Goal: Task Accomplishment & Management: Manage account settings

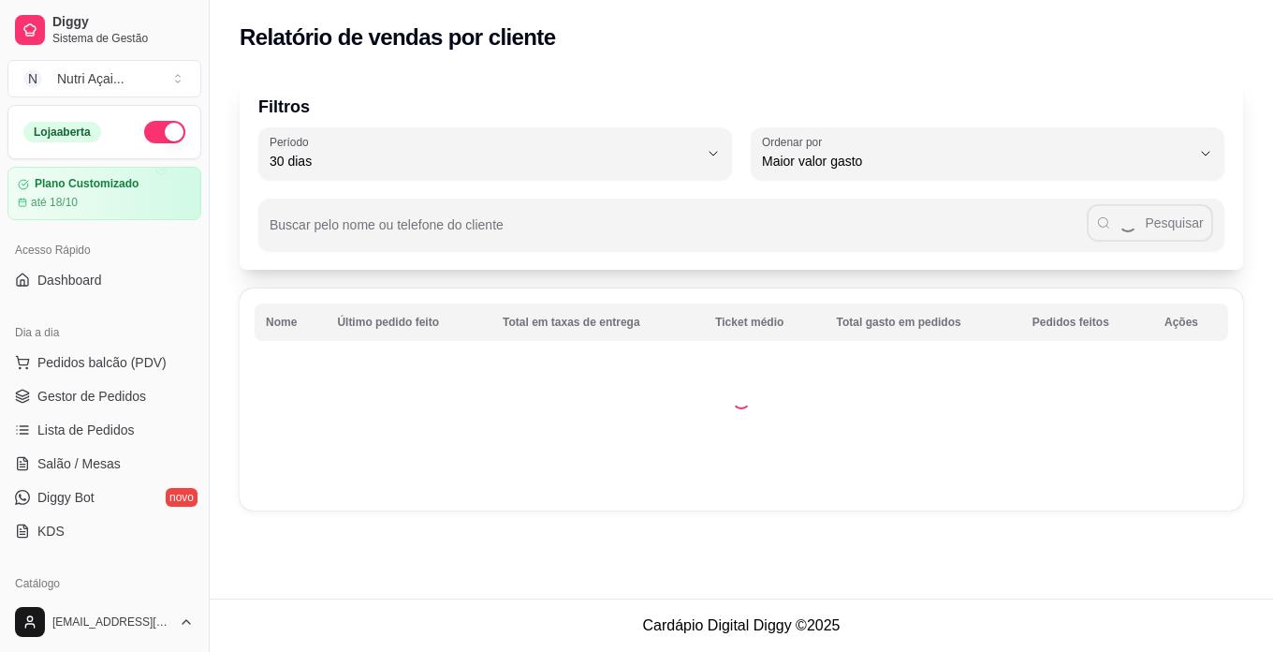
select select "30"
select select "HIGHEST_TOTAL_SPENT_WITH_ORDERS"
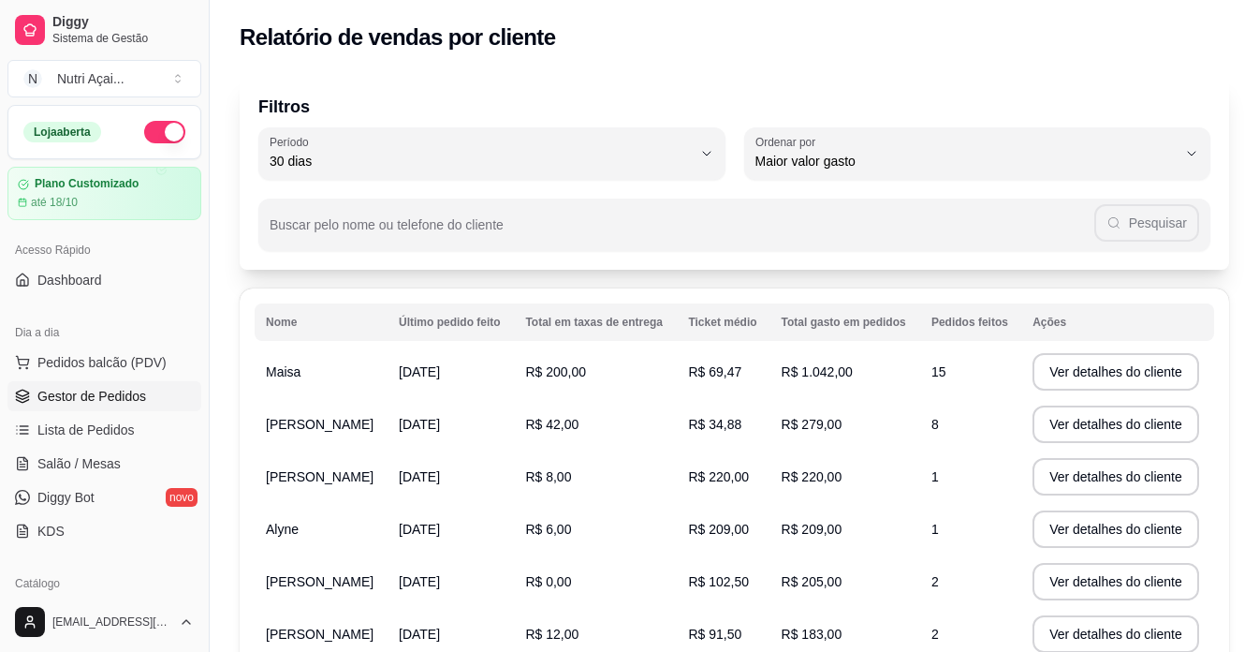
click at [129, 387] on span "Gestor de Pedidos" at bounding box center [91, 396] width 109 height 19
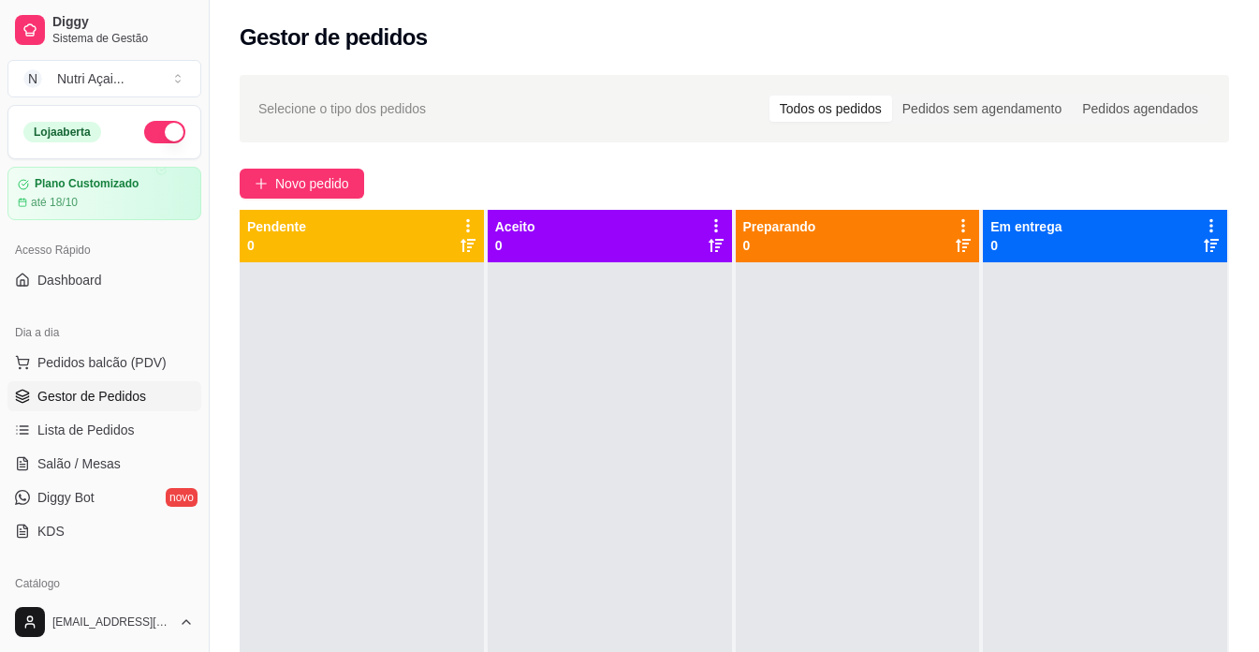
click at [113, 398] on span "Gestor de Pedidos" at bounding box center [91, 396] width 109 height 19
click at [346, 188] on span "Novo pedido" at bounding box center [312, 183] width 74 height 21
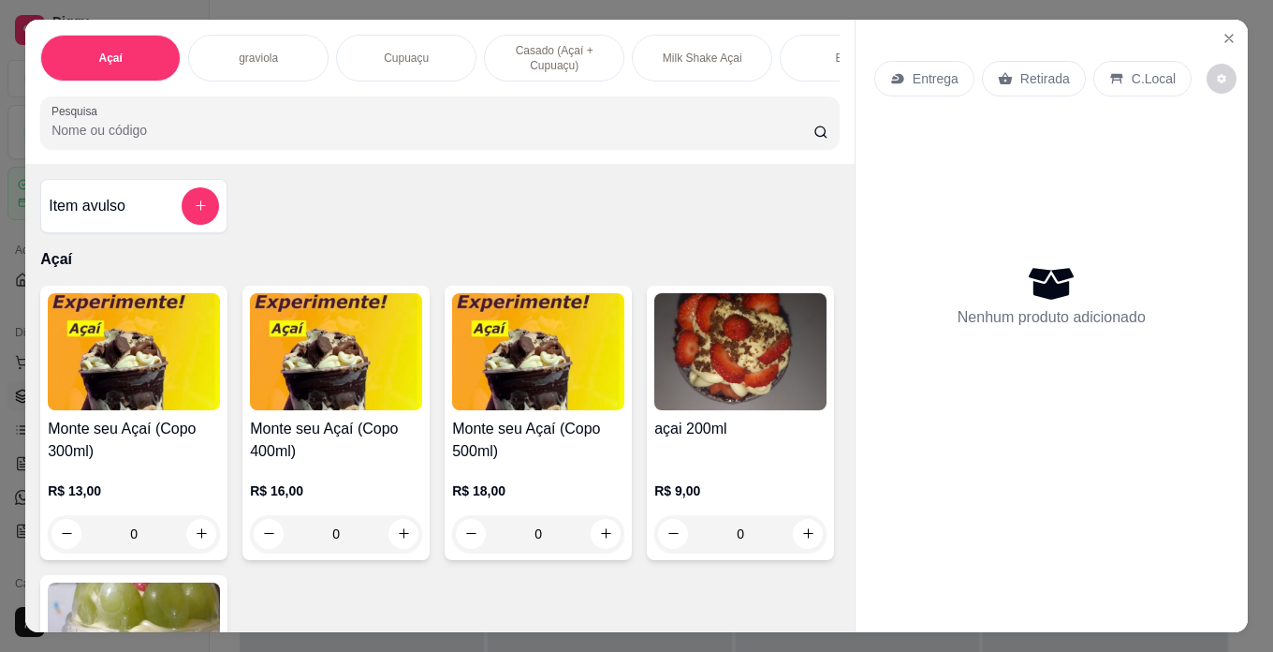
click at [128, 388] on img at bounding box center [134, 351] width 172 height 117
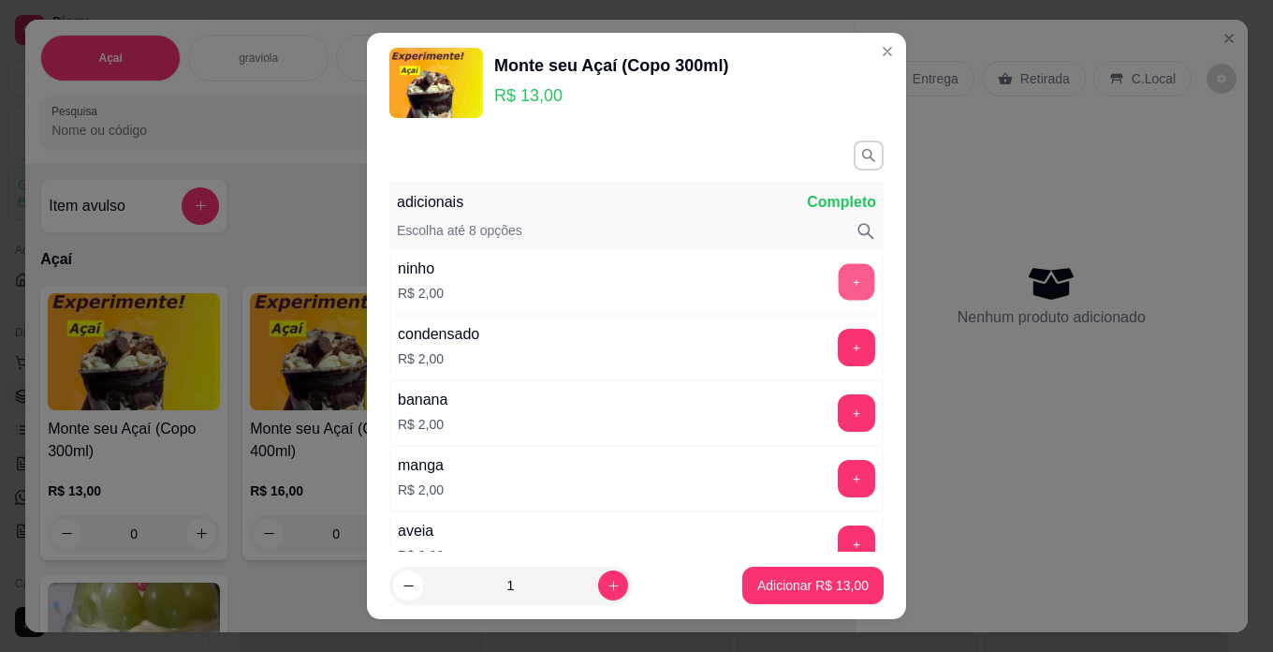
click at [839, 290] on button "+" at bounding box center [857, 281] width 37 height 37
click at [745, 573] on button "Adicionar R$ 15,00" at bounding box center [813, 584] width 141 height 37
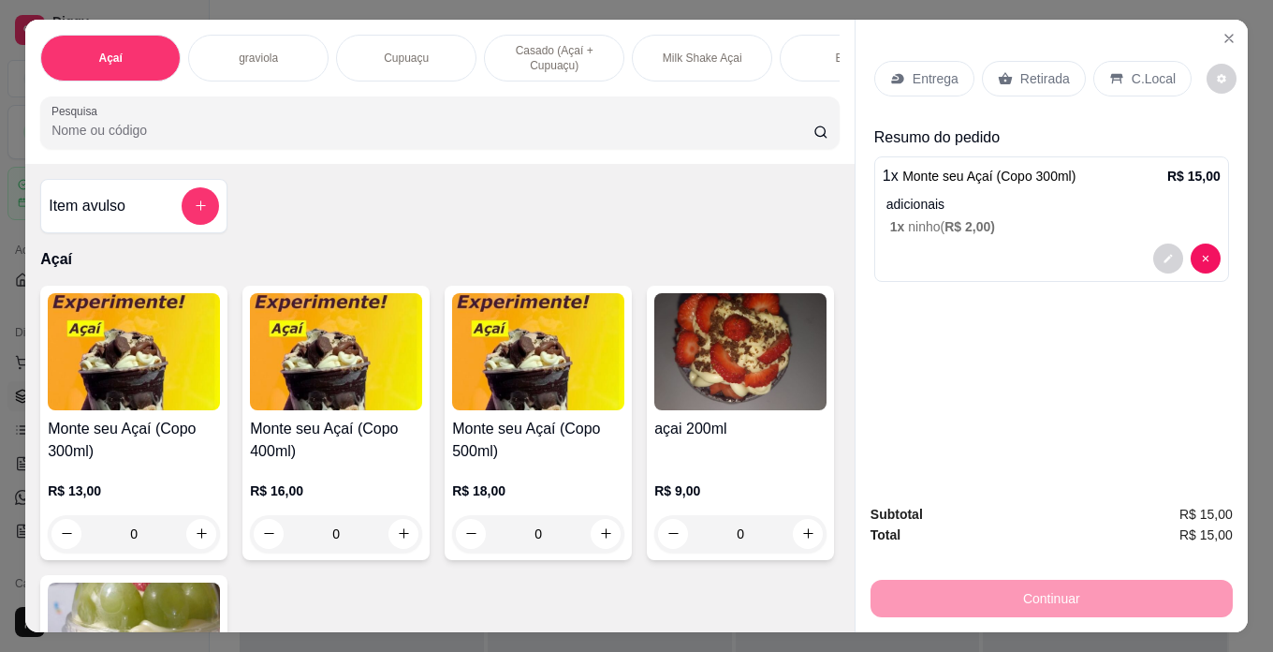
drag, startPoint x: 1159, startPoint y: 66, endPoint x: 1118, endPoint y: 172, distance: 114.4
click at [1159, 69] on p "C.Local" at bounding box center [1154, 78] width 44 height 19
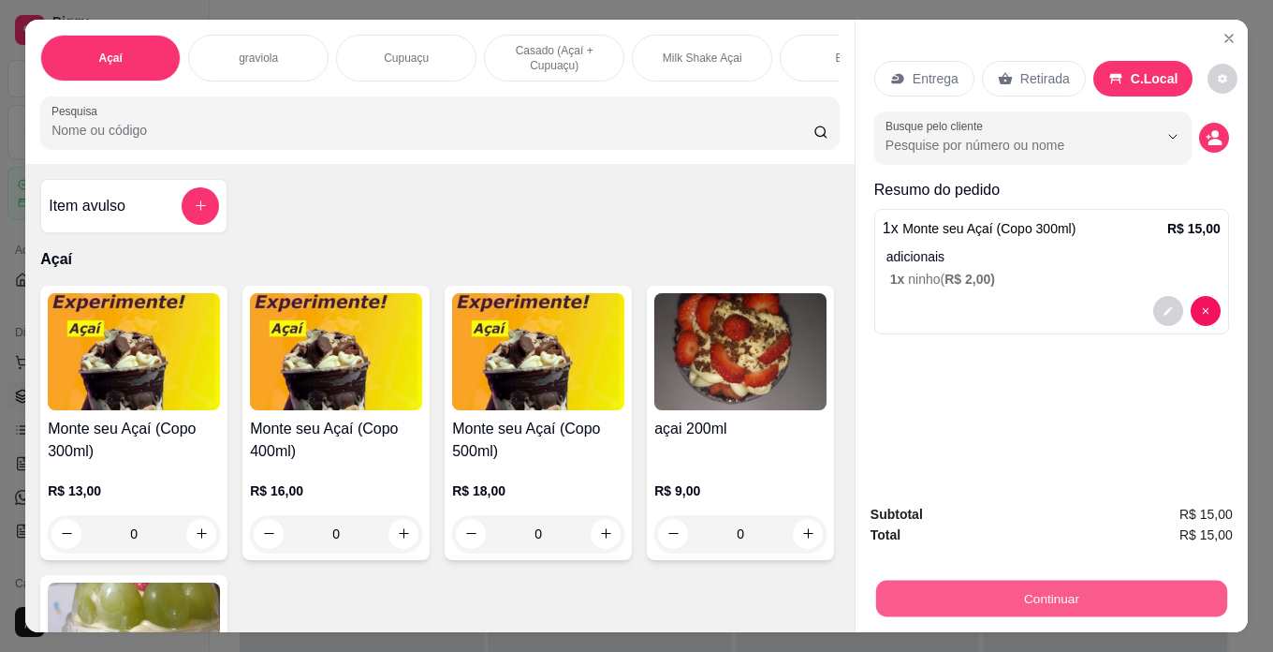
click at [1178, 588] on button "Continuar" at bounding box center [1051, 599] width 351 height 37
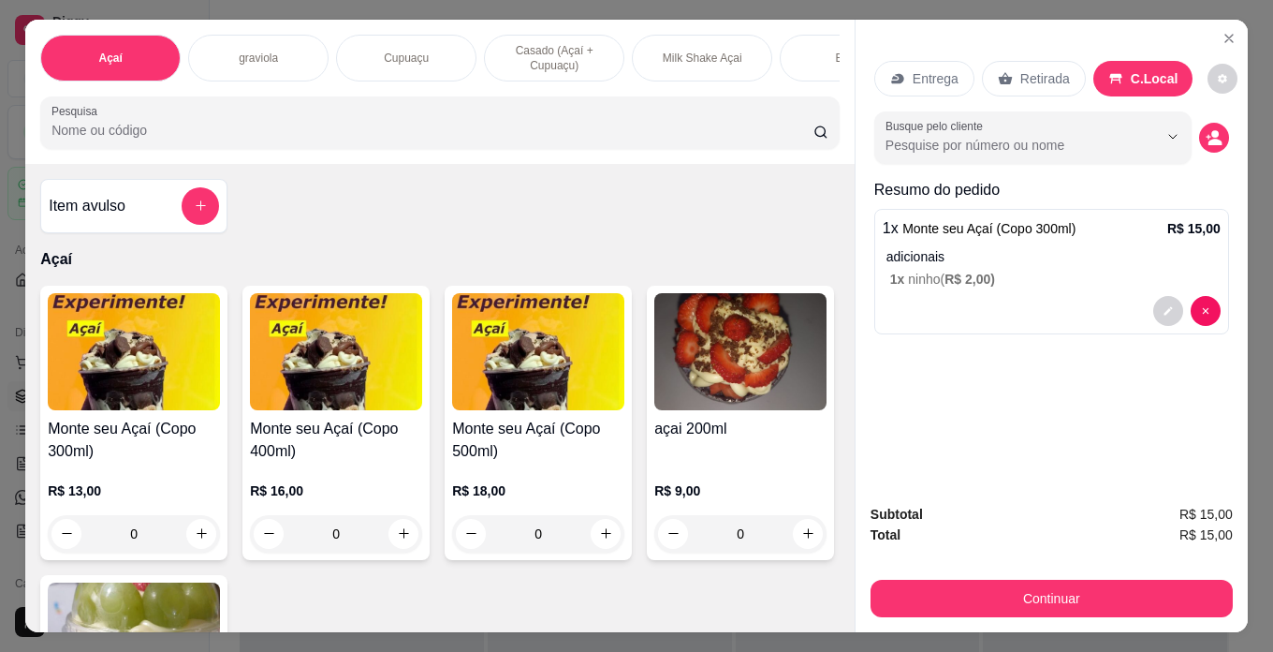
click at [346, 388] on img at bounding box center [336, 351] width 172 height 117
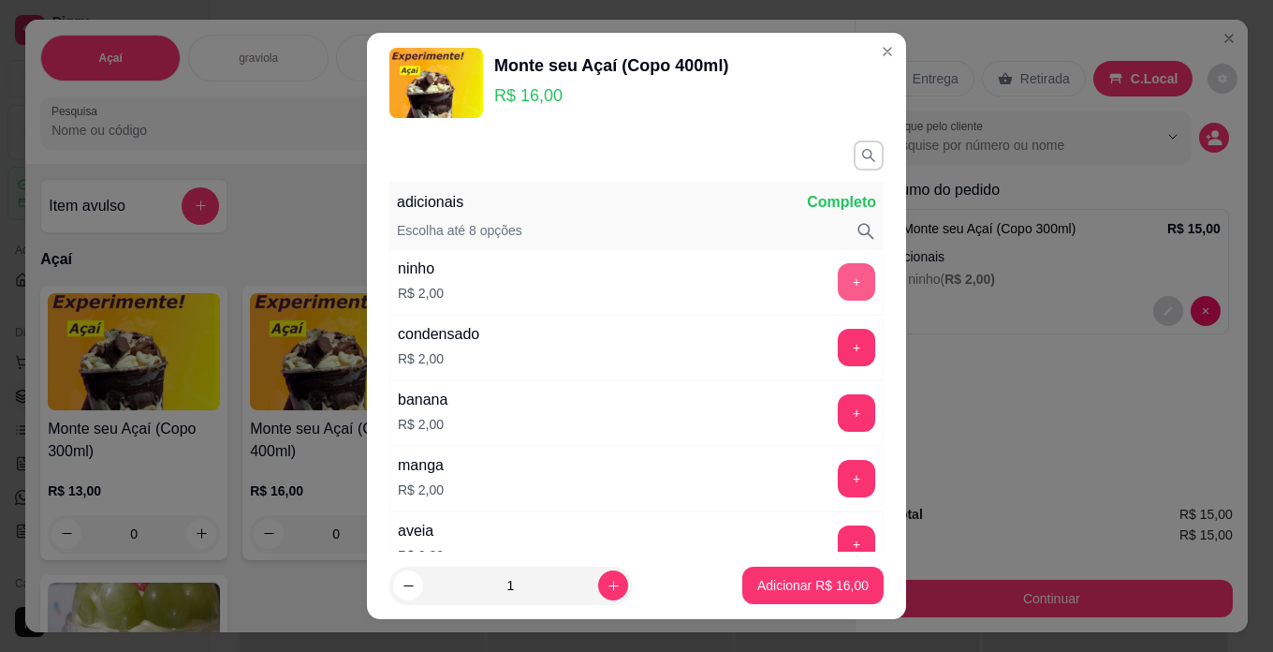
click at [838, 282] on button "+" at bounding box center [856, 281] width 37 height 37
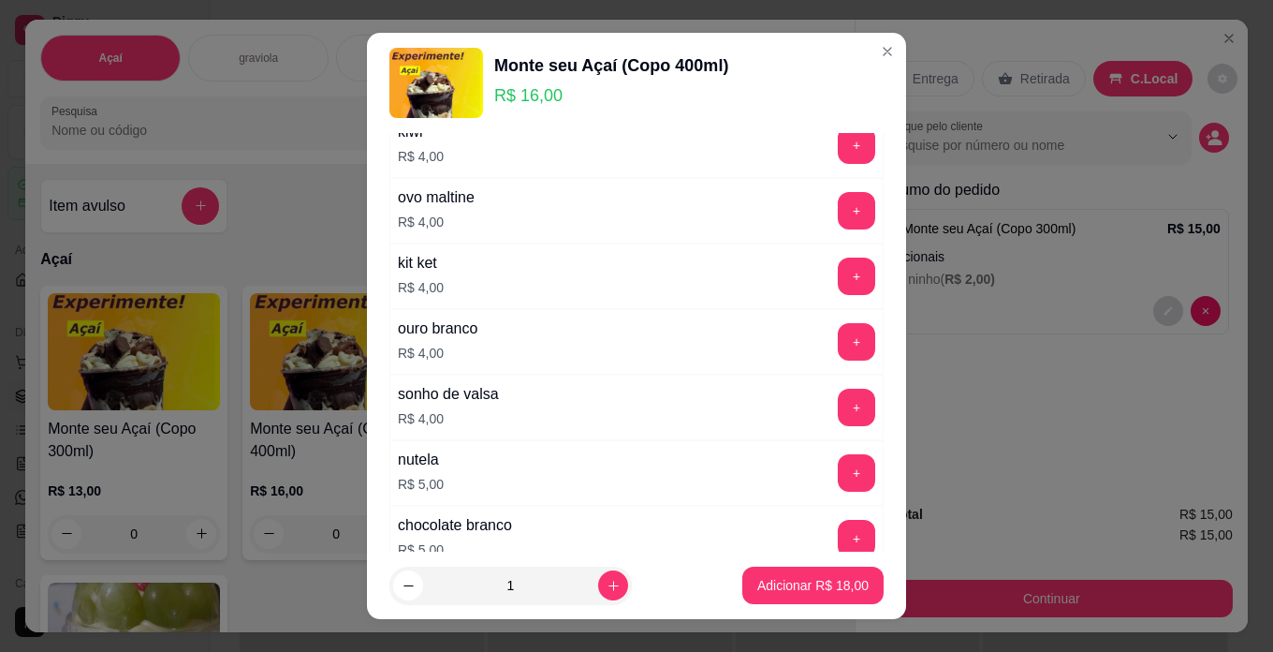
scroll to position [1124, 0]
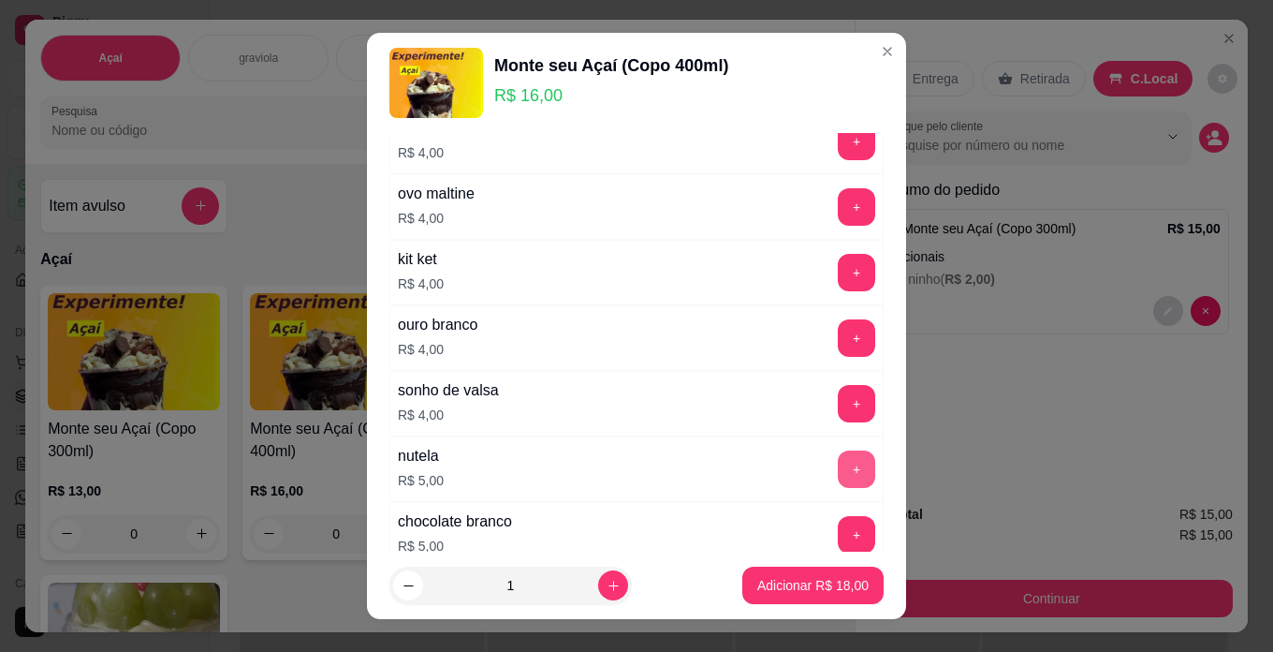
click at [838, 461] on button "+" at bounding box center [856, 468] width 37 height 37
click at [775, 587] on p "Adicionar R$ 23,00" at bounding box center [813, 586] width 109 height 18
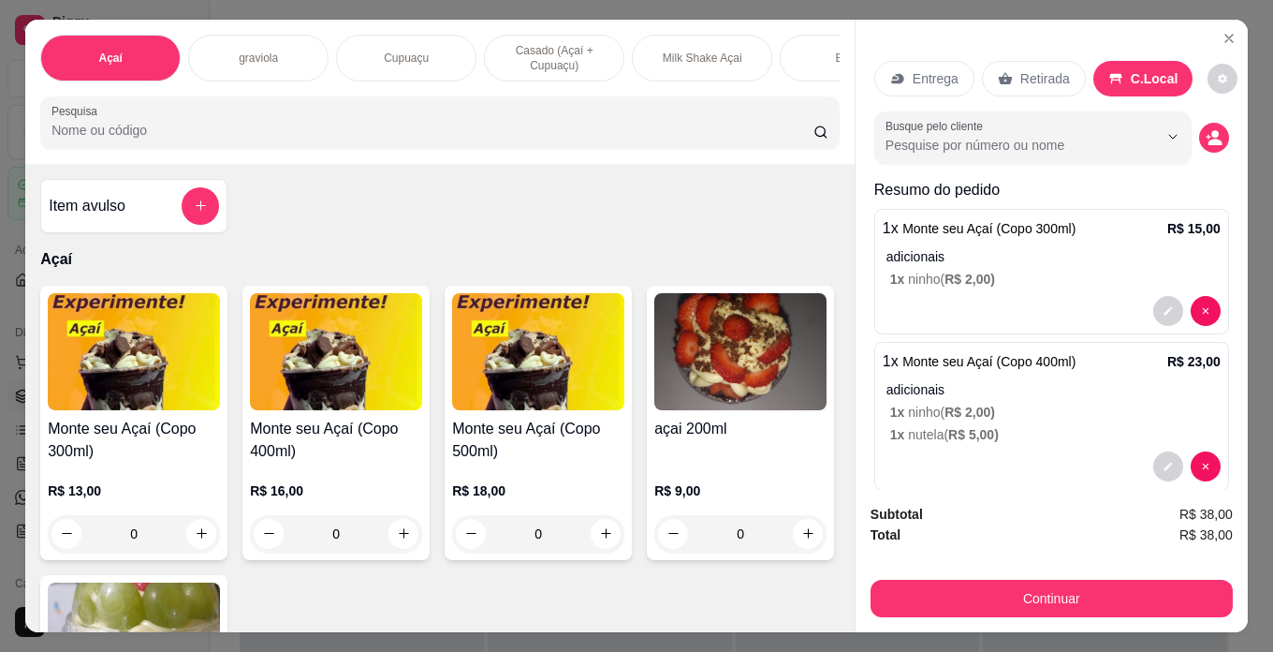
drag, startPoint x: 1137, startPoint y: 70, endPoint x: 1157, endPoint y: 338, distance: 268.6
click at [1137, 75] on p "C.Local" at bounding box center [1155, 78] width 48 height 19
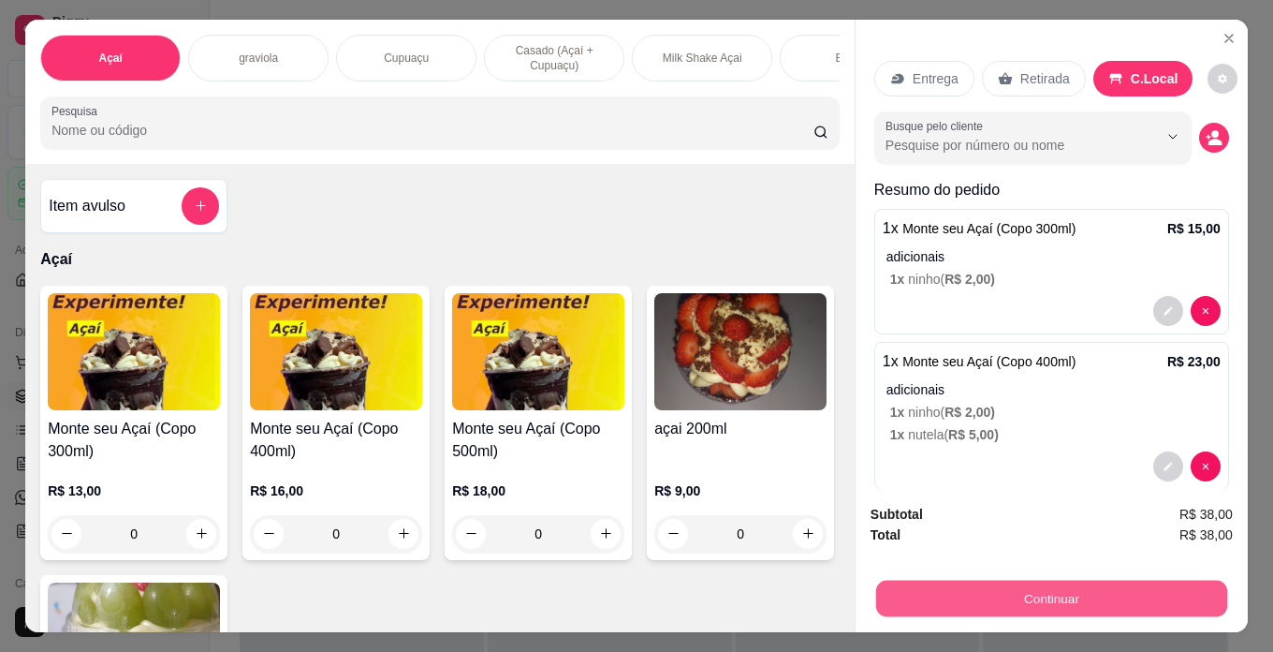
click at [1170, 584] on button "Continuar" at bounding box center [1051, 599] width 351 height 37
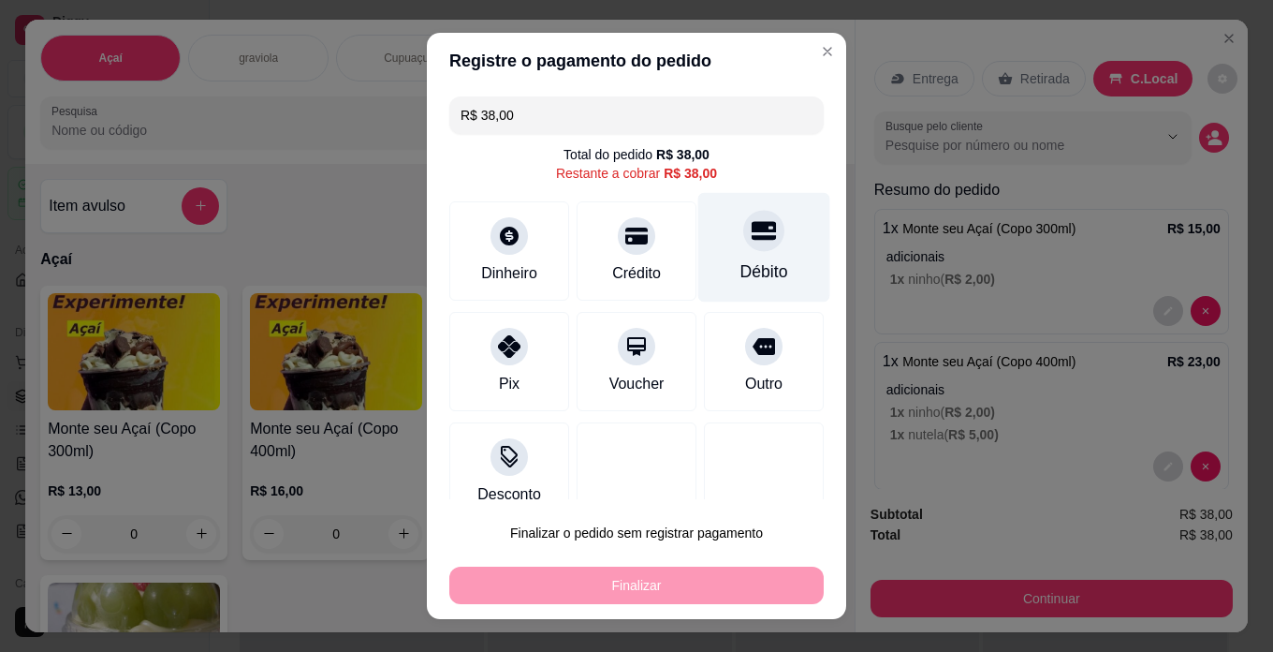
drag, startPoint x: 760, startPoint y: 247, endPoint x: 753, endPoint y: 264, distance: 18.4
click at [761, 247] on div "Débito" at bounding box center [765, 248] width 132 height 110
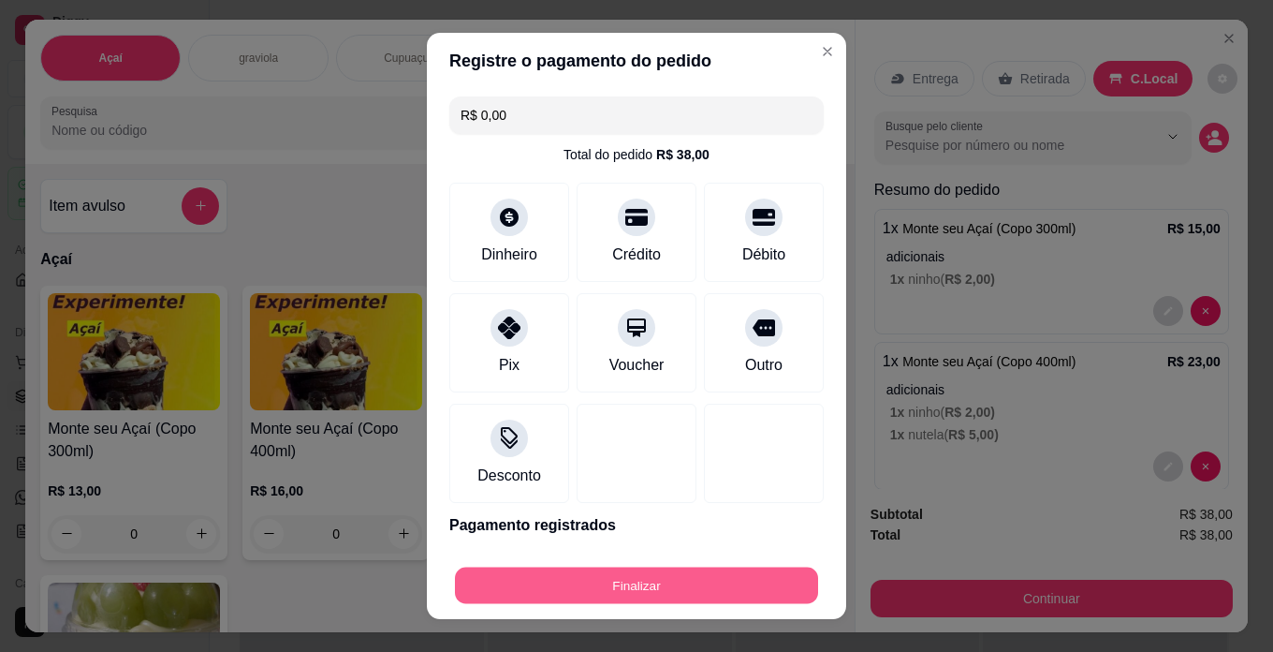
click at [759, 574] on button "Finalizar" at bounding box center [636, 585] width 363 height 37
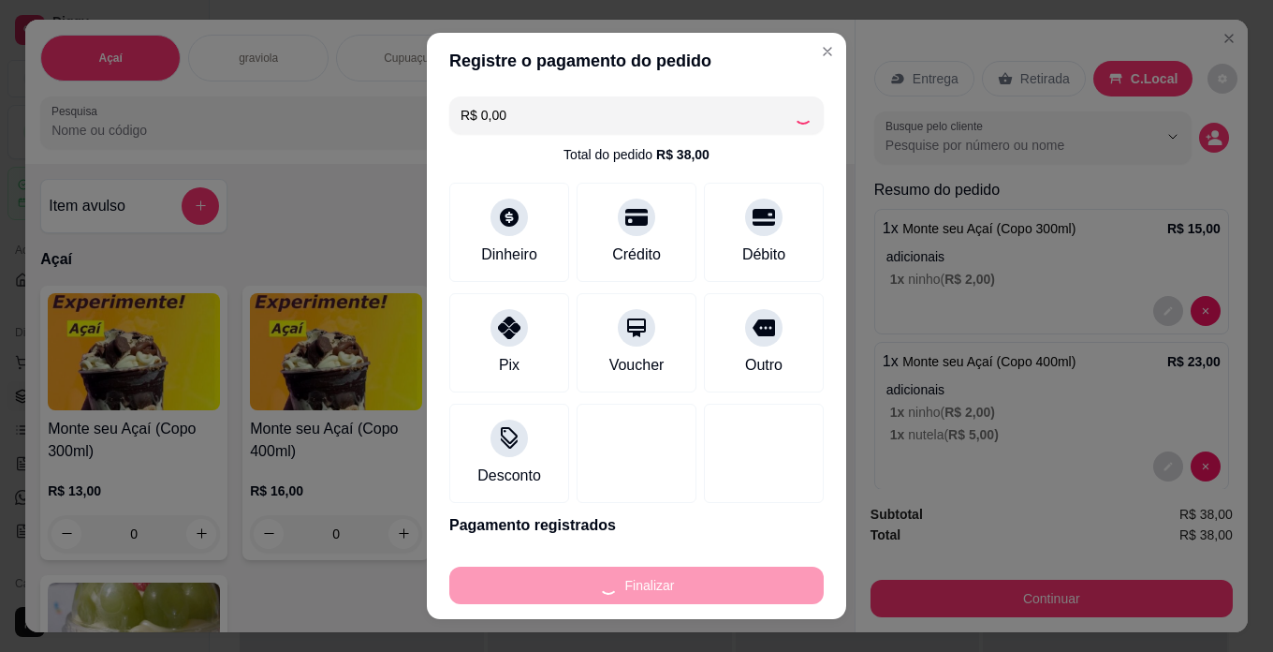
click at [759, 574] on div "Finalizar" at bounding box center [636, 584] width 375 height 37
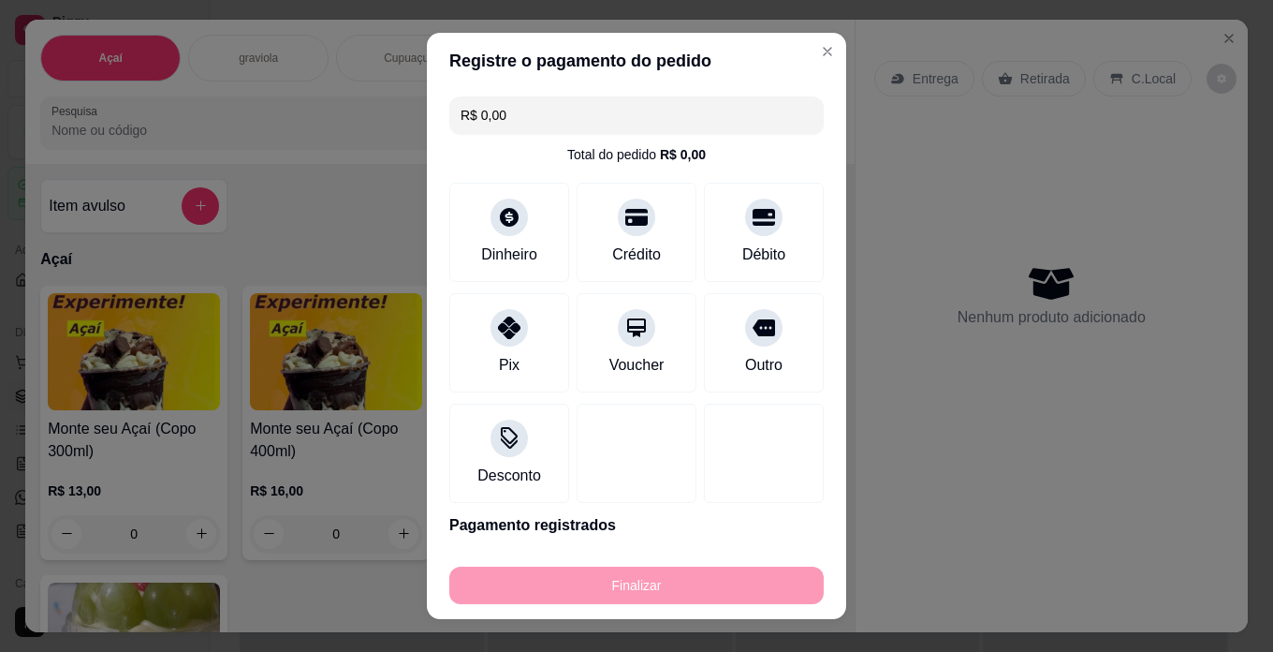
type input "-R$ 38,00"
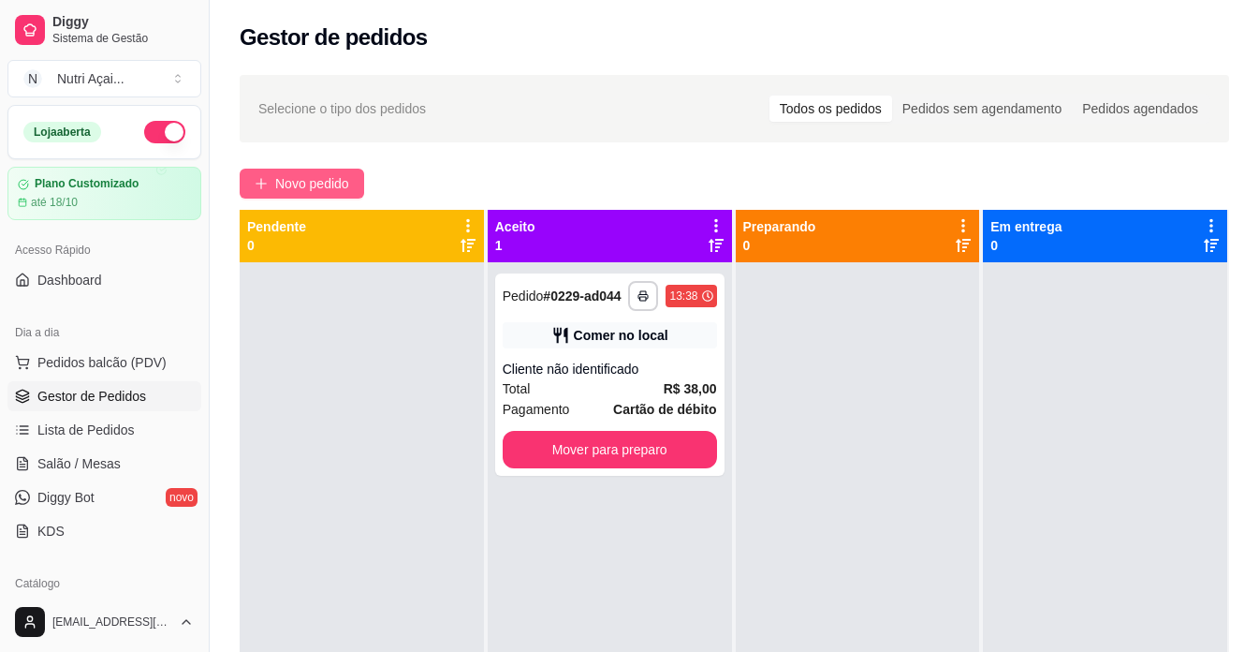
click at [337, 184] on span "Novo pedido" at bounding box center [312, 183] width 74 height 21
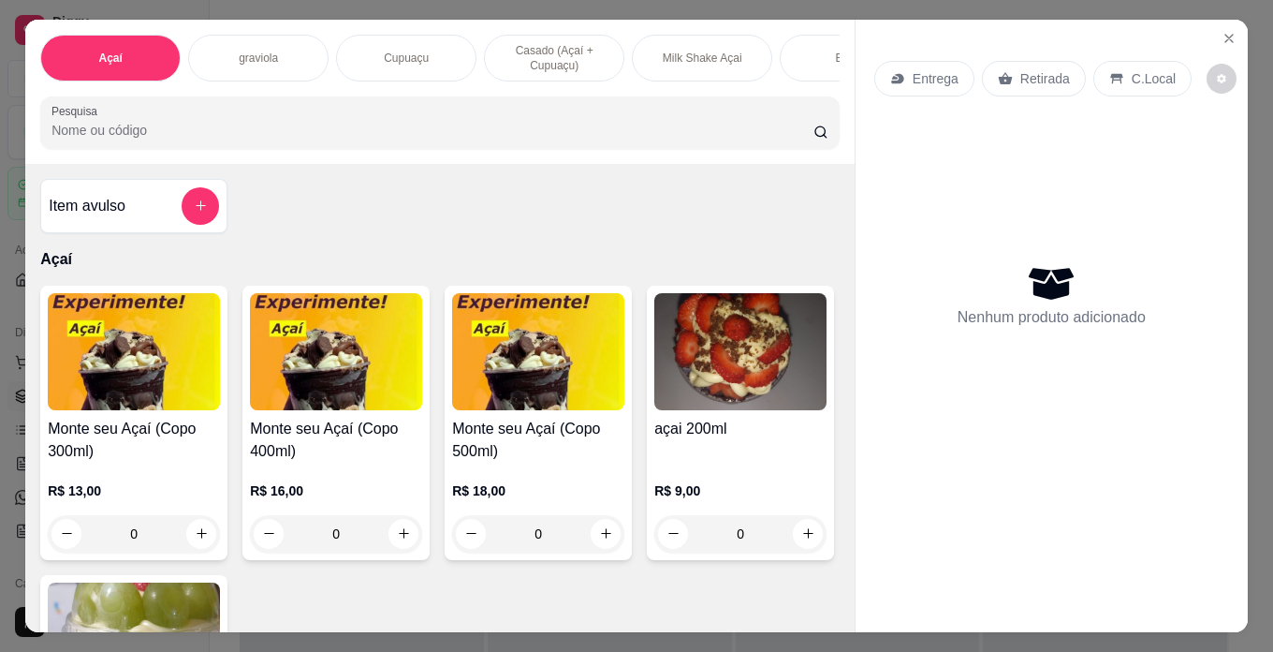
click at [180, 410] on img at bounding box center [134, 351] width 172 height 117
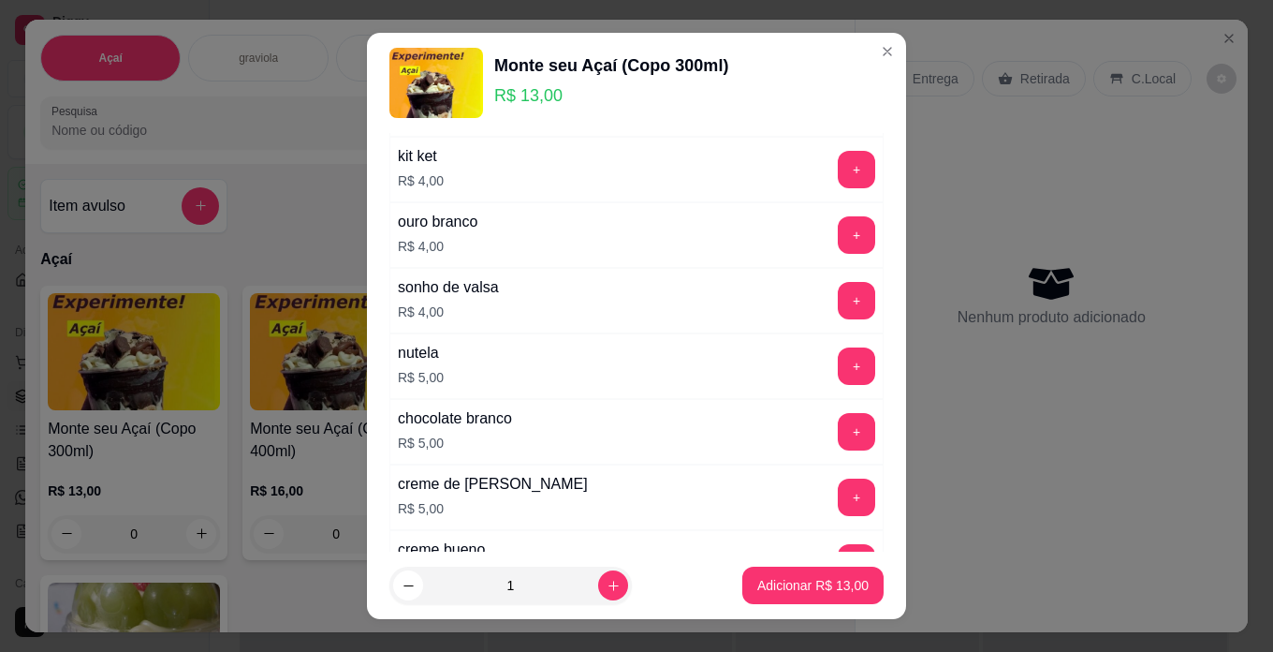
scroll to position [1311, 0]
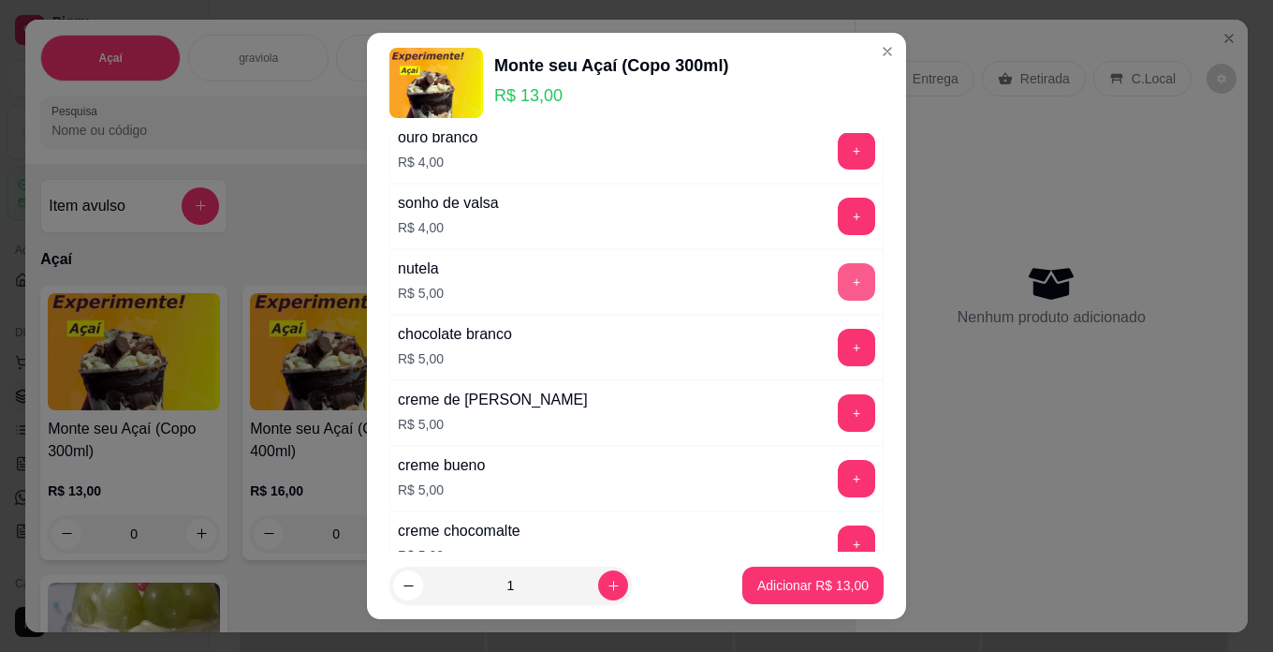
click at [838, 276] on button "+" at bounding box center [856, 281] width 37 height 37
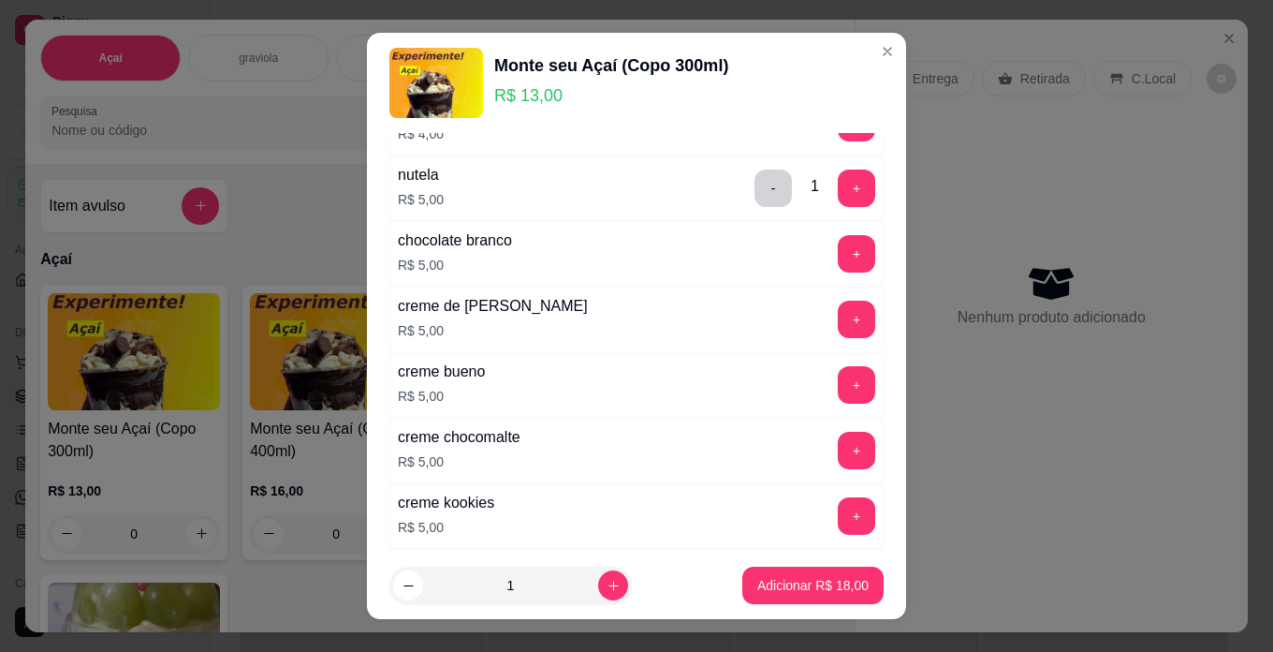
scroll to position [1498, 0]
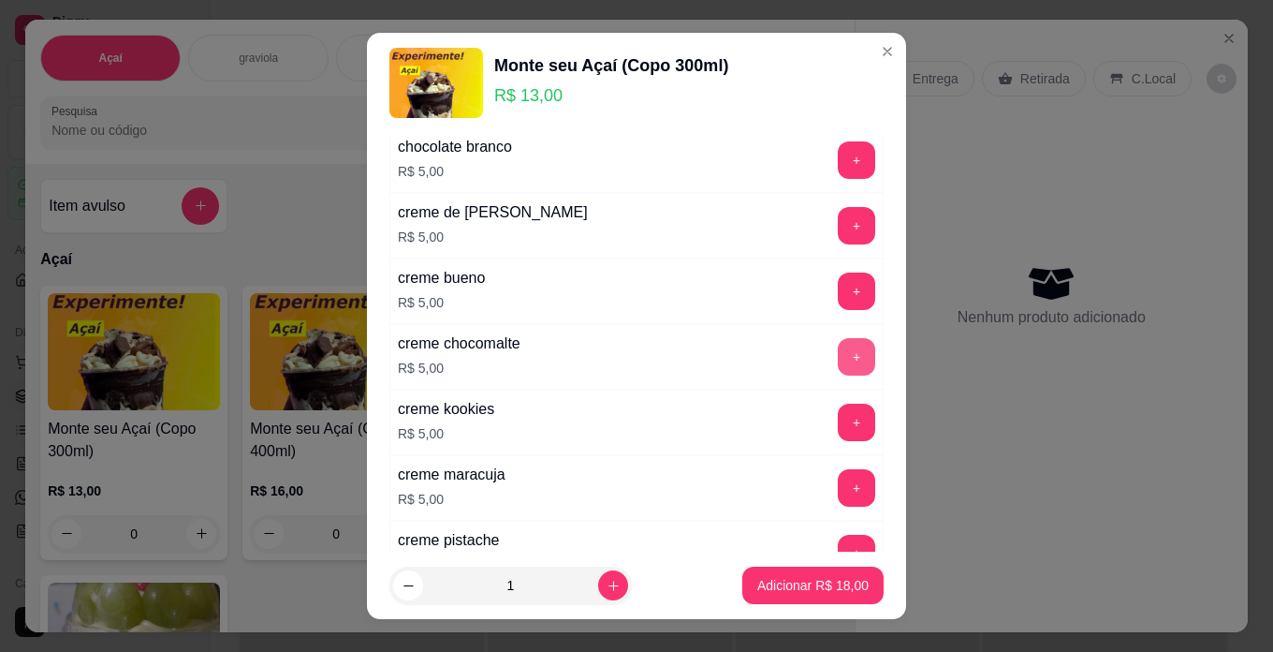
click at [838, 360] on button "+" at bounding box center [856, 356] width 37 height 37
click at [798, 576] on p "Adicionar R$ 23,00" at bounding box center [813, 585] width 111 height 19
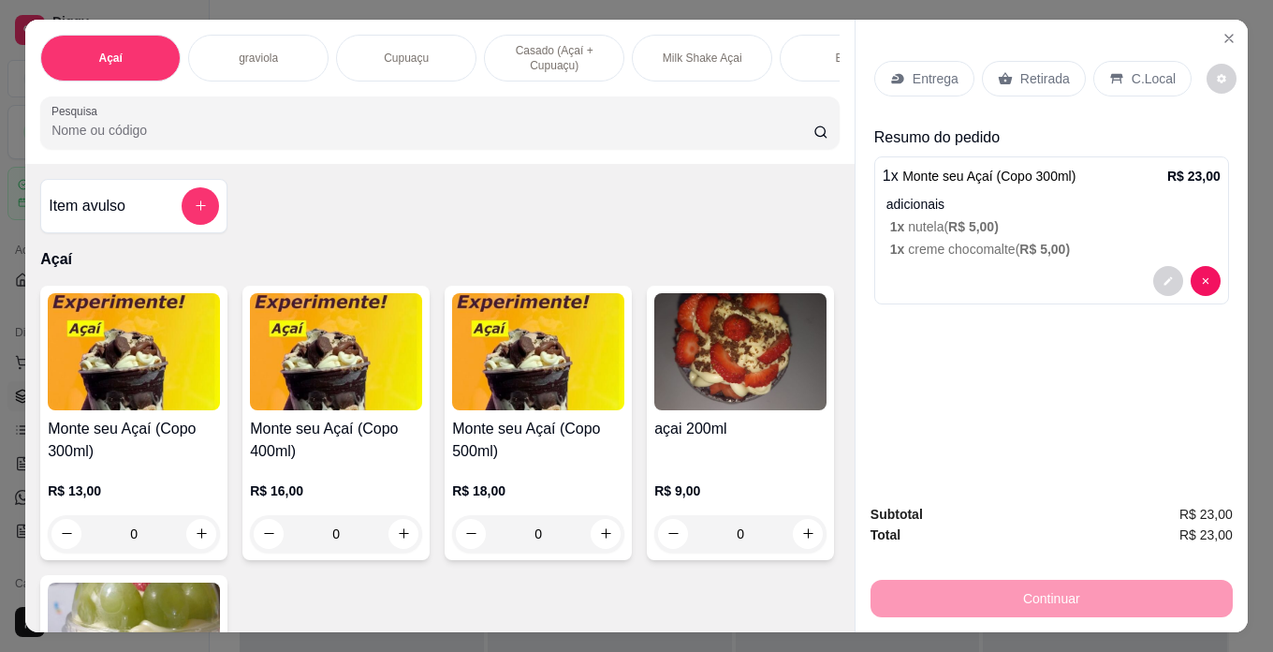
drag, startPoint x: 1140, startPoint y: 79, endPoint x: 1114, endPoint y: 225, distance: 148.4
click at [1140, 81] on p "C.Local" at bounding box center [1154, 78] width 44 height 19
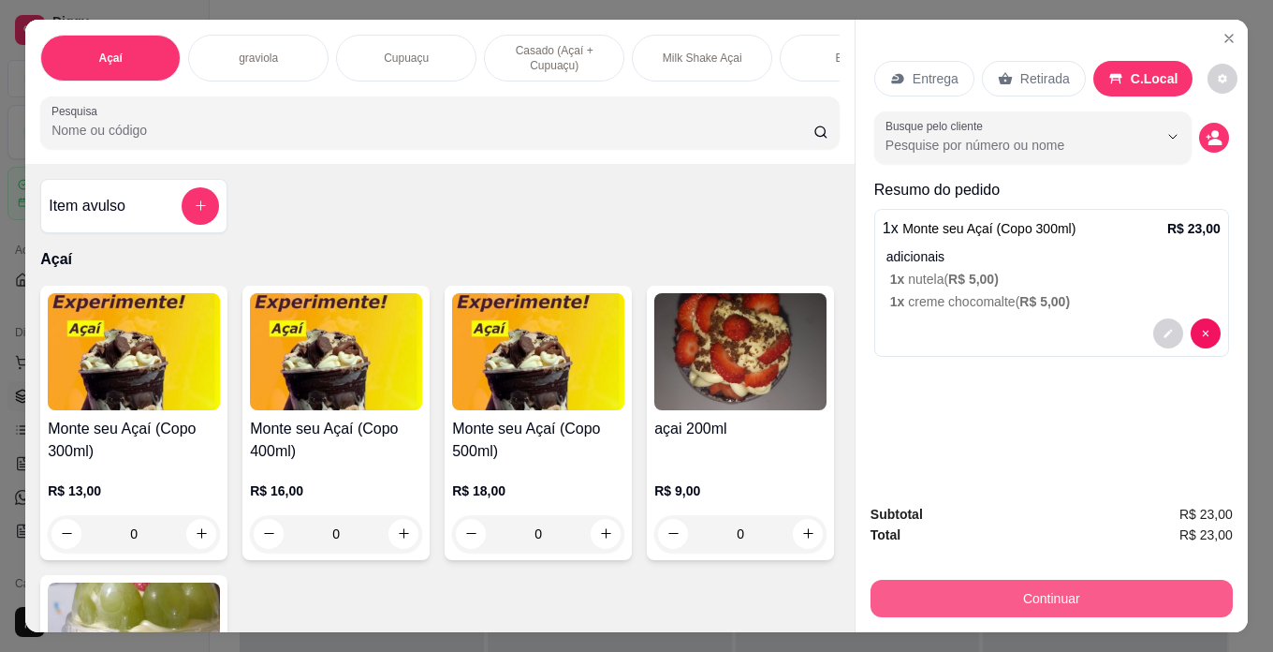
click at [1129, 594] on button "Continuar" at bounding box center [1052, 598] width 362 height 37
click at [1118, 581] on button "Continuar" at bounding box center [1051, 599] width 351 height 37
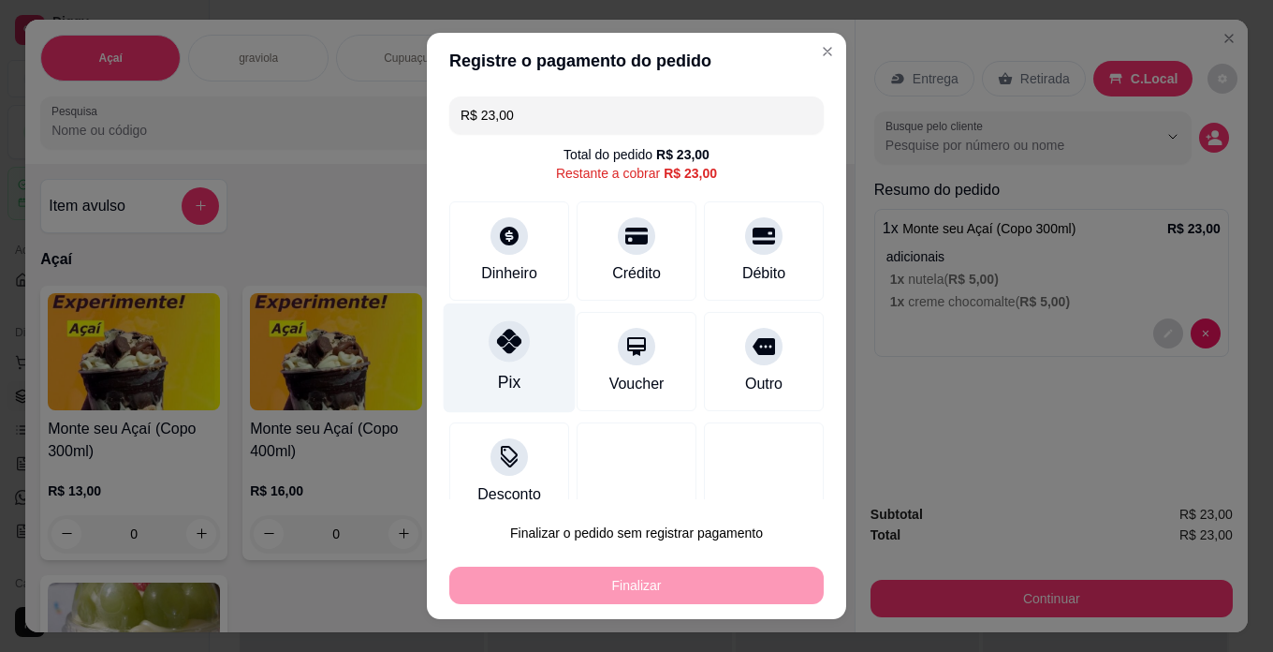
click at [496, 362] on div "Pix" at bounding box center [510, 358] width 132 height 110
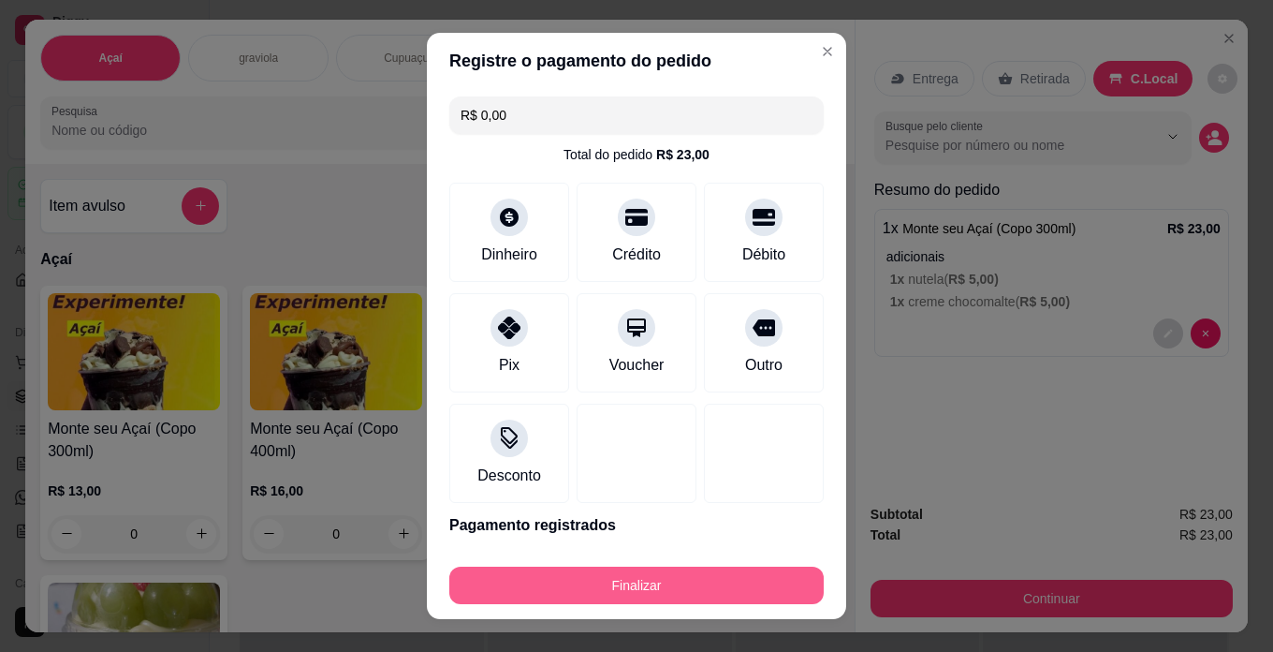
click at [648, 581] on button "Finalizar" at bounding box center [636, 584] width 375 height 37
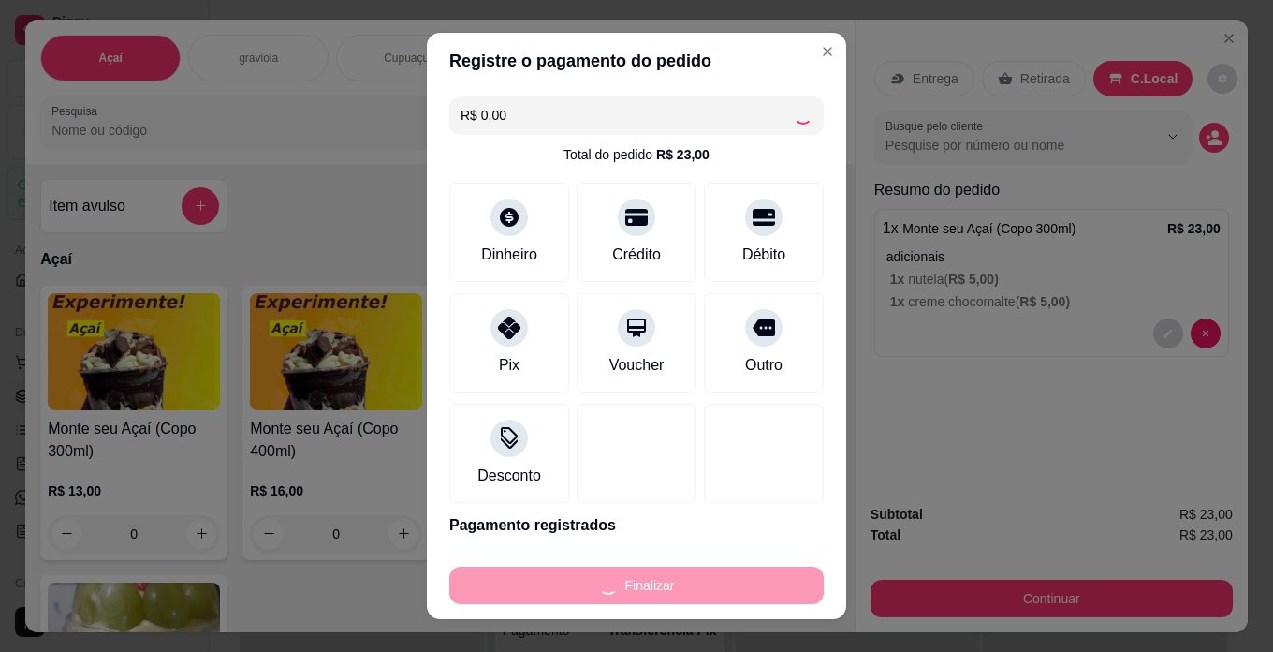
type input "-R$ 23,00"
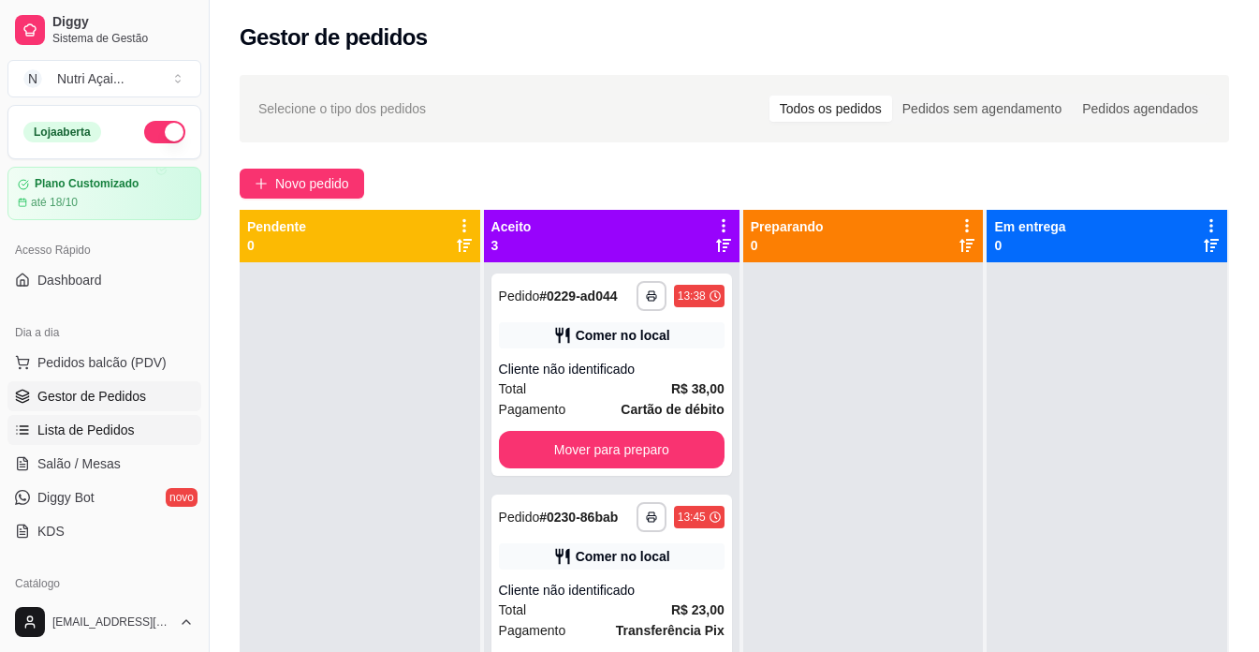
click at [107, 430] on span "Lista de Pedidos" at bounding box center [85, 429] width 97 height 19
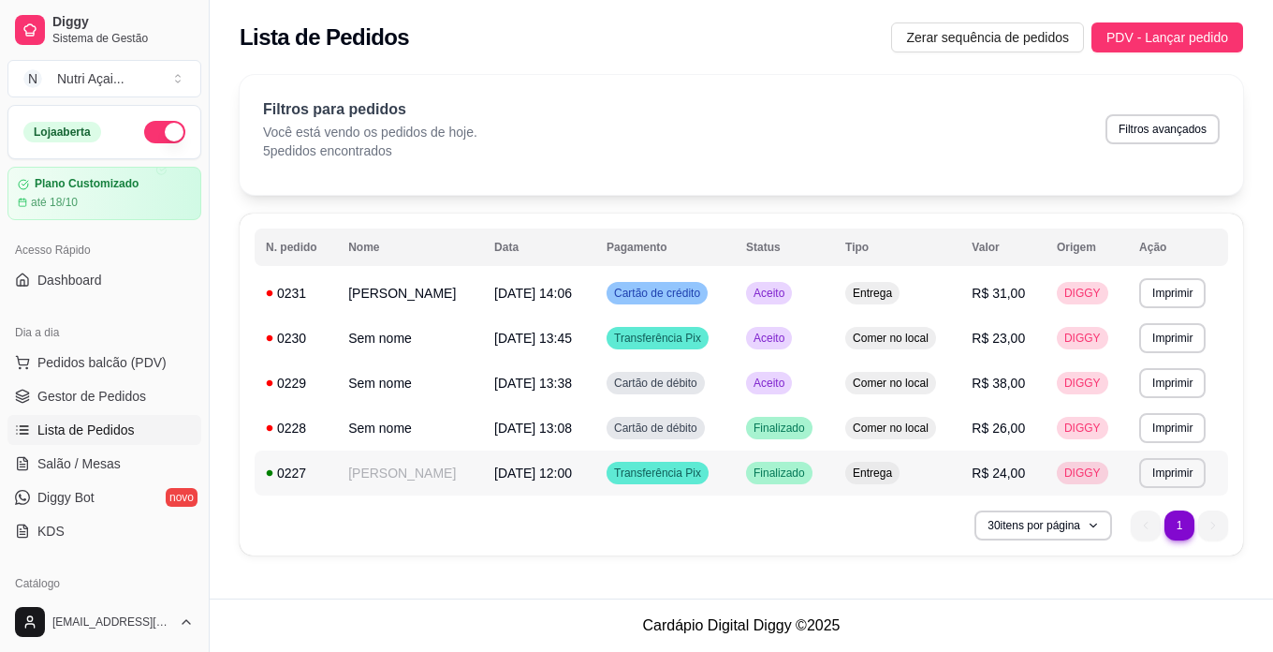
click at [896, 472] on span "Entrega" at bounding box center [872, 472] width 47 height 15
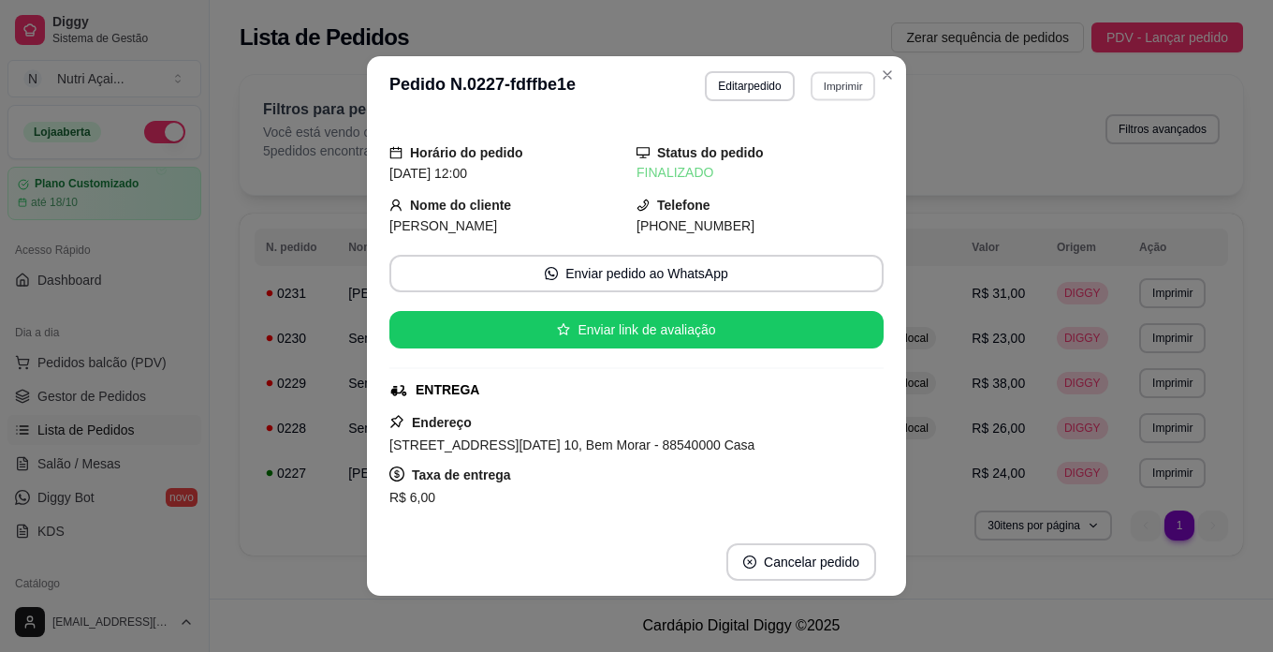
click at [845, 84] on button "Imprimir" at bounding box center [843, 85] width 65 height 29
click at [824, 147] on button "IMPRESSORA" at bounding box center [803, 152] width 136 height 30
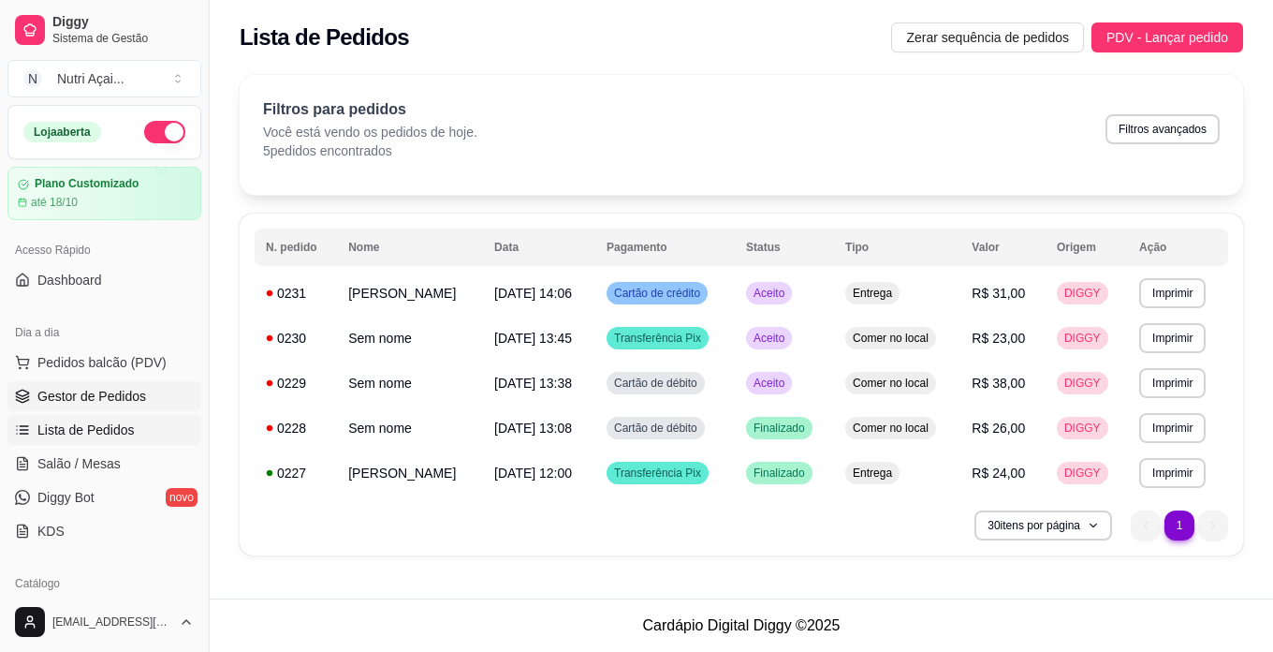
click at [104, 397] on span "Gestor de Pedidos" at bounding box center [91, 396] width 109 height 19
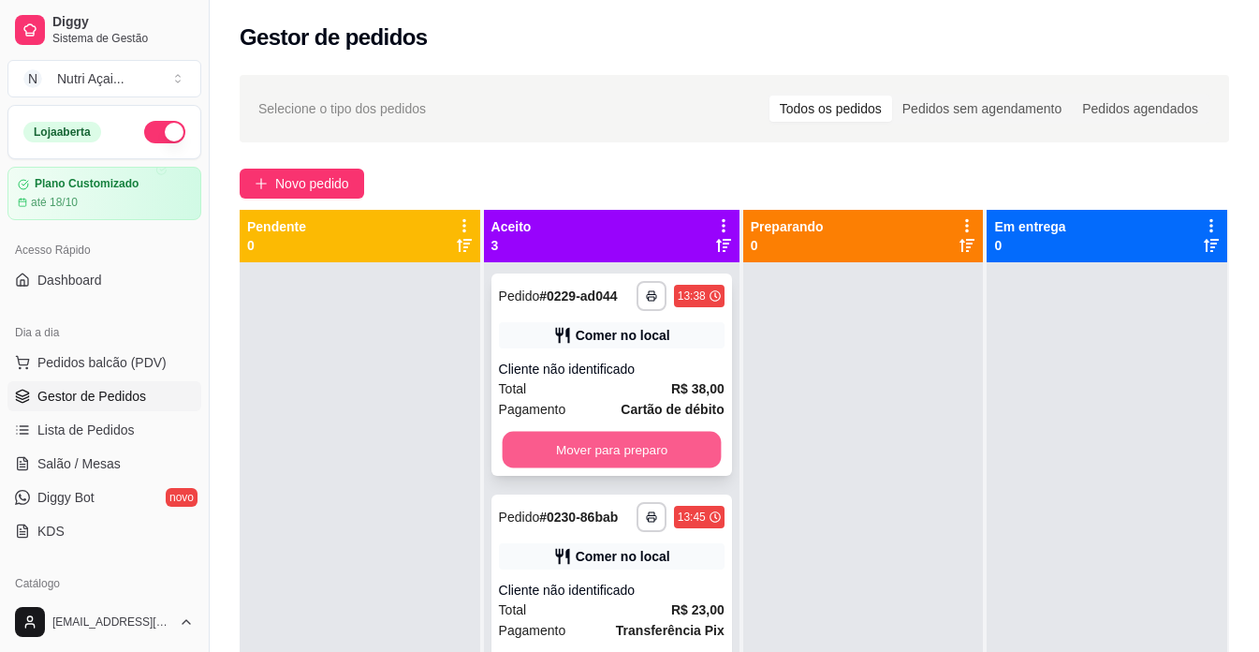
click at [623, 468] on button "Mover para preparo" at bounding box center [611, 450] width 219 height 37
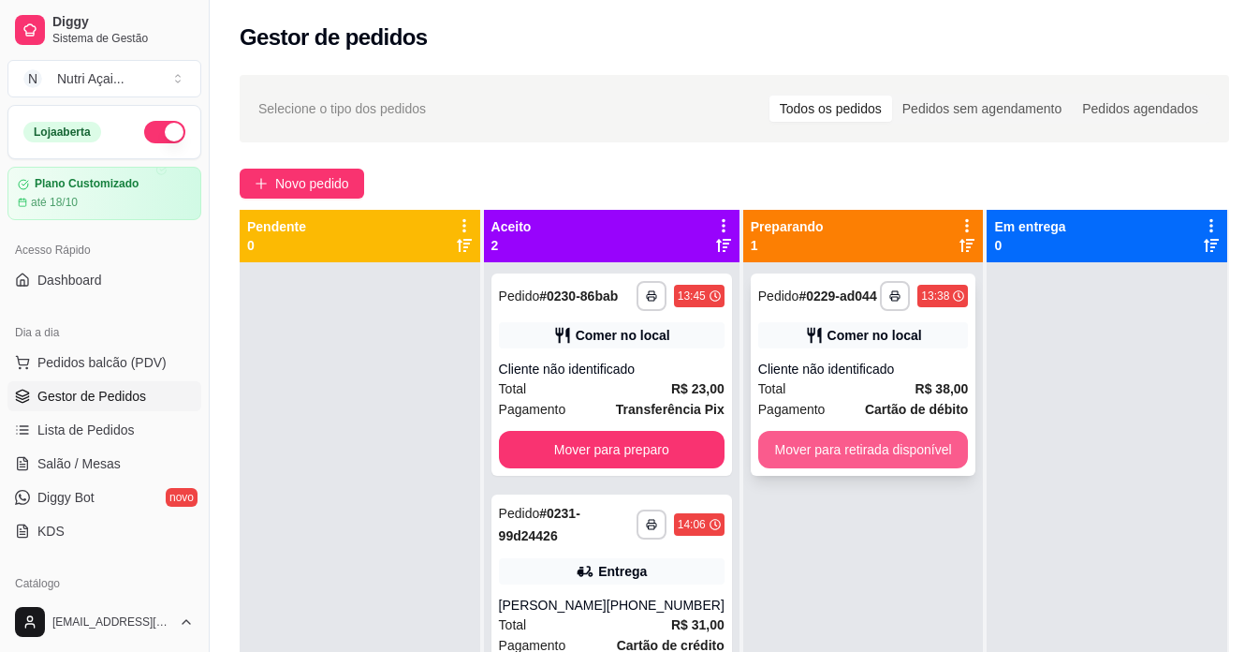
click at [815, 446] on button "Mover para retirada disponível" at bounding box center [863, 449] width 211 height 37
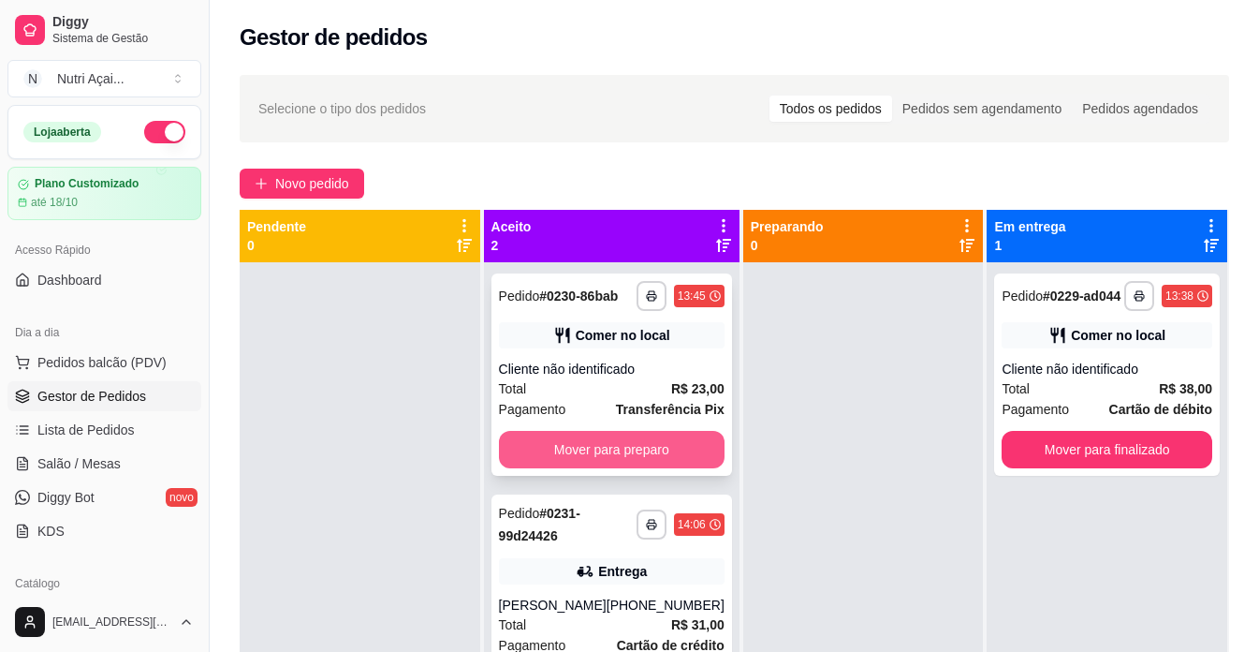
click at [678, 450] on button "Mover para preparo" at bounding box center [612, 449] width 226 height 37
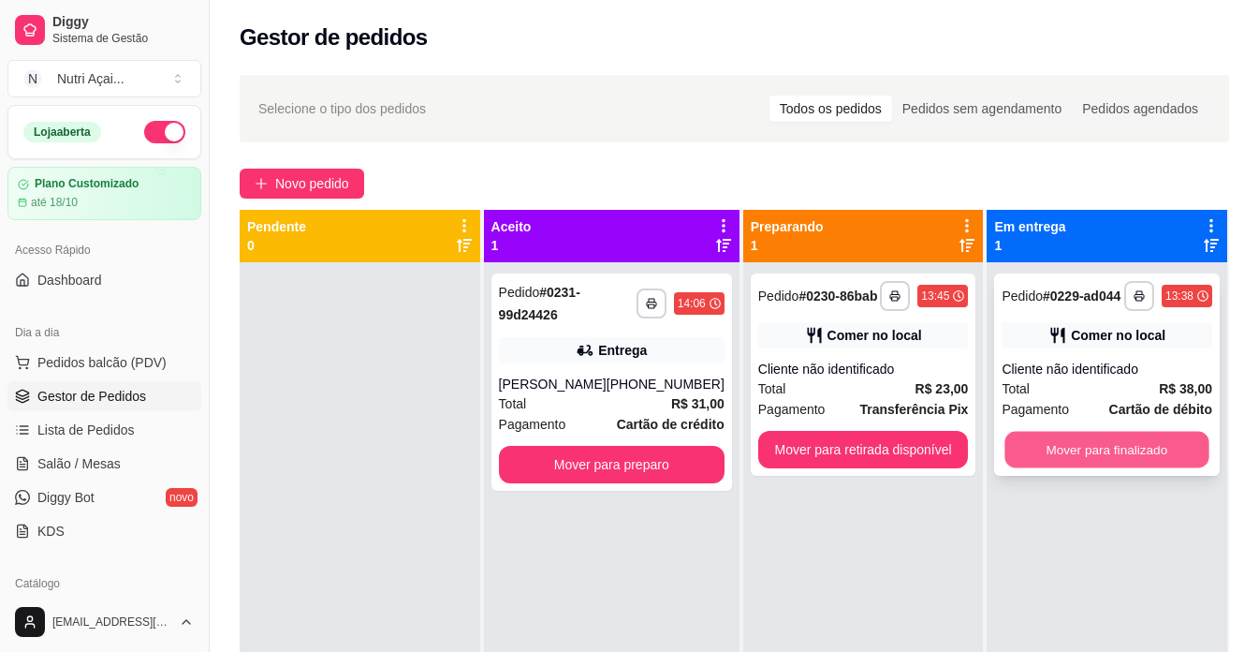
click at [1046, 442] on button "Mover para finalizado" at bounding box center [1108, 450] width 204 height 37
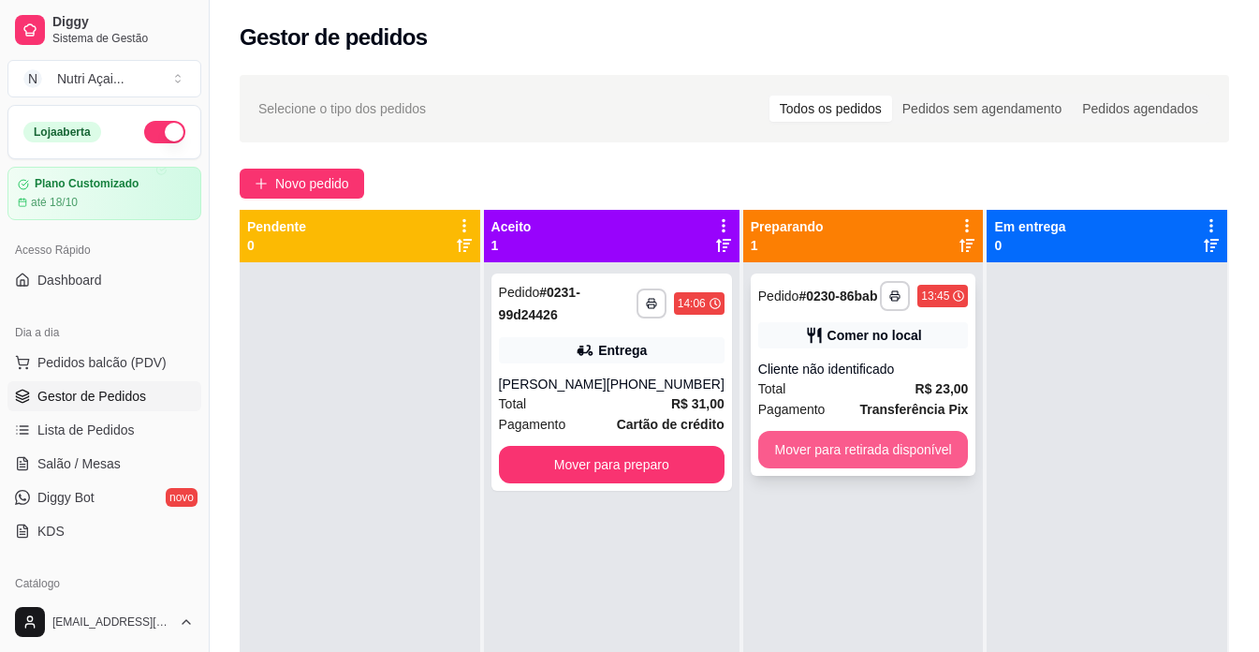
click at [931, 449] on button "Mover para retirada disponível" at bounding box center [863, 449] width 211 height 37
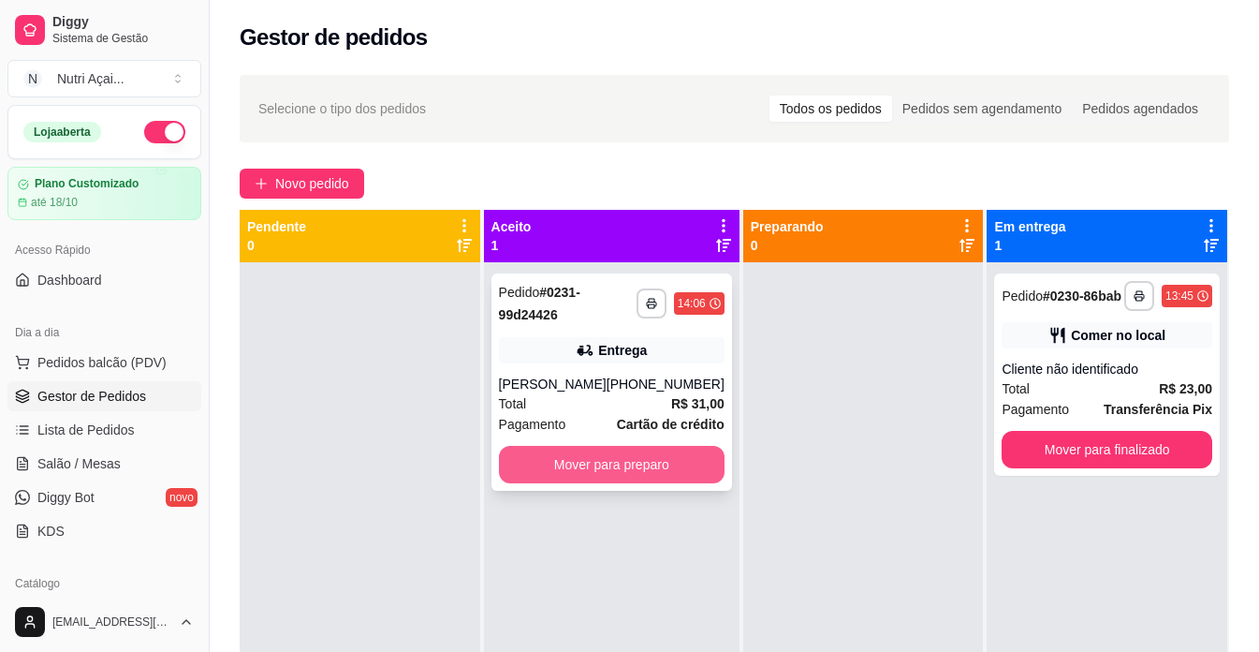
click at [678, 458] on button "Mover para preparo" at bounding box center [612, 464] width 226 height 37
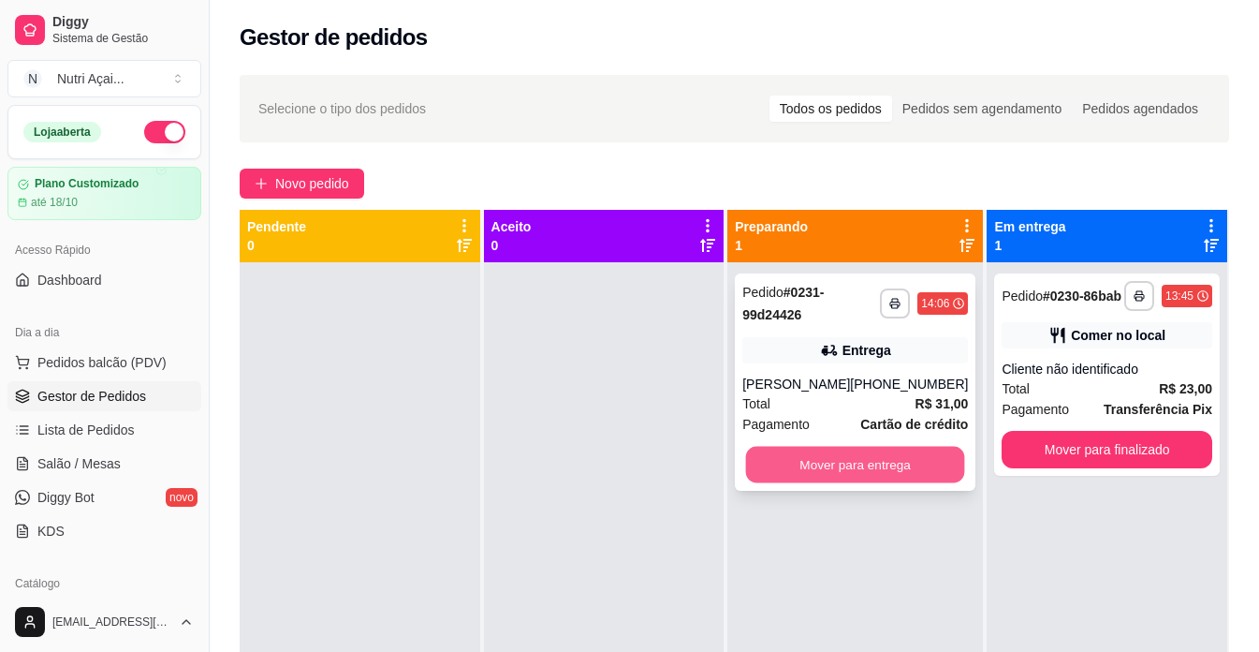
click at [844, 457] on button "Mover para entrega" at bounding box center [855, 465] width 219 height 37
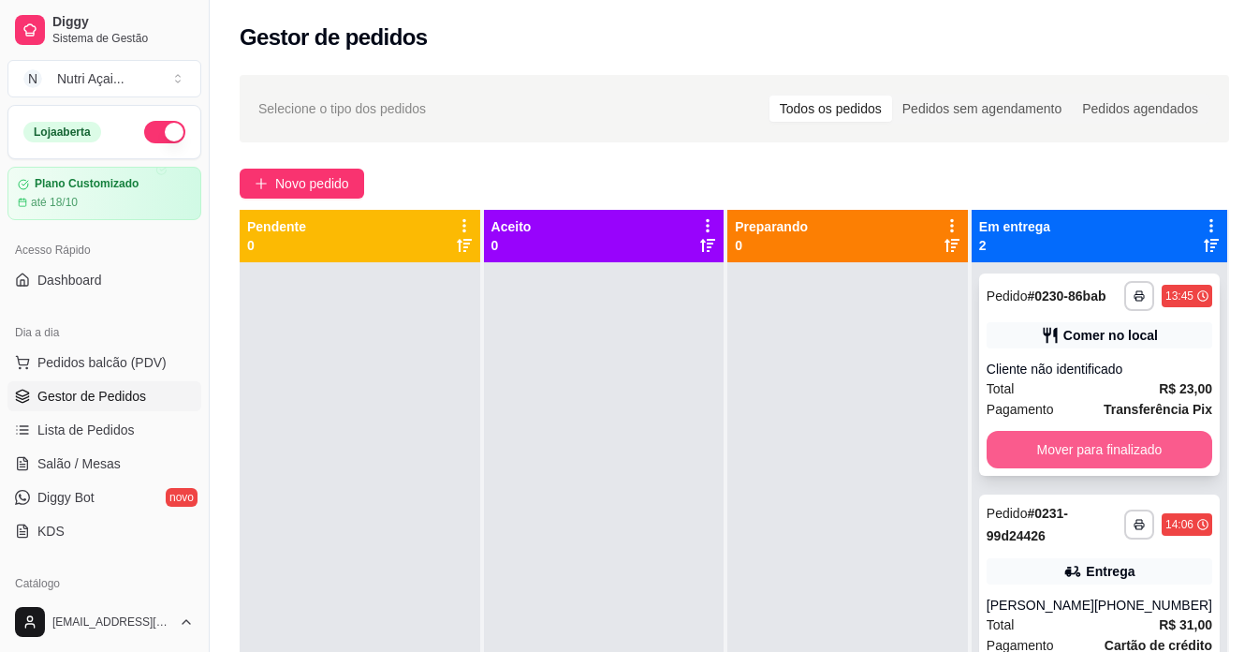
click at [1052, 449] on button "Mover para finalizado" at bounding box center [1100, 449] width 226 height 37
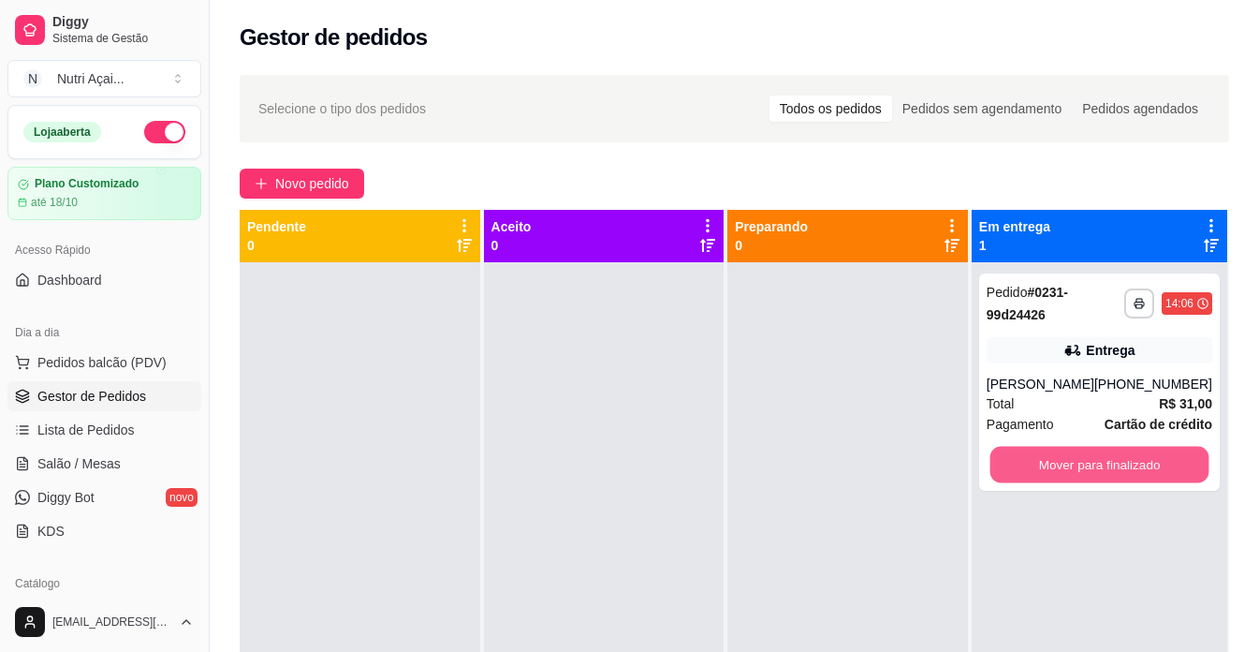
click at [1052, 449] on button "Mover para finalizado" at bounding box center [1099, 465] width 219 height 37
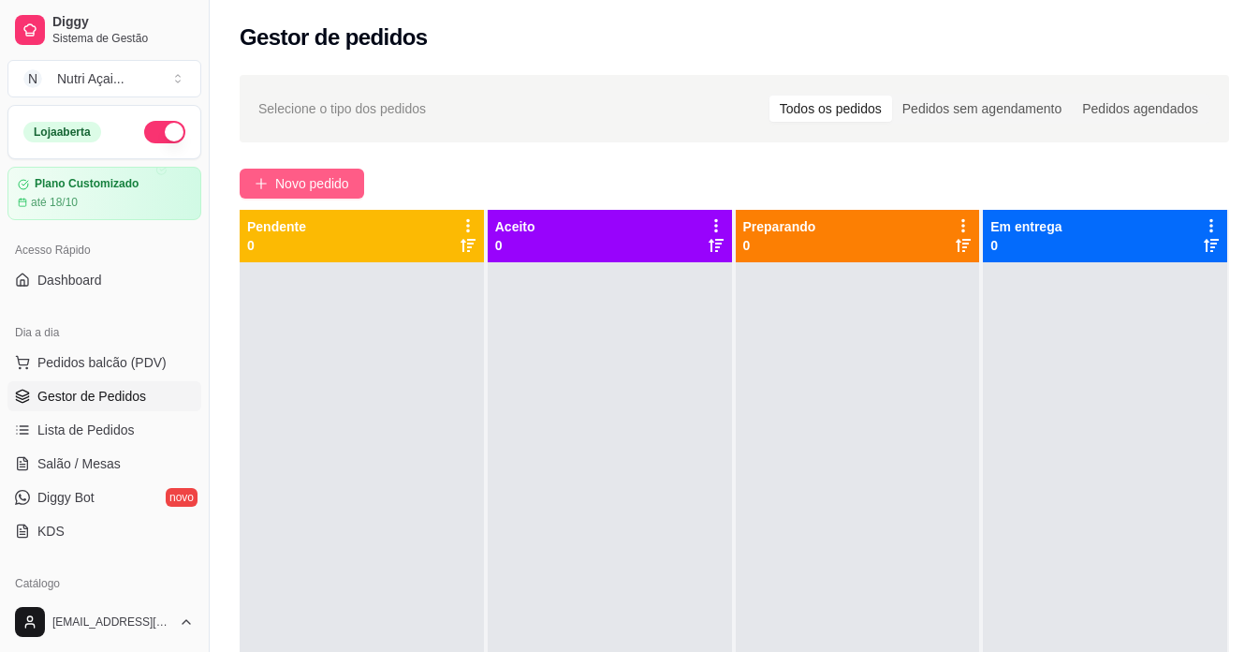
click at [324, 176] on span "Novo pedido" at bounding box center [312, 183] width 74 height 21
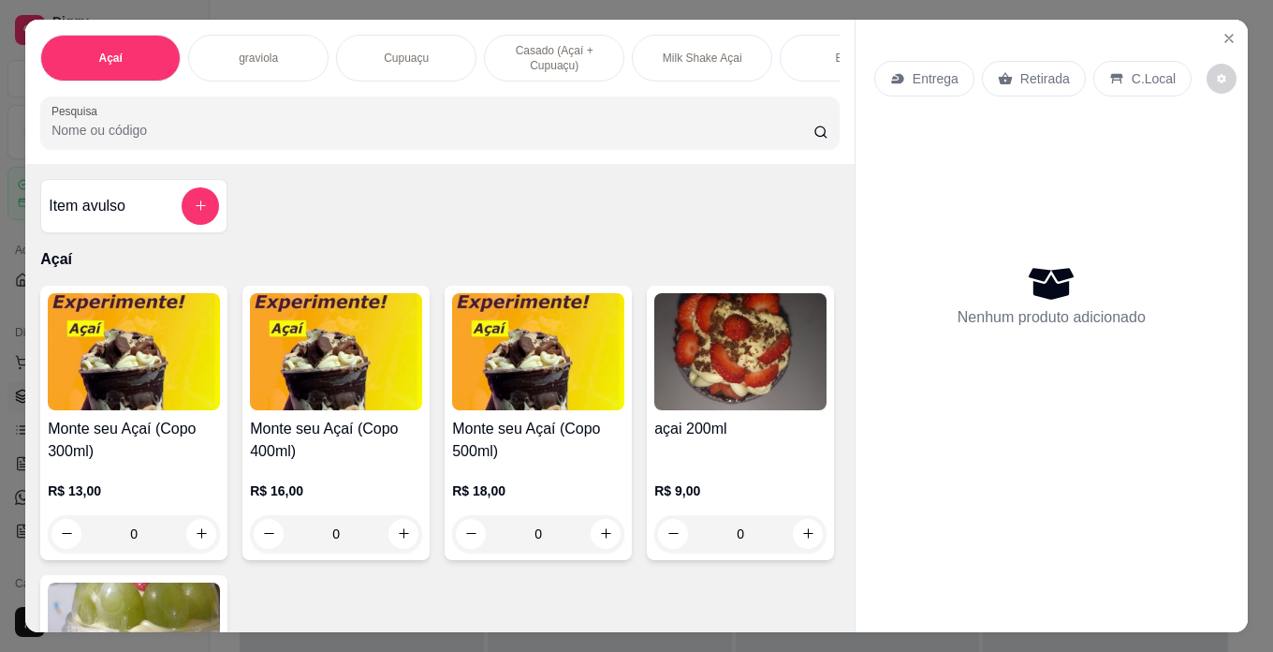
click at [187, 356] on img at bounding box center [134, 351] width 172 height 117
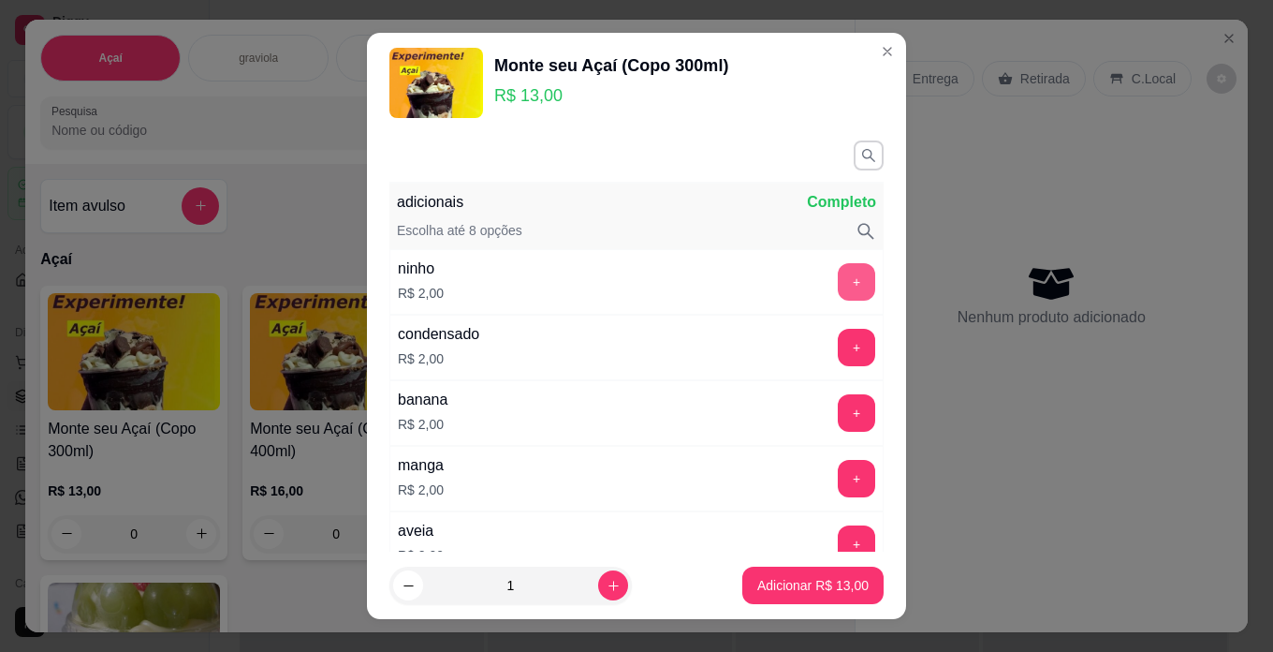
click at [838, 266] on button "+" at bounding box center [856, 281] width 37 height 37
click at [838, 341] on button "+" at bounding box center [856, 347] width 37 height 37
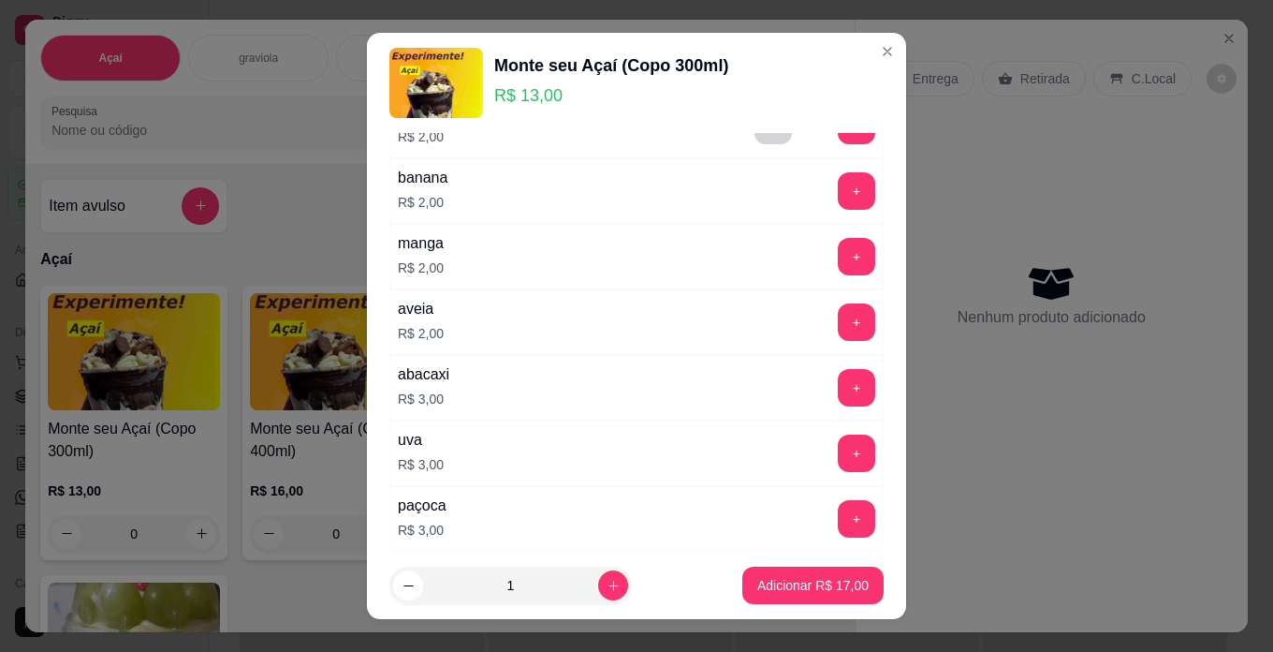
scroll to position [187, 0]
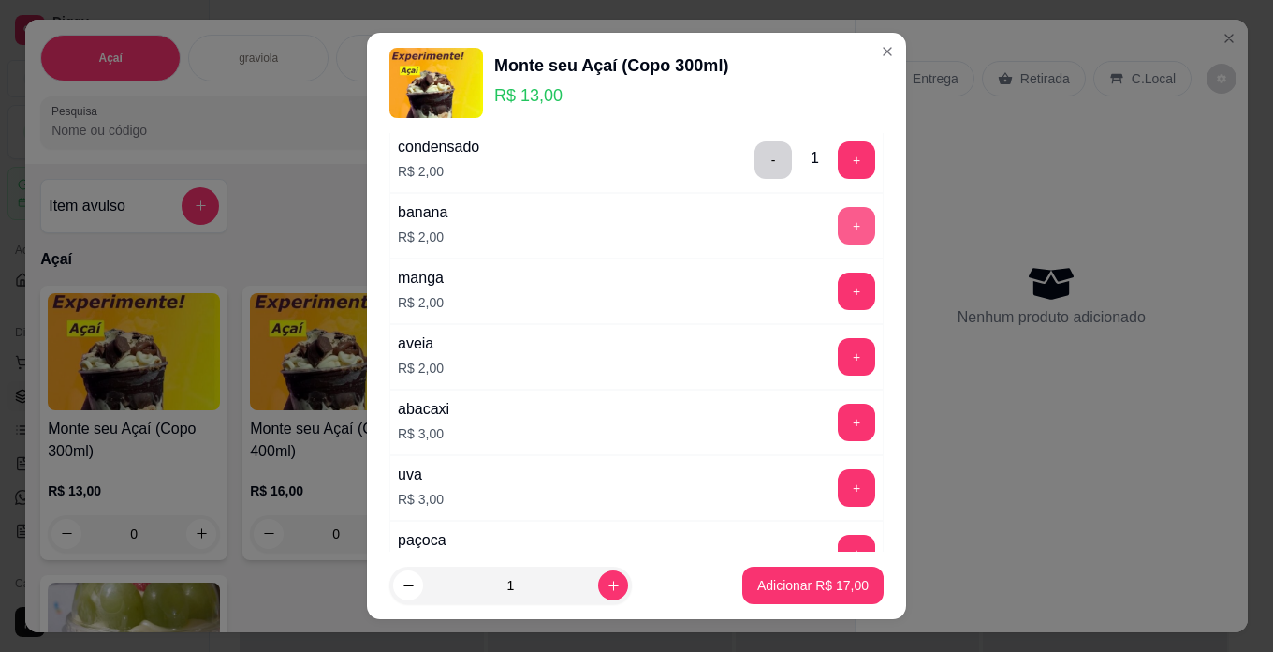
click at [838, 221] on button "+" at bounding box center [856, 225] width 37 height 37
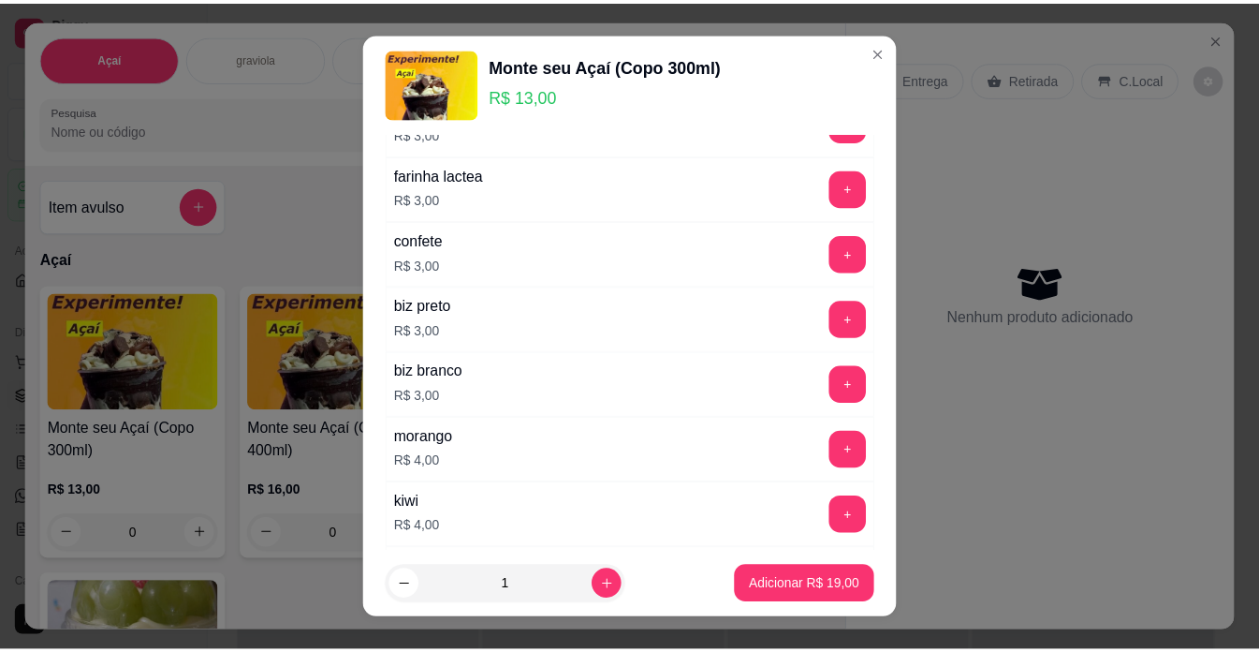
scroll to position [843, 0]
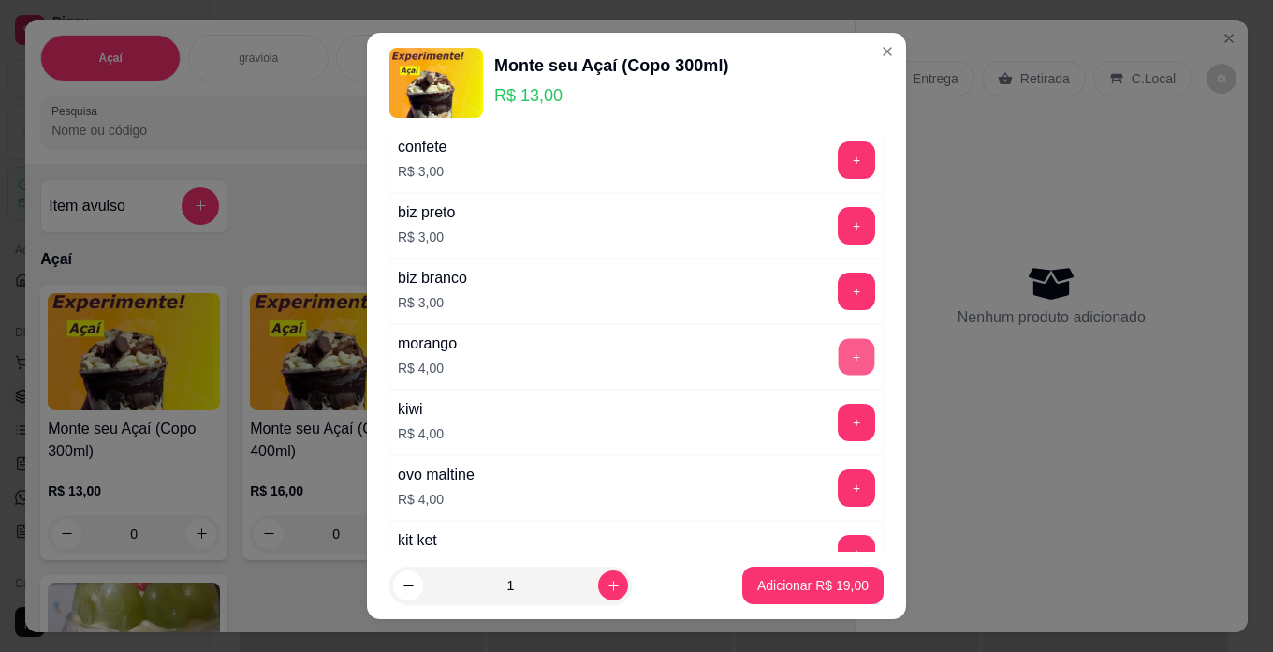
click at [839, 350] on button "+" at bounding box center [857, 356] width 37 height 37
click at [781, 589] on p "Adicionar R$ 23,00" at bounding box center [813, 586] width 109 height 18
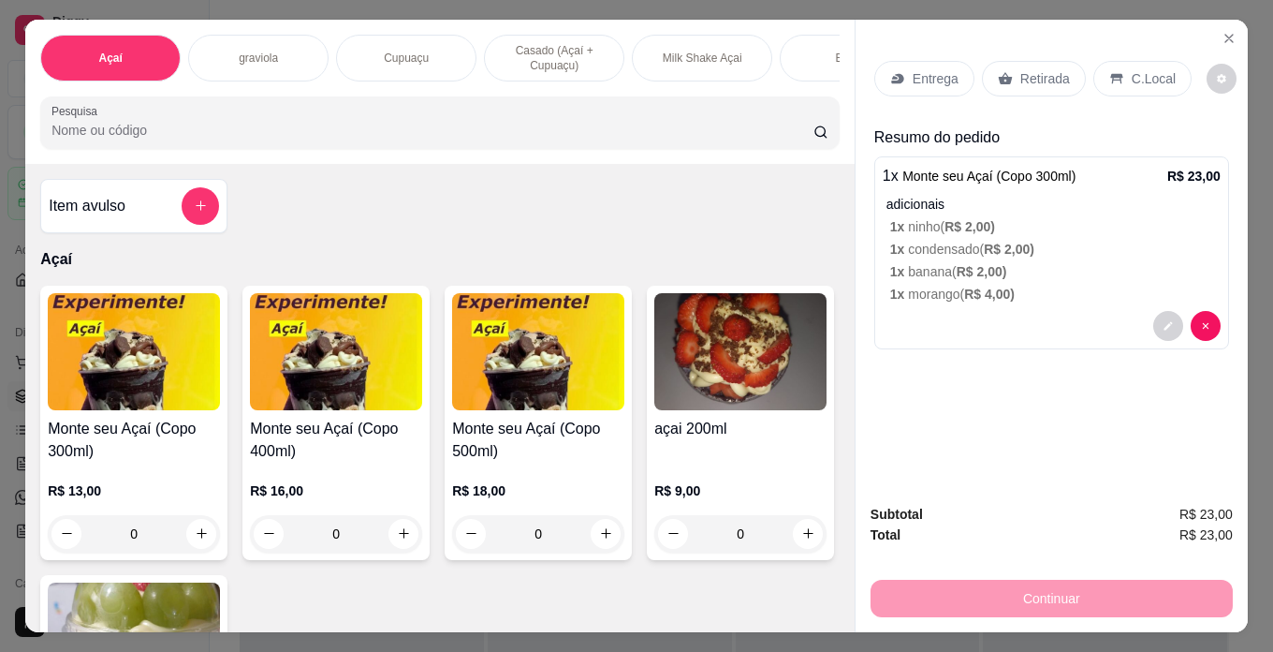
drag, startPoint x: 1140, startPoint y: 66, endPoint x: 1140, endPoint y: 103, distance: 36.5
click at [1140, 77] on p "C.Local" at bounding box center [1154, 78] width 44 height 19
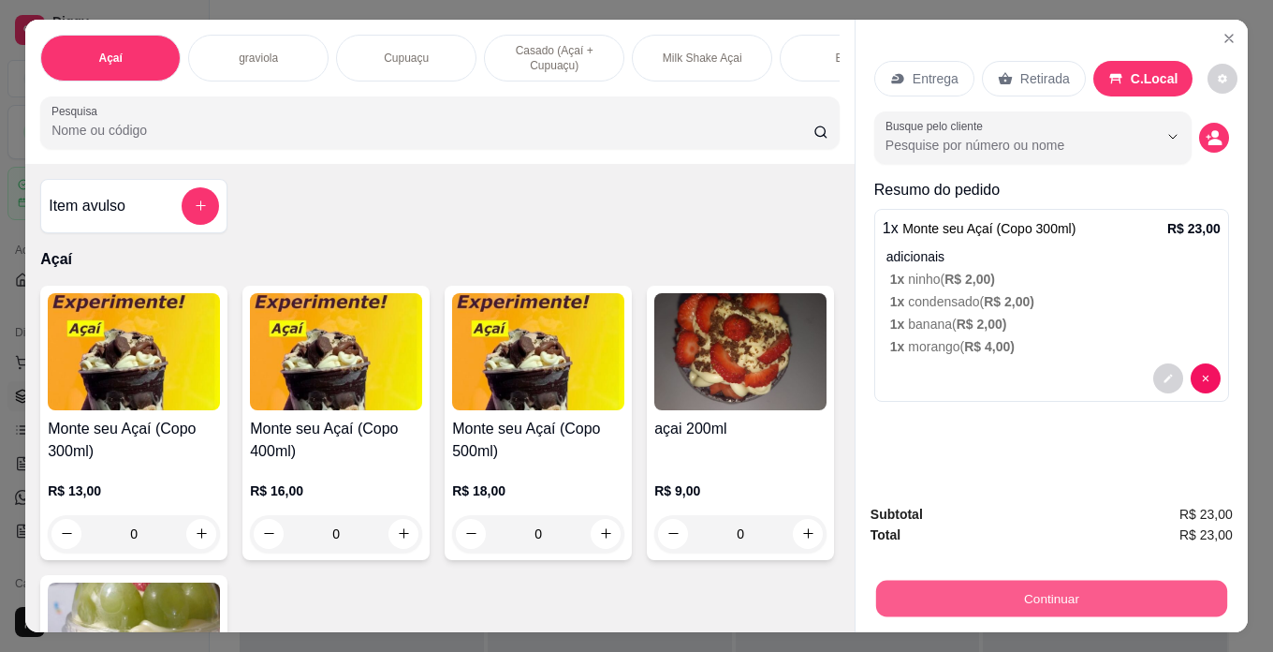
click at [1165, 594] on button "Continuar" at bounding box center [1051, 599] width 351 height 37
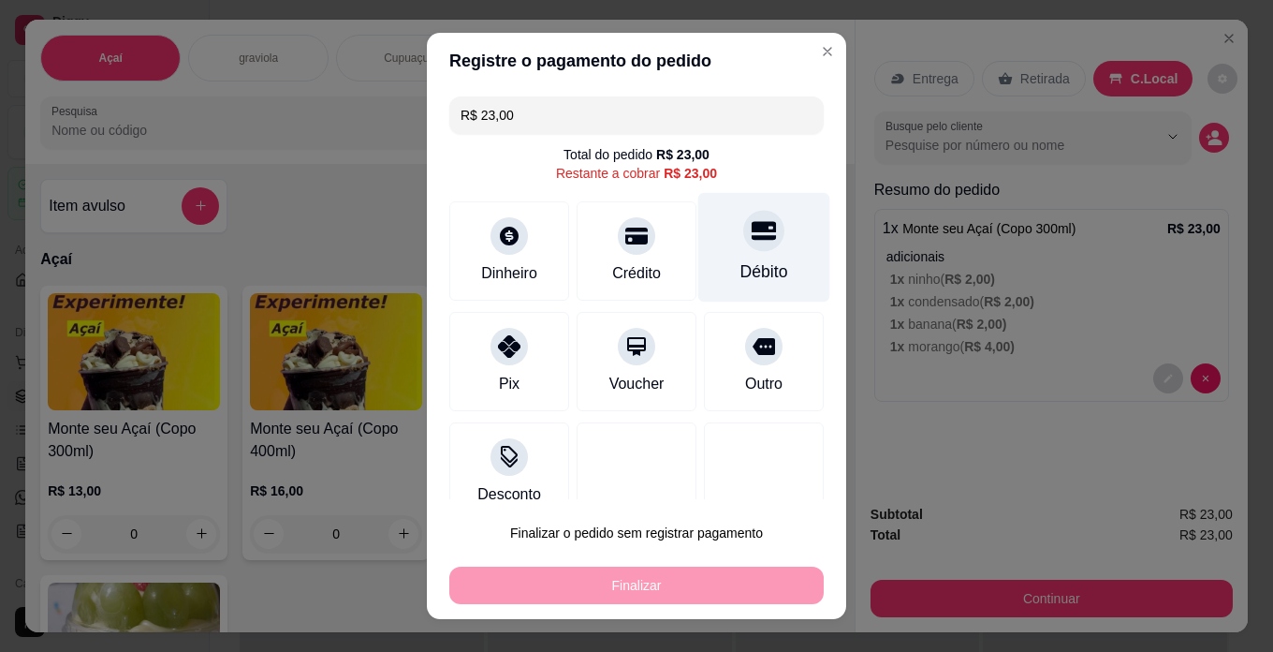
click at [736, 255] on div "Débito" at bounding box center [765, 248] width 132 height 110
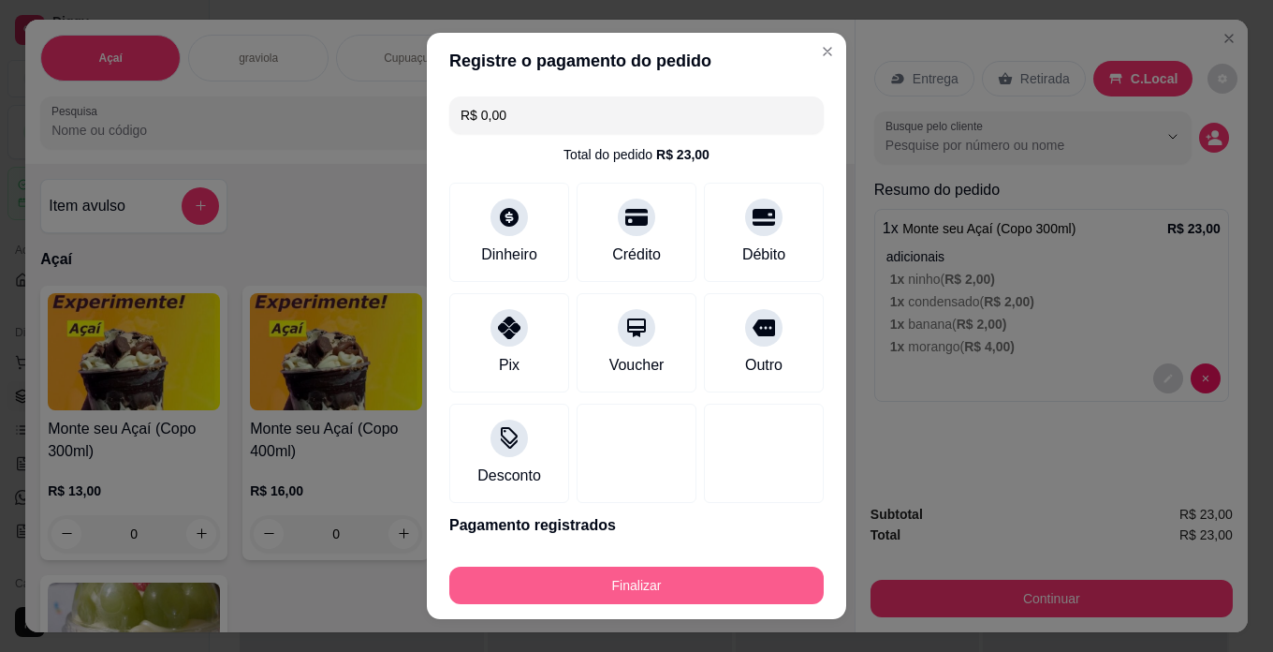
click at [769, 577] on button "Finalizar" at bounding box center [636, 584] width 375 height 37
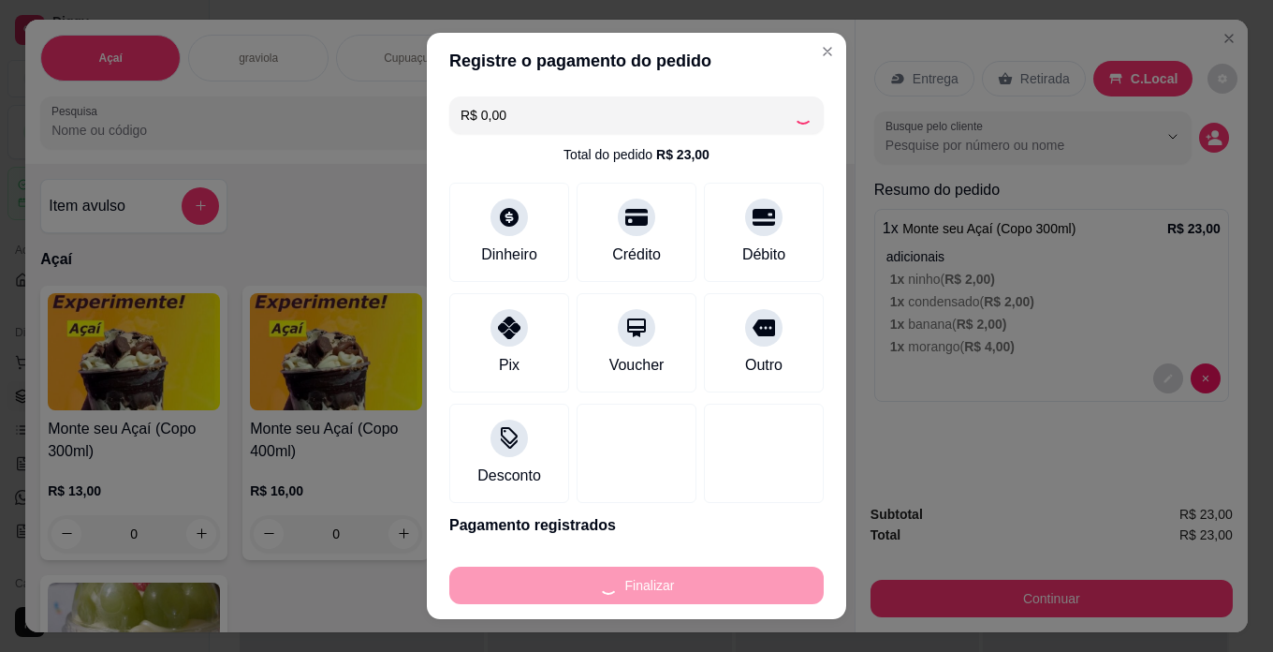
type input "-R$ 23,00"
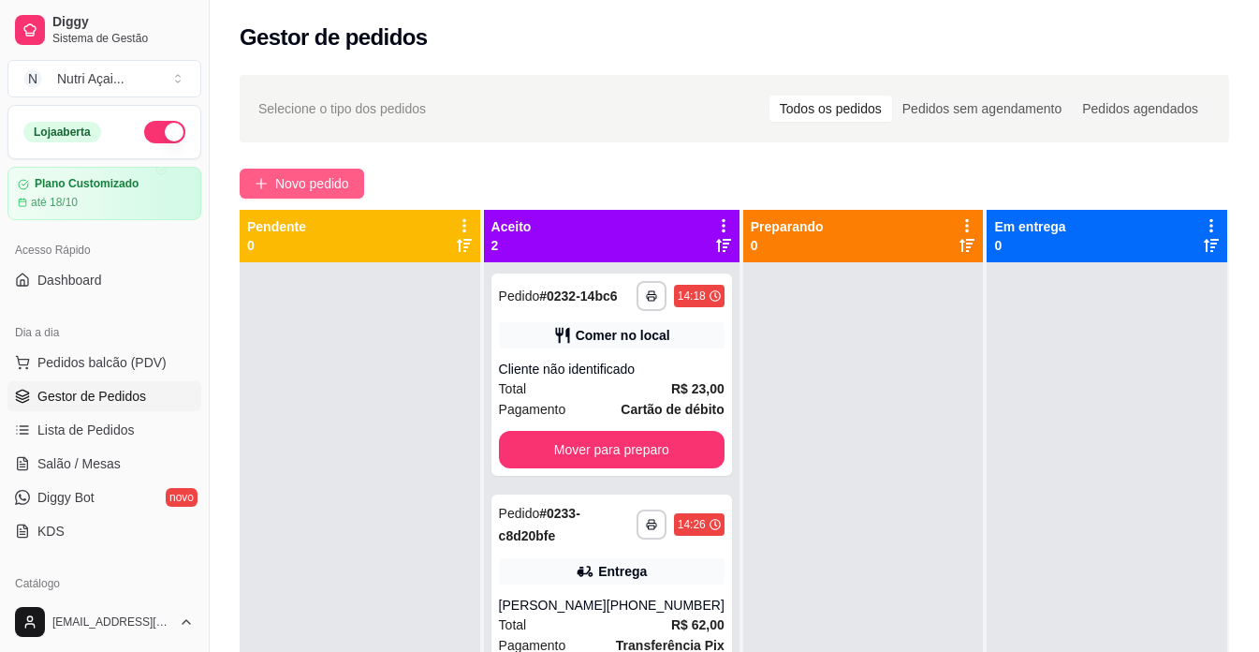
click at [321, 186] on span "Novo pedido" at bounding box center [312, 183] width 74 height 21
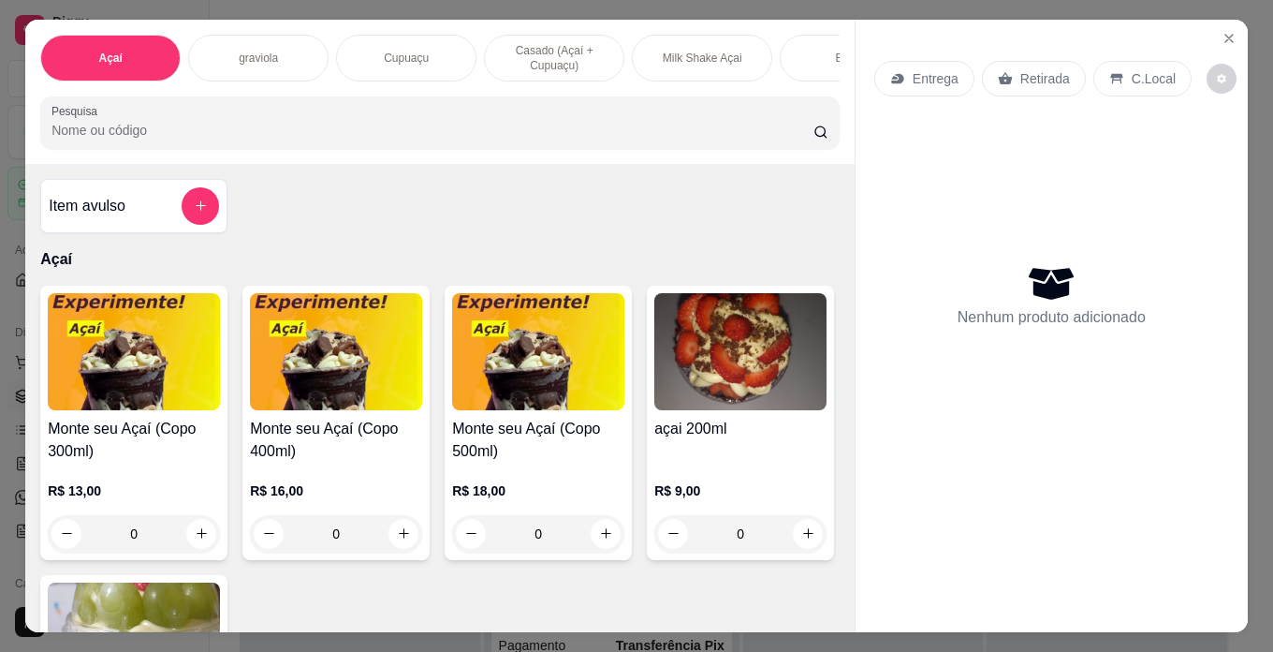
click at [549, 361] on img at bounding box center [538, 351] width 172 height 117
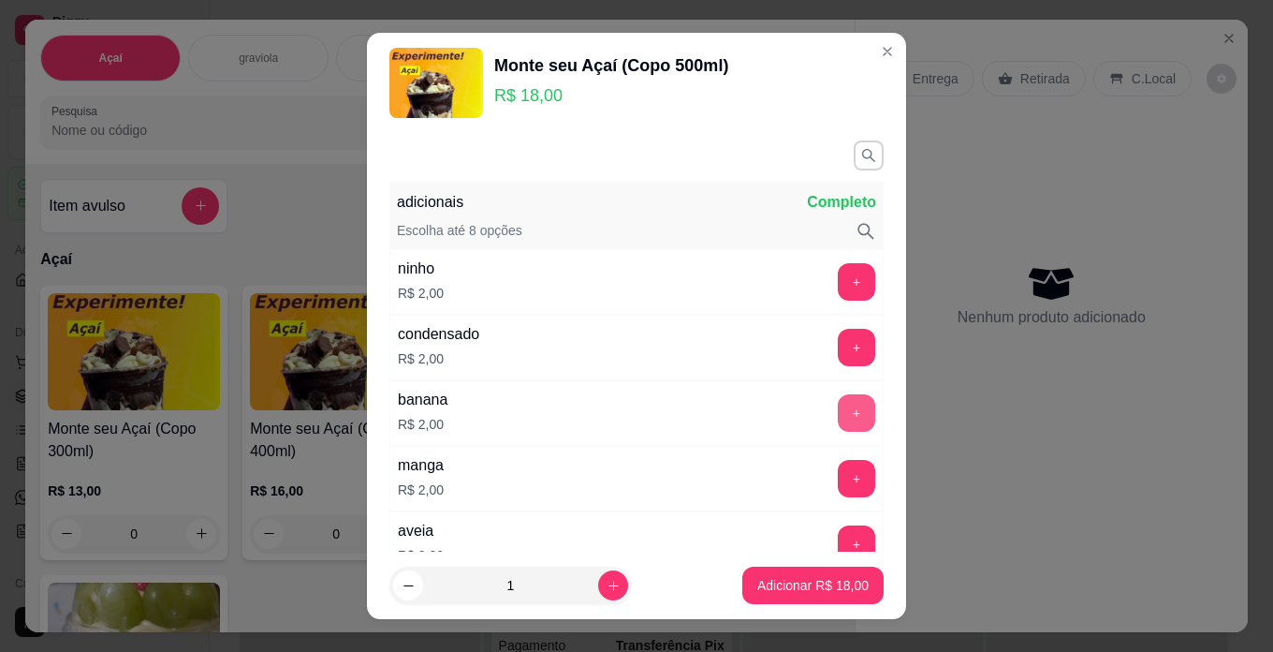
click at [838, 407] on button "+" at bounding box center [856, 412] width 37 height 37
click at [839, 277] on button "+" at bounding box center [857, 281] width 37 height 37
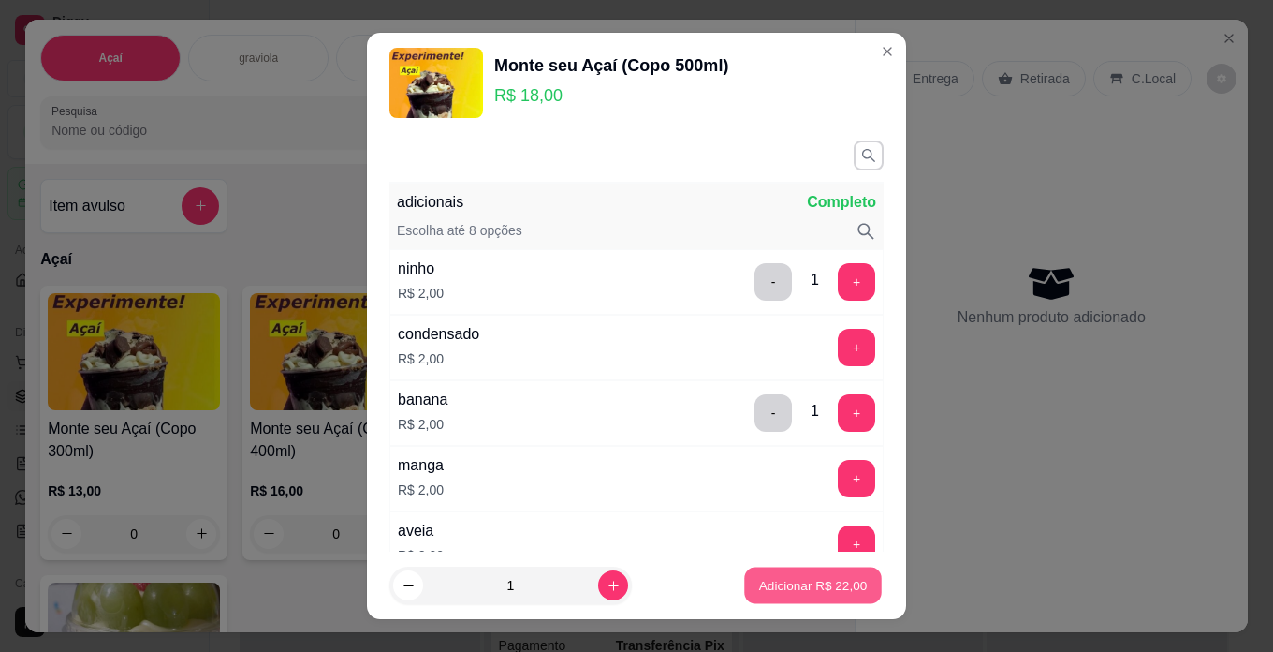
click at [794, 587] on p "Adicionar R$ 22,00" at bounding box center [813, 586] width 109 height 18
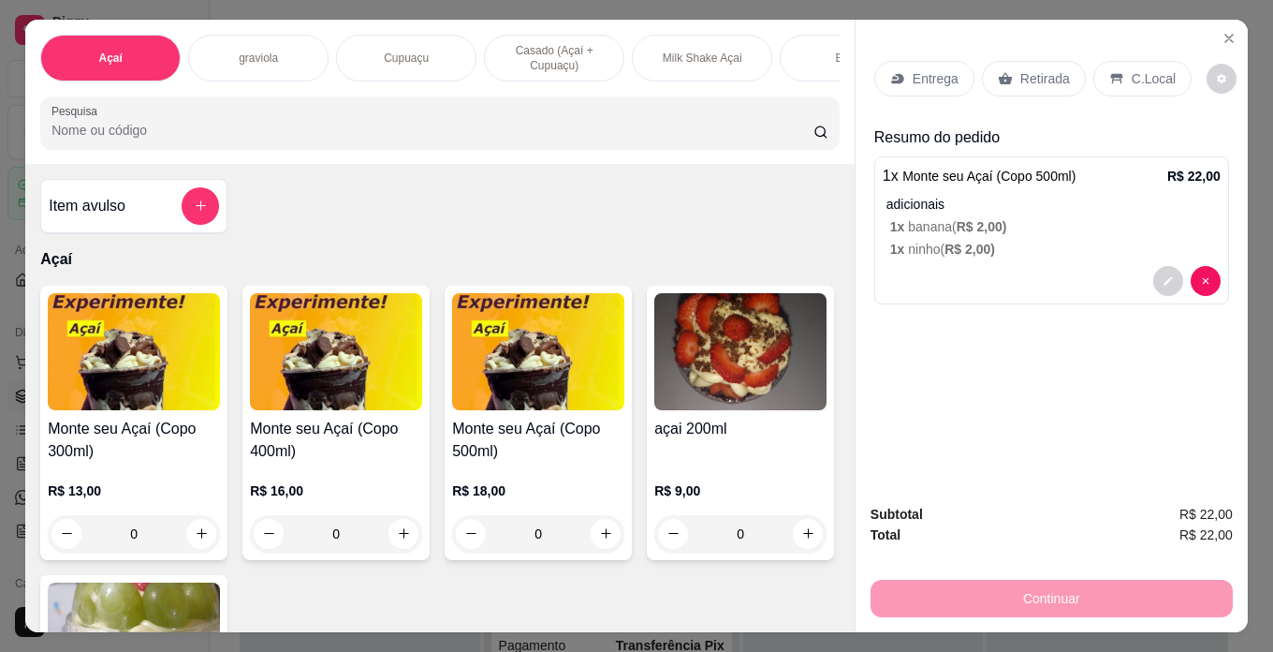
click at [1151, 69] on p "C.Local" at bounding box center [1154, 78] width 44 height 19
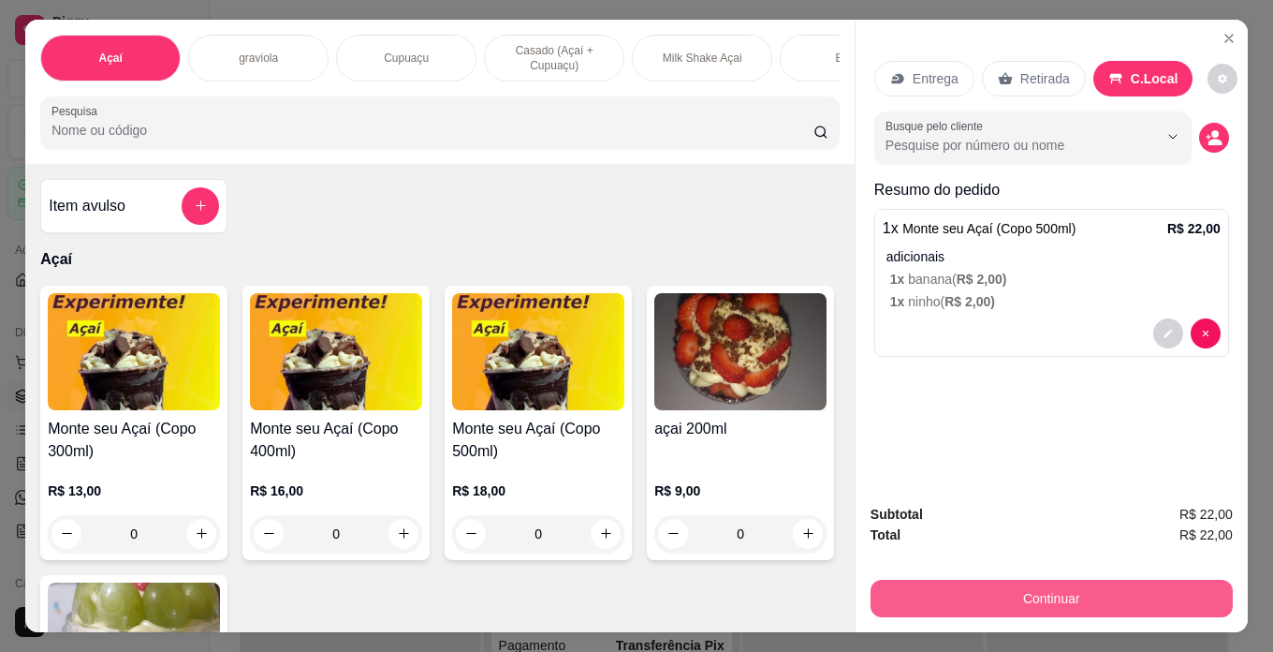
click at [1176, 598] on button "Continuar" at bounding box center [1052, 598] width 362 height 37
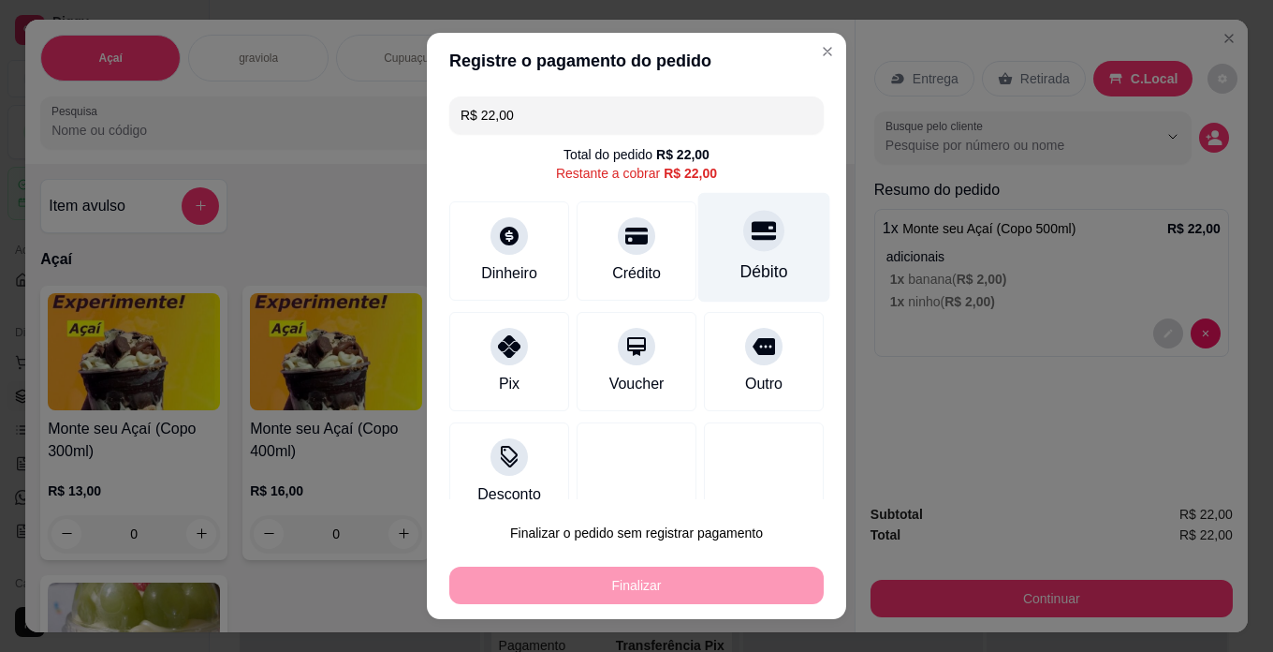
drag, startPoint x: 748, startPoint y: 243, endPoint x: 750, endPoint y: 254, distance: 11.4
click at [748, 243] on div at bounding box center [763, 230] width 41 height 41
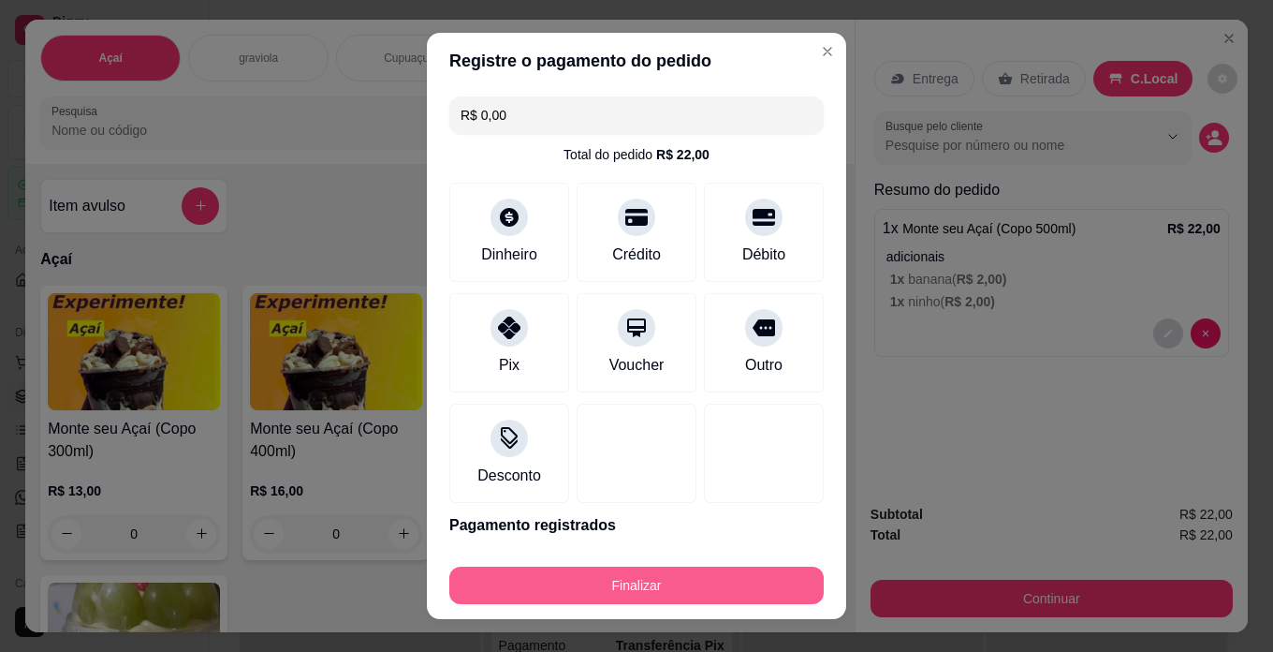
click at [761, 581] on button "Finalizar" at bounding box center [636, 584] width 375 height 37
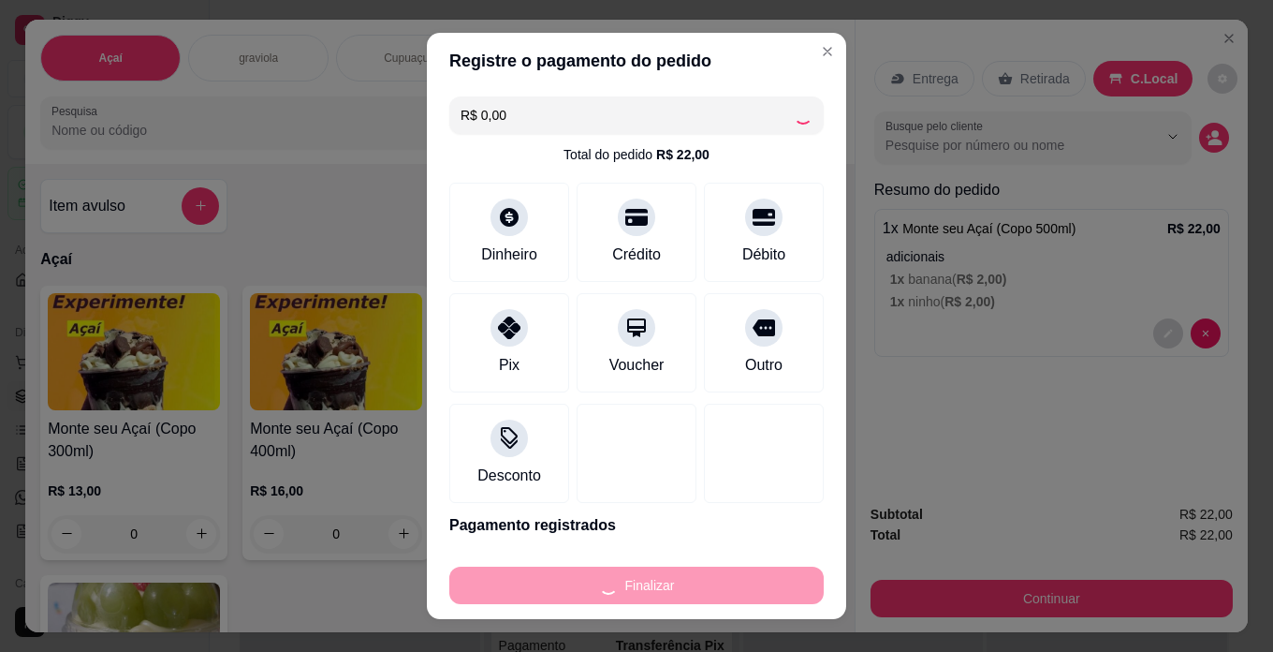
type input "-R$ 22,00"
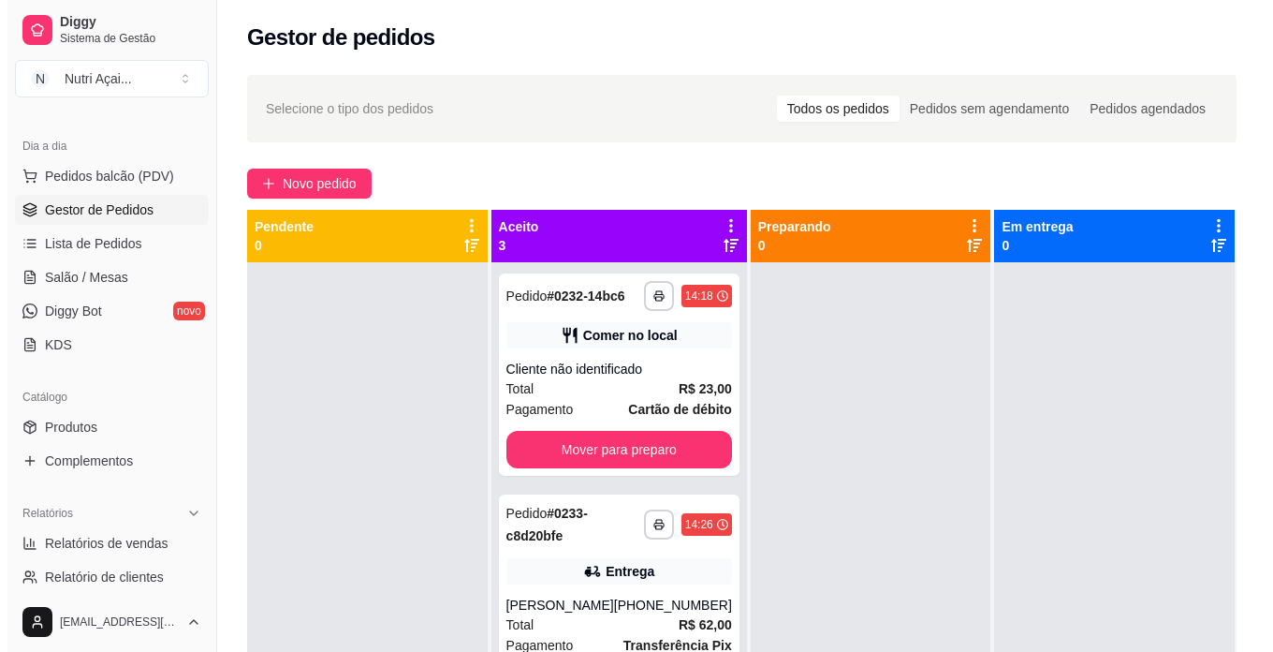
scroll to position [187, 0]
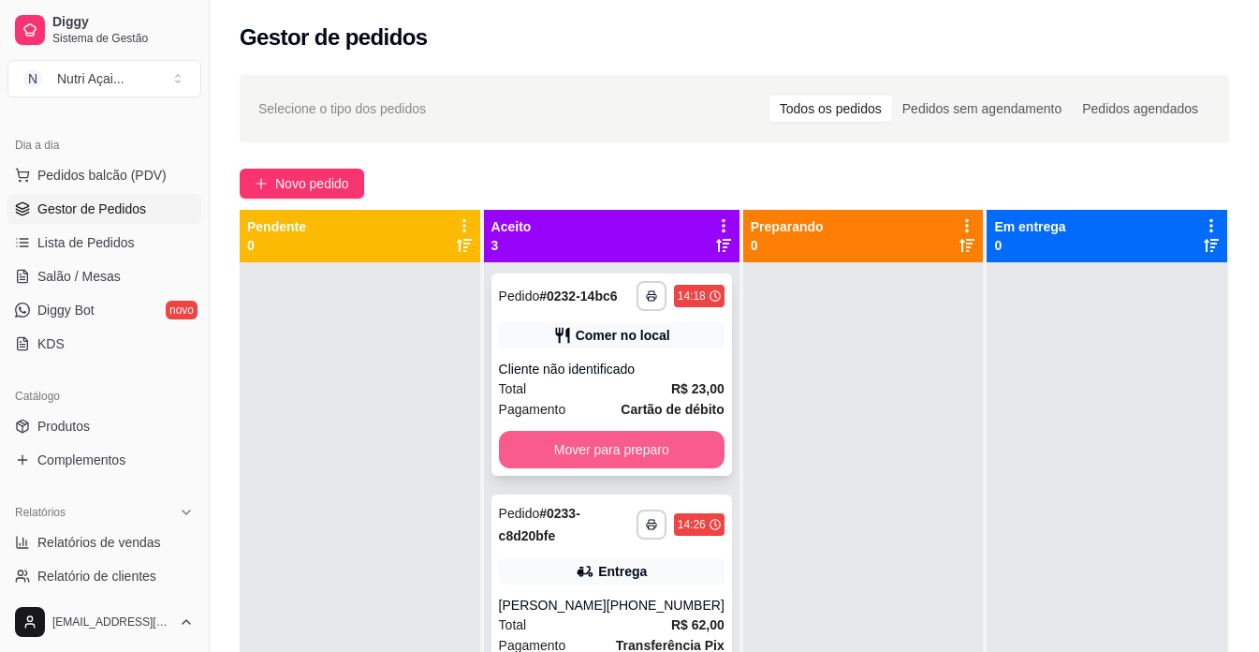
click at [626, 468] on button "Mover para preparo" at bounding box center [612, 449] width 226 height 37
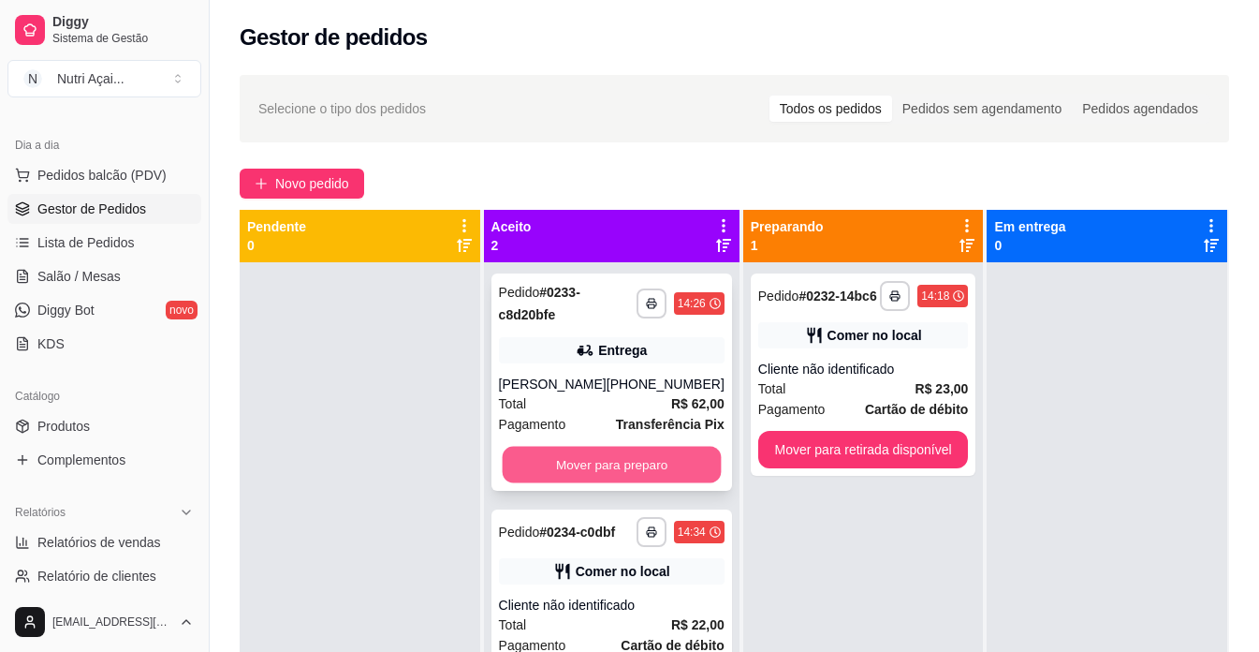
click at [635, 473] on button "Mover para preparo" at bounding box center [611, 465] width 219 height 37
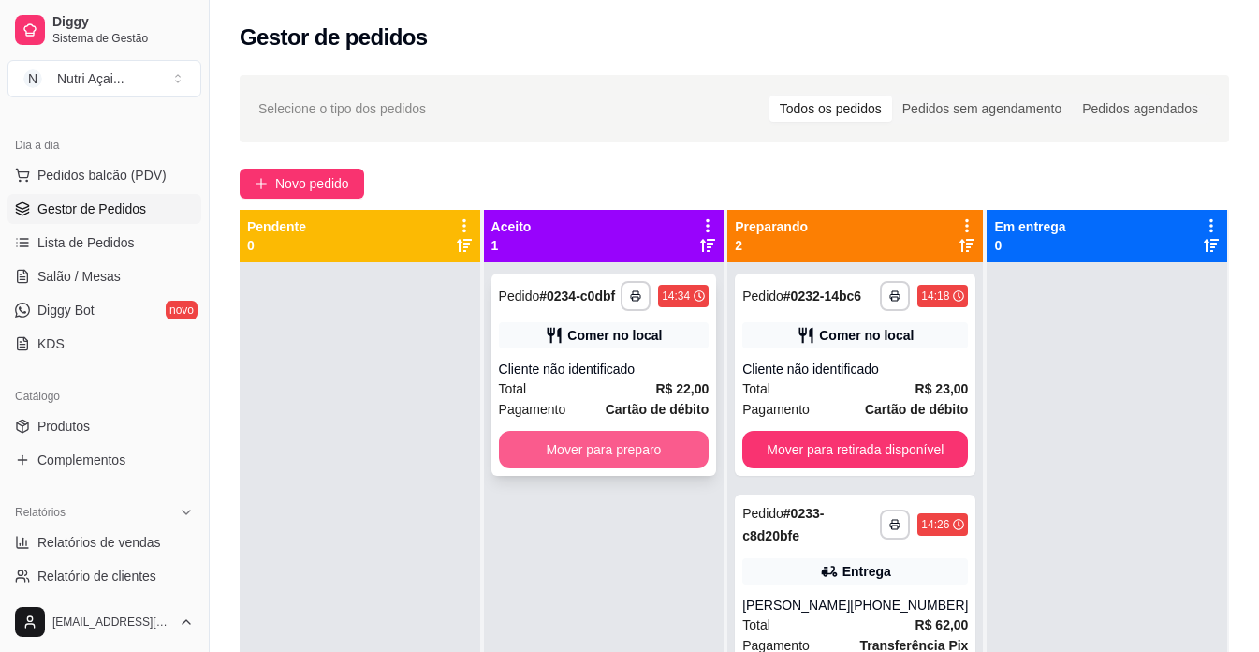
click at [638, 460] on button "Mover para preparo" at bounding box center [604, 449] width 211 height 37
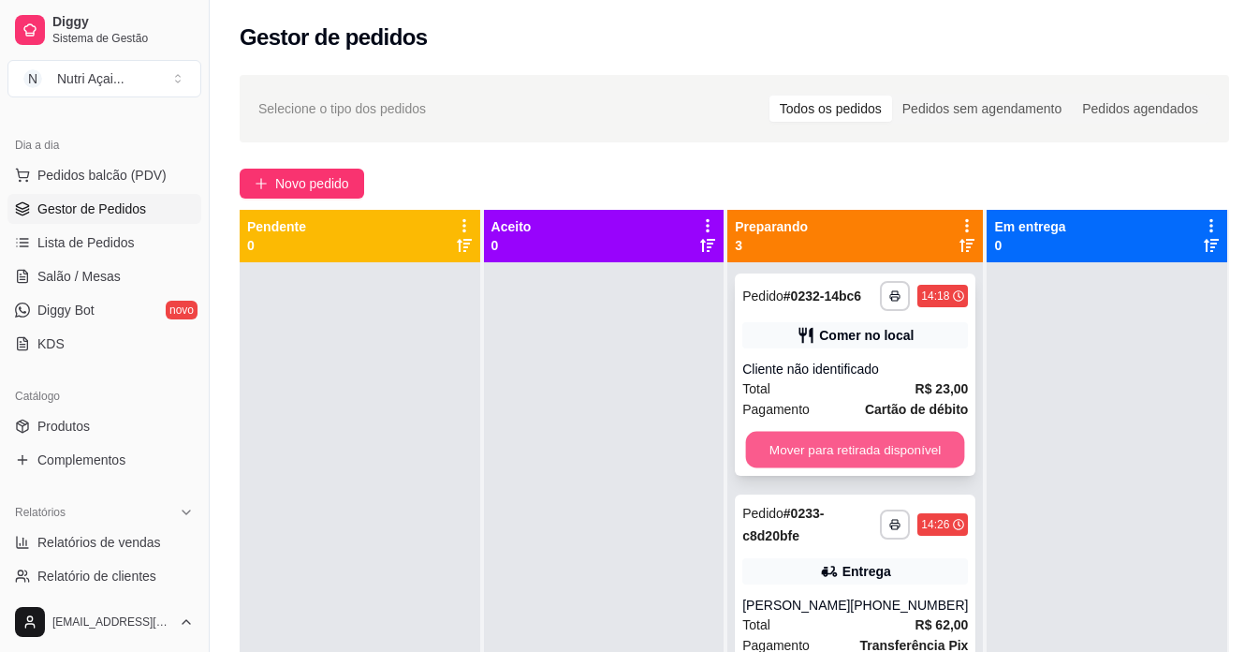
click at [822, 457] on button "Mover para retirada disponível" at bounding box center [855, 450] width 219 height 37
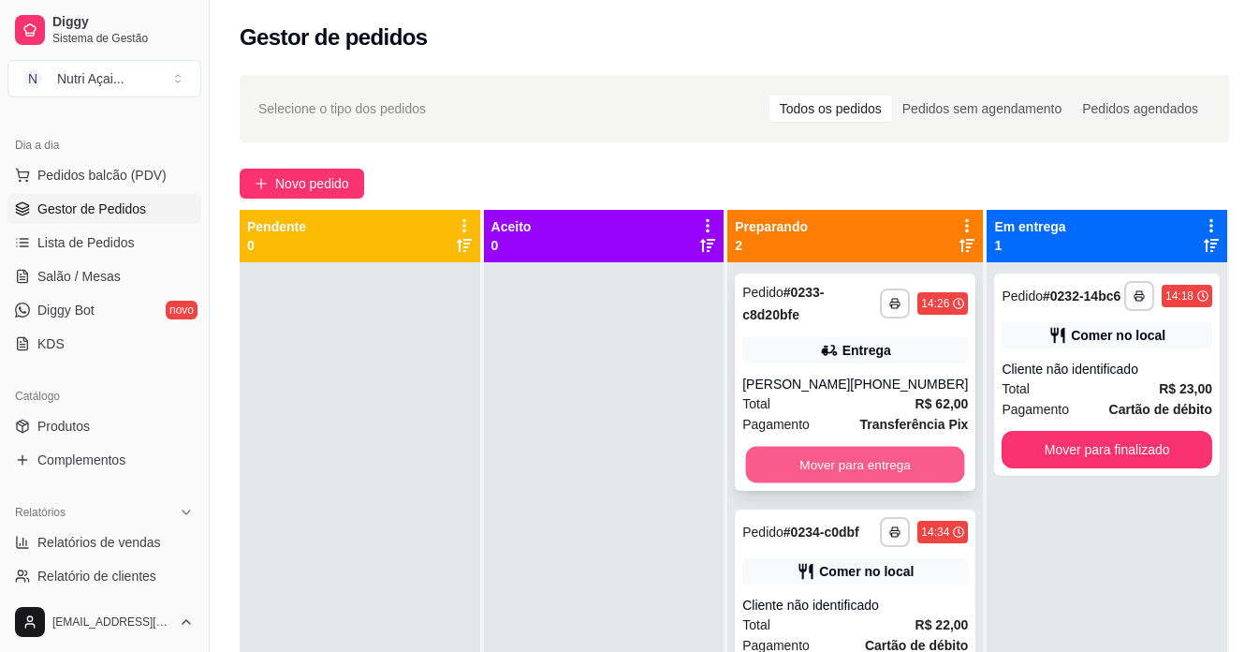
click at [834, 483] on button "Mover para entrega" at bounding box center [855, 465] width 219 height 37
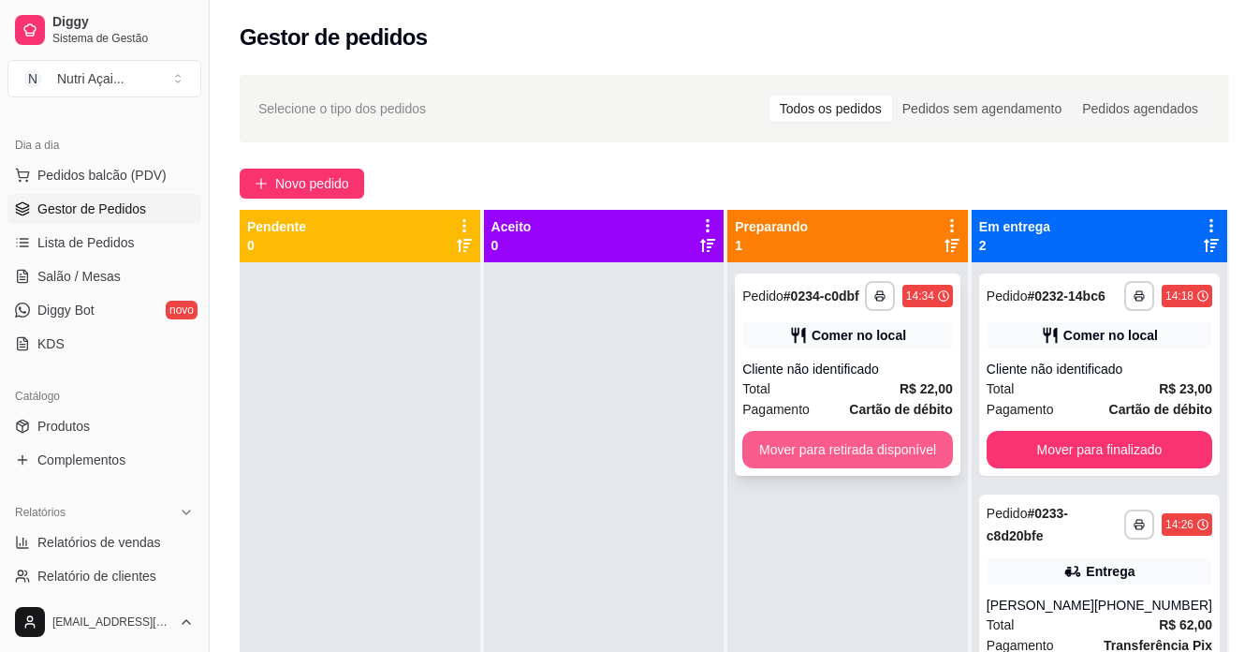
click at [875, 449] on button "Mover para retirada disponível" at bounding box center [848, 449] width 211 height 37
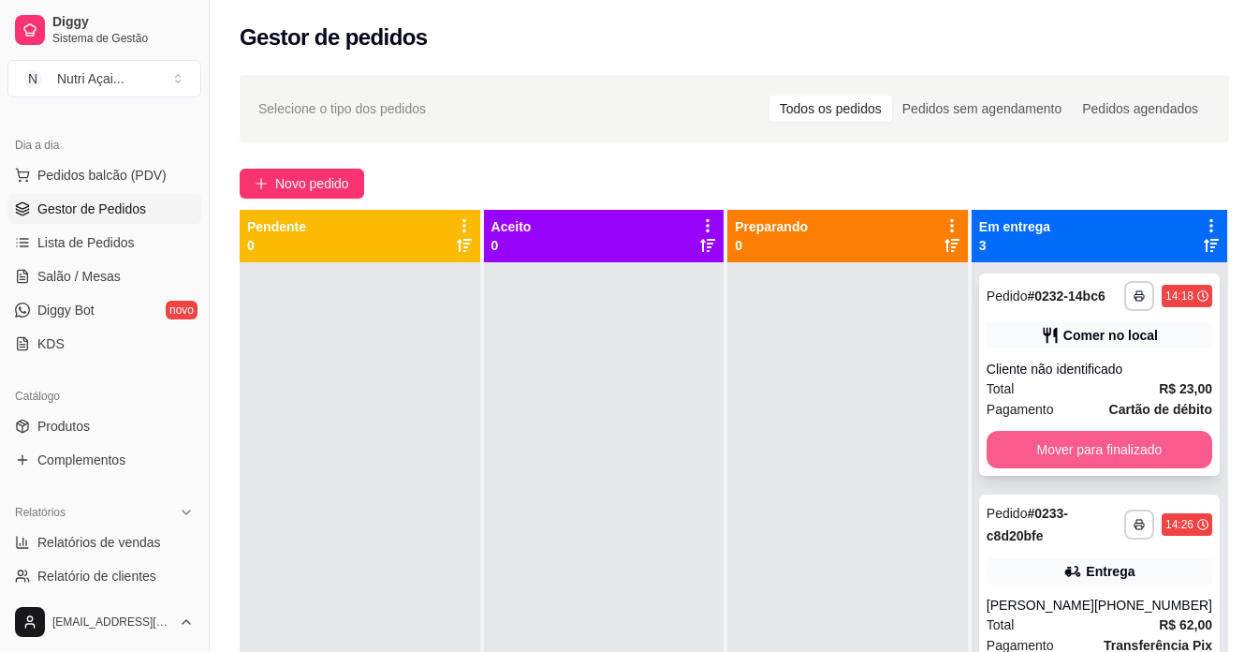
click at [1034, 463] on button "Mover para finalizado" at bounding box center [1100, 449] width 226 height 37
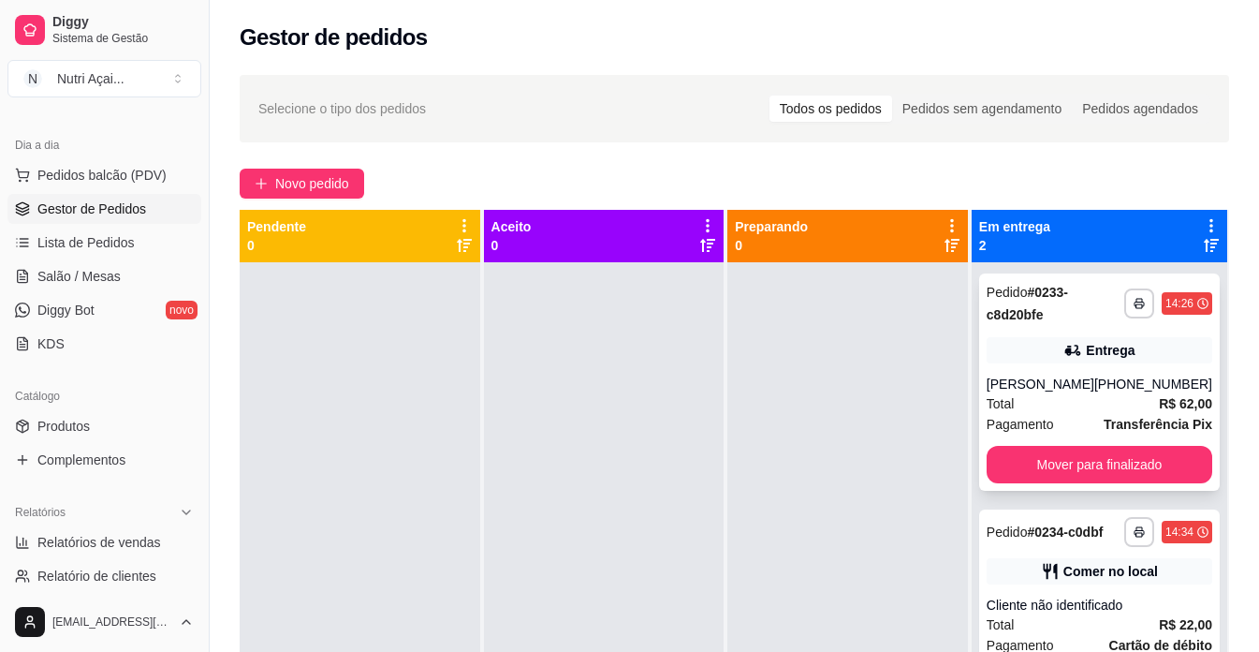
click at [1051, 393] on div "[PERSON_NAME]" at bounding box center [1041, 384] width 108 height 19
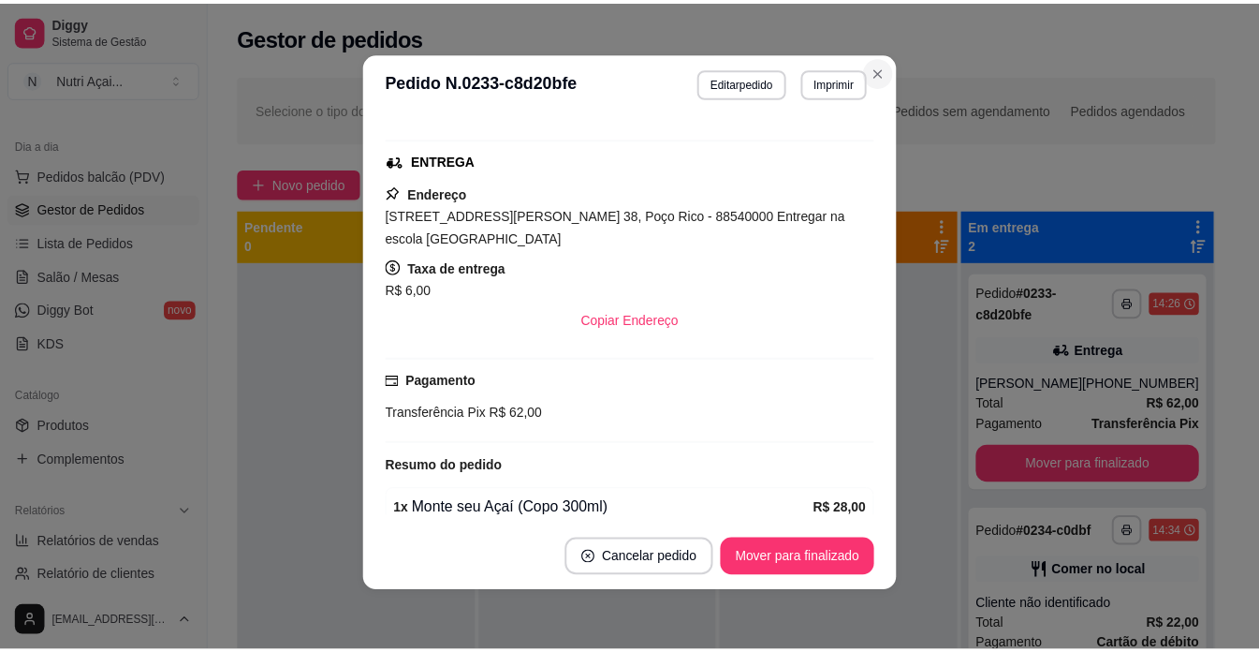
scroll to position [1, 0]
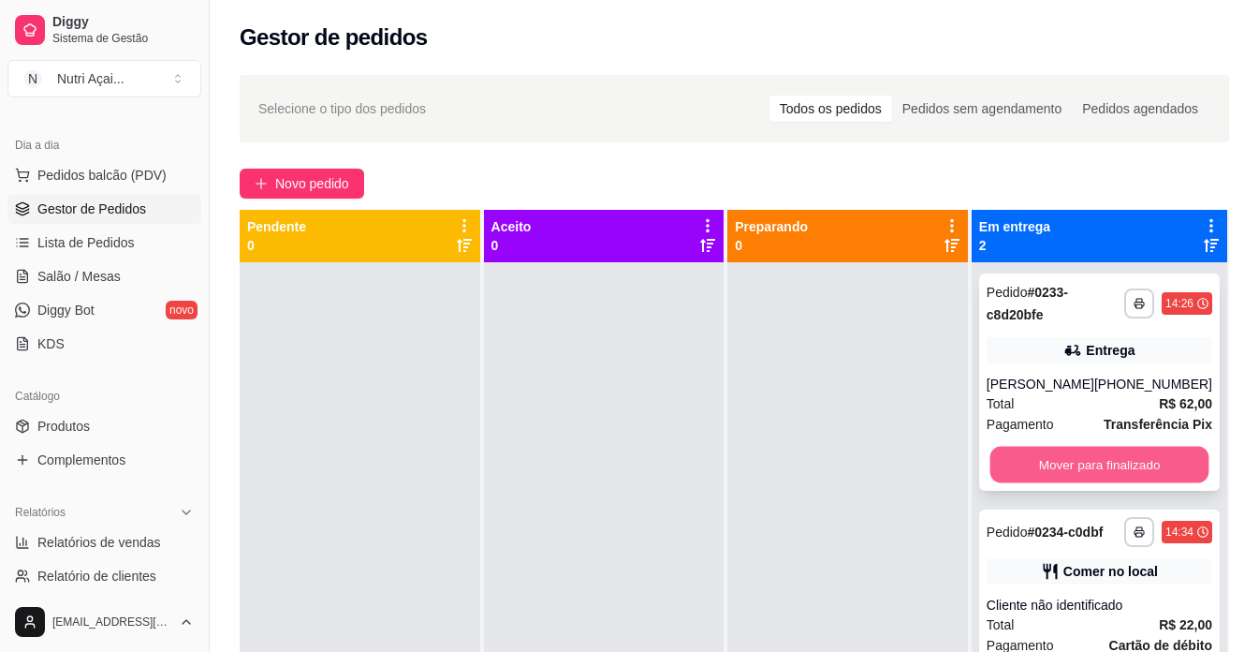
click at [1034, 471] on button "Mover para finalizado" at bounding box center [1099, 465] width 219 height 37
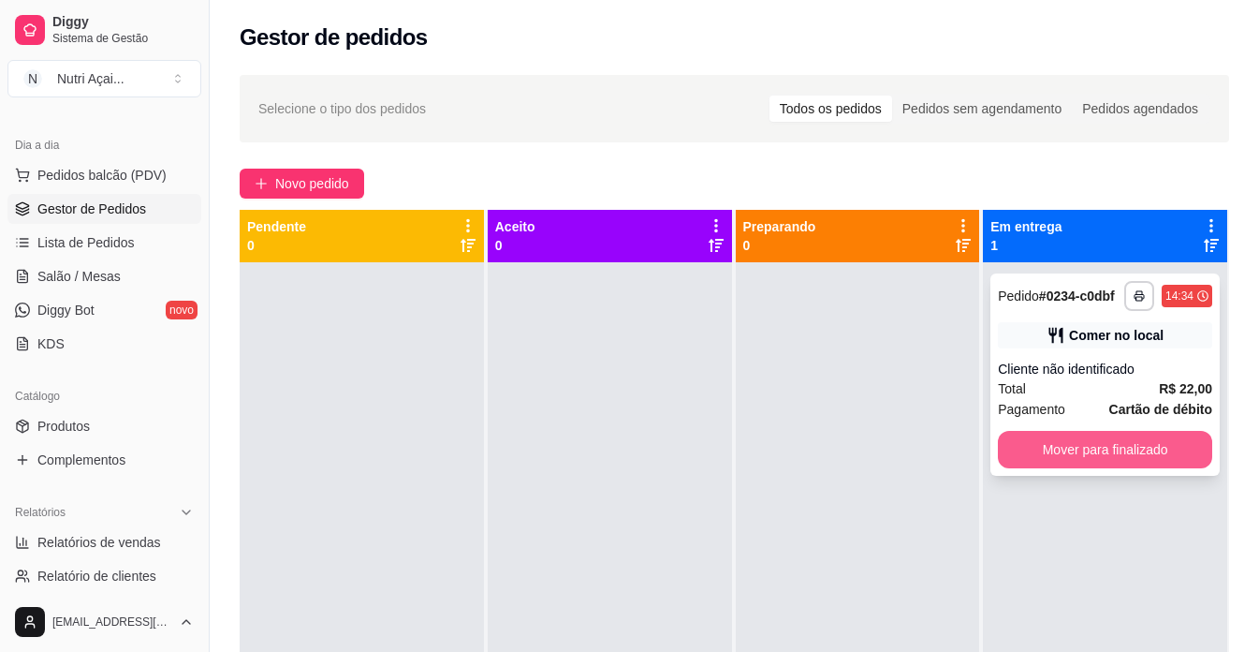
click at [1035, 449] on button "Mover para finalizado" at bounding box center [1105, 449] width 214 height 37
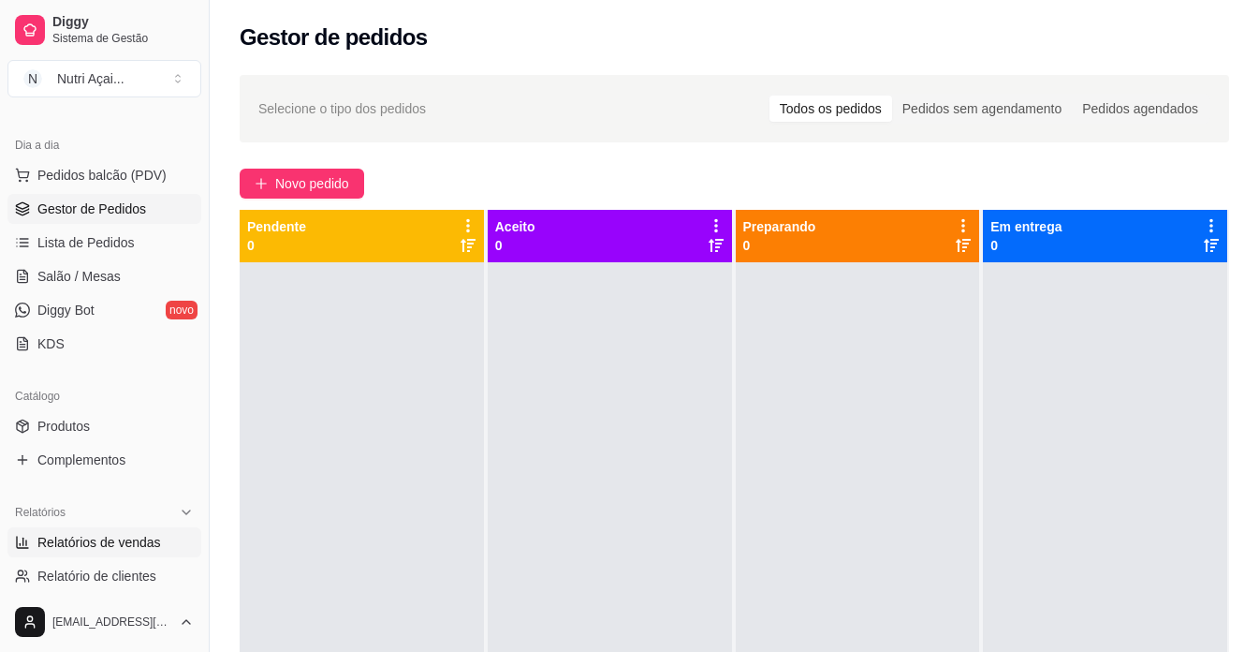
click at [139, 547] on span "Relatórios de vendas" at bounding box center [99, 542] width 124 height 19
select select "ALL"
select select "0"
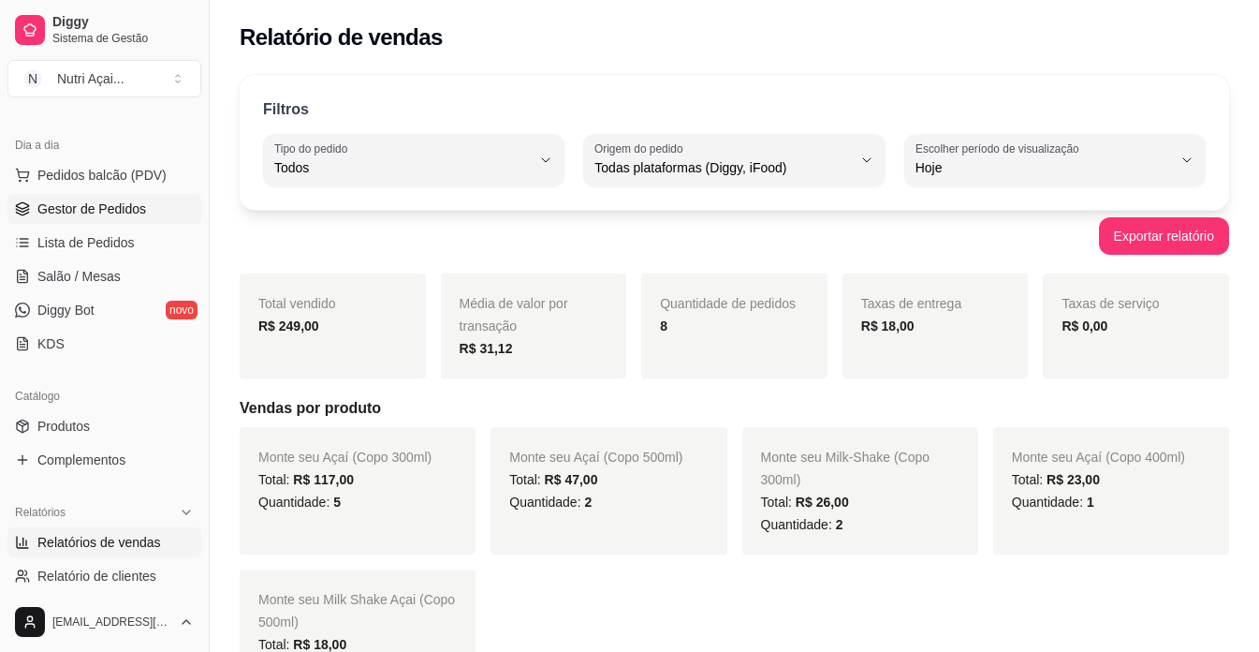
click at [141, 200] on span "Gestor de Pedidos" at bounding box center [91, 208] width 109 height 19
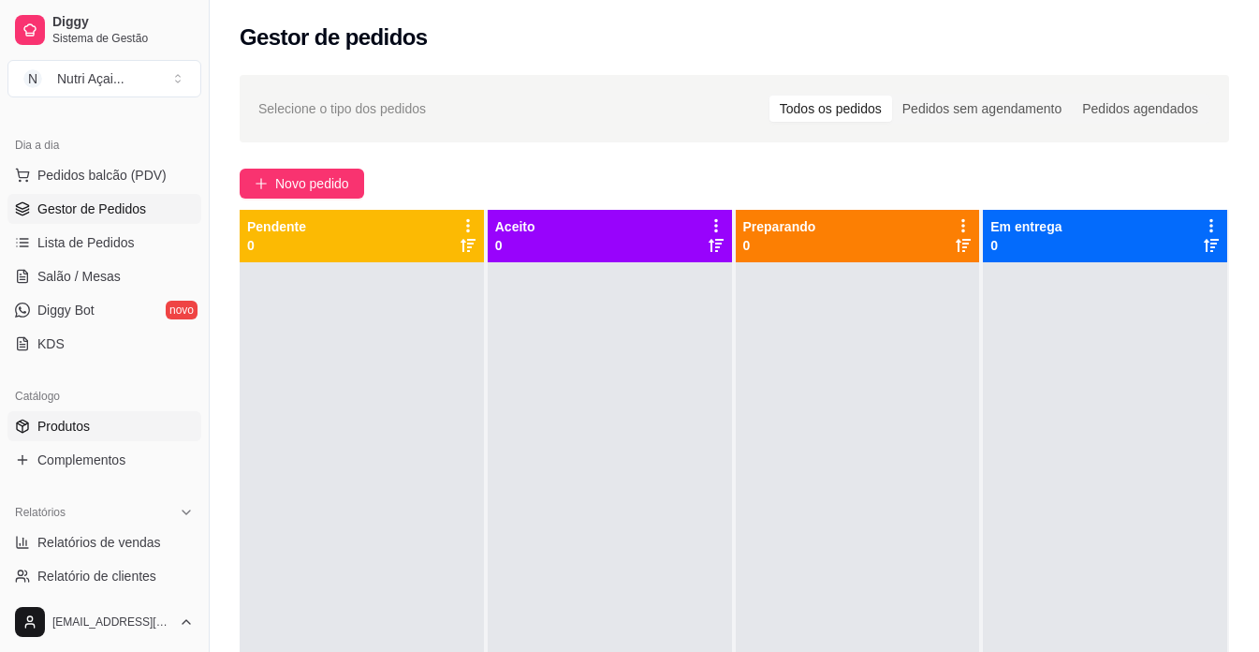
click at [96, 427] on link "Produtos" at bounding box center [104, 426] width 194 height 30
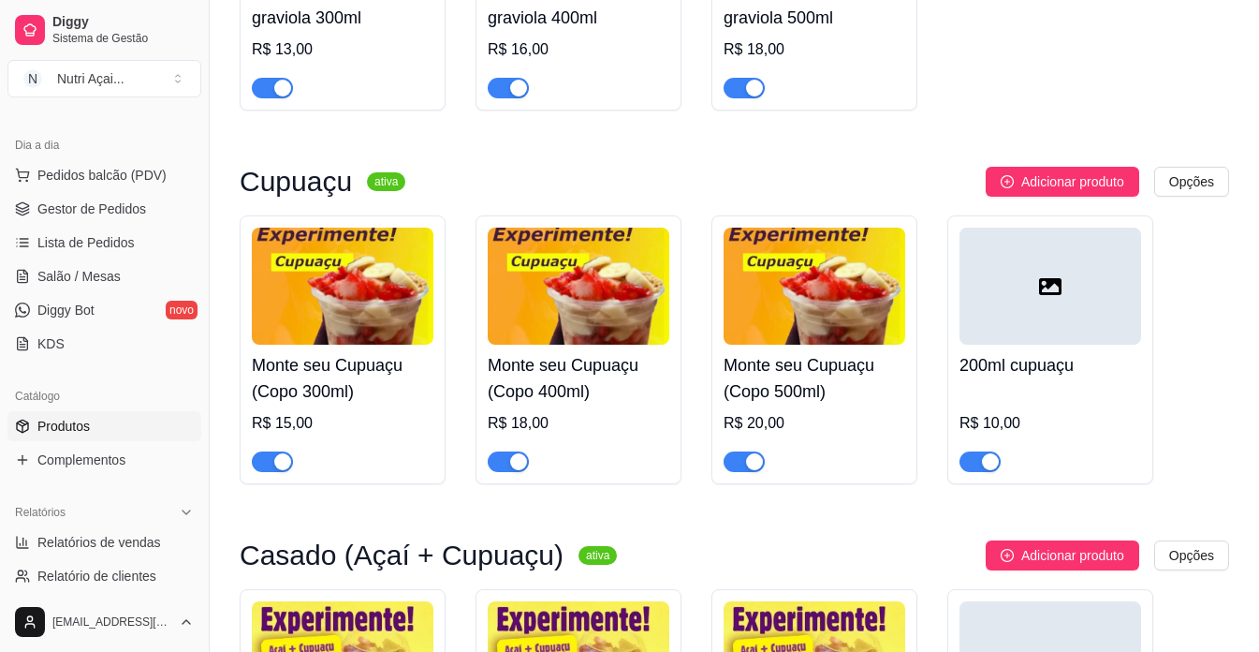
scroll to position [1030, 0]
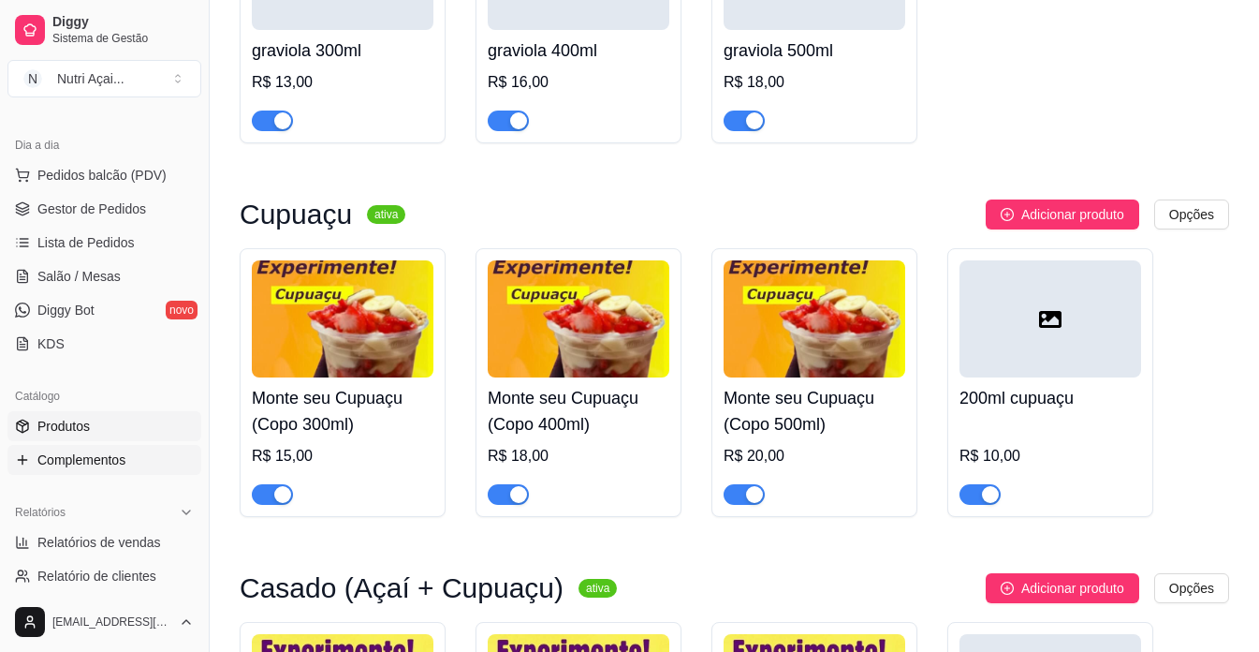
click at [85, 464] on span "Complementos" at bounding box center [81, 459] width 88 height 19
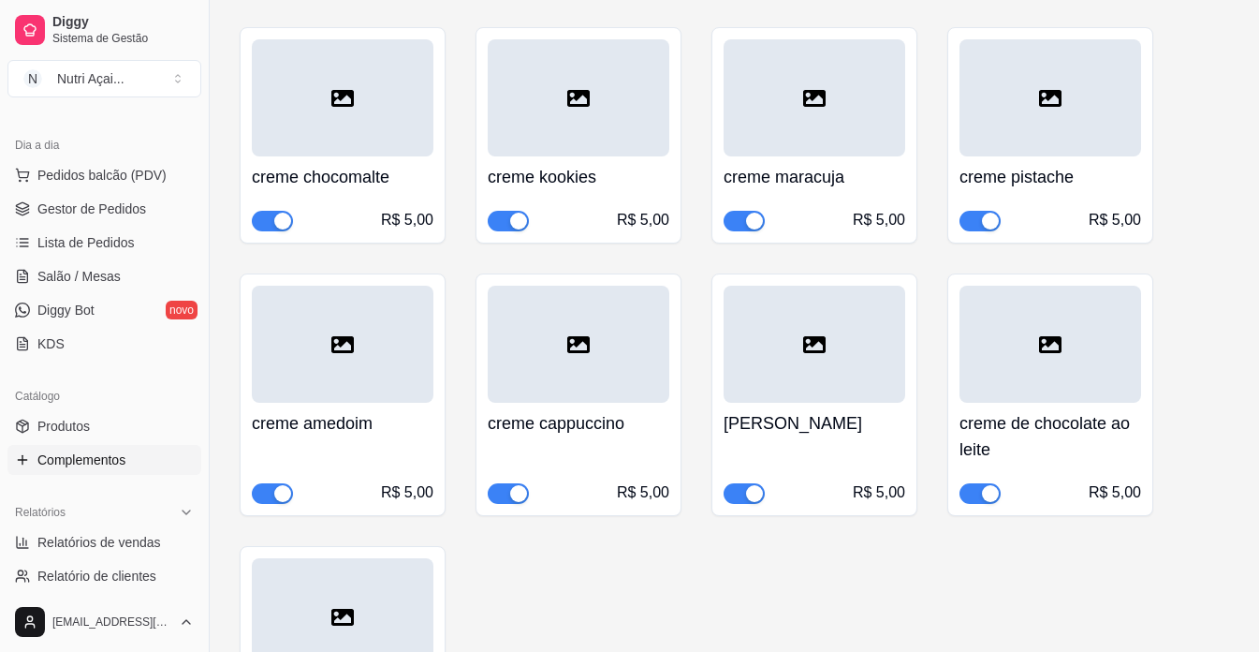
scroll to position [1873, 0]
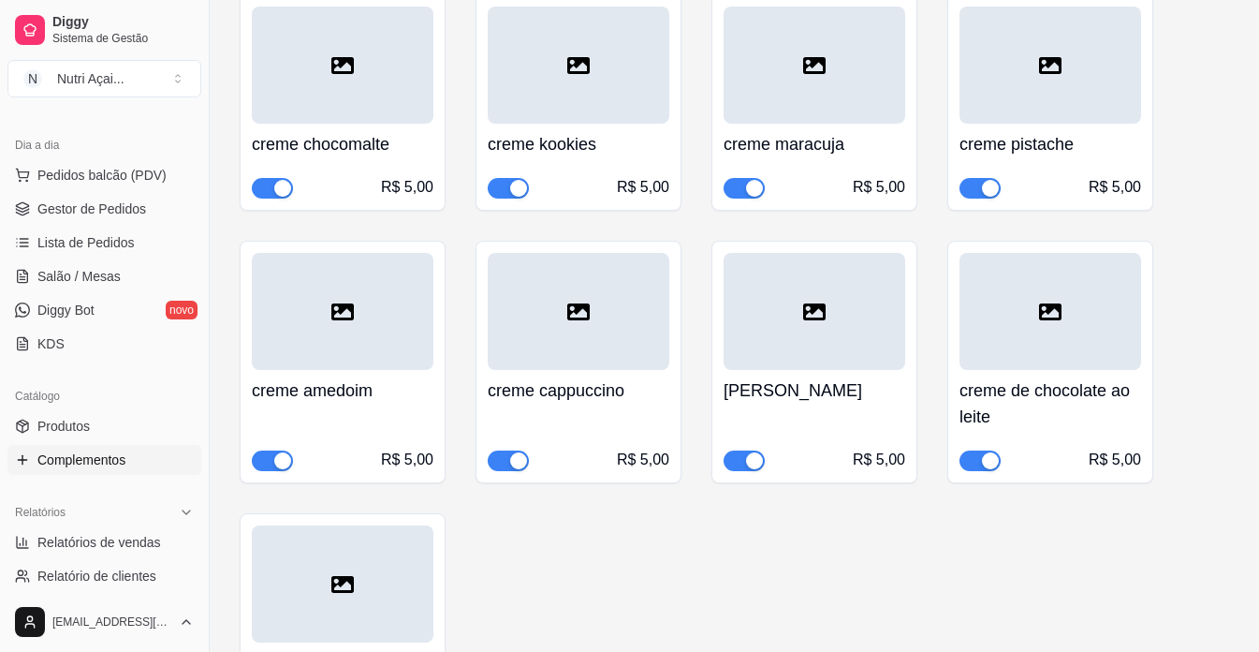
click at [397, 565] on div at bounding box center [343, 583] width 182 height 117
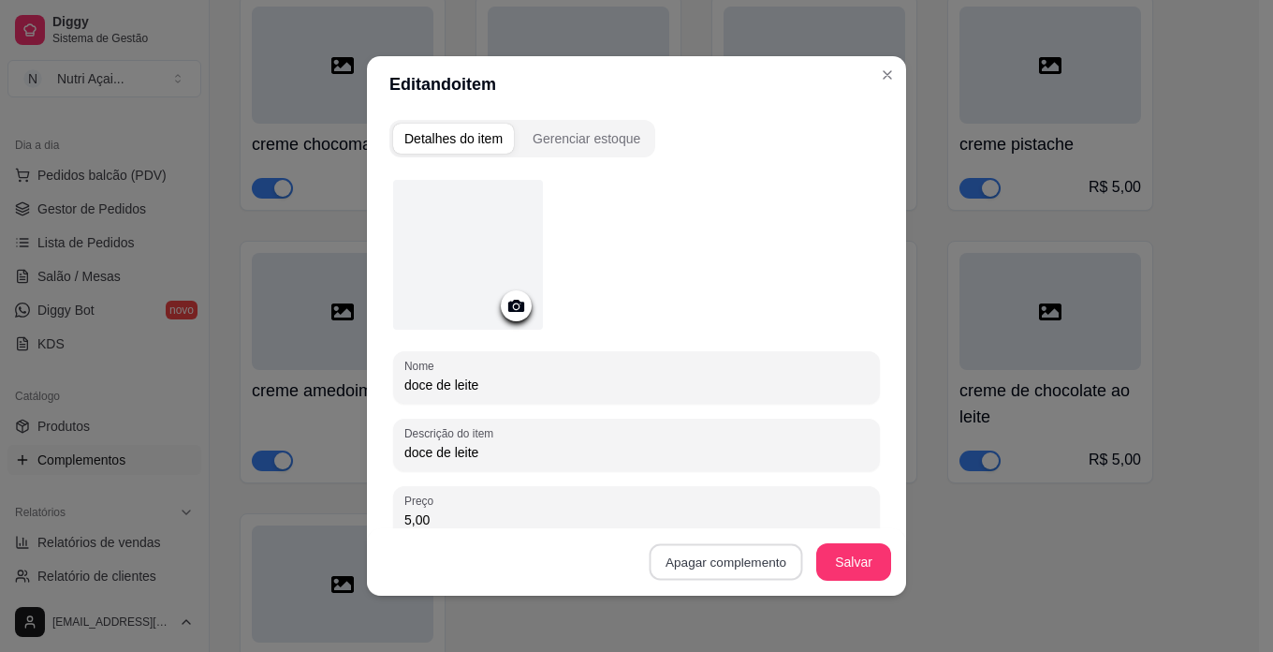
click at [716, 566] on button "Apagar complemento" at bounding box center [726, 562] width 154 height 37
click at [742, 509] on button "Confirmar" at bounding box center [741, 508] width 66 height 28
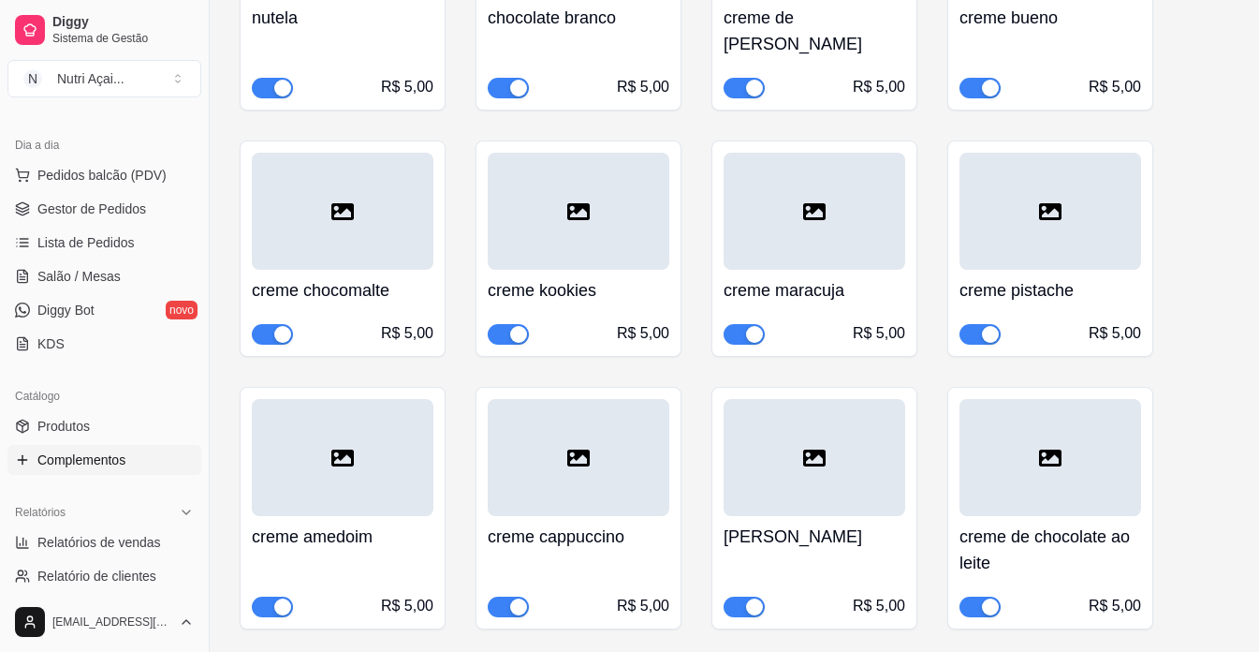
scroll to position [1592, 0]
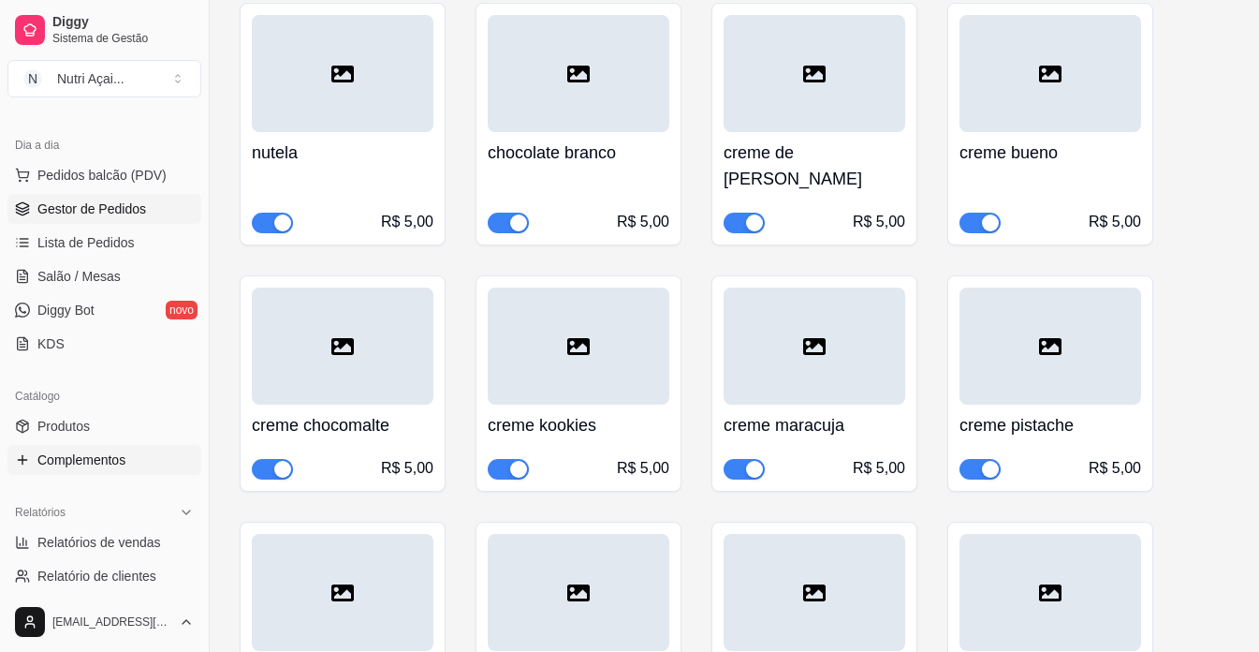
click at [130, 202] on span "Gestor de Pedidos" at bounding box center [91, 208] width 109 height 19
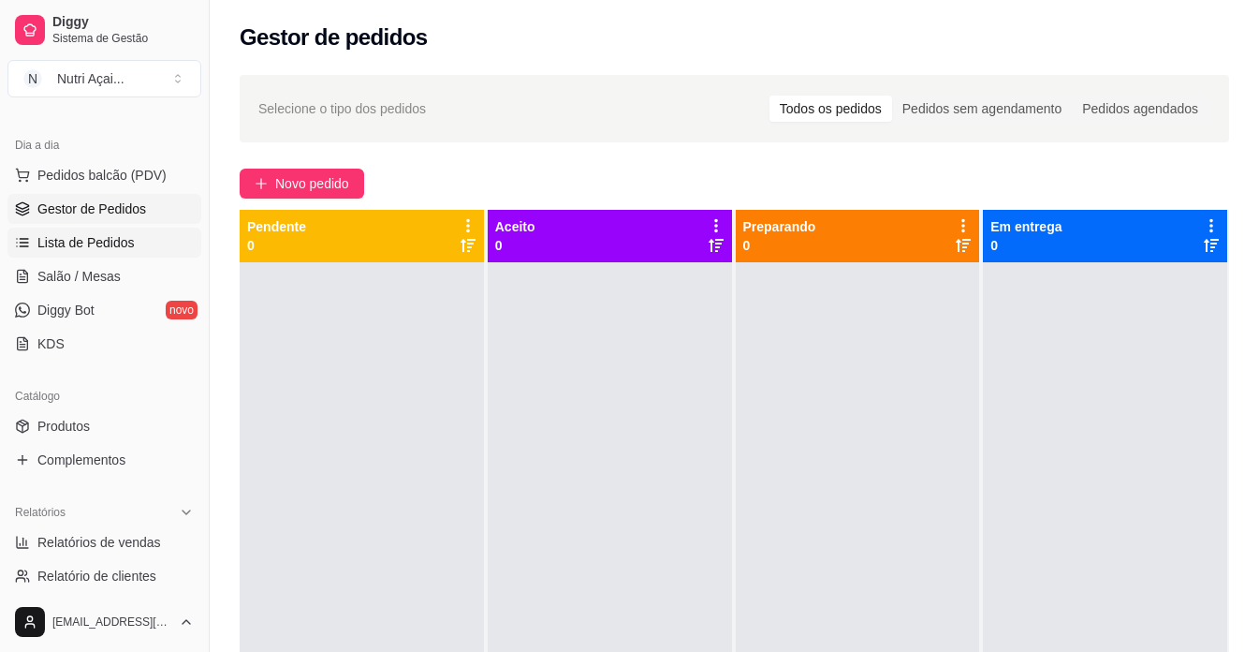
click at [139, 237] on link "Lista de Pedidos" at bounding box center [104, 243] width 194 height 30
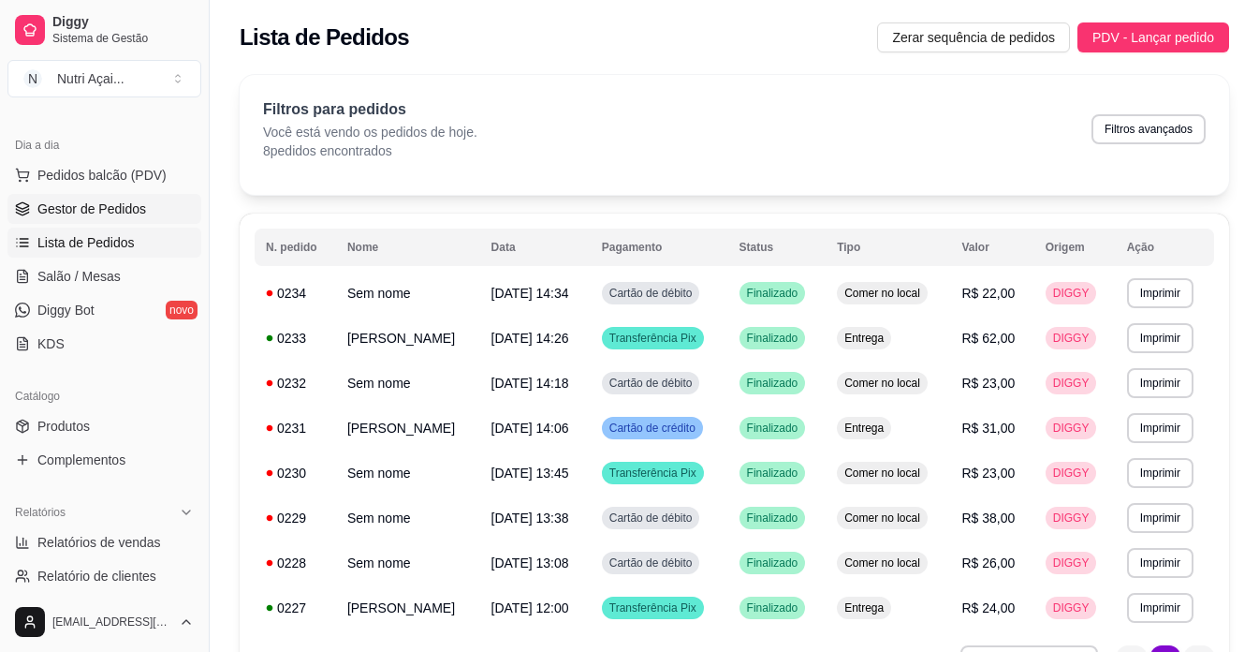
click at [108, 210] on span "Gestor de Pedidos" at bounding box center [91, 208] width 109 height 19
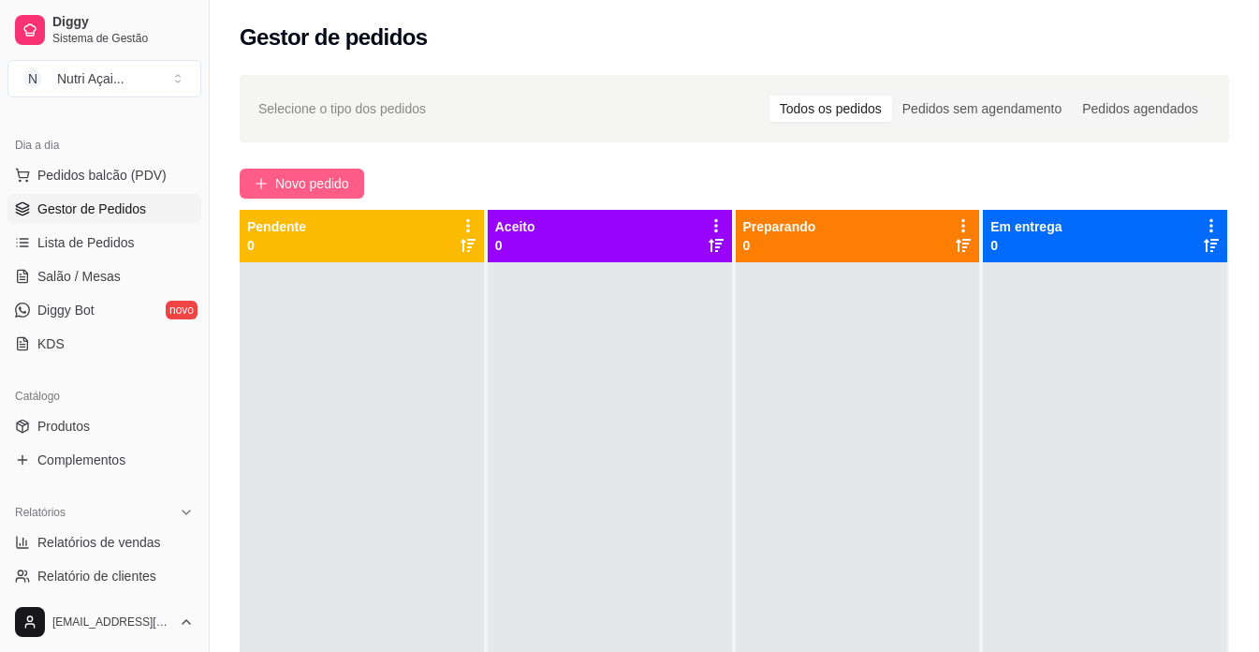
click at [346, 185] on span "Novo pedido" at bounding box center [312, 183] width 74 height 21
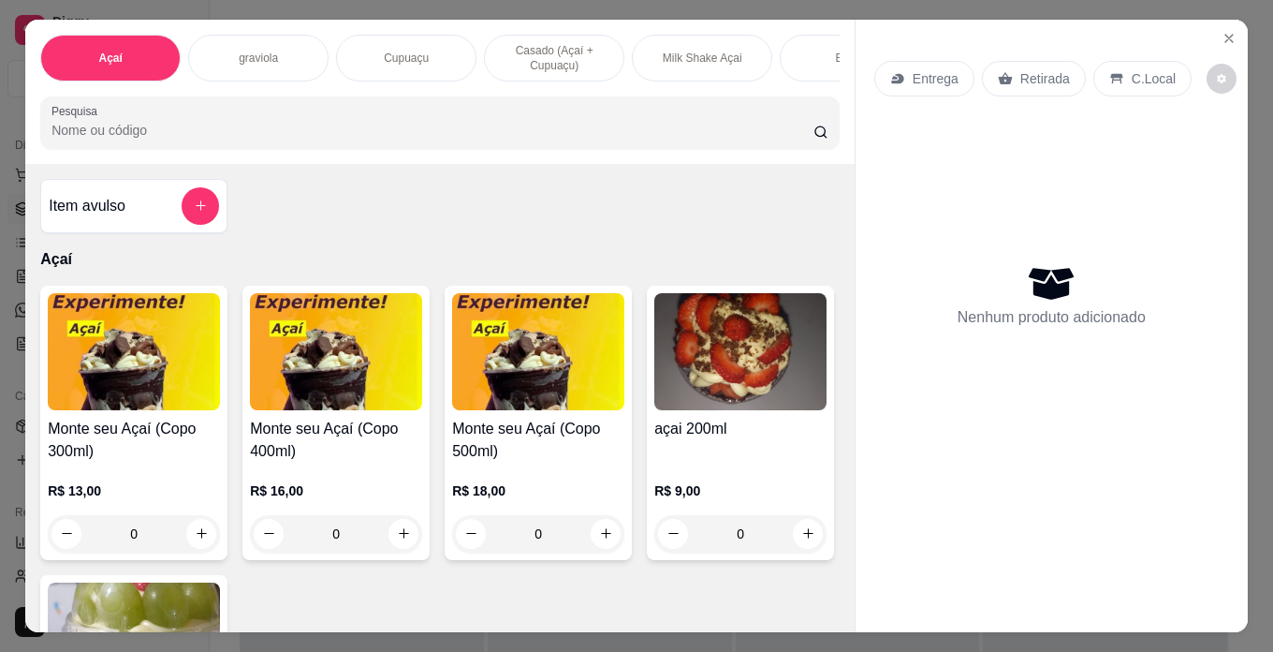
click at [559, 371] on img at bounding box center [538, 351] width 172 height 117
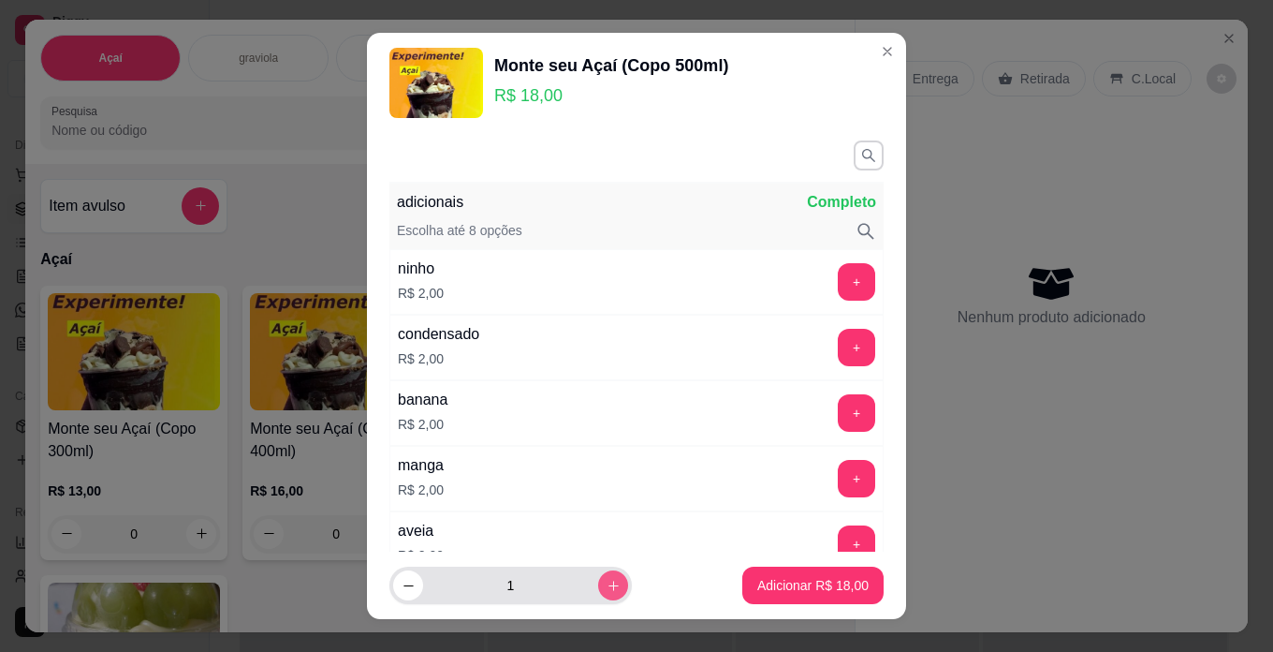
click at [598, 588] on button "increase-product-quantity" at bounding box center [613, 585] width 30 height 30
type input "2"
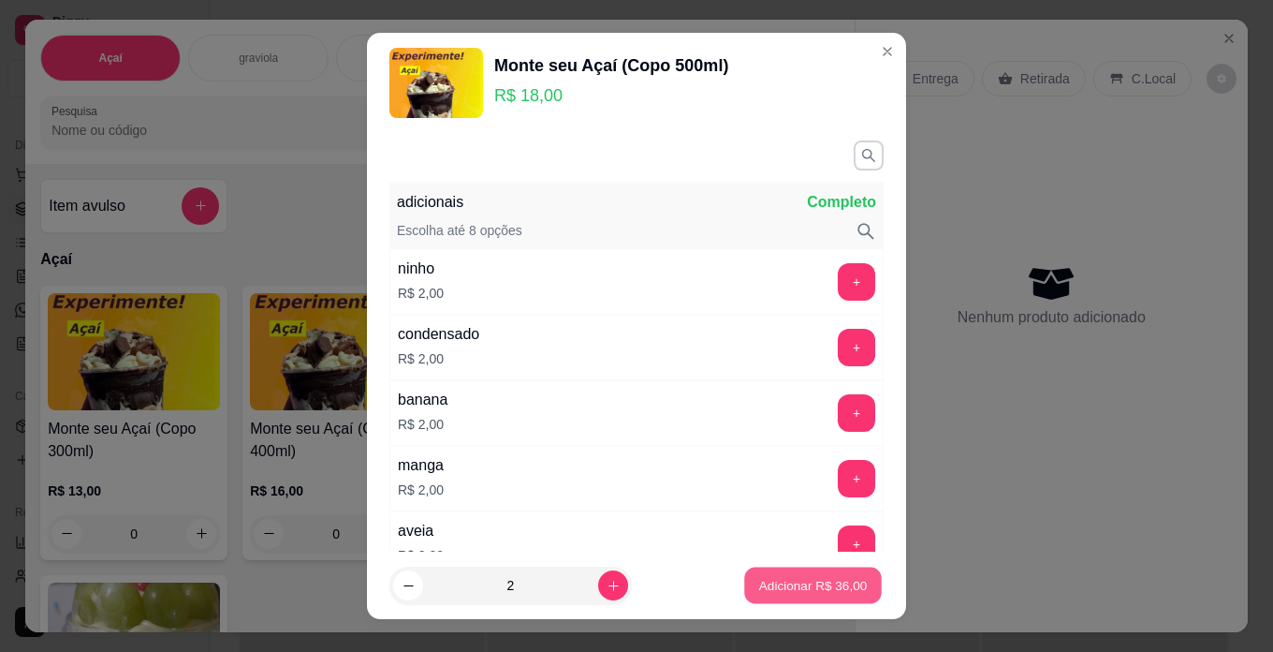
click at [812, 574] on button "Adicionar R$ 36,00" at bounding box center [813, 585] width 138 height 37
type input "2"
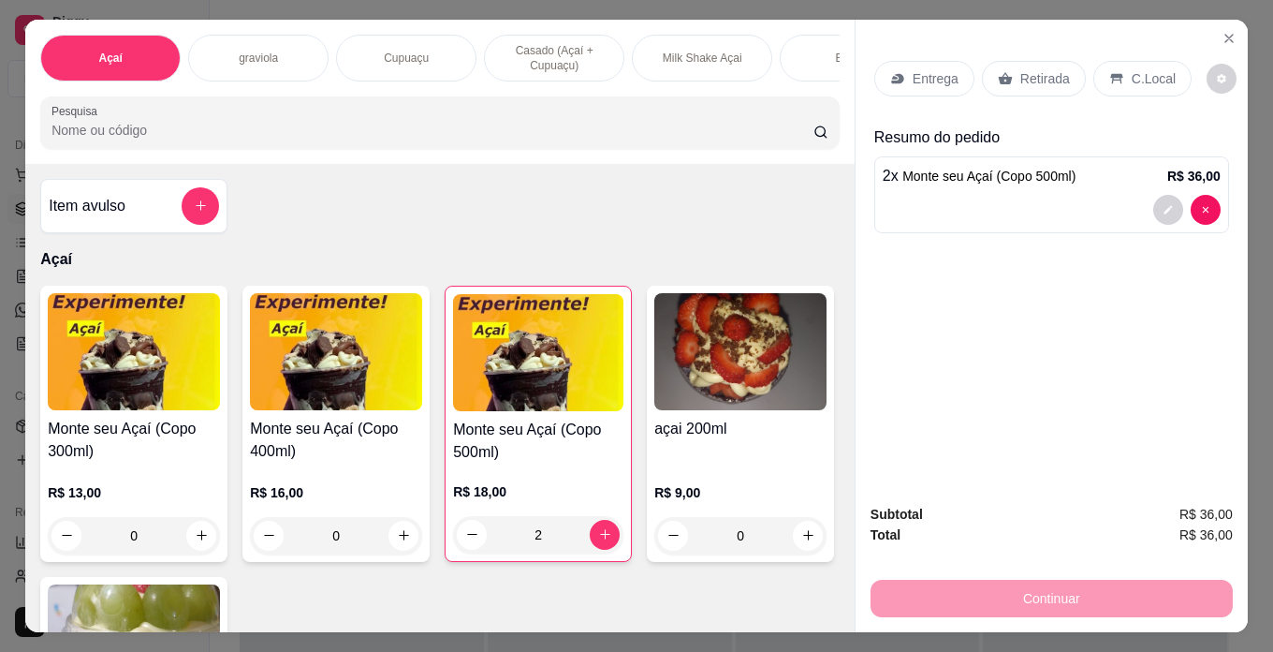
click at [1160, 69] on p "C.Local" at bounding box center [1154, 78] width 44 height 19
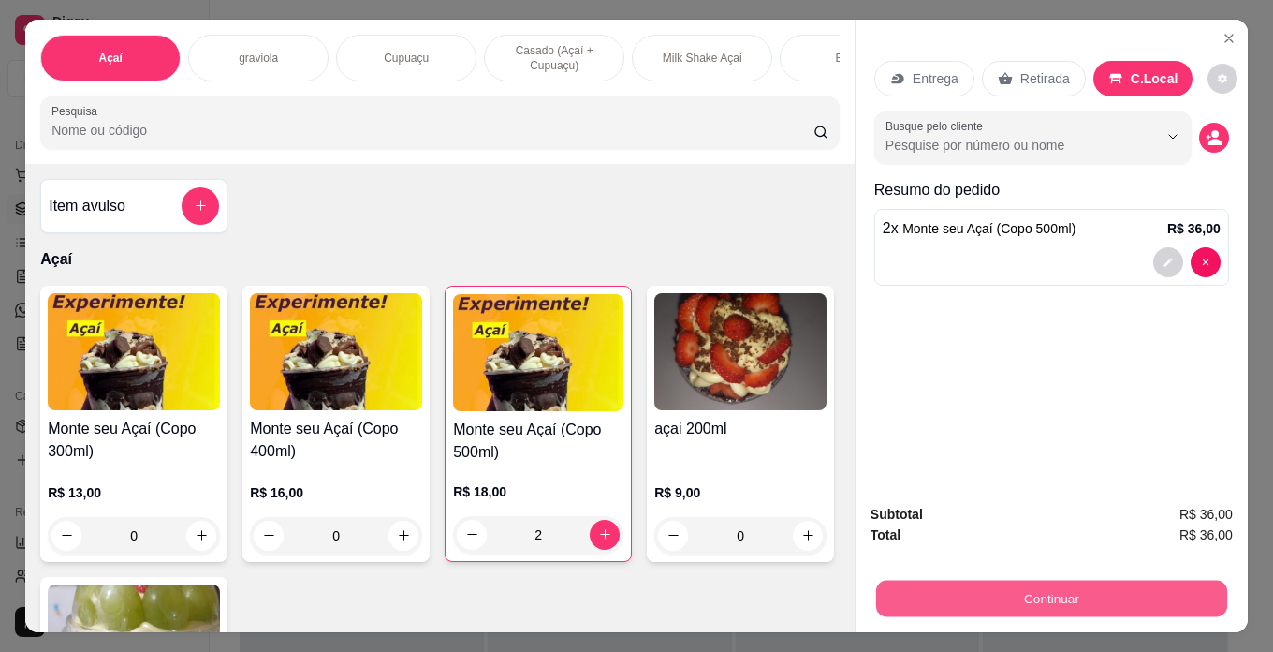
click at [1188, 585] on button "Continuar" at bounding box center [1051, 599] width 351 height 37
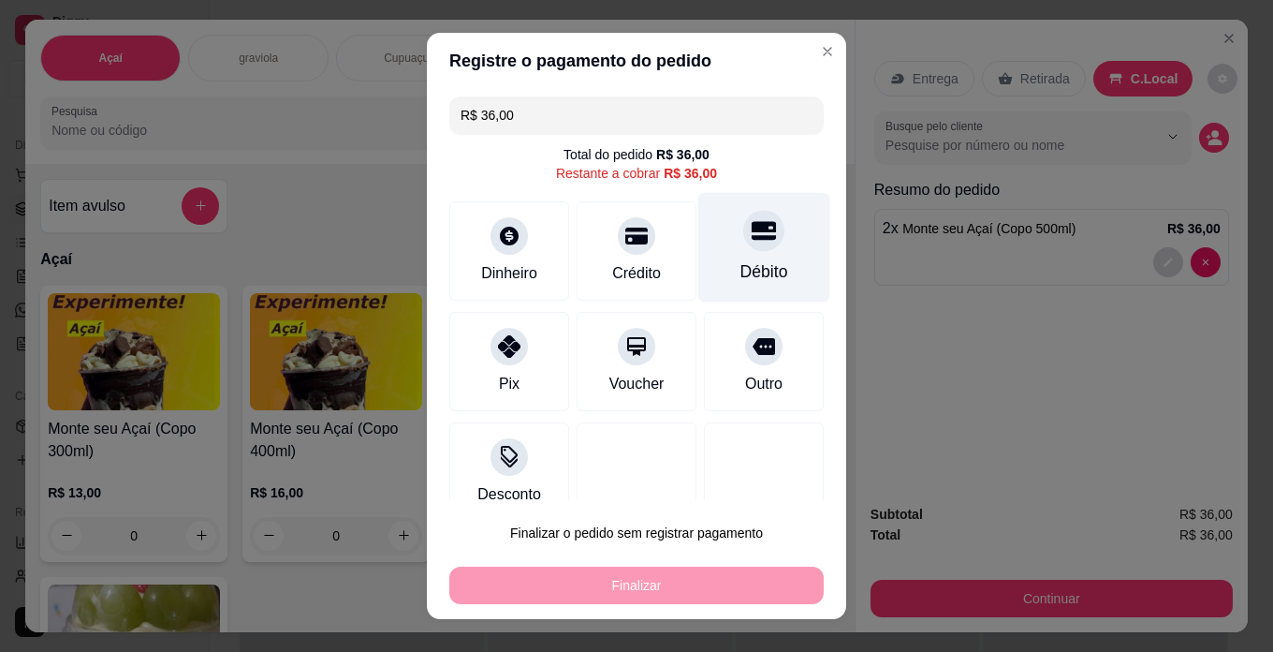
click at [741, 262] on div "Débito" at bounding box center [765, 271] width 48 height 24
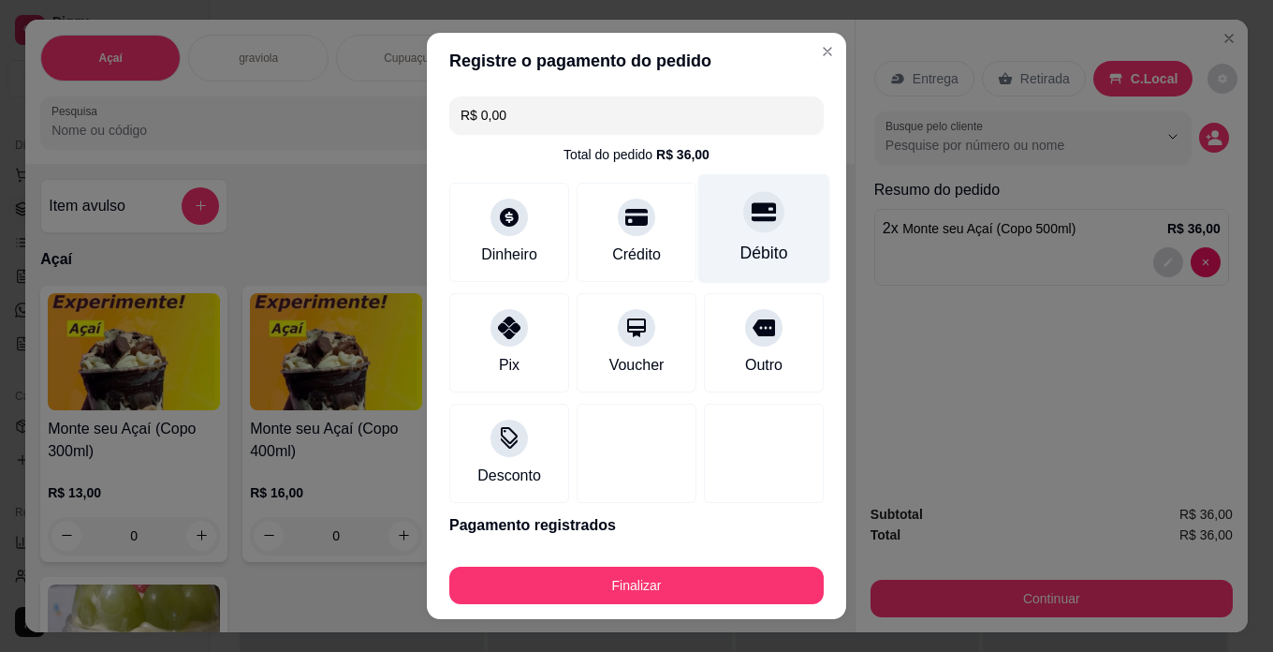
type input "R$ 0,00"
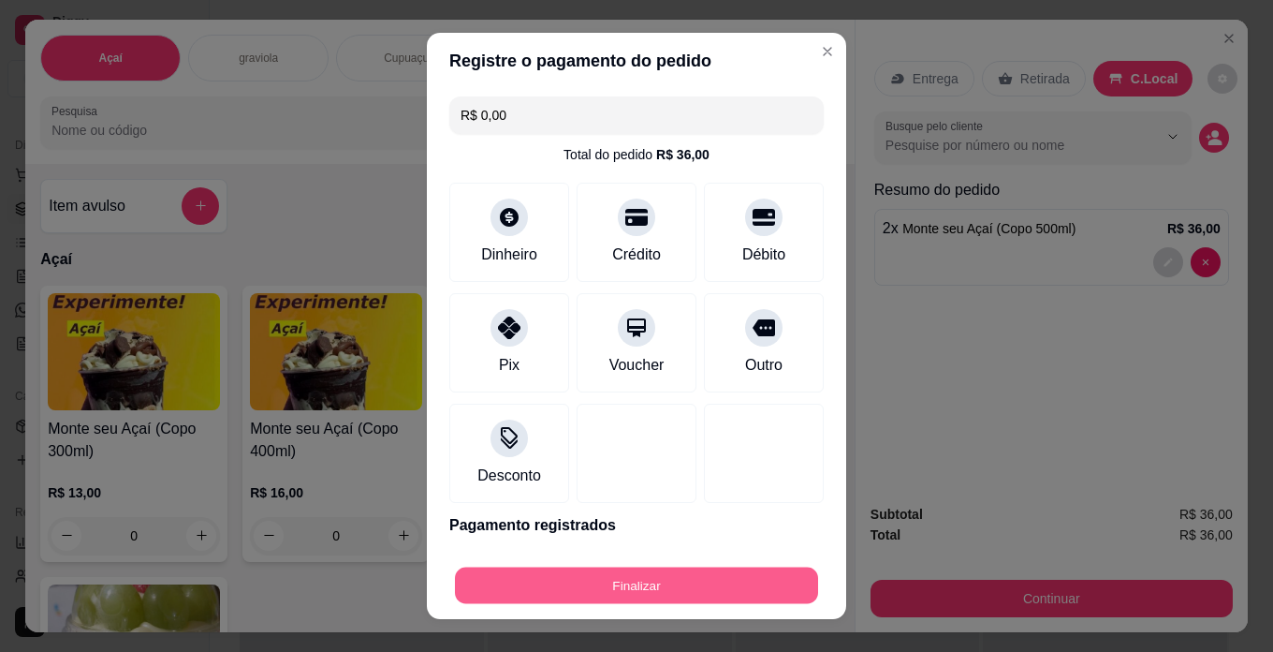
click at [690, 581] on button "Finalizar" at bounding box center [636, 585] width 363 height 37
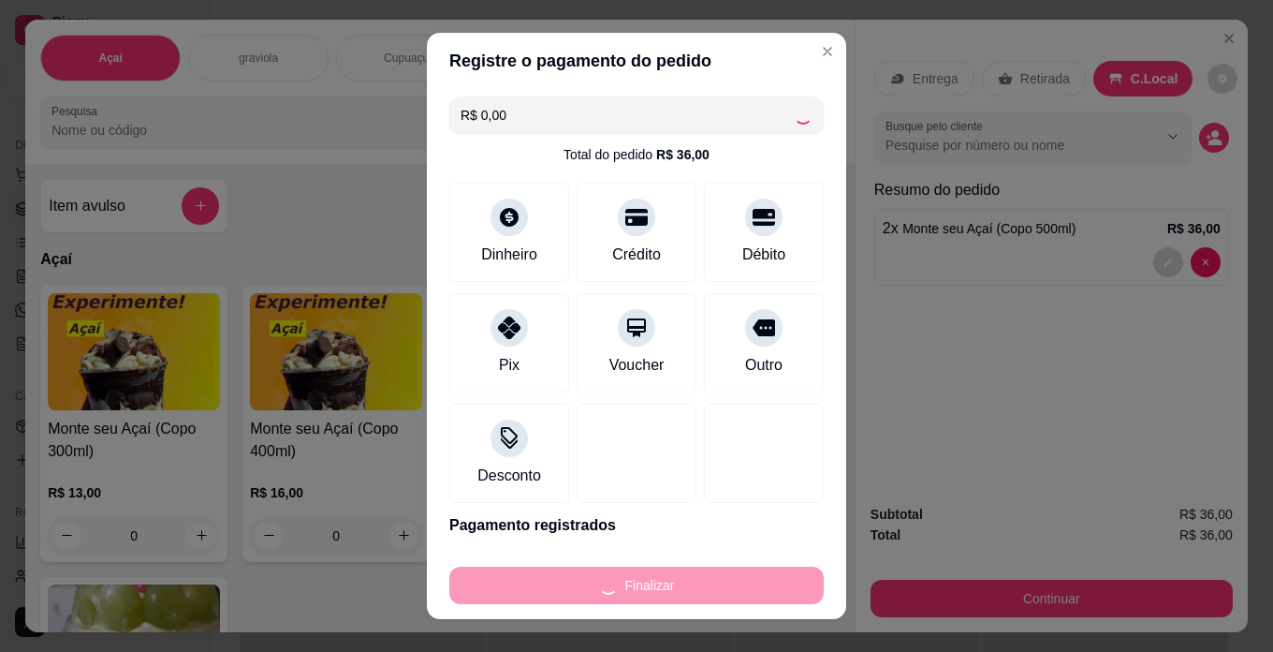
type input "0"
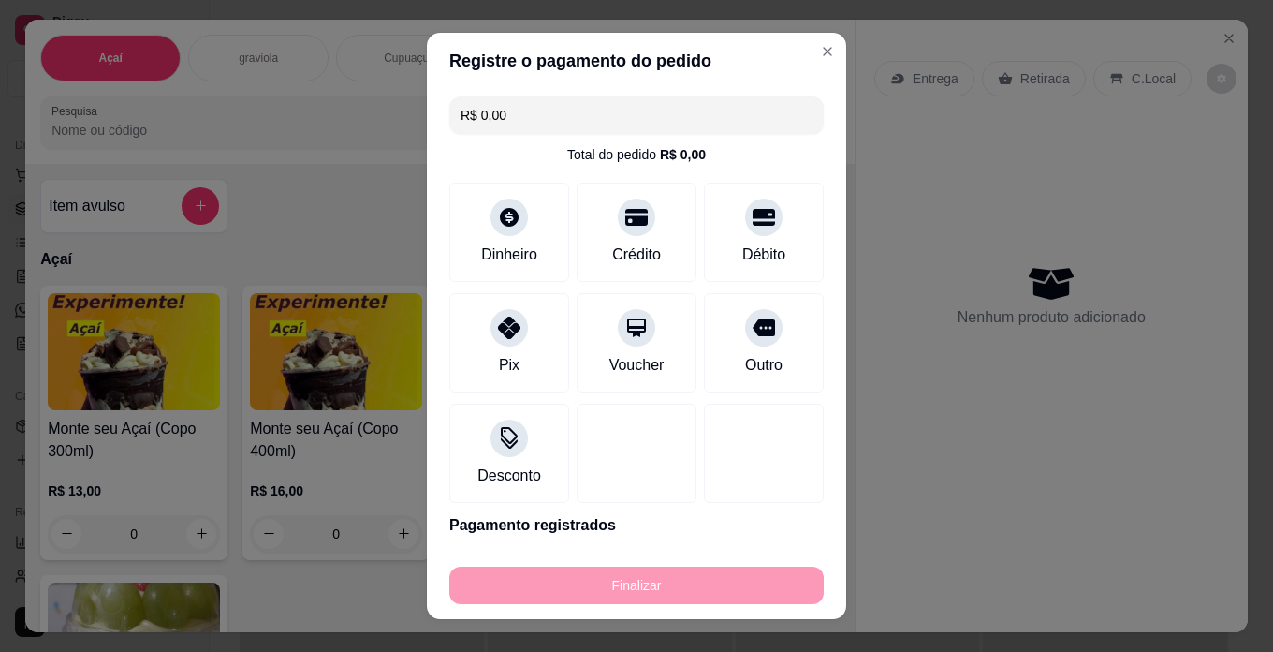
type input "-R$ 36,00"
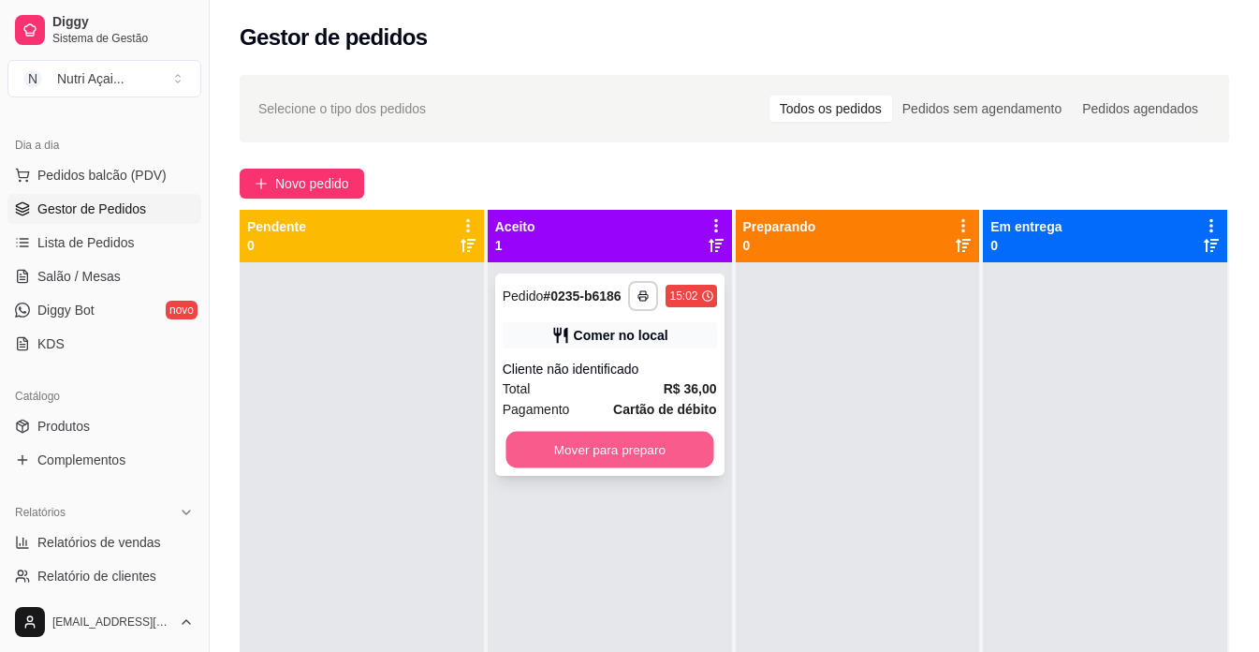
click at [656, 456] on button "Mover para preparo" at bounding box center [610, 450] width 208 height 37
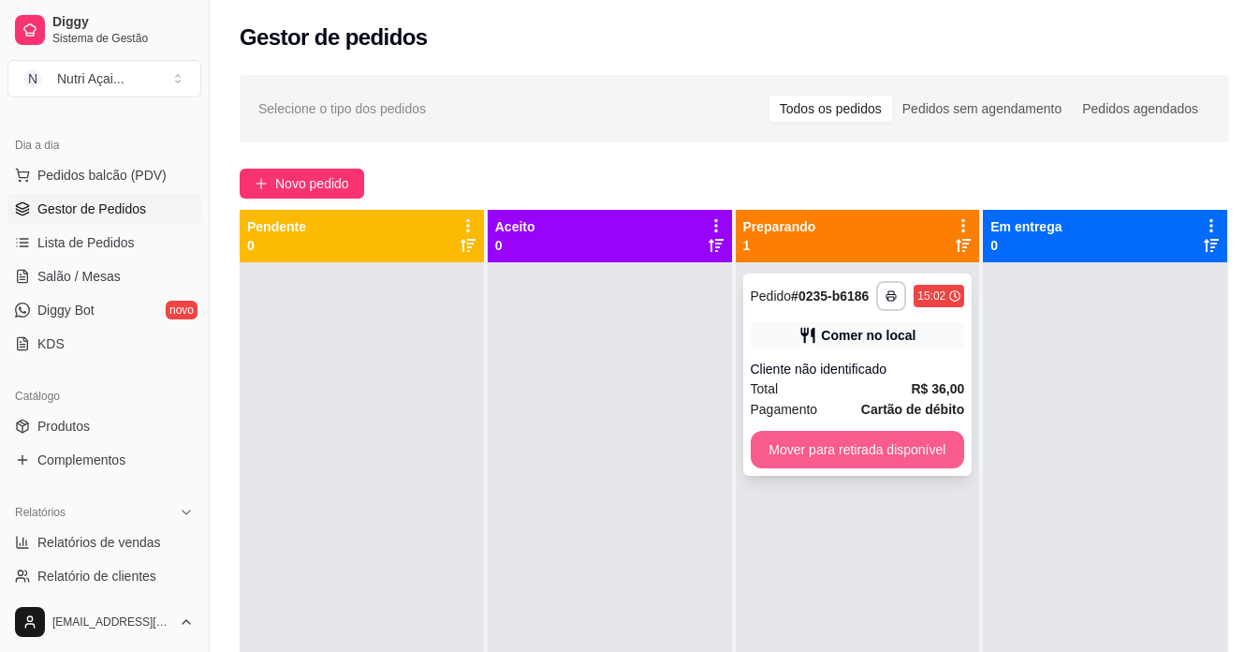
click at [948, 438] on button "Mover para retirada disponível" at bounding box center [858, 449] width 214 height 37
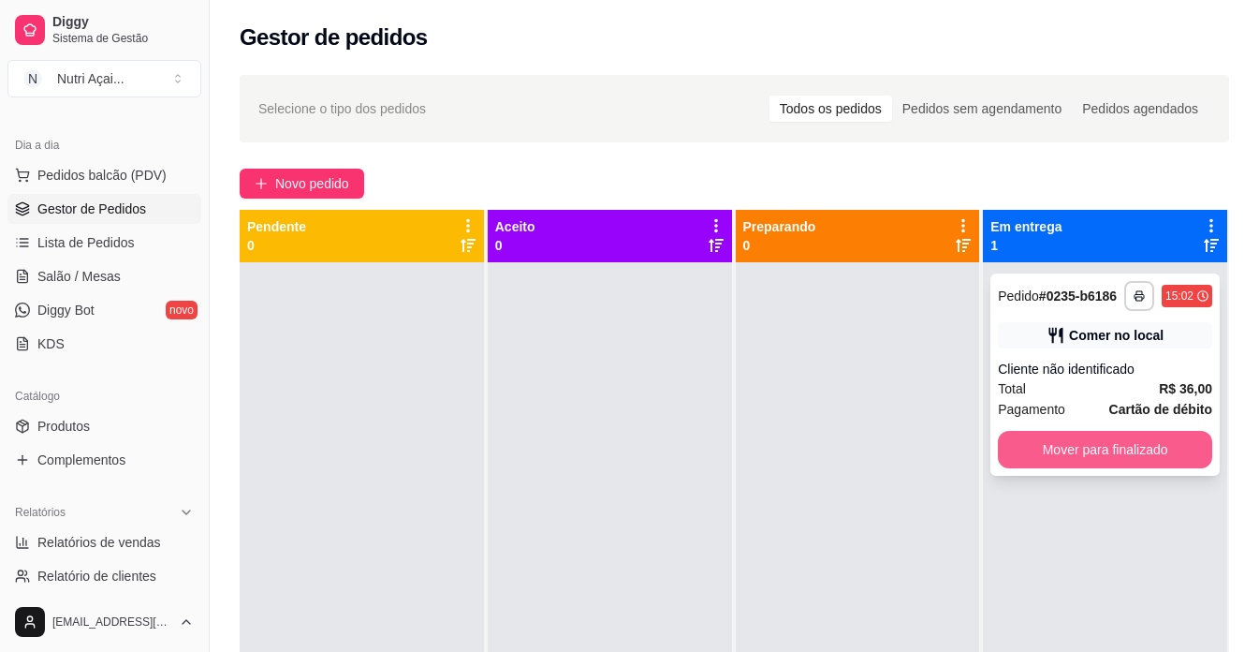
click at [1043, 439] on button "Mover para finalizado" at bounding box center [1105, 449] width 214 height 37
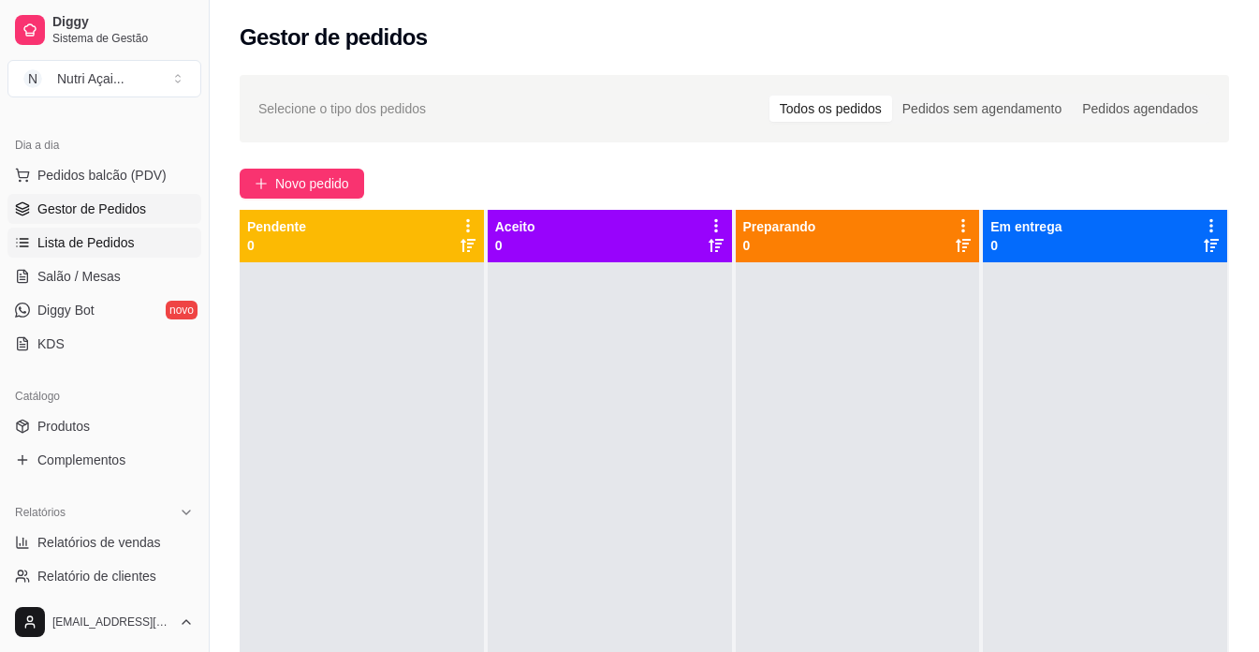
click at [109, 241] on span "Lista de Pedidos" at bounding box center [85, 242] width 97 height 19
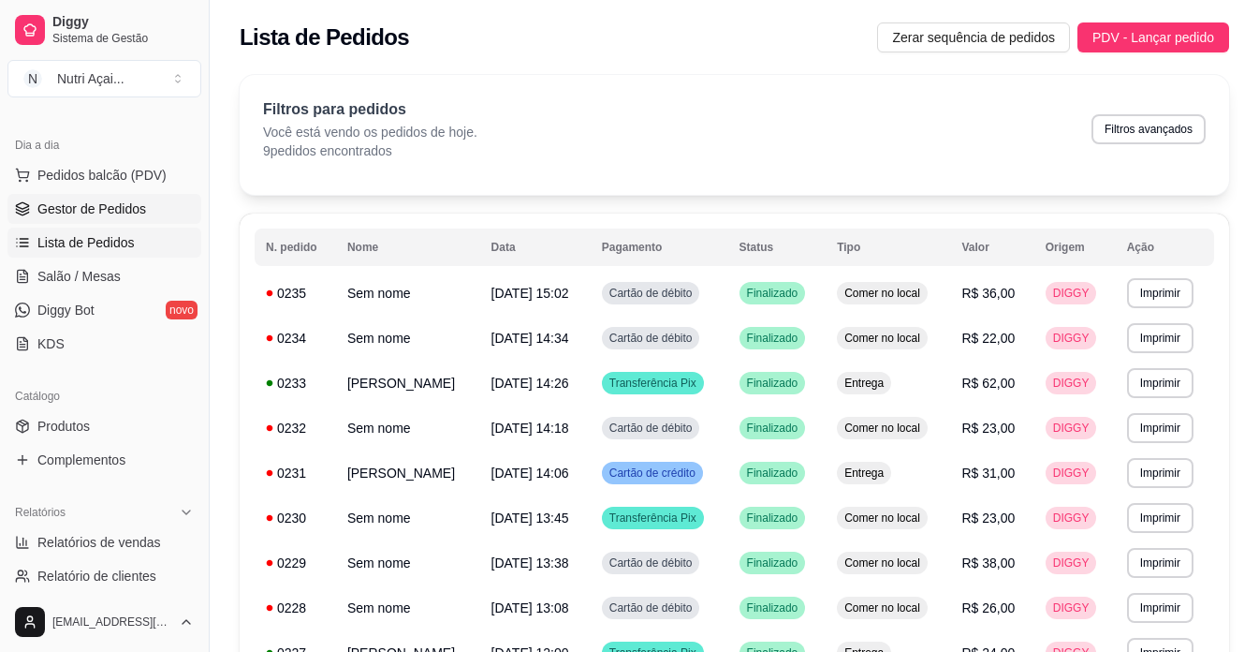
click at [104, 201] on span "Gestor de Pedidos" at bounding box center [91, 208] width 109 height 19
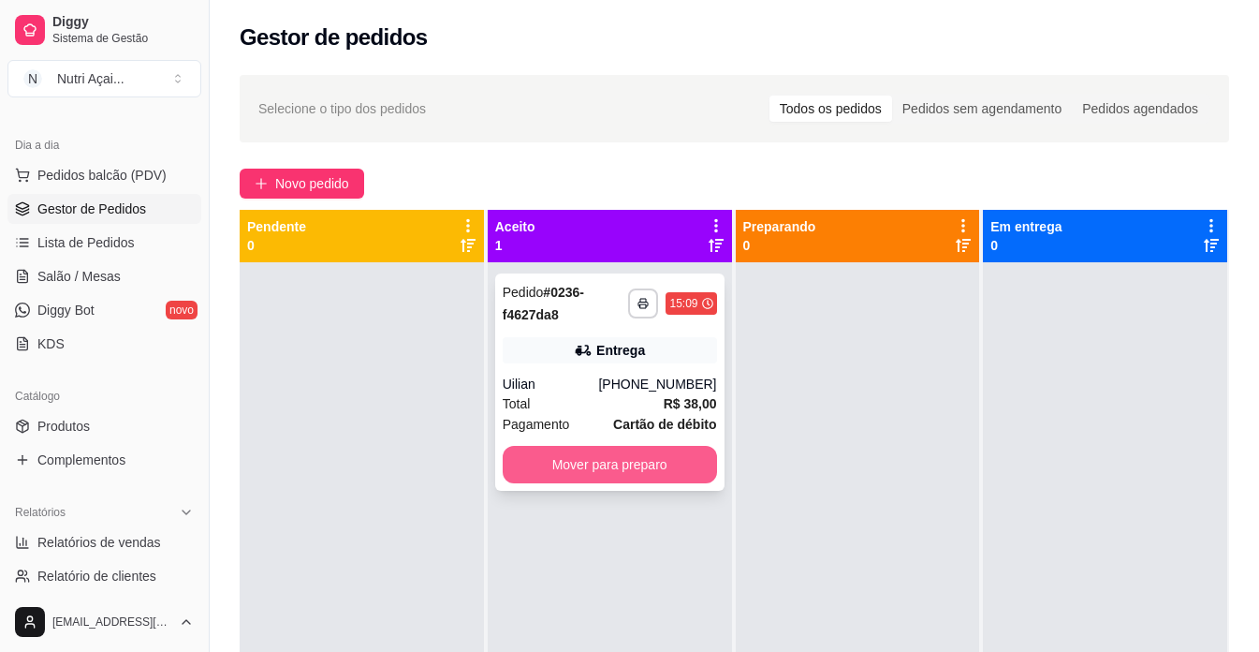
click at [665, 465] on button "Mover para preparo" at bounding box center [610, 464] width 214 height 37
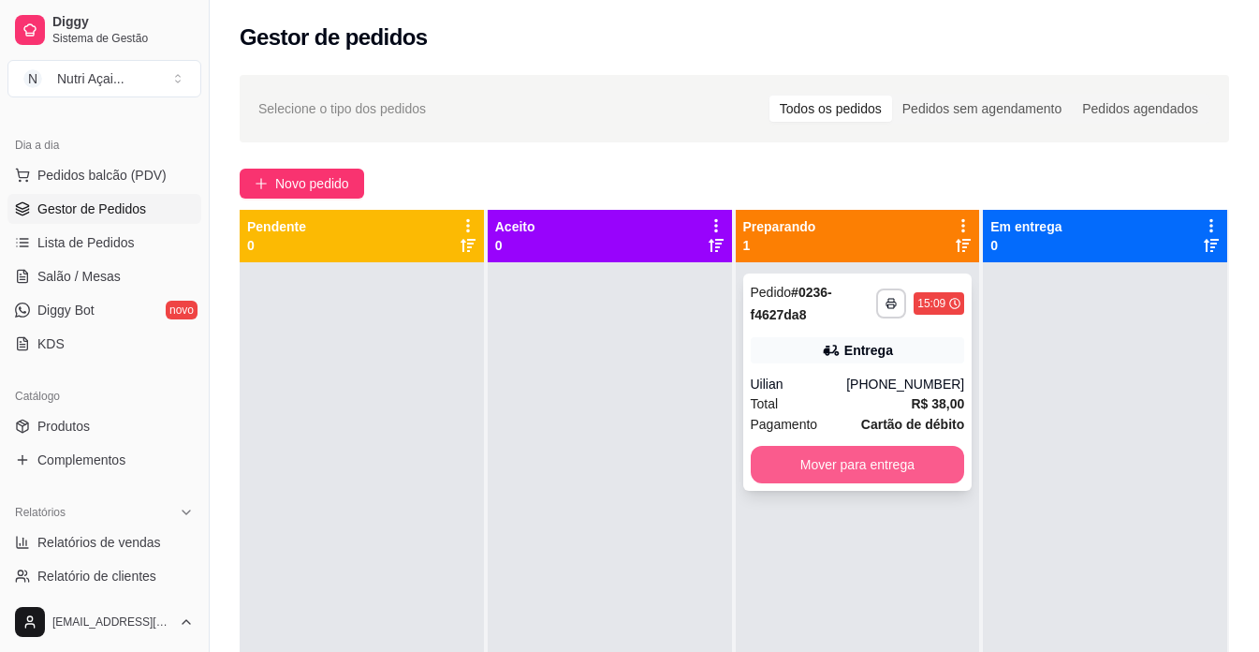
click at [928, 456] on button "Mover para entrega" at bounding box center [858, 464] width 214 height 37
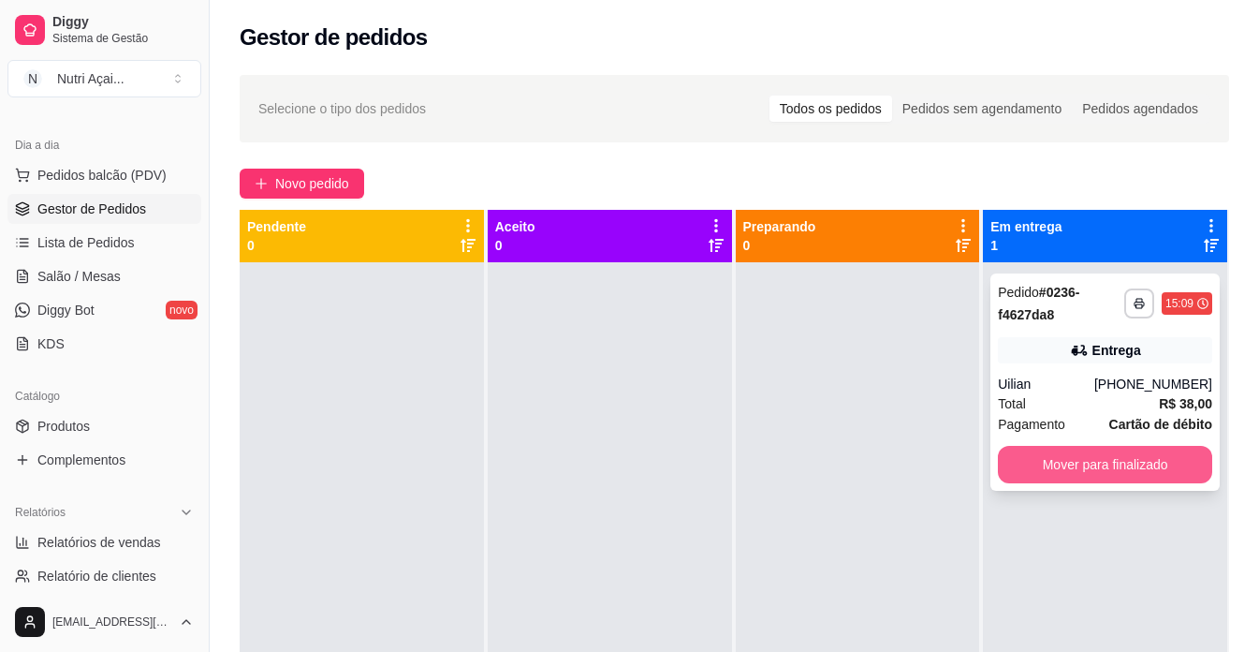
click at [1064, 461] on button "Mover para finalizado" at bounding box center [1105, 464] width 214 height 37
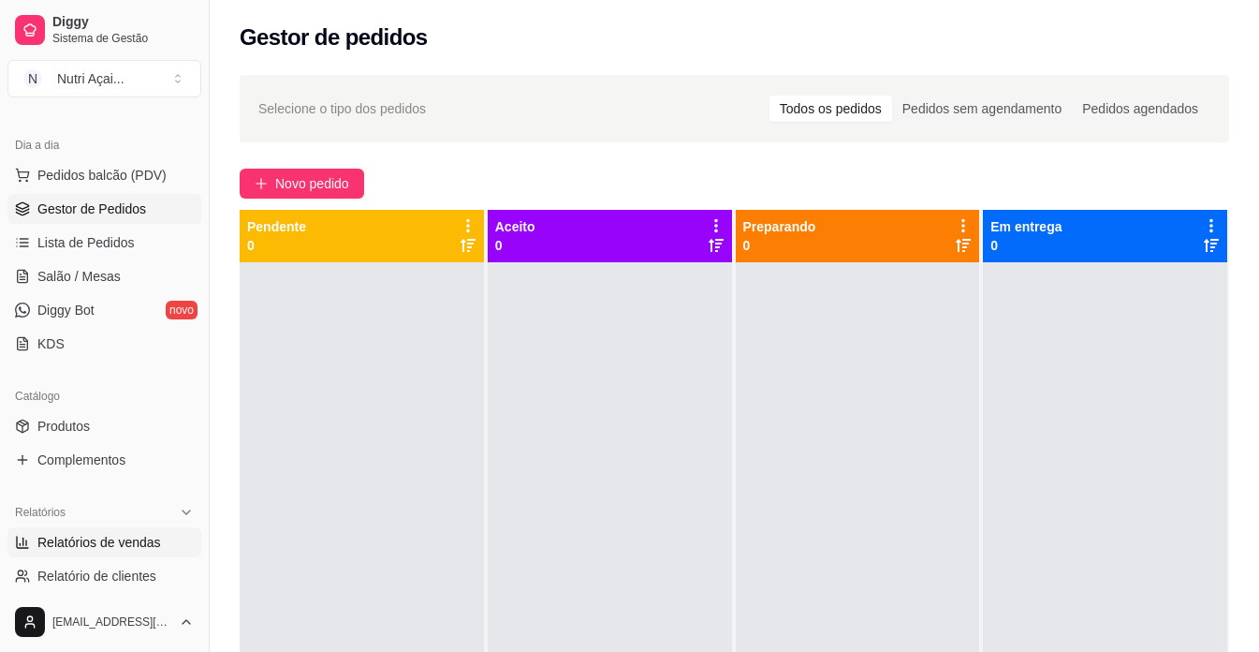
click at [112, 544] on span "Relatórios de vendas" at bounding box center [99, 542] width 124 height 19
select select "ALL"
select select "0"
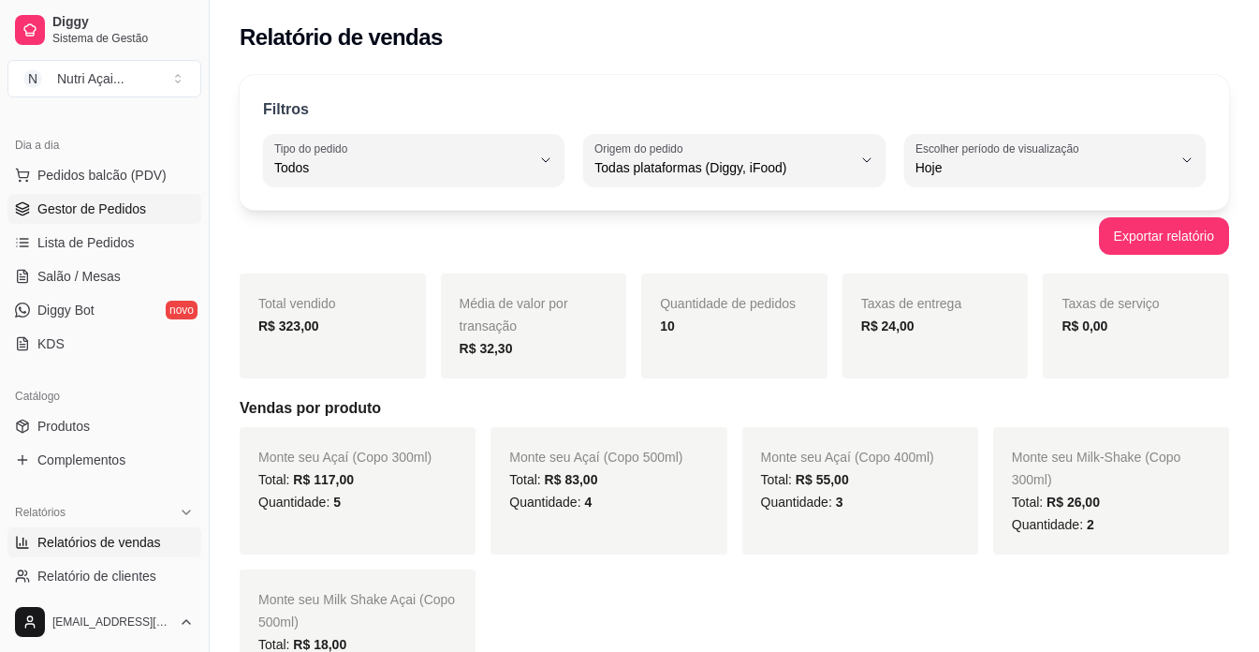
click at [135, 201] on span "Gestor de Pedidos" at bounding box center [91, 208] width 109 height 19
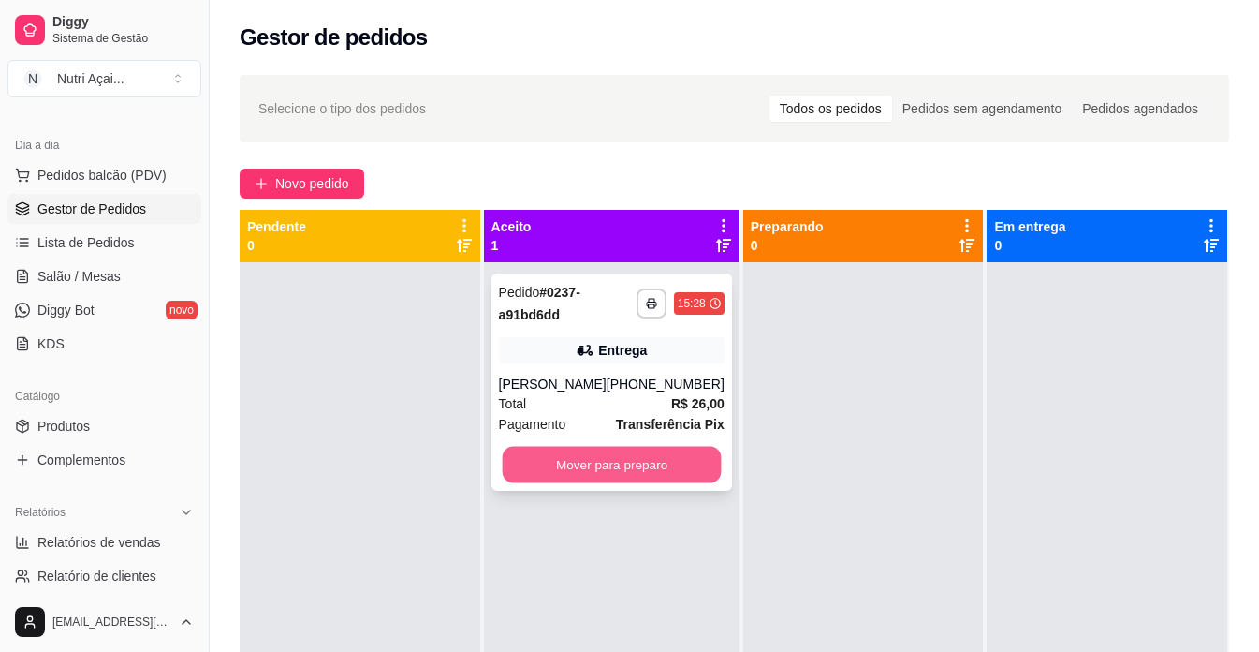
click at [665, 482] on button "Mover para preparo" at bounding box center [611, 465] width 219 height 37
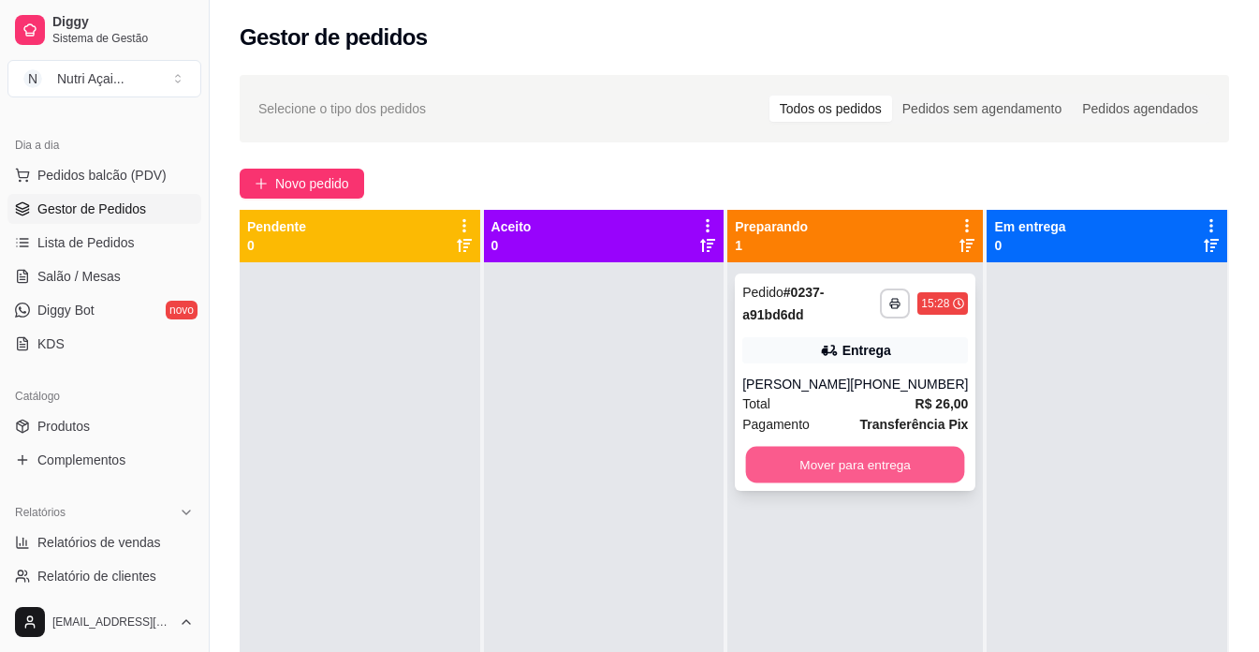
click at [856, 468] on button "Mover para entrega" at bounding box center [855, 465] width 219 height 37
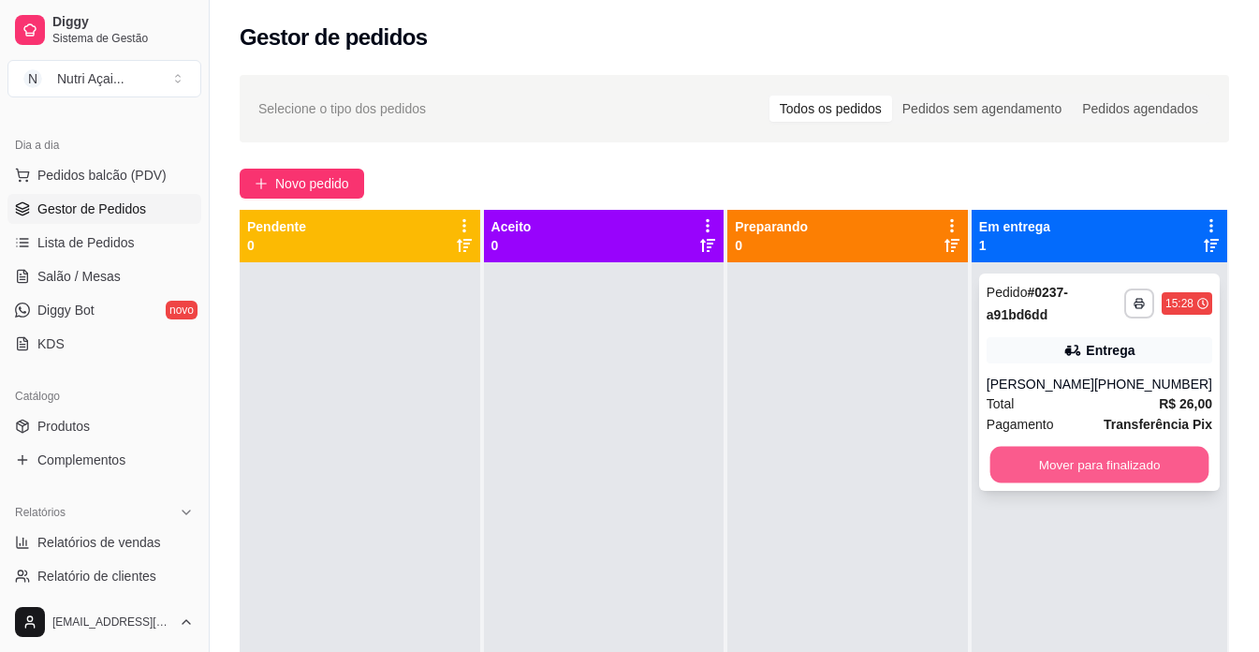
click at [1026, 477] on button "Mover para finalizado" at bounding box center [1099, 465] width 219 height 37
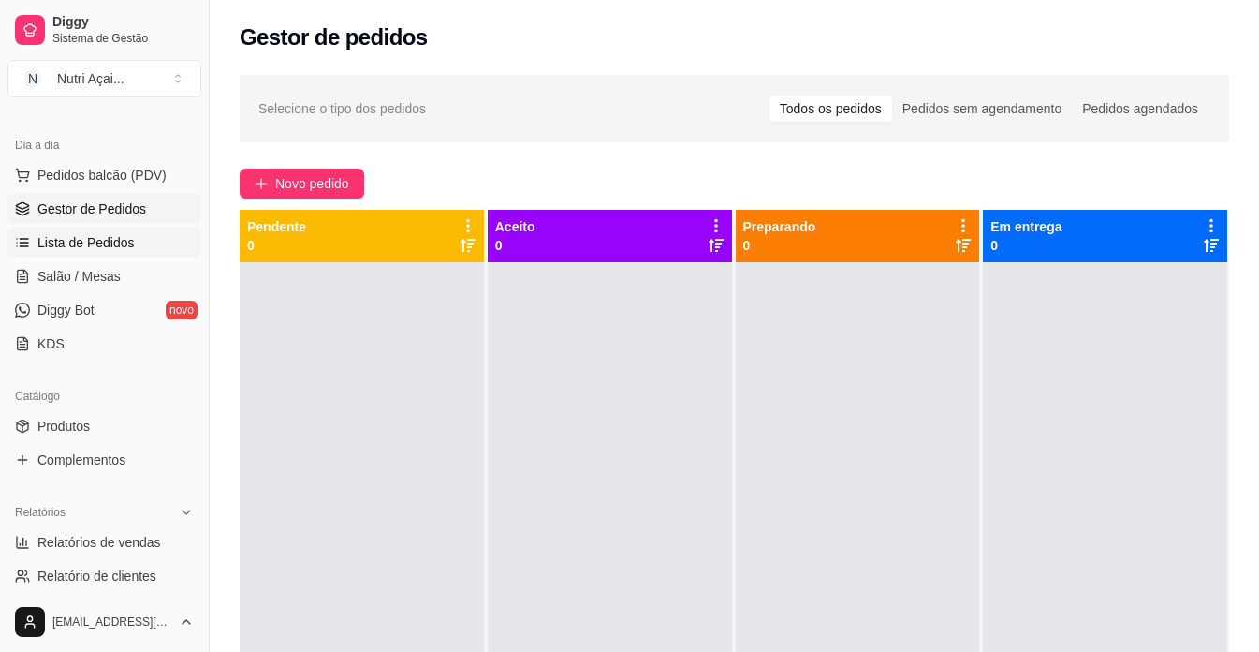
click at [123, 239] on span "Lista de Pedidos" at bounding box center [85, 242] width 97 height 19
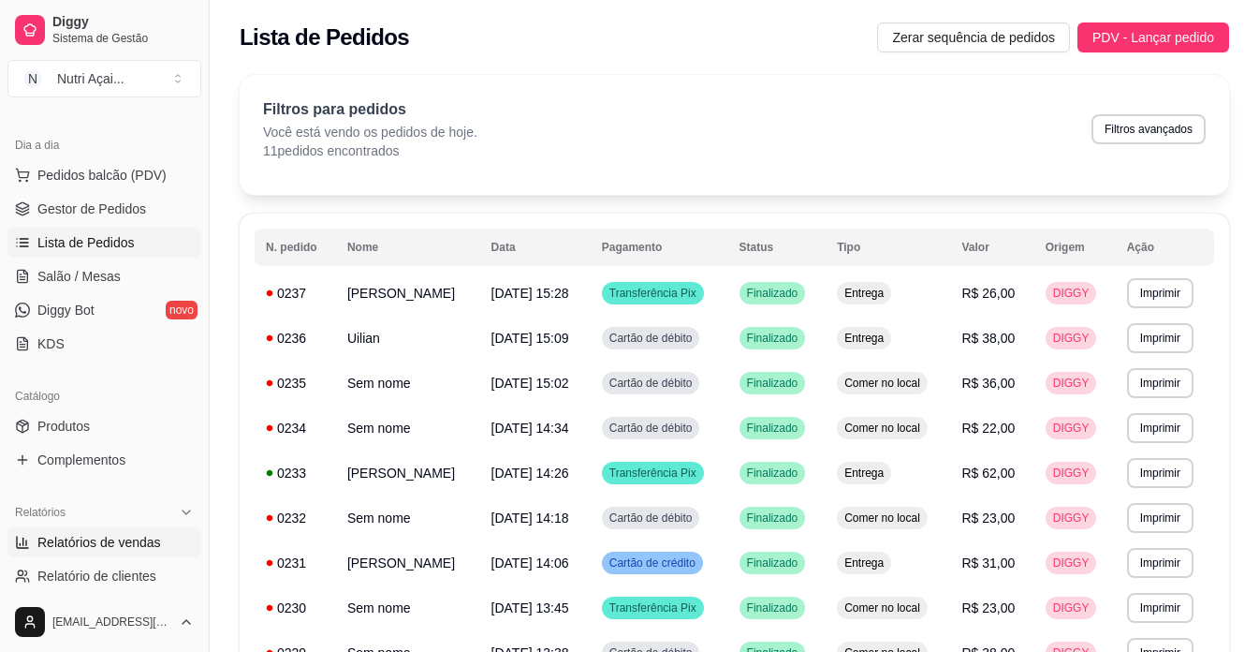
click at [92, 540] on span "Relatórios de vendas" at bounding box center [99, 542] width 124 height 19
select select "ALL"
select select "0"
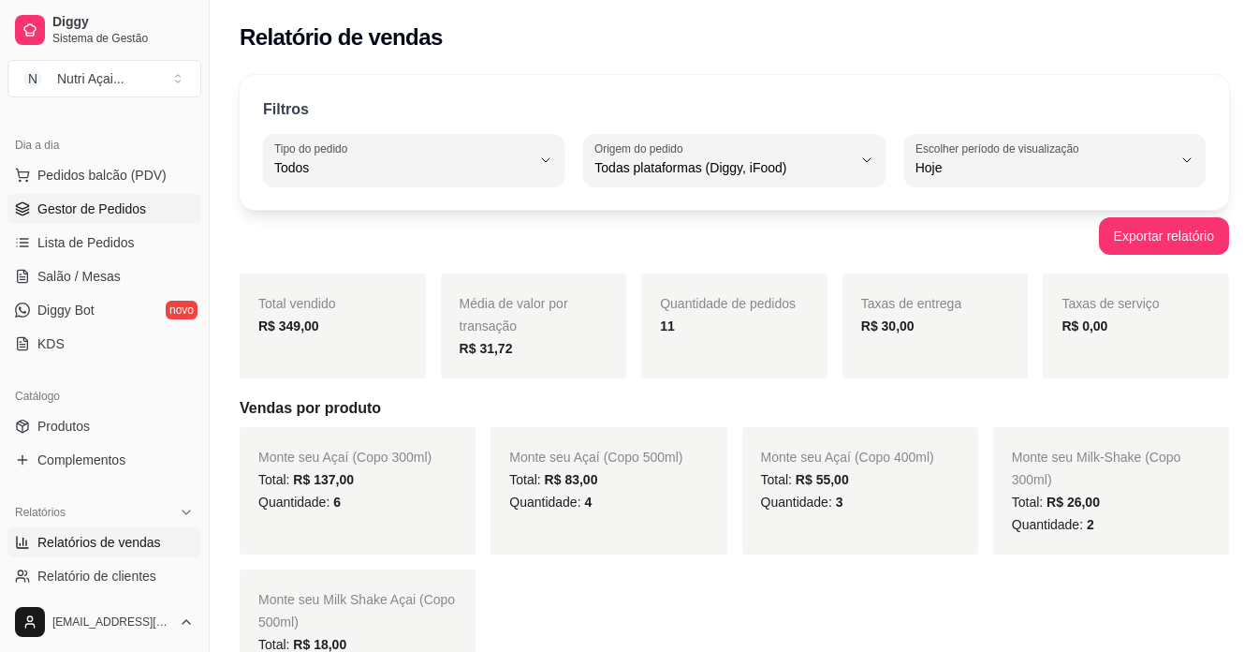
click at [119, 203] on span "Gestor de Pedidos" at bounding box center [91, 208] width 109 height 19
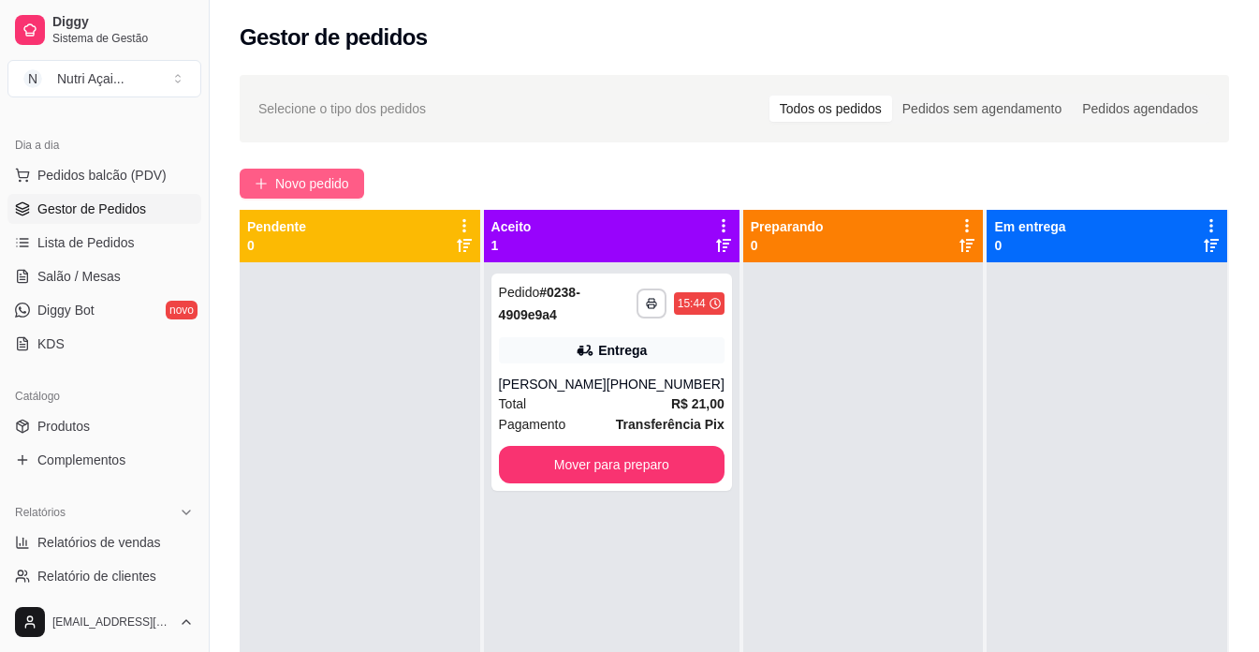
click at [322, 178] on span "Novo pedido" at bounding box center [312, 183] width 74 height 21
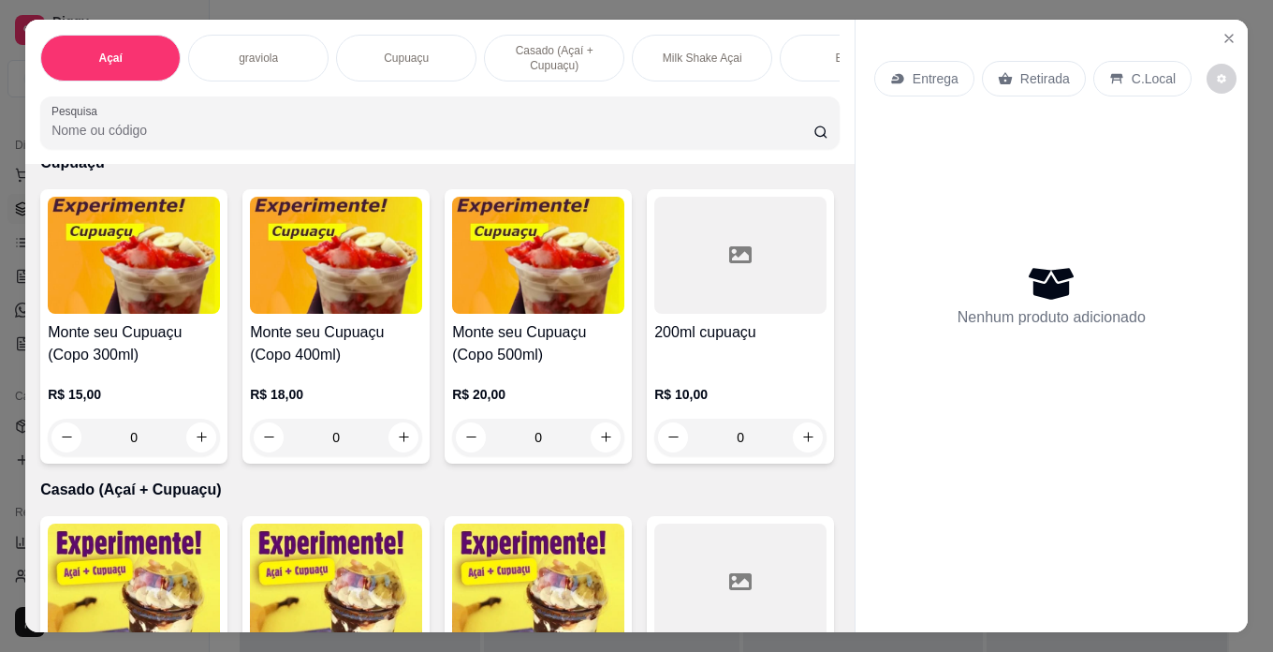
scroll to position [1030, 0]
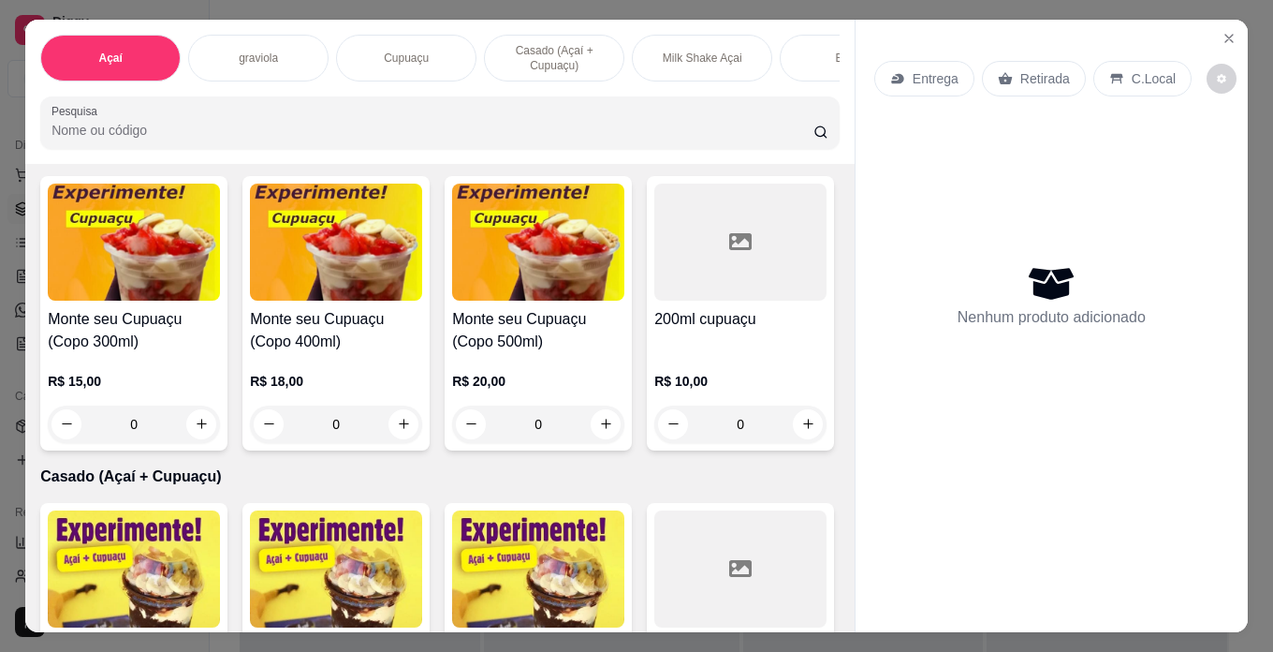
click at [581, 270] on img at bounding box center [538, 242] width 172 height 117
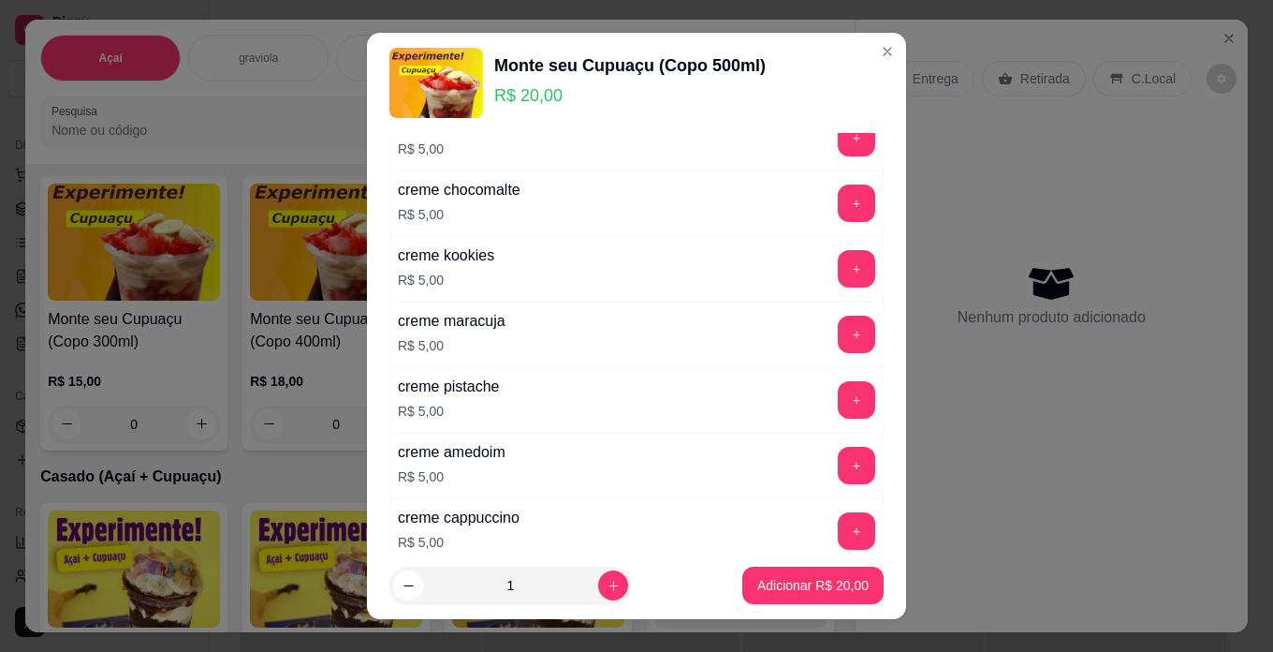
scroll to position [1685, 0]
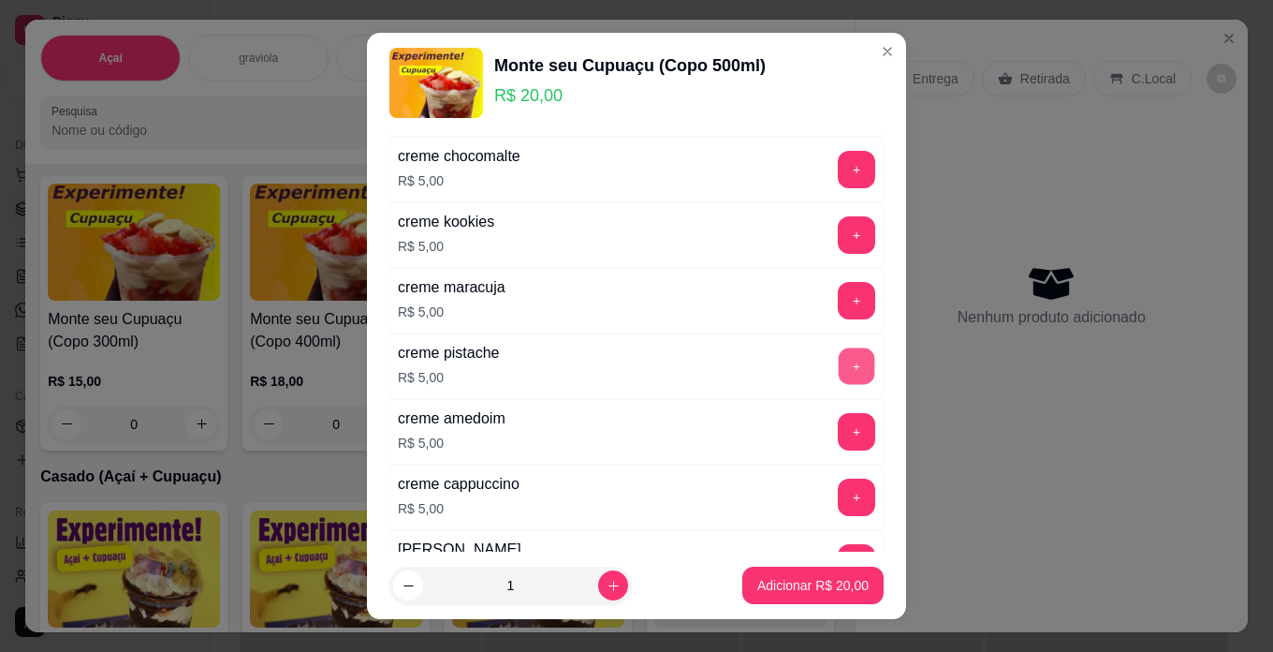
click at [839, 366] on button "+" at bounding box center [857, 365] width 37 height 37
click at [800, 589] on p "Adicionar R$ 25,00" at bounding box center [813, 585] width 111 height 19
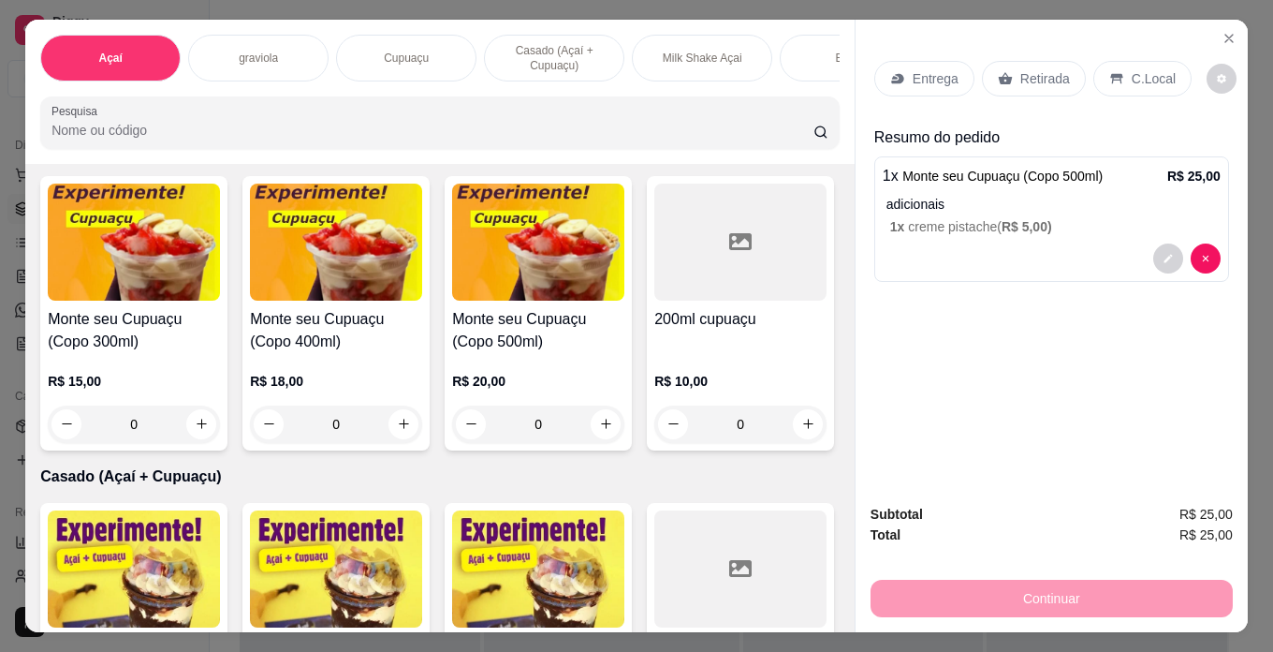
drag, startPoint x: 1140, startPoint y: 57, endPoint x: 1135, endPoint y: 80, distance: 23.0
click at [1140, 62] on div "C.Local" at bounding box center [1143, 79] width 98 height 36
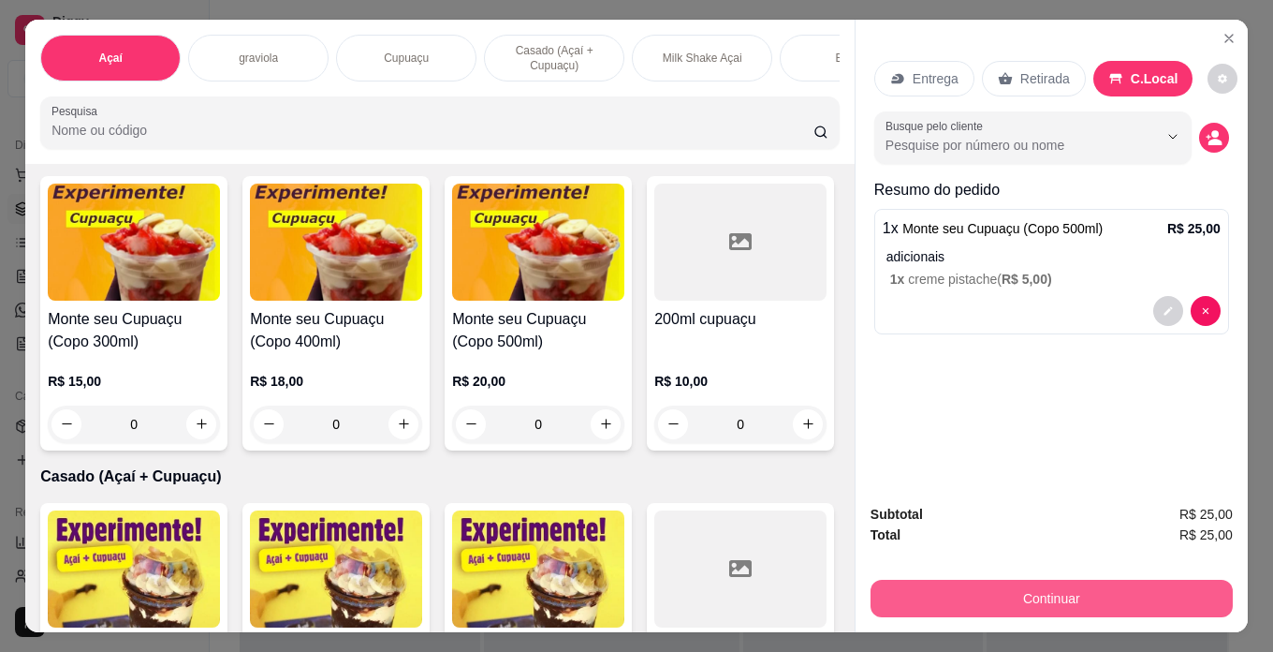
click at [1125, 595] on button "Continuar" at bounding box center [1052, 598] width 362 height 37
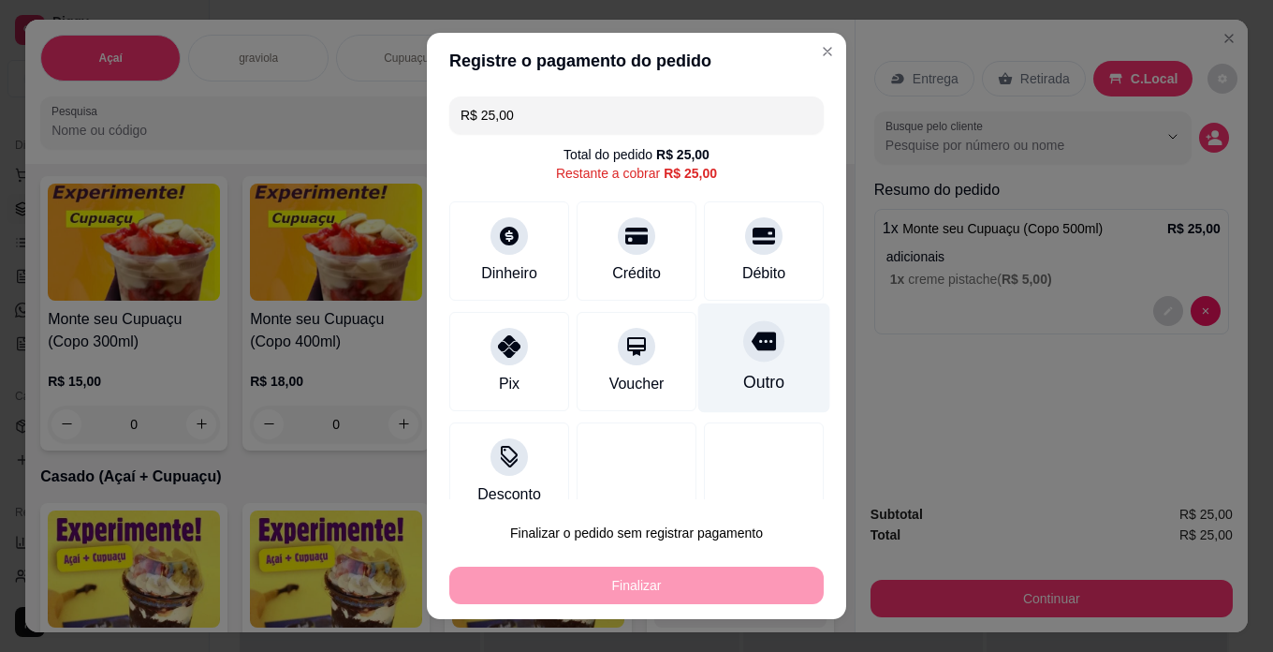
drag, startPoint x: 750, startPoint y: 230, endPoint x: 742, endPoint y: 333, distance: 103.3
click at [750, 231] on div at bounding box center [763, 235] width 37 height 37
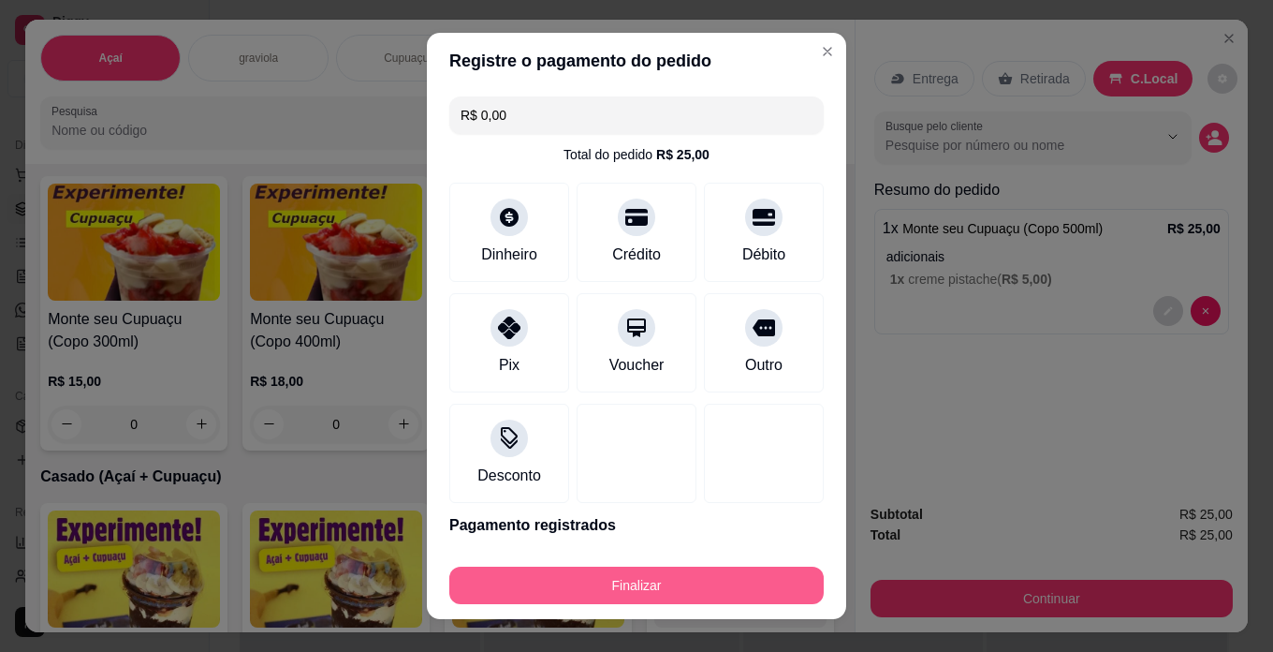
click at [769, 583] on button "Finalizar" at bounding box center [636, 584] width 375 height 37
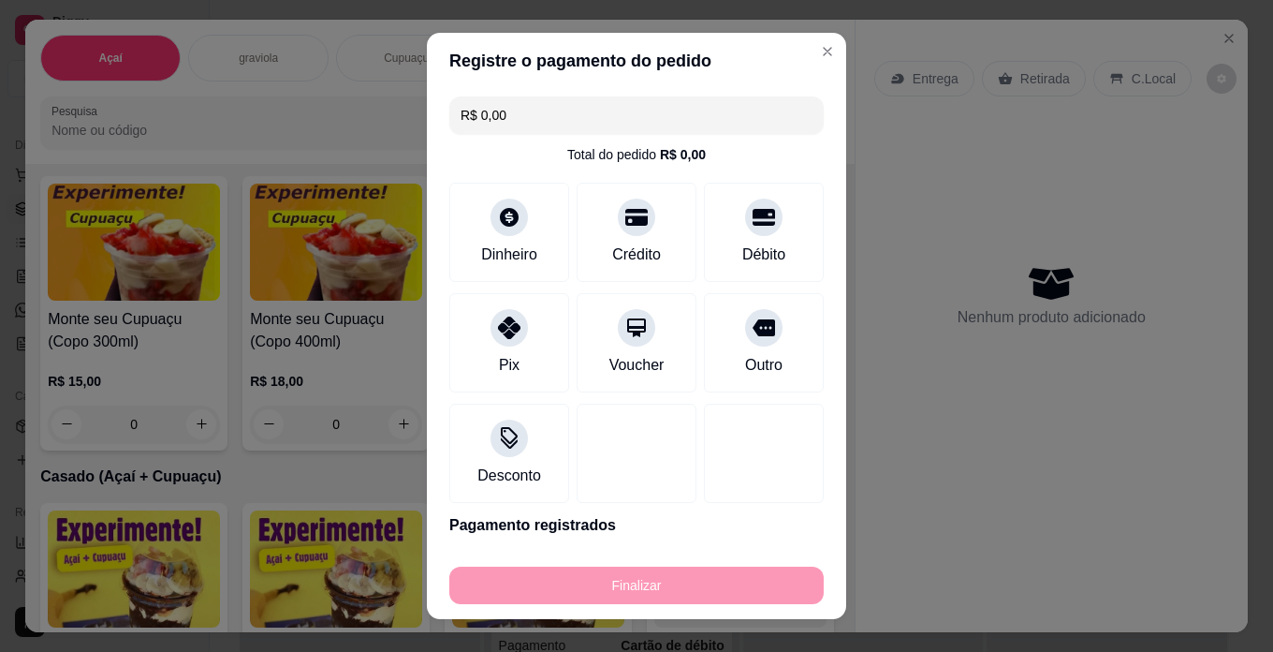
type input "-R$ 25,00"
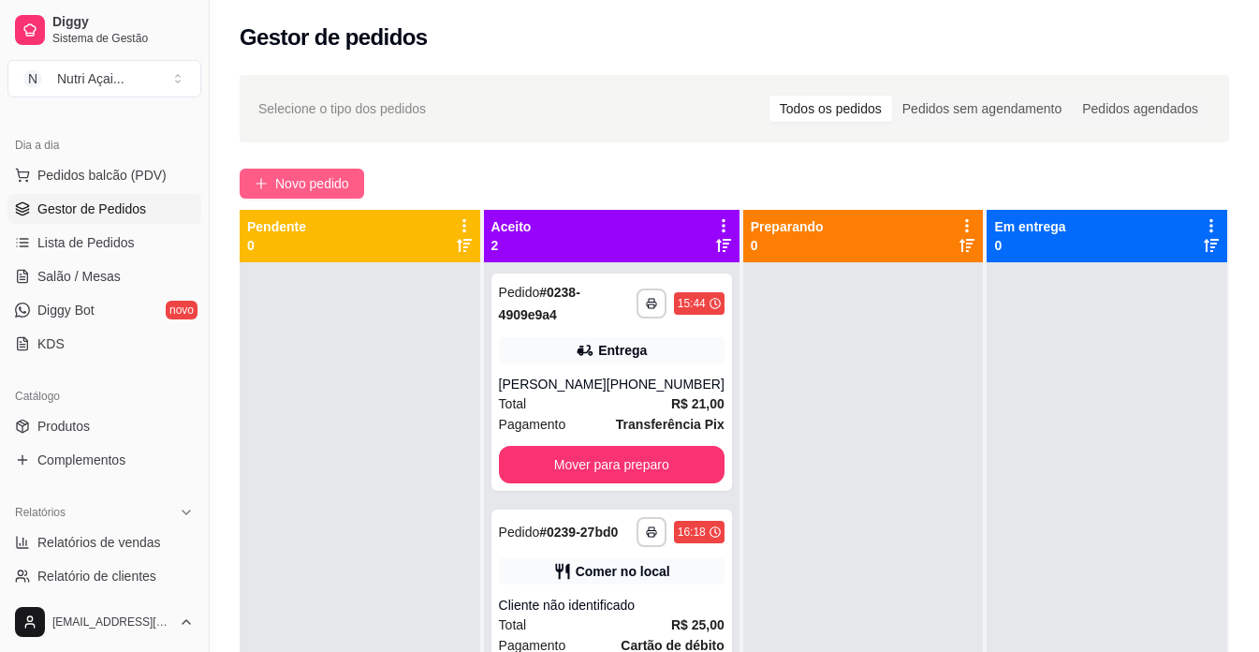
click at [329, 187] on span "Novo pedido" at bounding box center [312, 183] width 74 height 21
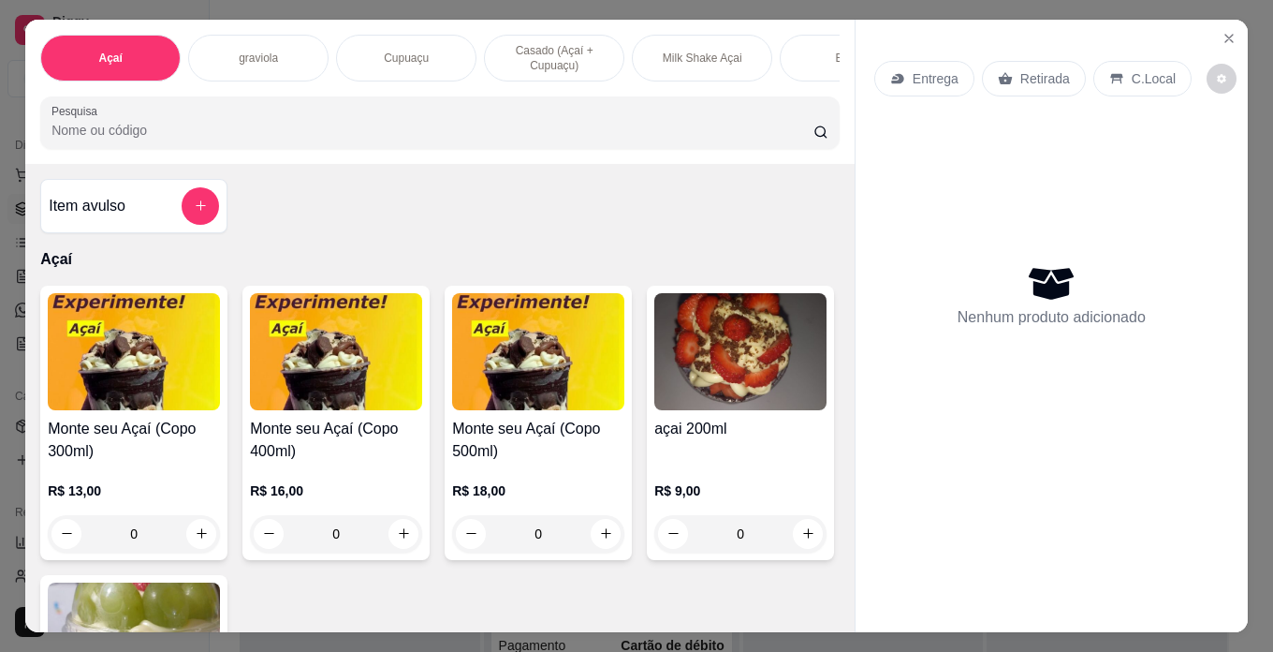
click at [368, 358] on img at bounding box center [336, 351] width 172 height 117
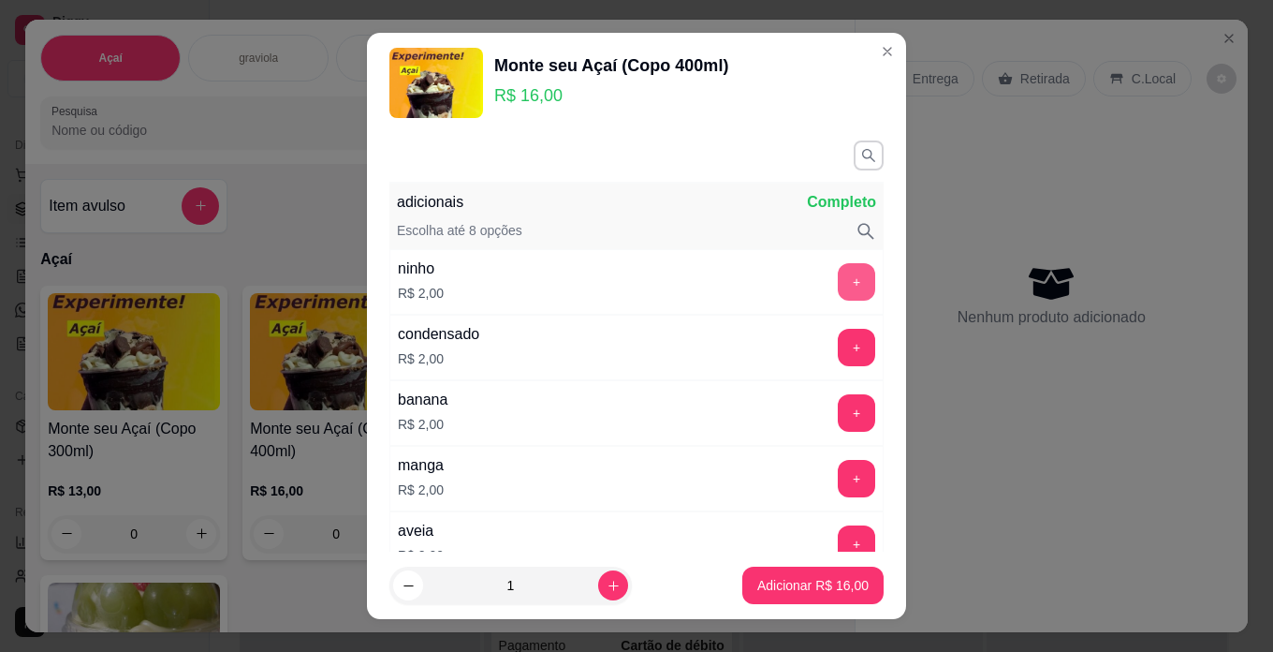
click at [838, 293] on button "+" at bounding box center [856, 281] width 37 height 37
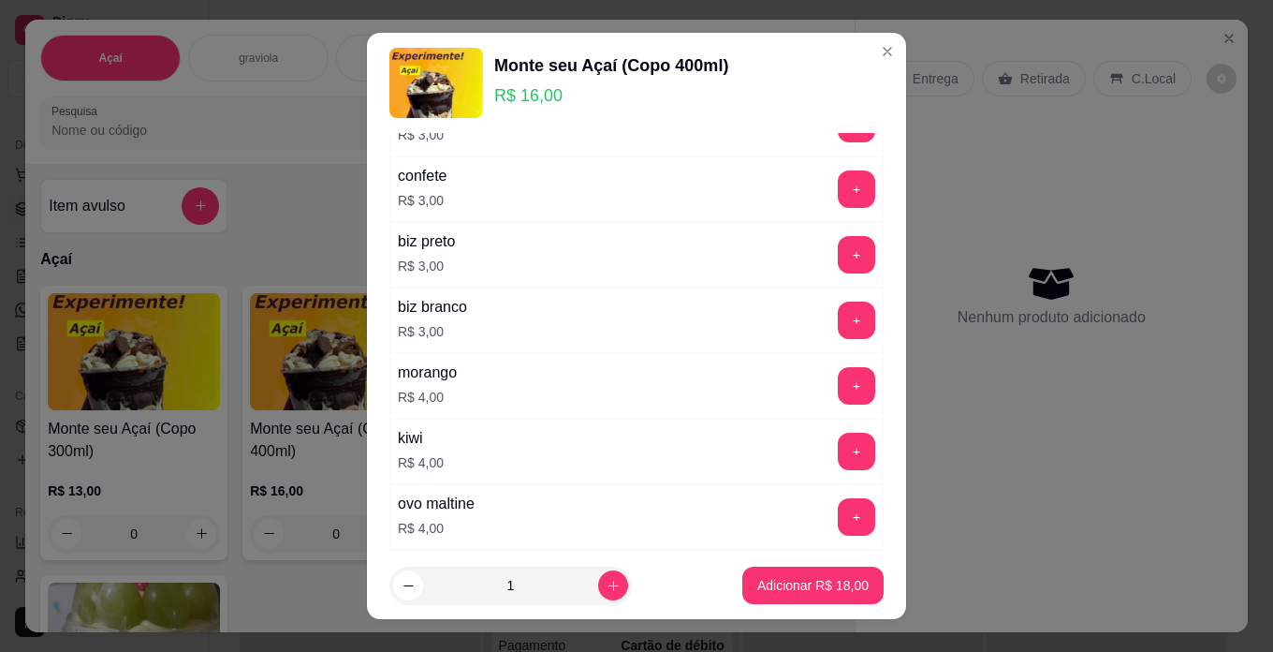
scroll to position [843, 0]
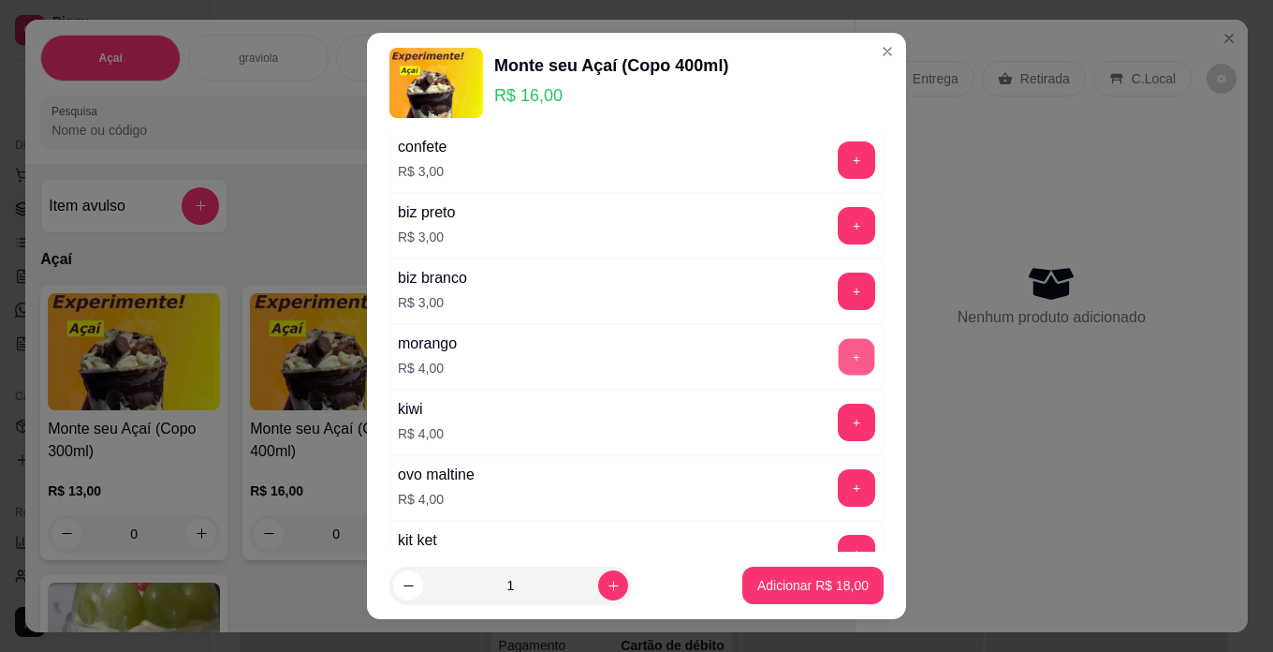
click at [839, 358] on button "+" at bounding box center [857, 356] width 37 height 37
click at [607, 582] on icon "increase-product-quantity" at bounding box center [614, 586] width 14 height 14
type input "2"
click at [796, 585] on p "Adicionar R$ 44,00" at bounding box center [813, 586] width 109 height 18
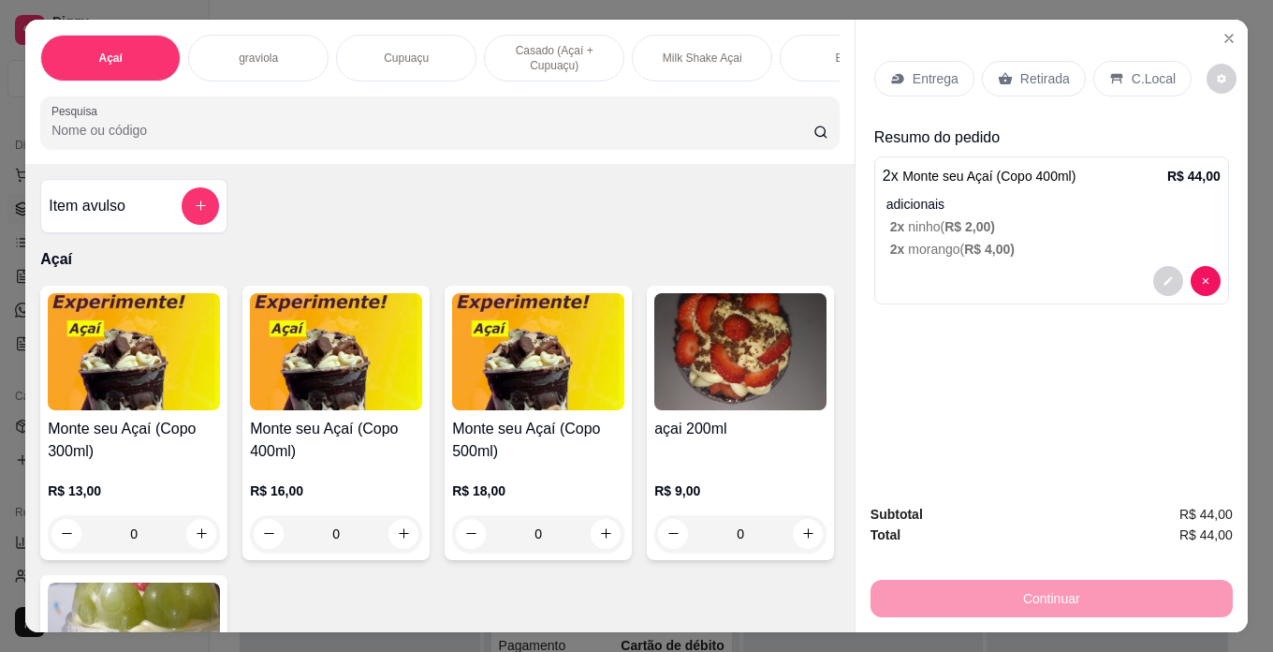
drag, startPoint x: 1128, startPoint y: 64, endPoint x: 1117, endPoint y: 212, distance: 148.4
click at [1132, 69] on p "C.Local" at bounding box center [1154, 78] width 44 height 19
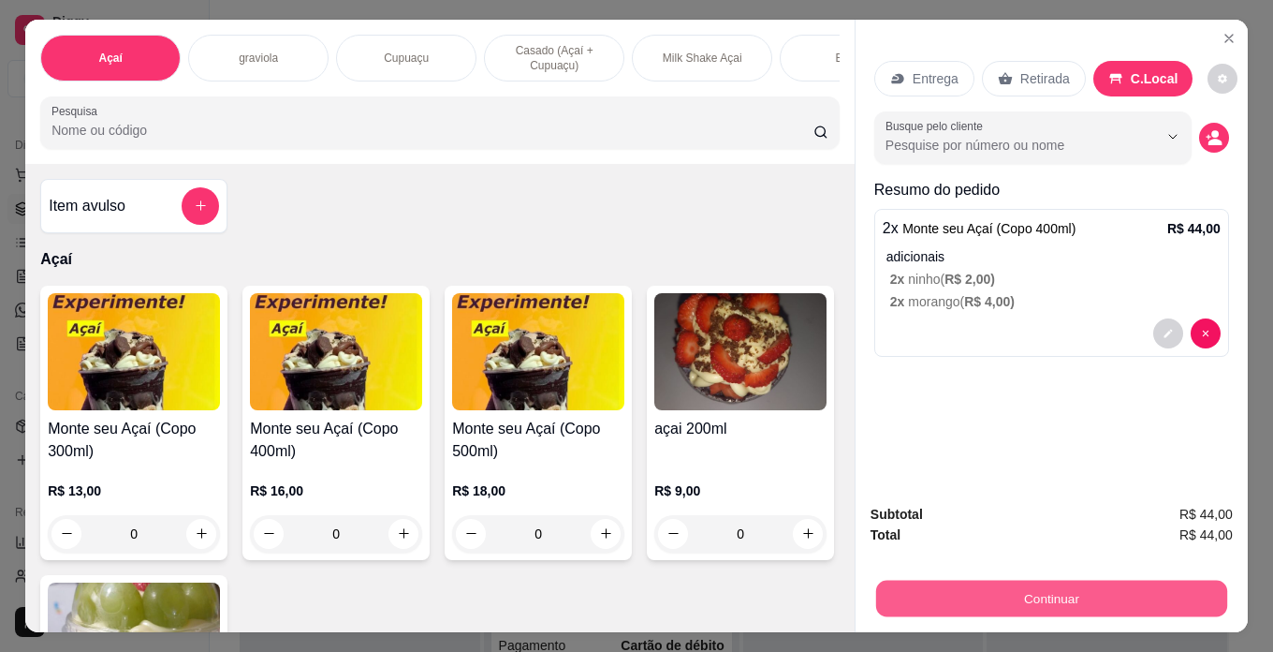
click at [1111, 590] on button "Continuar" at bounding box center [1051, 599] width 351 height 37
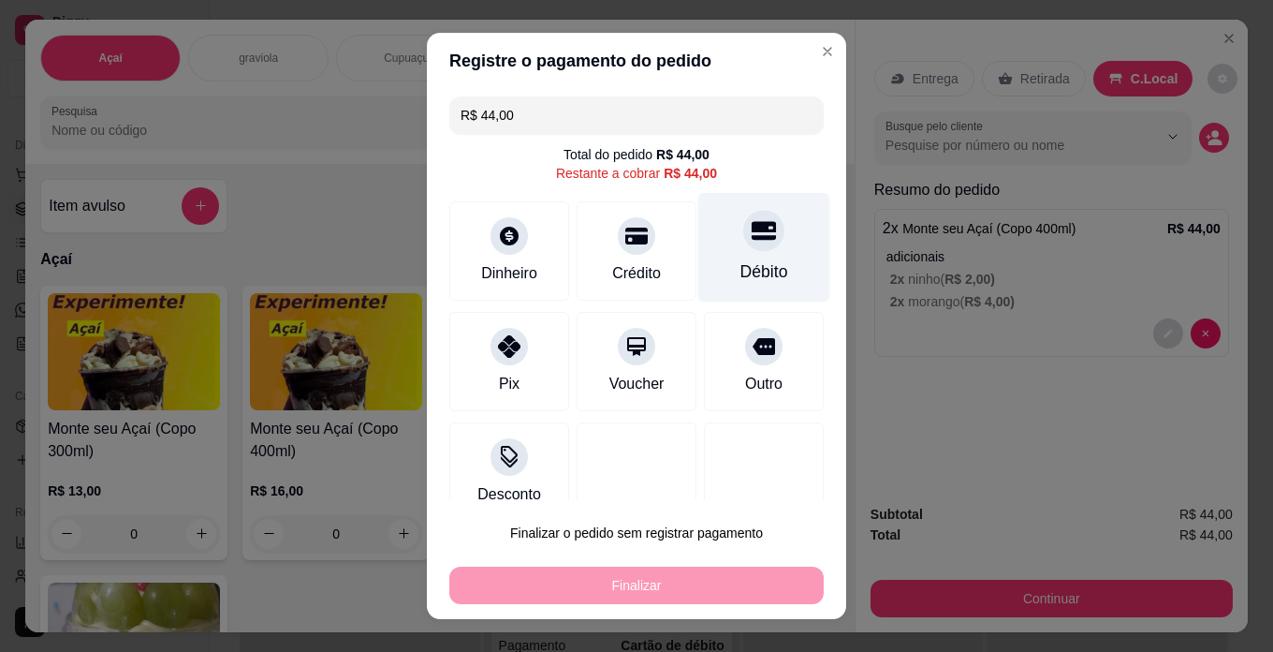
click at [750, 249] on div "Débito" at bounding box center [765, 248] width 132 height 110
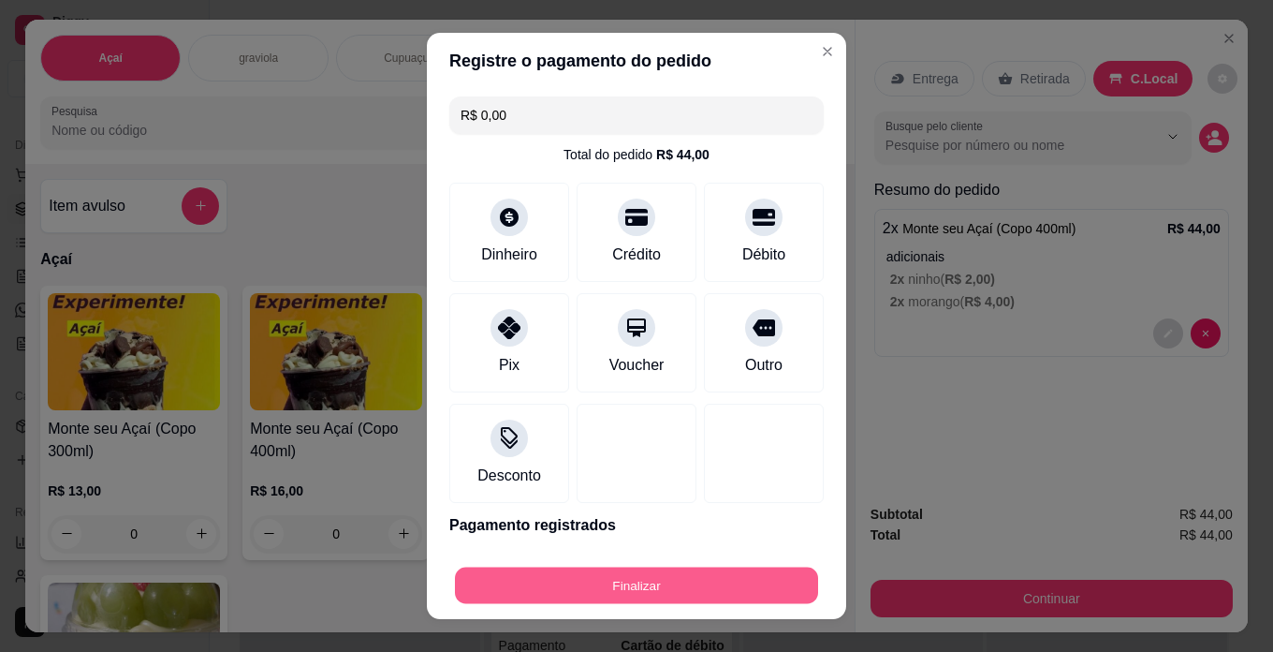
click at [764, 582] on button "Finalizar" at bounding box center [636, 585] width 363 height 37
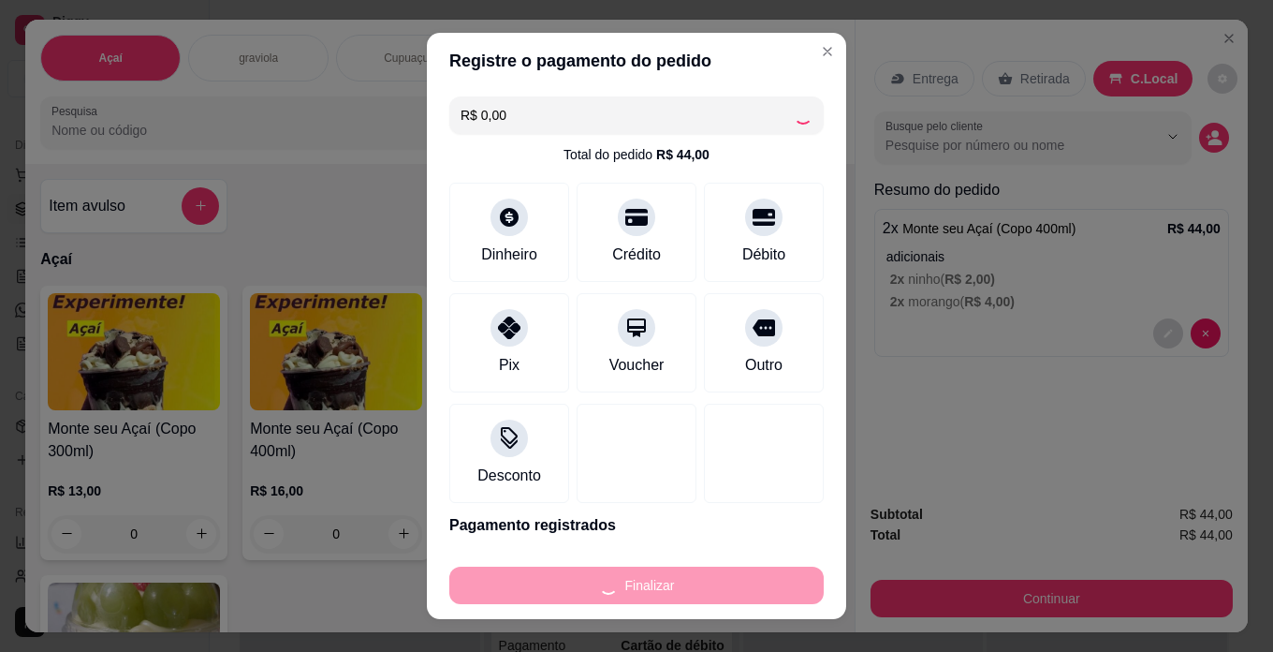
click at [764, 582] on div "Finalizar" at bounding box center [636, 584] width 375 height 37
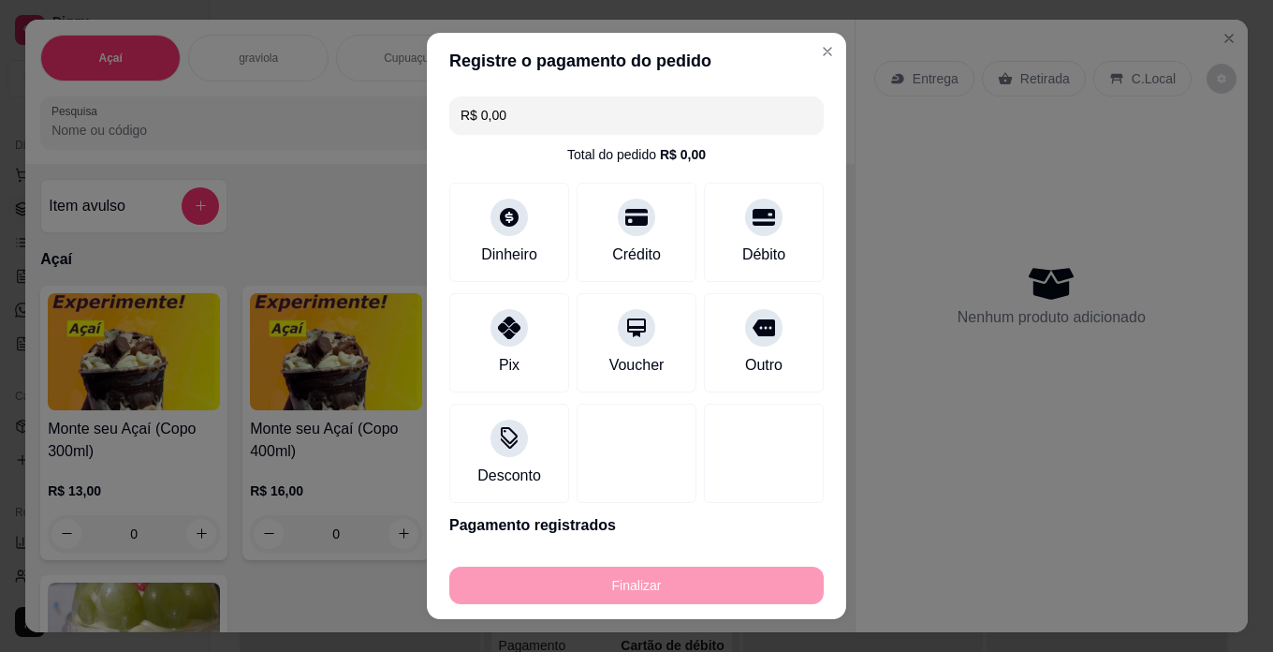
type input "-R$ 44,00"
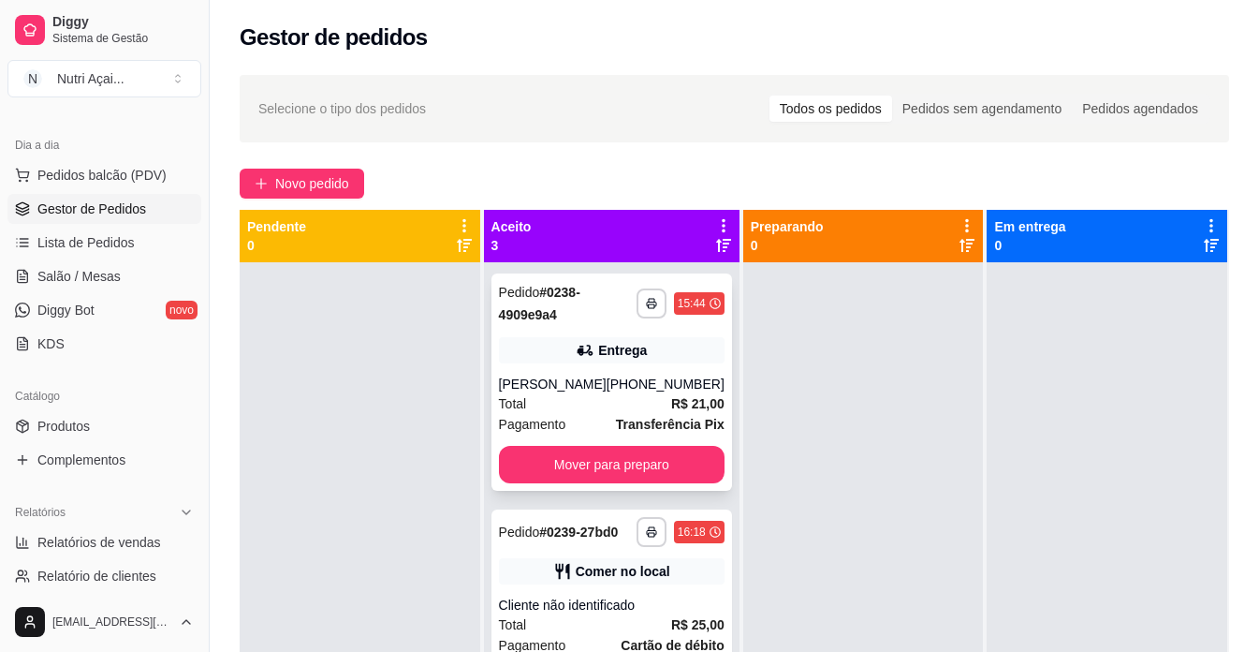
click at [581, 453] on div "**********" at bounding box center [612, 381] width 241 height 217
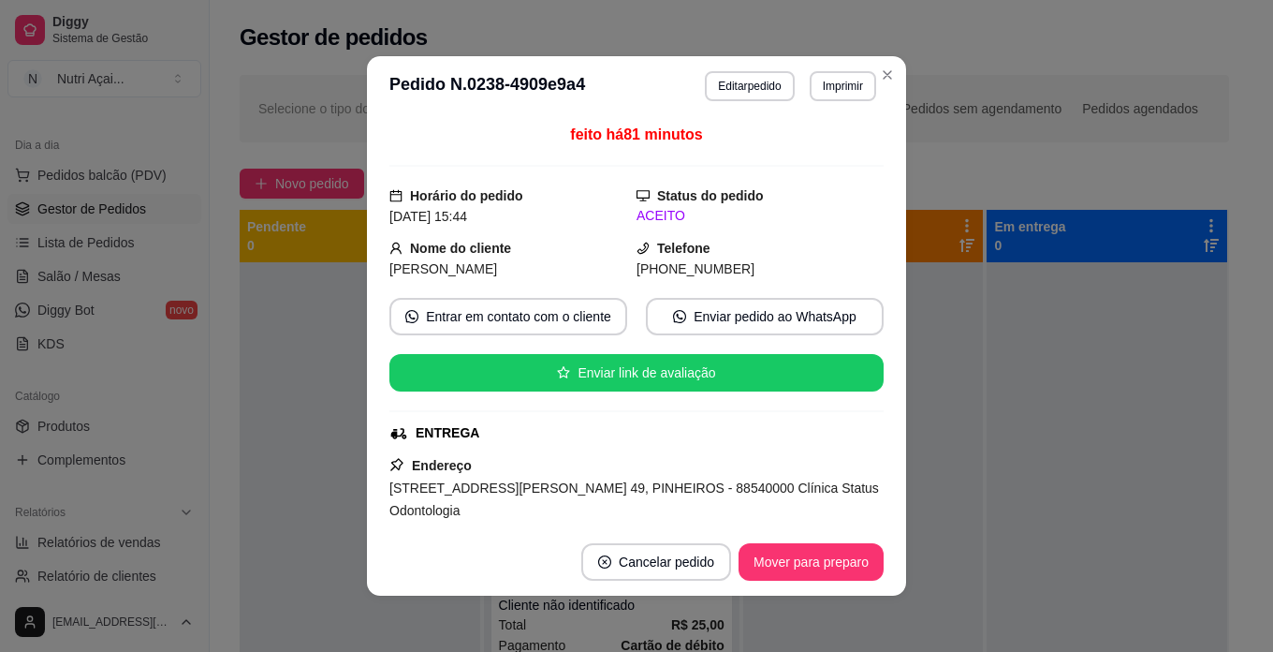
click at [603, 465] on div "Endereço [STREET_ADDRESS][PERSON_NAME] 49, PINHEIROS - 88540000 Clínica Status …" at bounding box center [637, 532] width 494 height 157
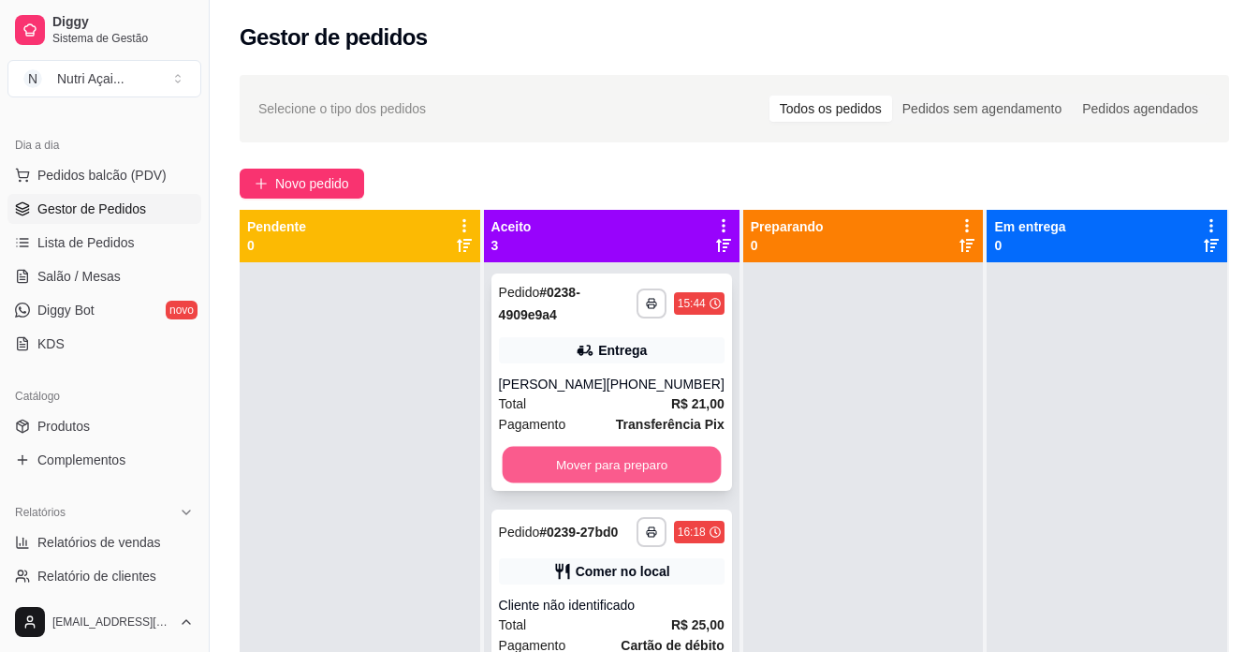
click at [654, 469] on button "Mover para preparo" at bounding box center [611, 465] width 219 height 37
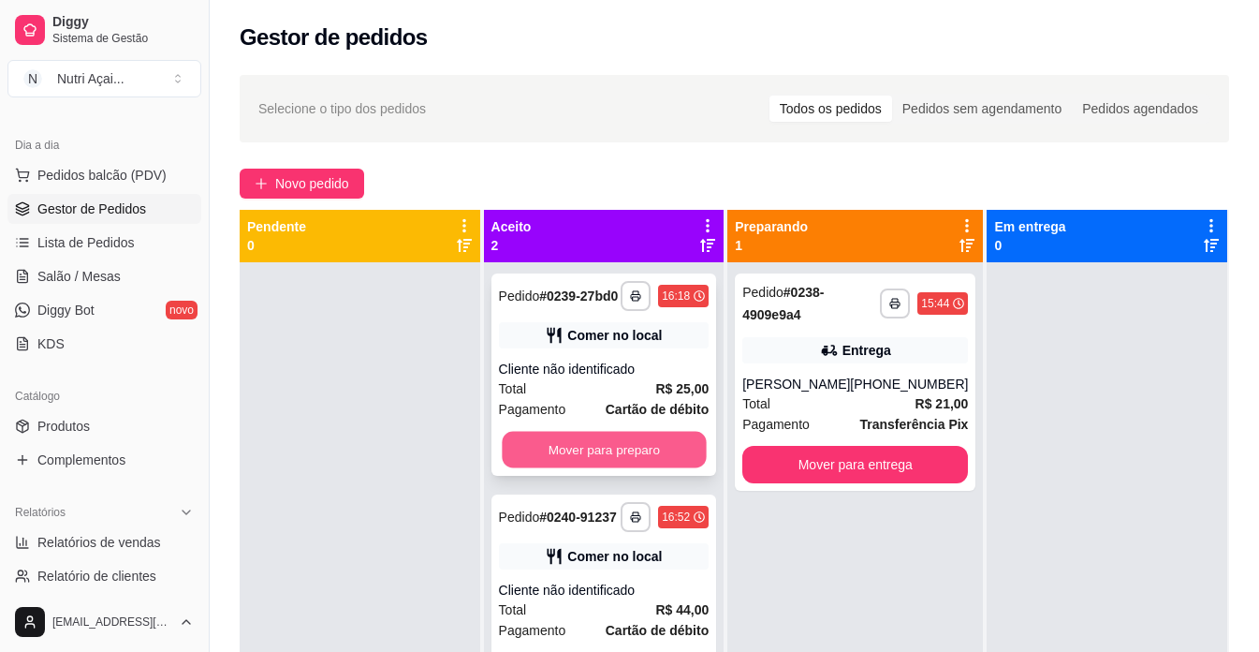
click at [669, 452] on button "Mover para preparo" at bounding box center [604, 450] width 204 height 37
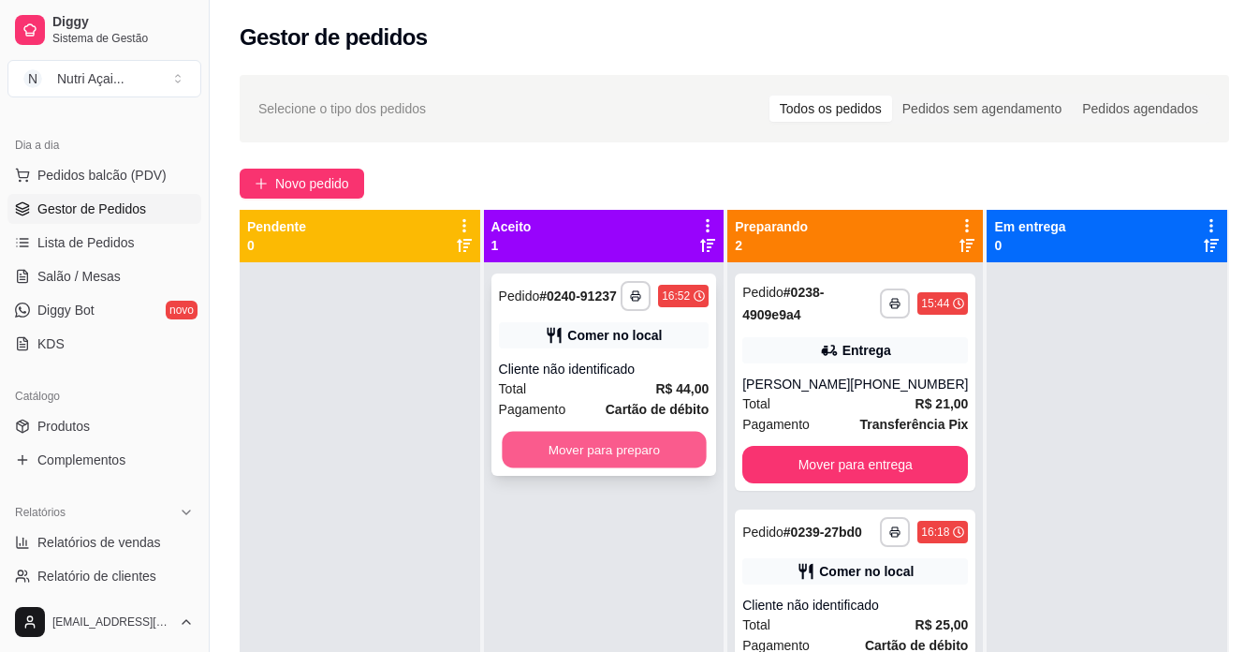
click at [681, 449] on button "Mover para preparo" at bounding box center [604, 450] width 204 height 37
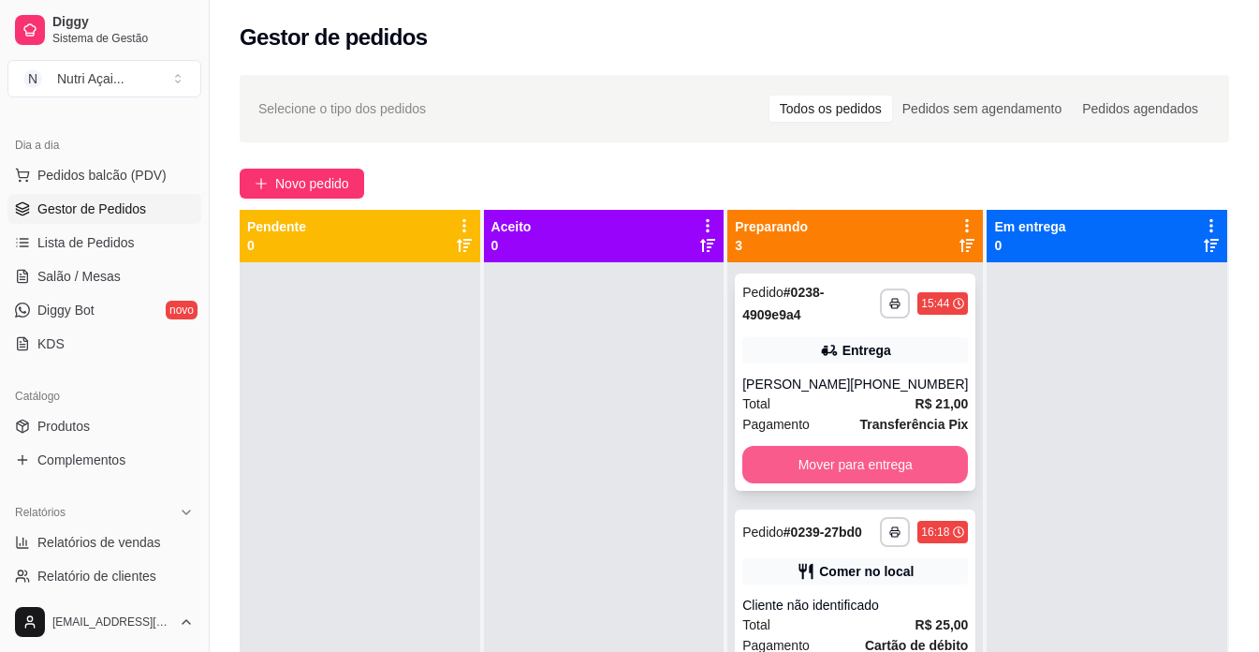
click at [814, 455] on button "Mover para entrega" at bounding box center [856, 464] width 226 height 37
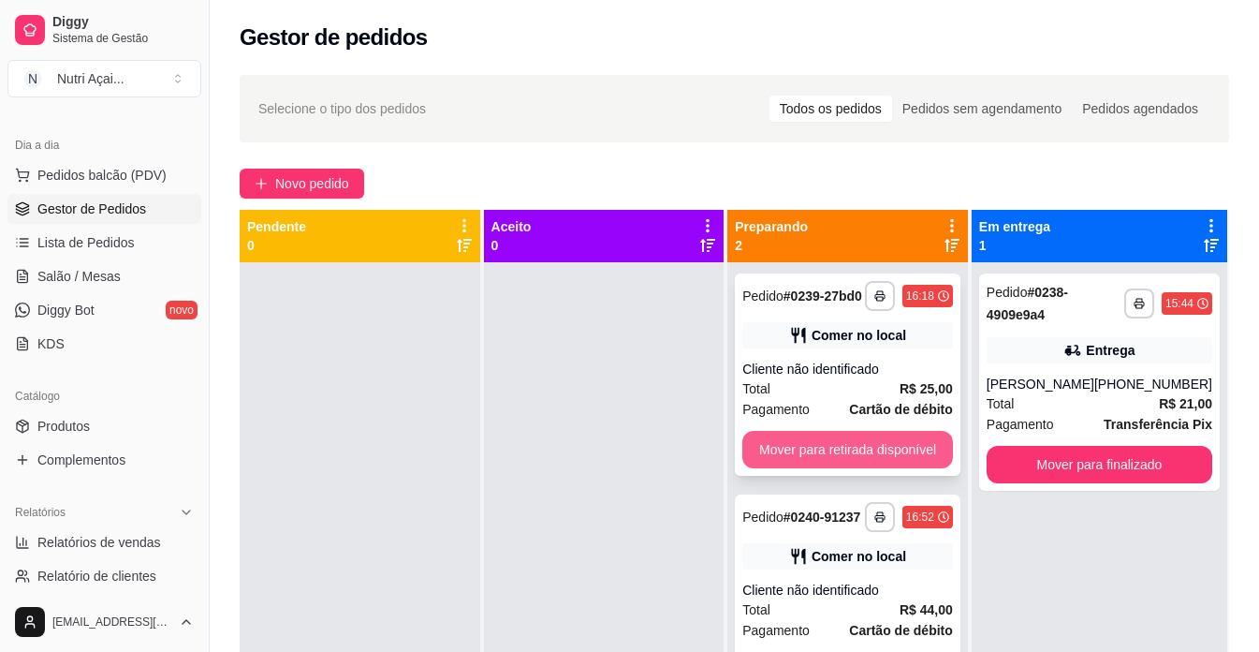
click at [819, 456] on button "Mover para retirada disponível" at bounding box center [848, 449] width 211 height 37
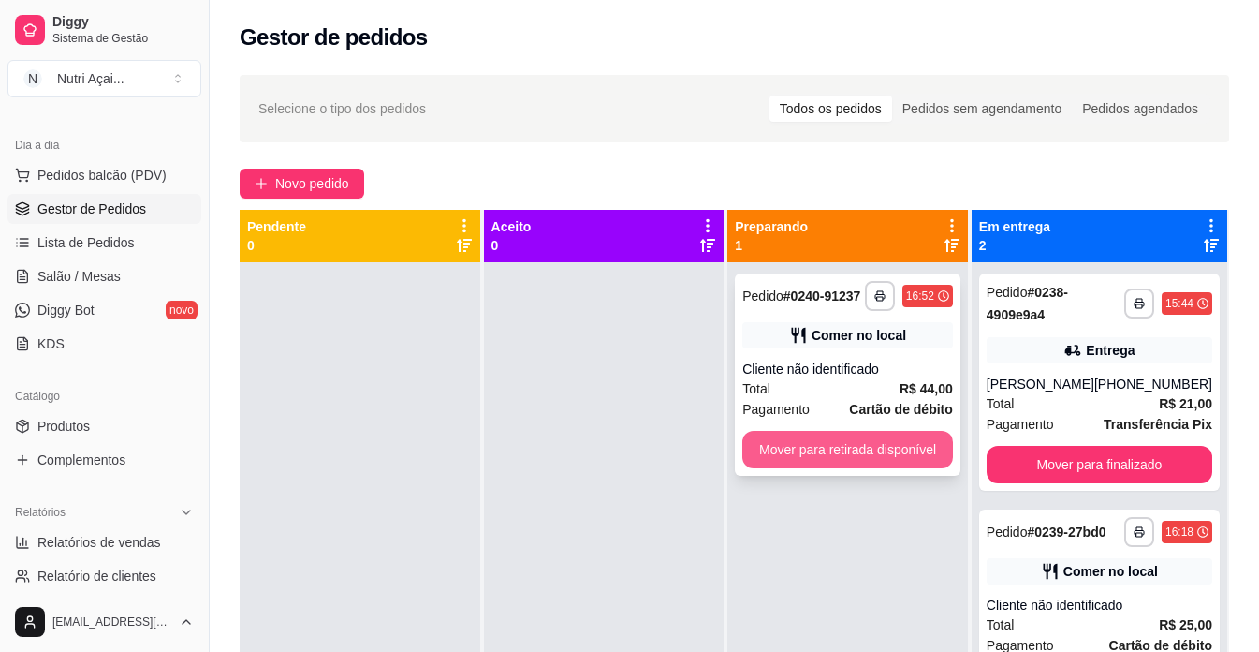
click at [858, 453] on button "Mover para retirada disponível" at bounding box center [848, 449] width 211 height 37
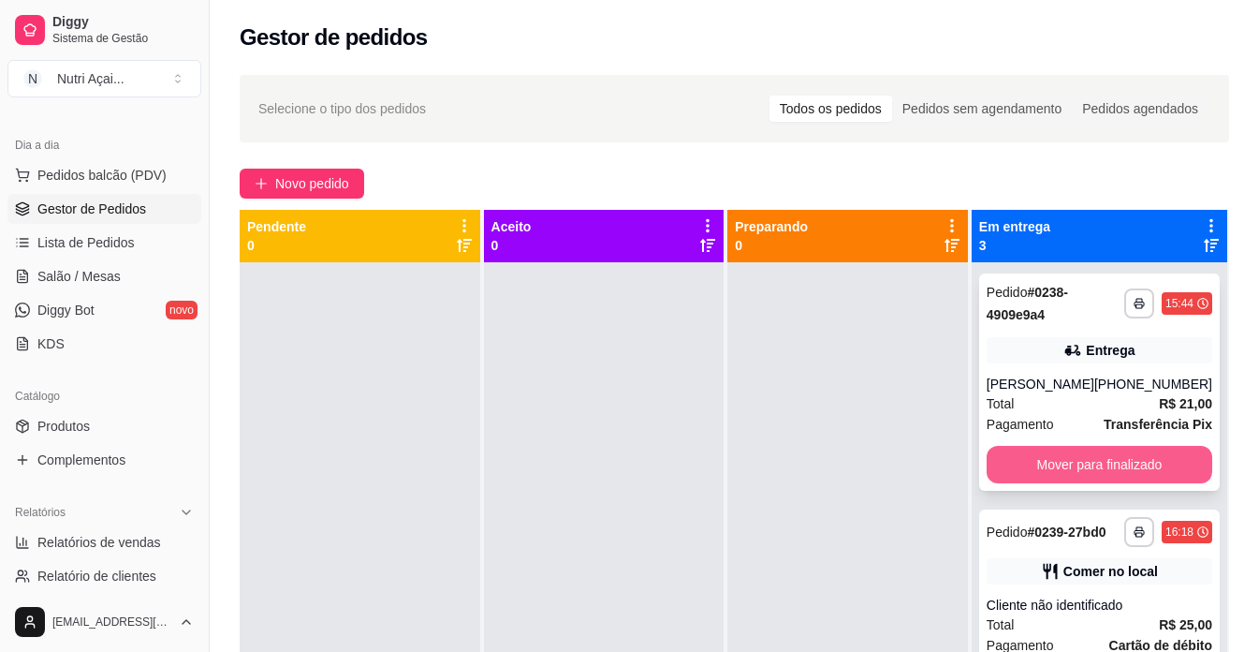
click at [1121, 464] on button "Mover para finalizado" at bounding box center [1100, 464] width 226 height 37
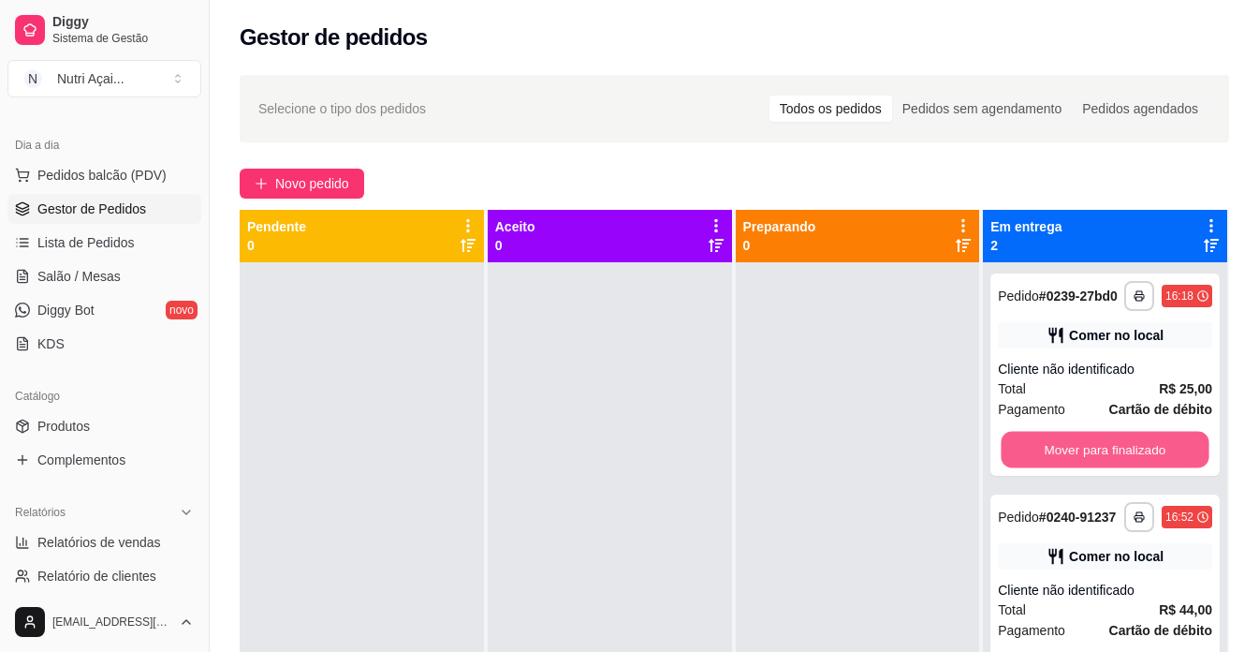
click at [1122, 464] on button "Mover para finalizado" at bounding box center [1106, 450] width 208 height 37
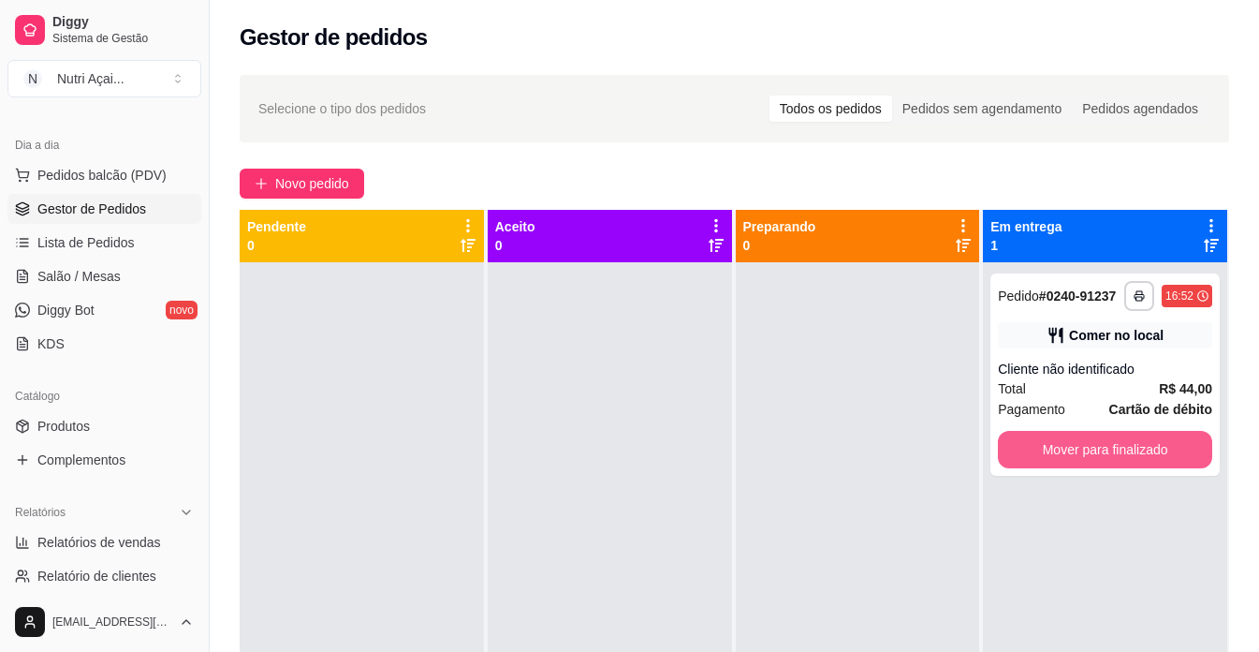
click at [1122, 461] on button "Mover para finalizado" at bounding box center [1105, 449] width 214 height 37
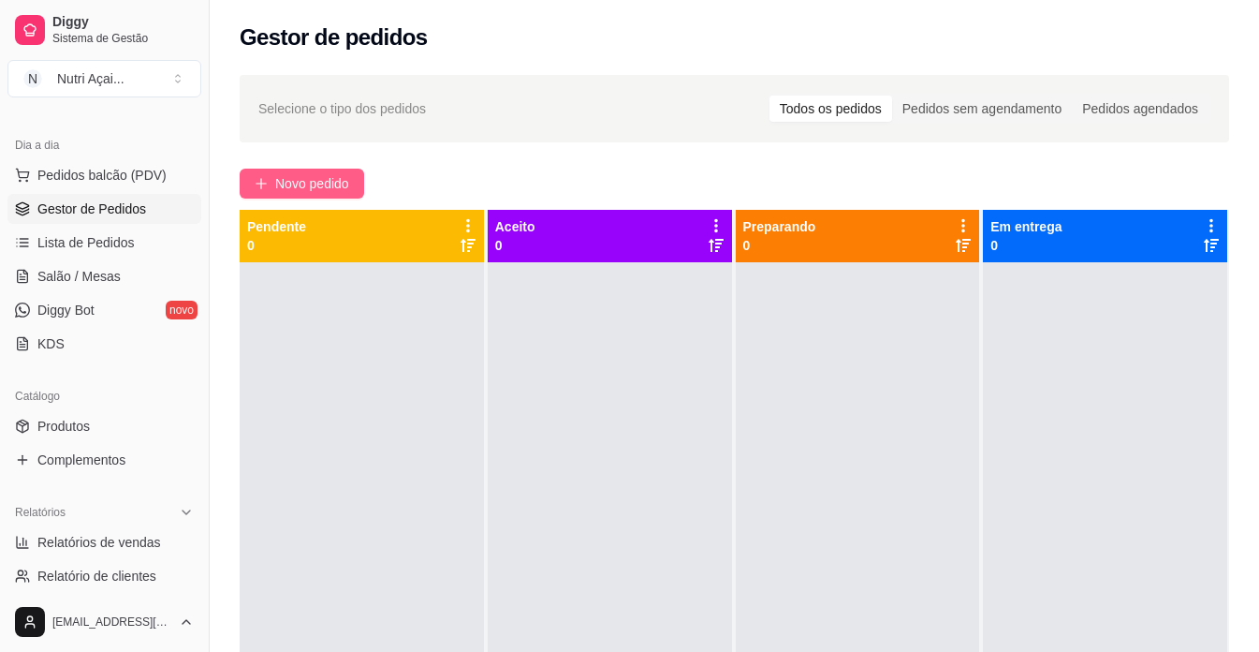
click at [317, 188] on span "Novo pedido" at bounding box center [312, 183] width 74 height 21
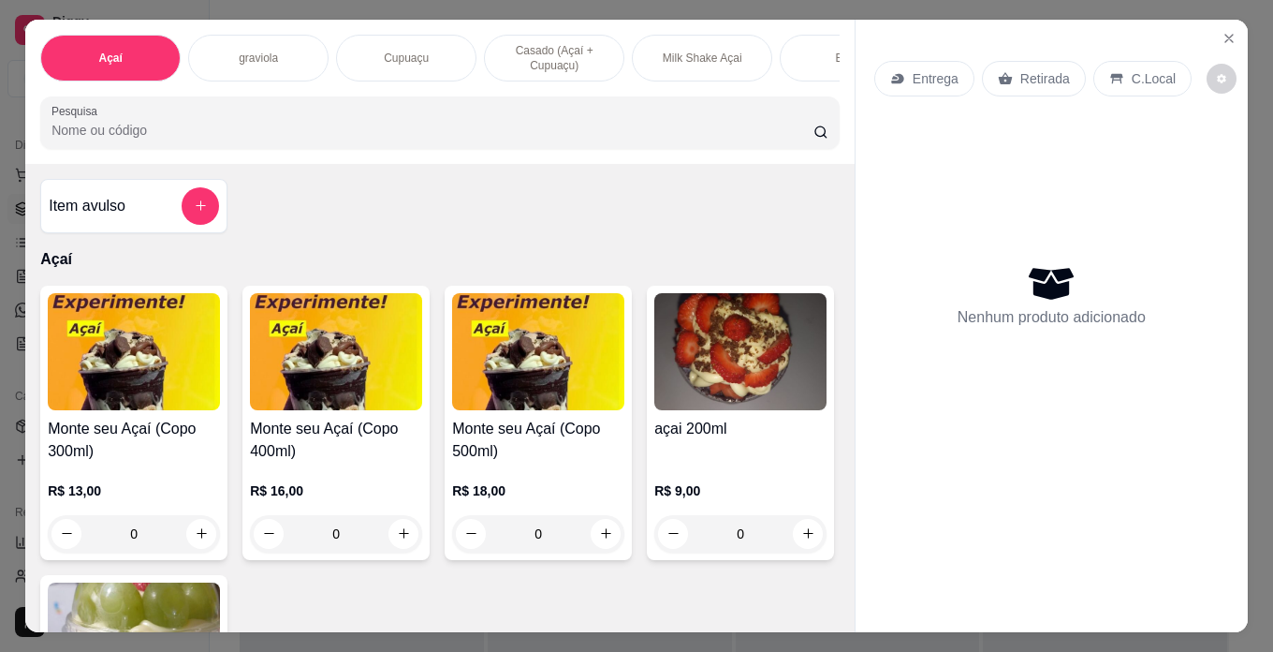
click at [192, 356] on img at bounding box center [134, 351] width 172 height 117
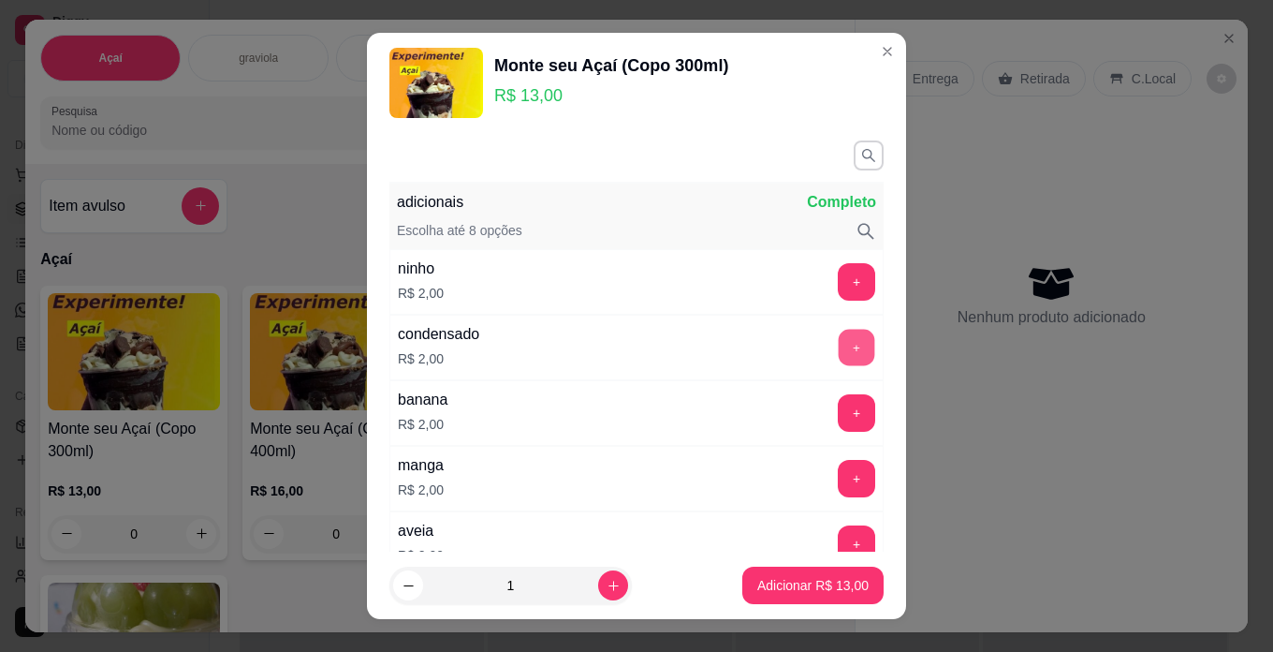
click at [839, 347] on button "+" at bounding box center [857, 347] width 37 height 37
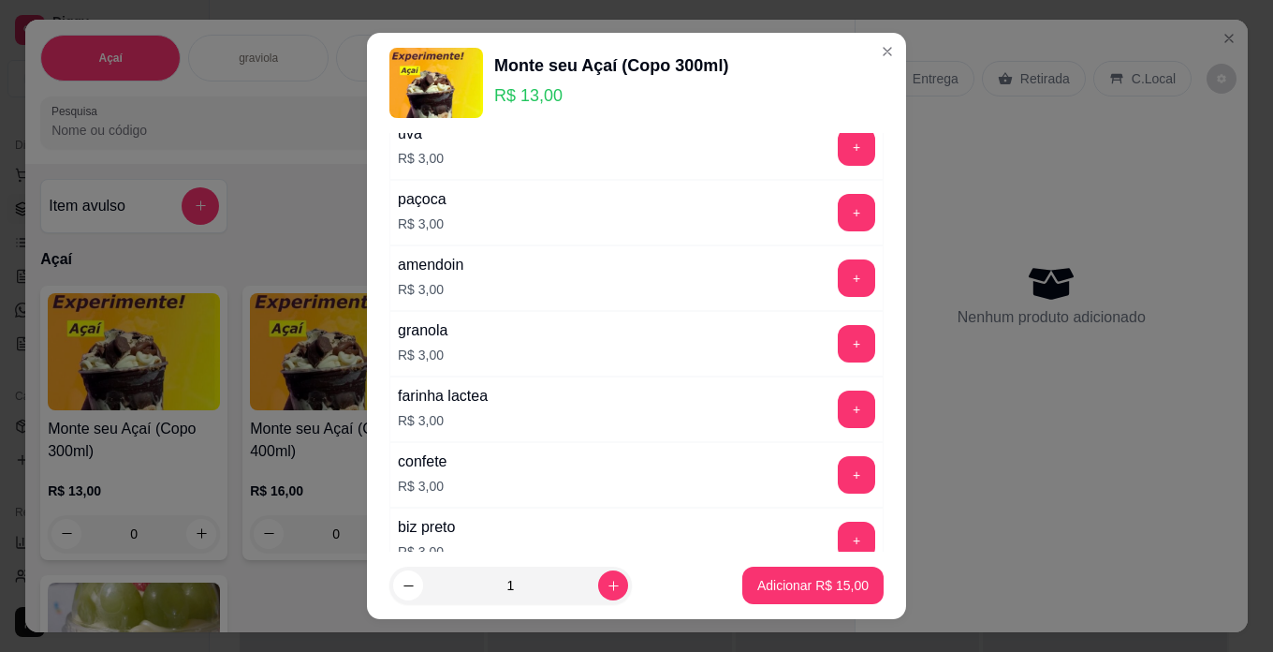
scroll to position [562, 0]
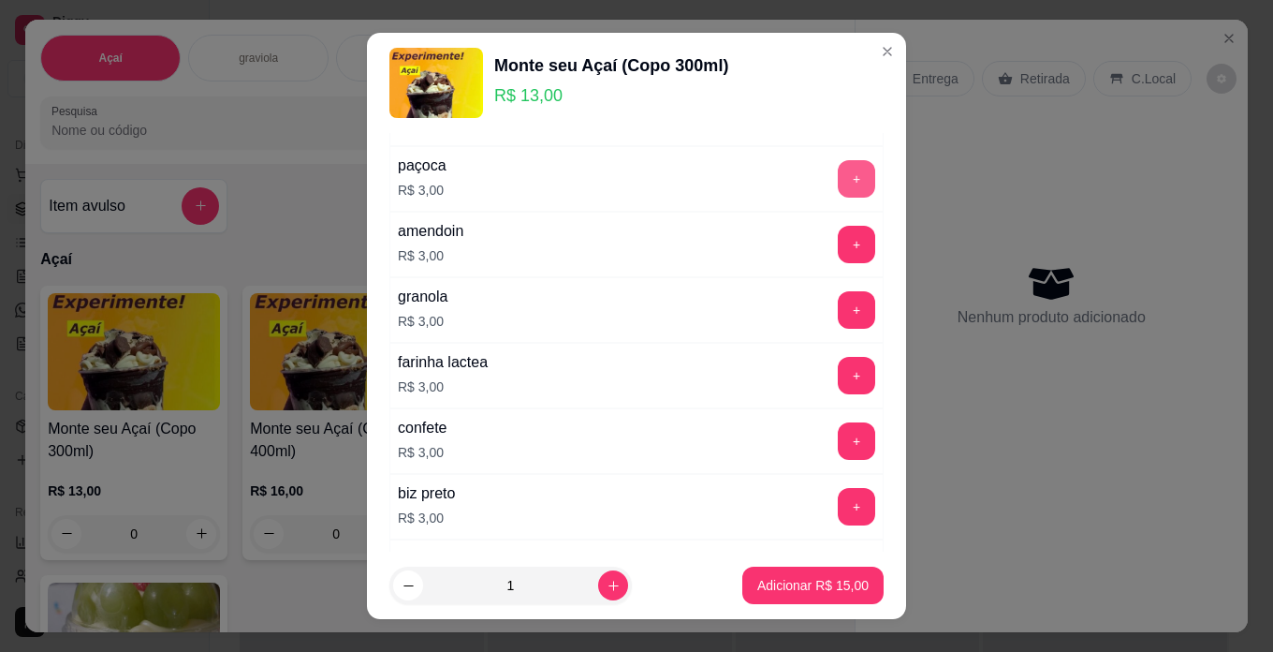
click at [838, 187] on button "+" at bounding box center [856, 178] width 37 height 37
click at [602, 583] on button "increase-product-quantity" at bounding box center [612, 585] width 29 height 29
type input "2"
click at [772, 581] on p "Adicionar R$ 36,00" at bounding box center [813, 586] width 109 height 18
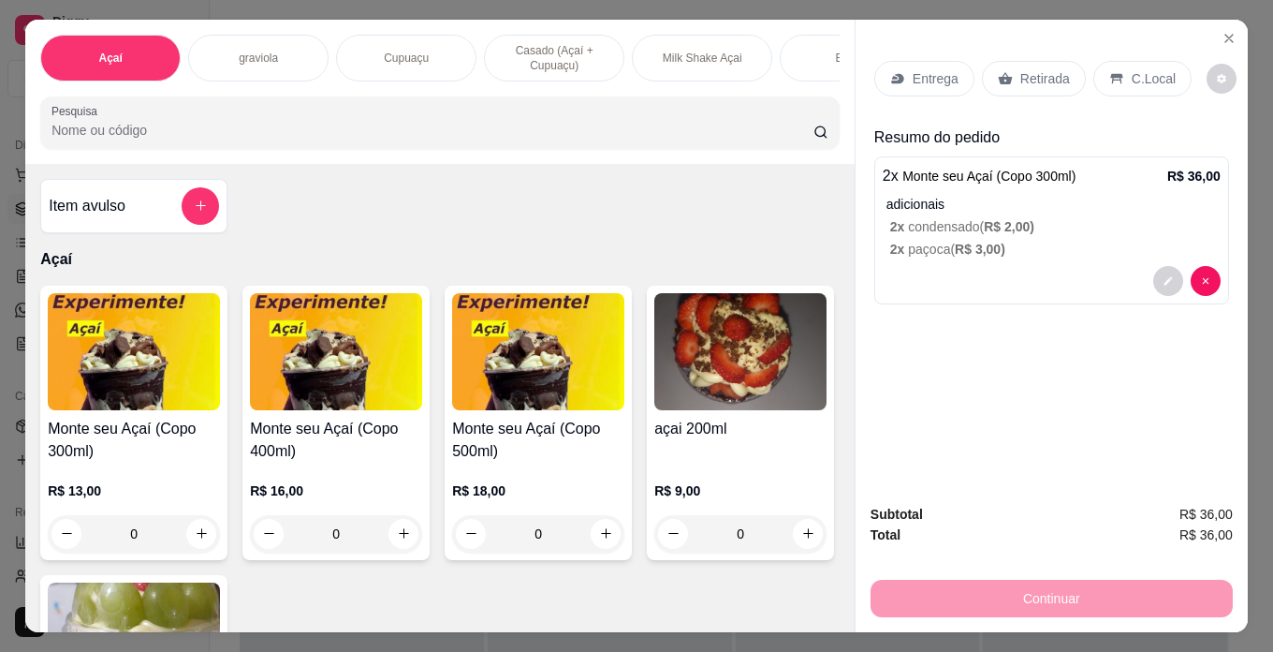
drag, startPoint x: 1138, startPoint y: 64, endPoint x: 1140, endPoint y: 102, distance: 38.4
click at [1138, 69] on p "C.Local" at bounding box center [1154, 78] width 44 height 19
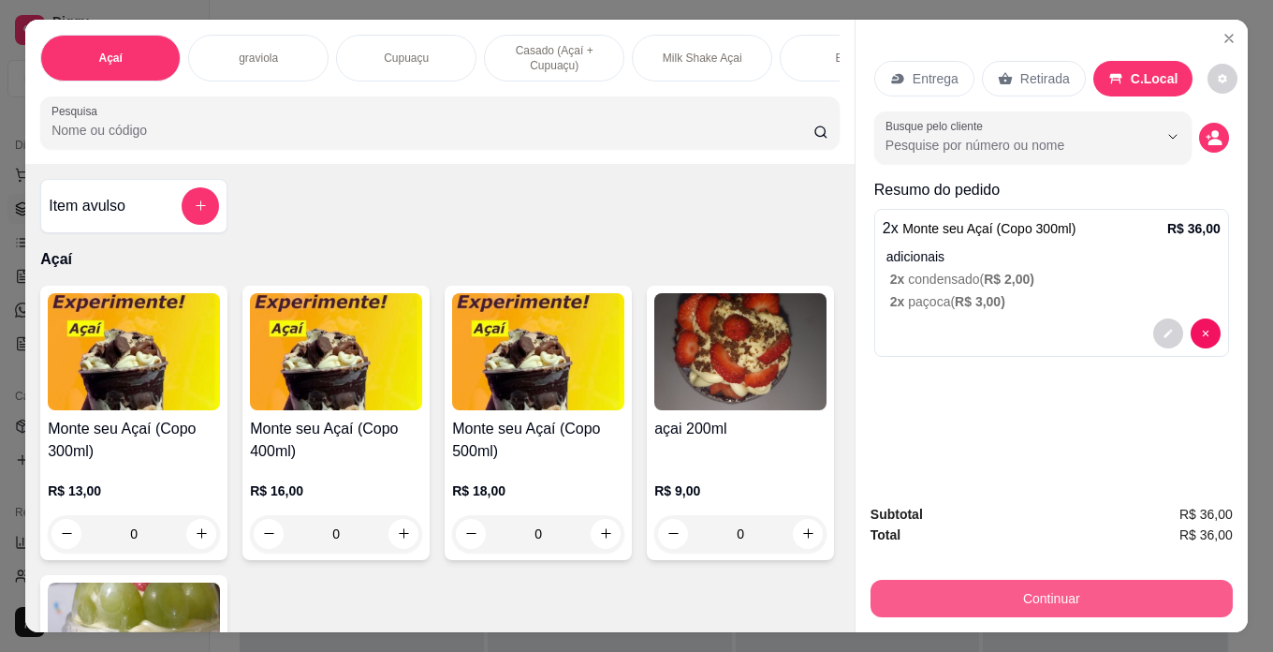
click at [1154, 590] on button "Continuar" at bounding box center [1052, 598] width 362 height 37
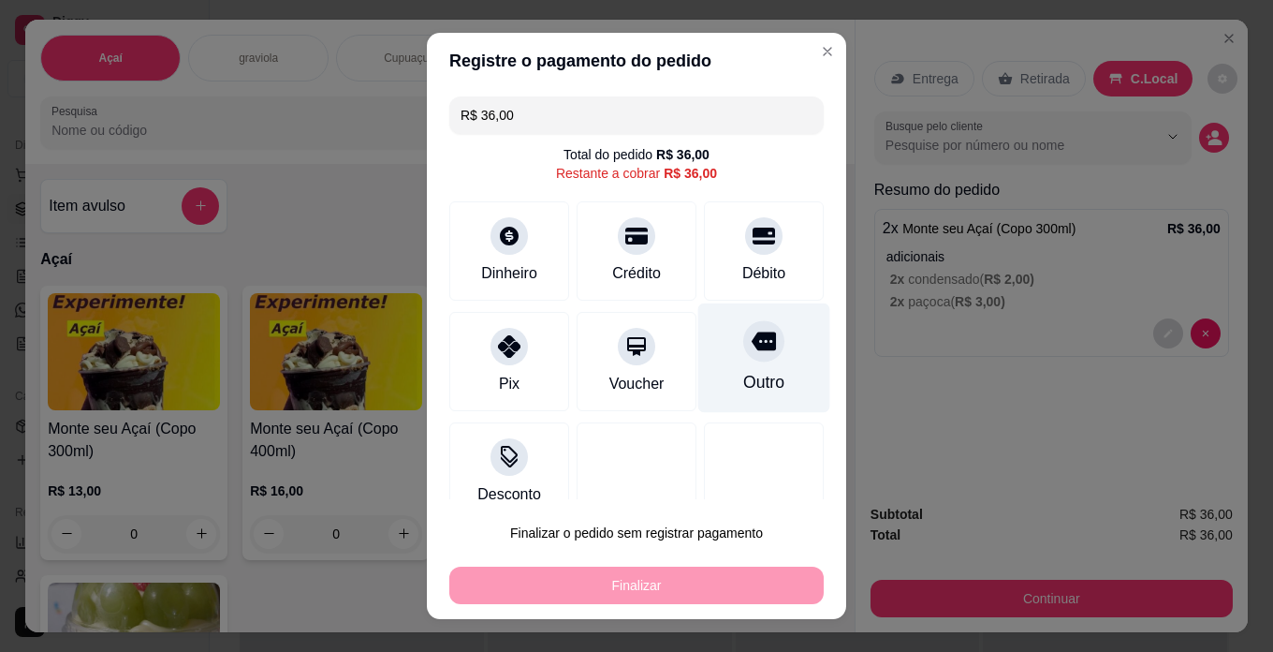
drag, startPoint x: 736, startPoint y: 255, endPoint x: 737, endPoint y: 379, distance: 124.5
click at [736, 257] on div "Débito" at bounding box center [764, 250] width 120 height 99
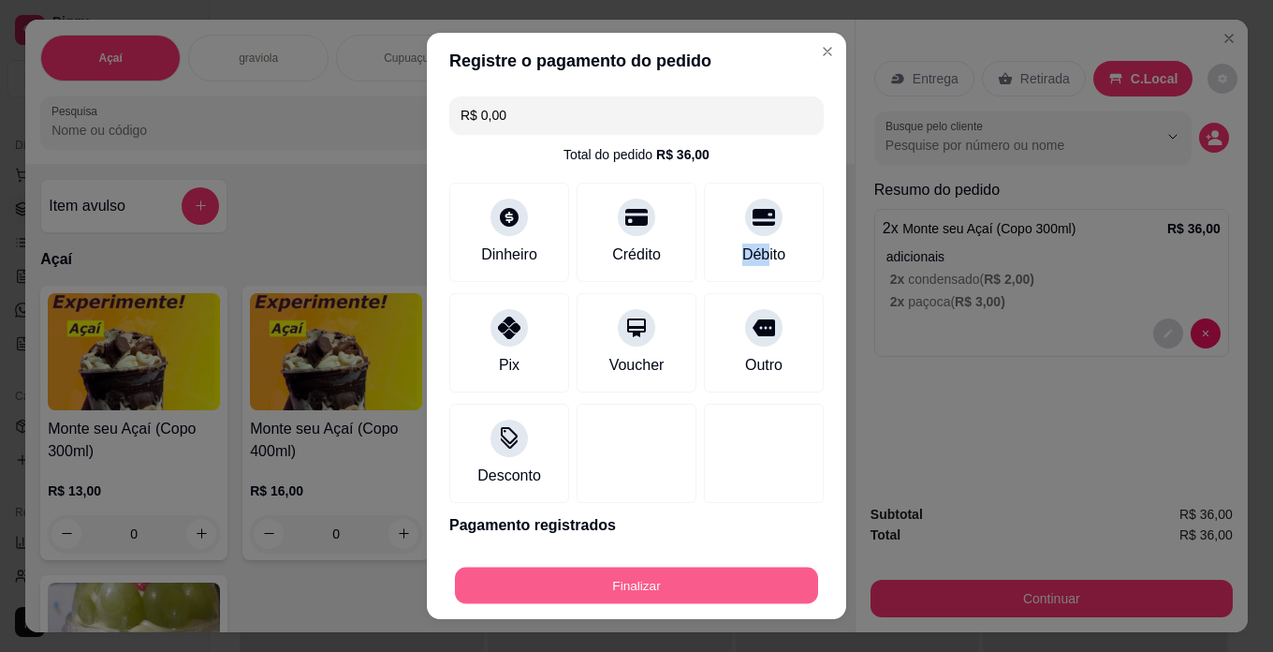
click at [743, 578] on button "Finalizar" at bounding box center [636, 585] width 363 height 37
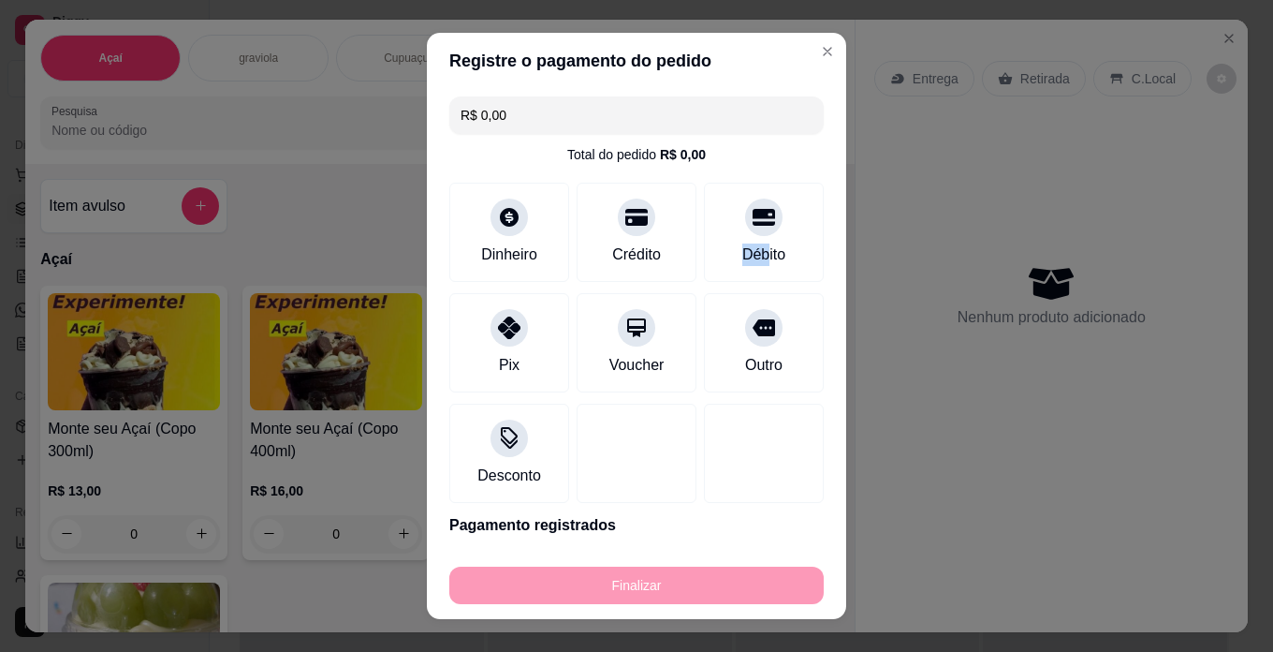
type input "-R$ 36,00"
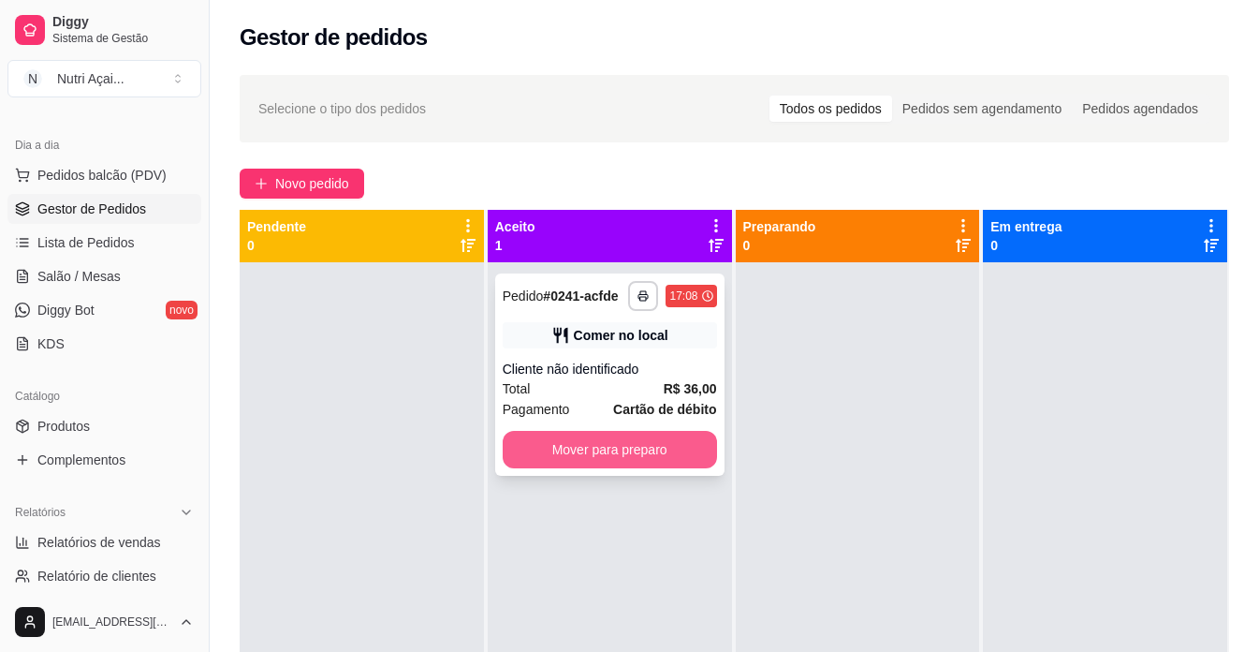
click at [630, 449] on button "Mover para preparo" at bounding box center [610, 449] width 214 height 37
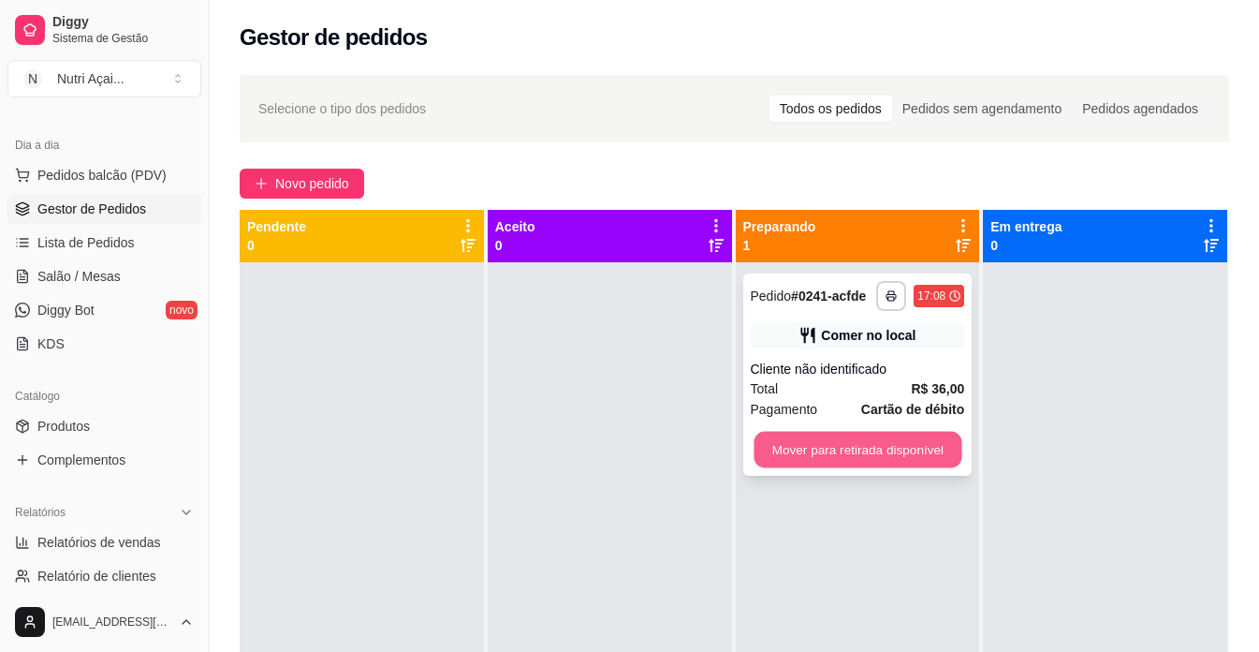
click at [902, 442] on button "Mover para retirada disponível" at bounding box center [858, 450] width 208 height 37
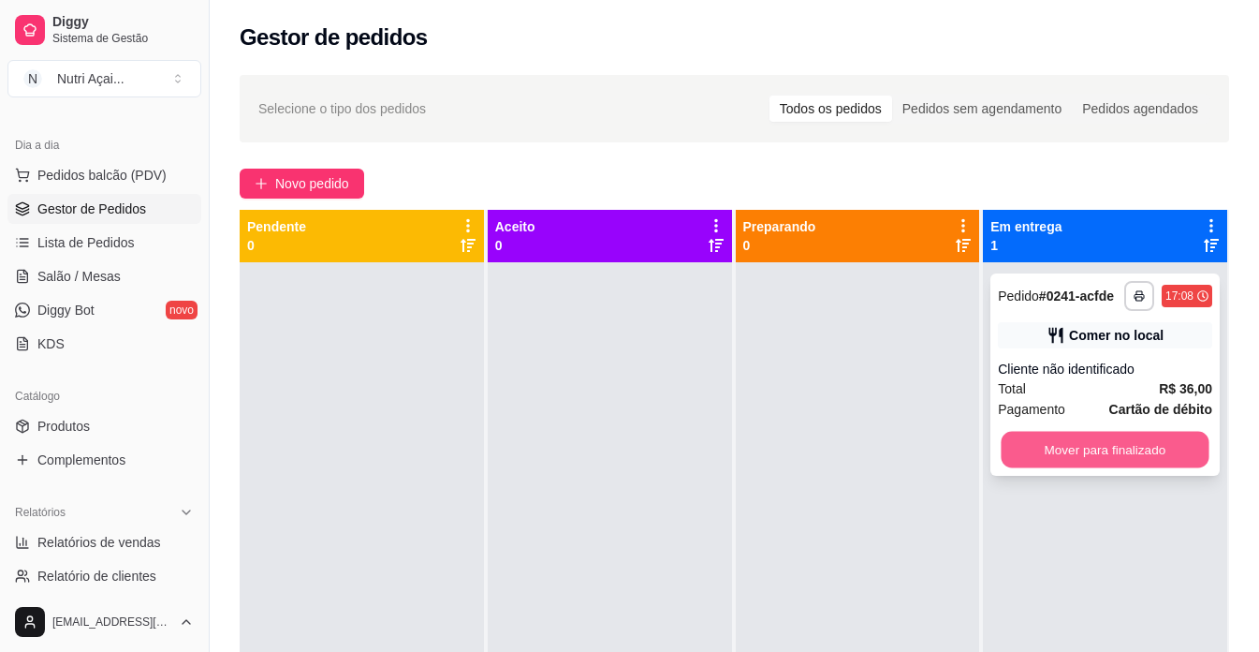
click at [1067, 448] on button "Mover para finalizado" at bounding box center [1106, 450] width 208 height 37
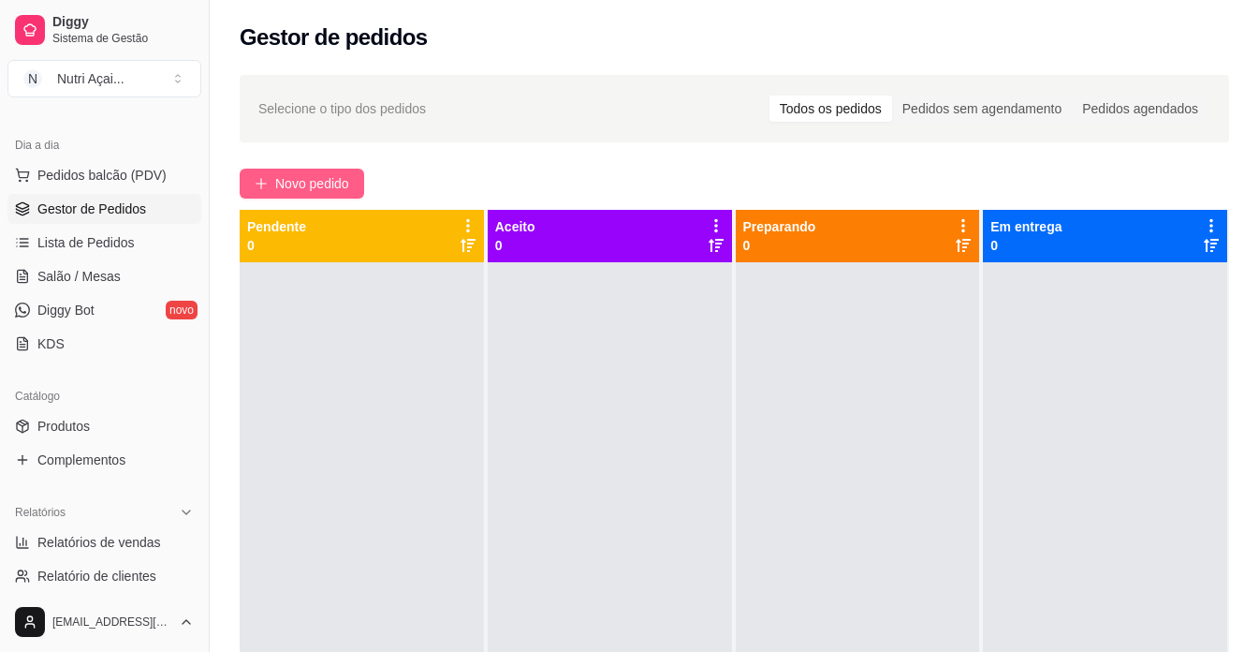
click at [290, 174] on span "Novo pedido" at bounding box center [312, 183] width 74 height 21
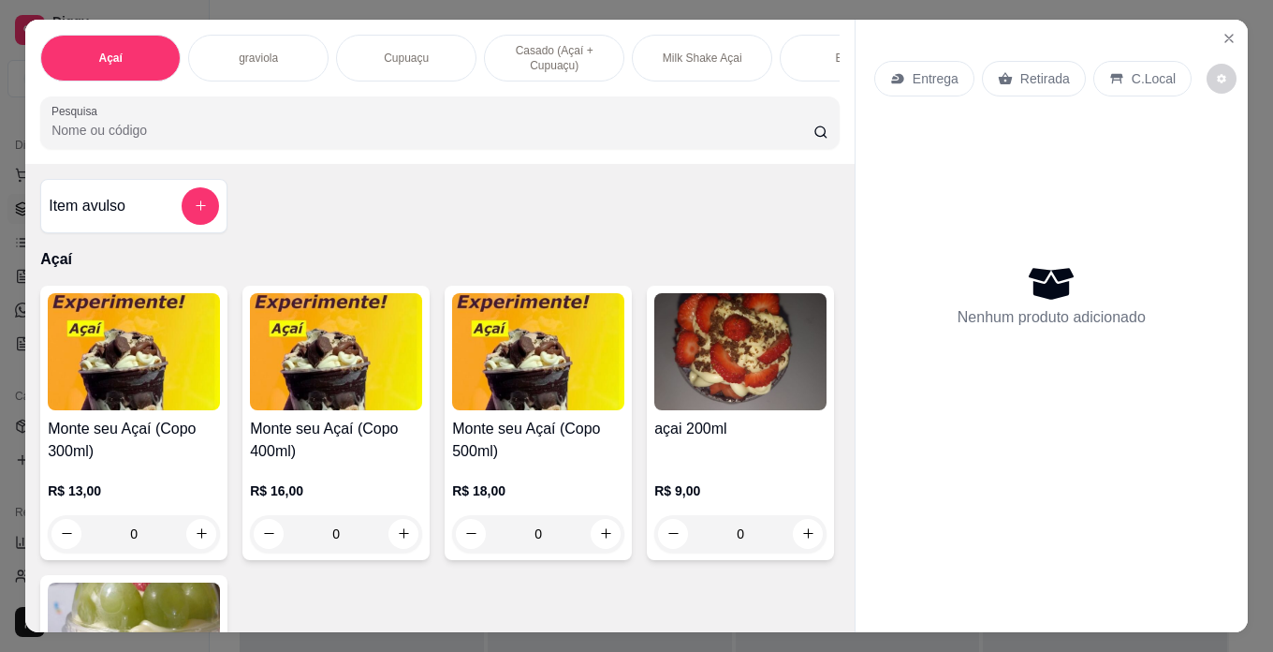
click at [135, 377] on img at bounding box center [134, 351] width 172 height 117
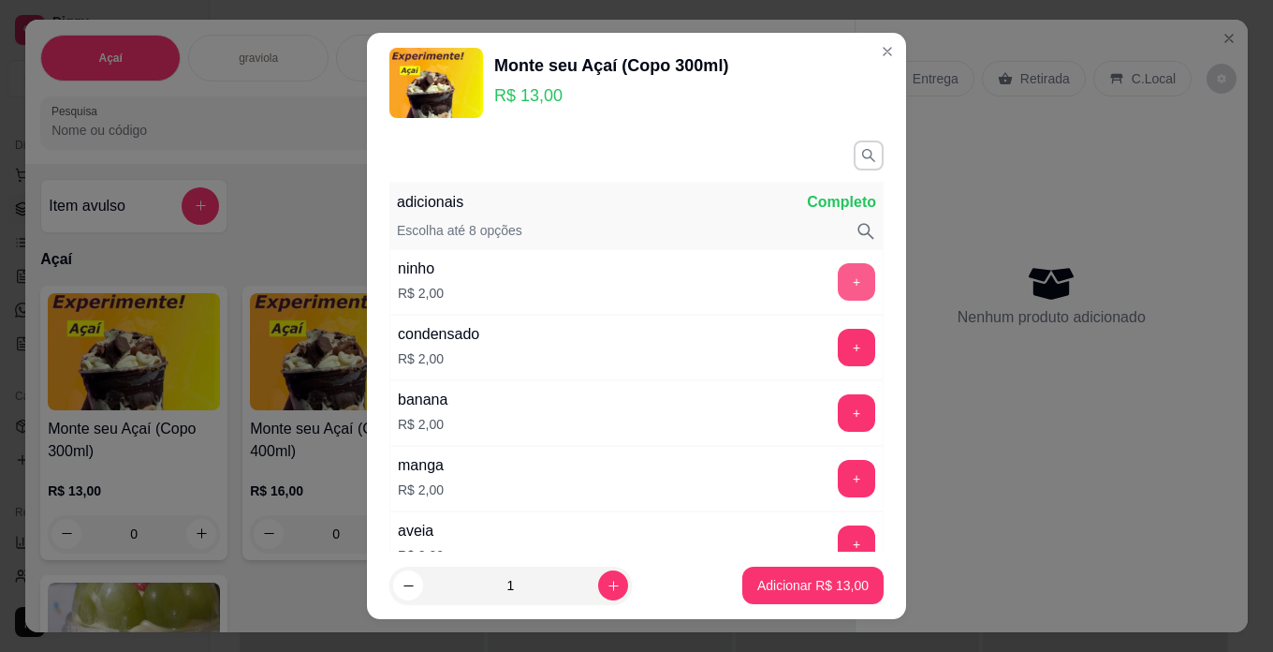
click at [840, 281] on button "+" at bounding box center [856, 281] width 37 height 37
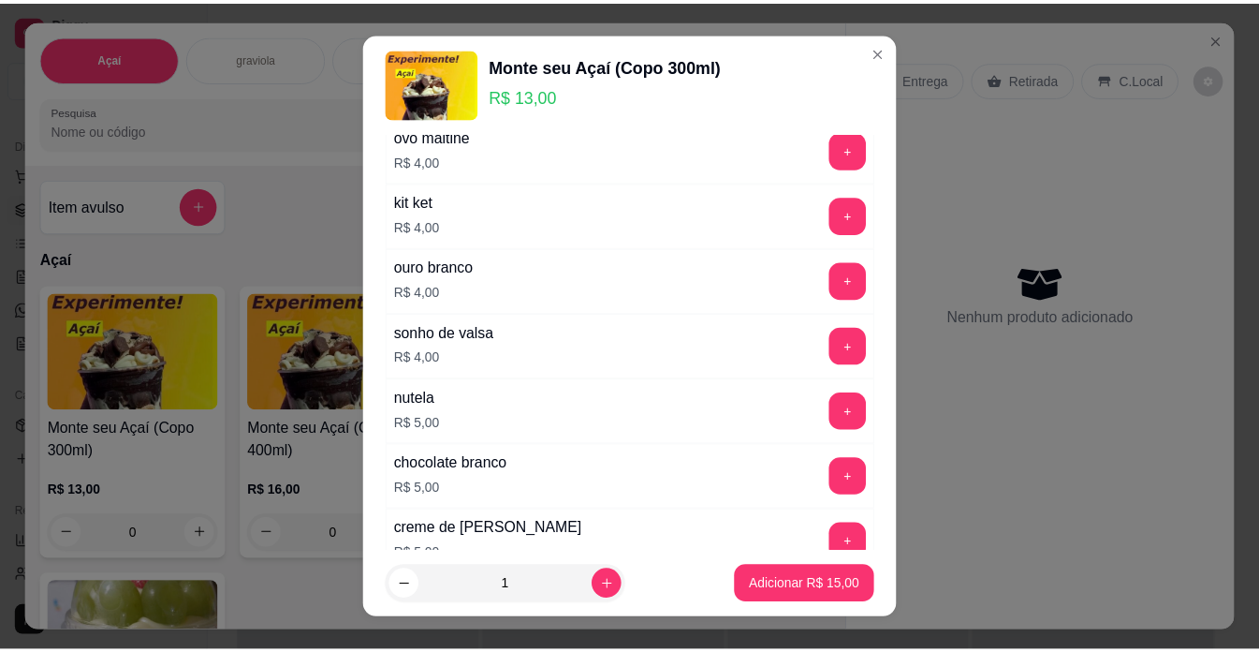
scroll to position [1217, 0]
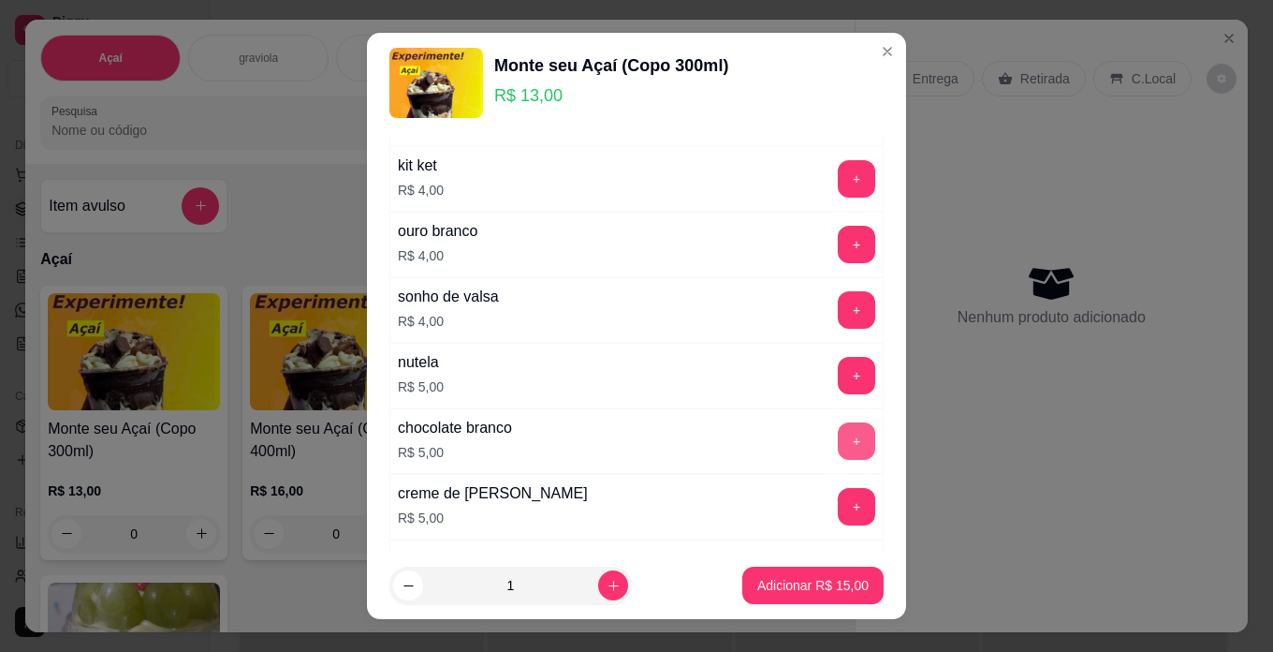
click at [838, 432] on button "+" at bounding box center [856, 440] width 37 height 37
click at [786, 581] on p "Adicionar R$ 20,00" at bounding box center [813, 586] width 109 height 18
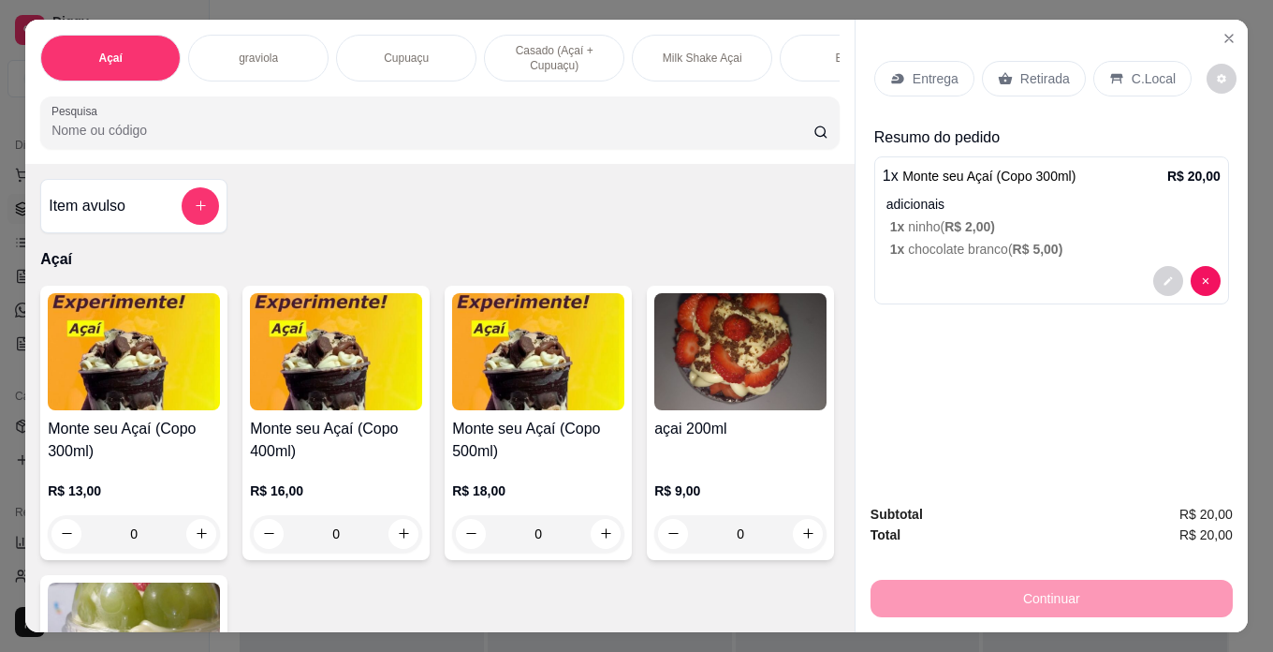
click at [1132, 69] on p "C.Local" at bounding box center [1154, 78] width 44 height 19
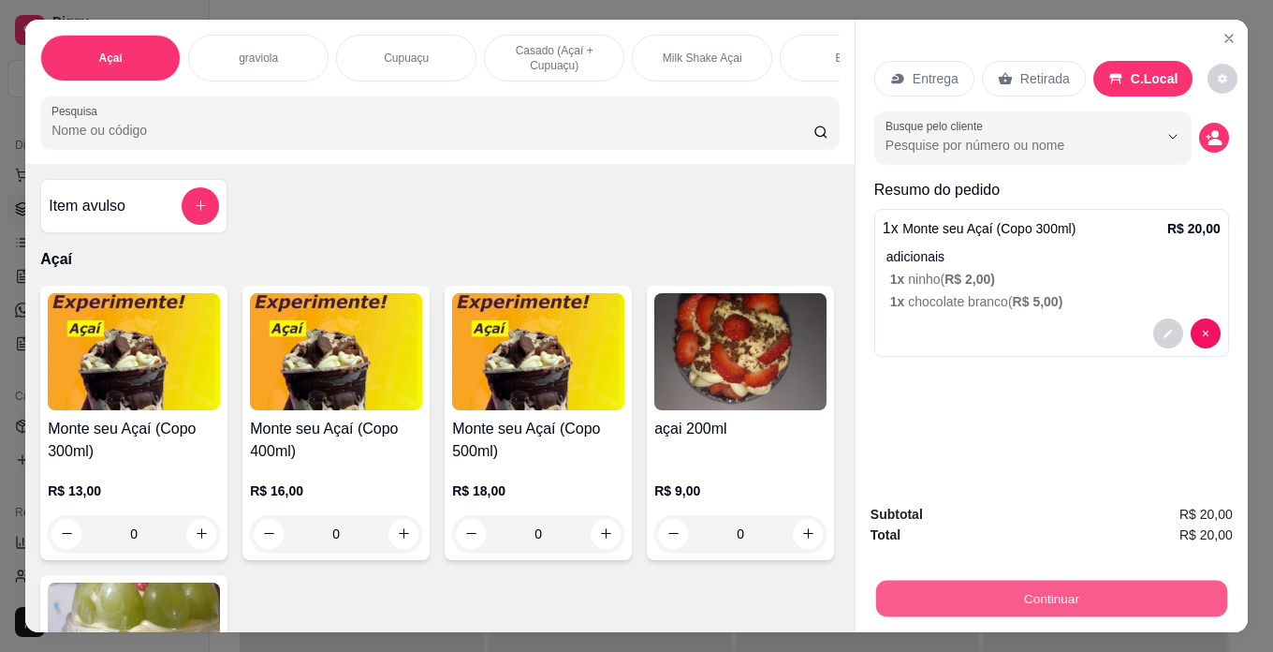
click at [1113, 585] on button "Continuar" at bounding box center [1051, 599] width 351 height 37
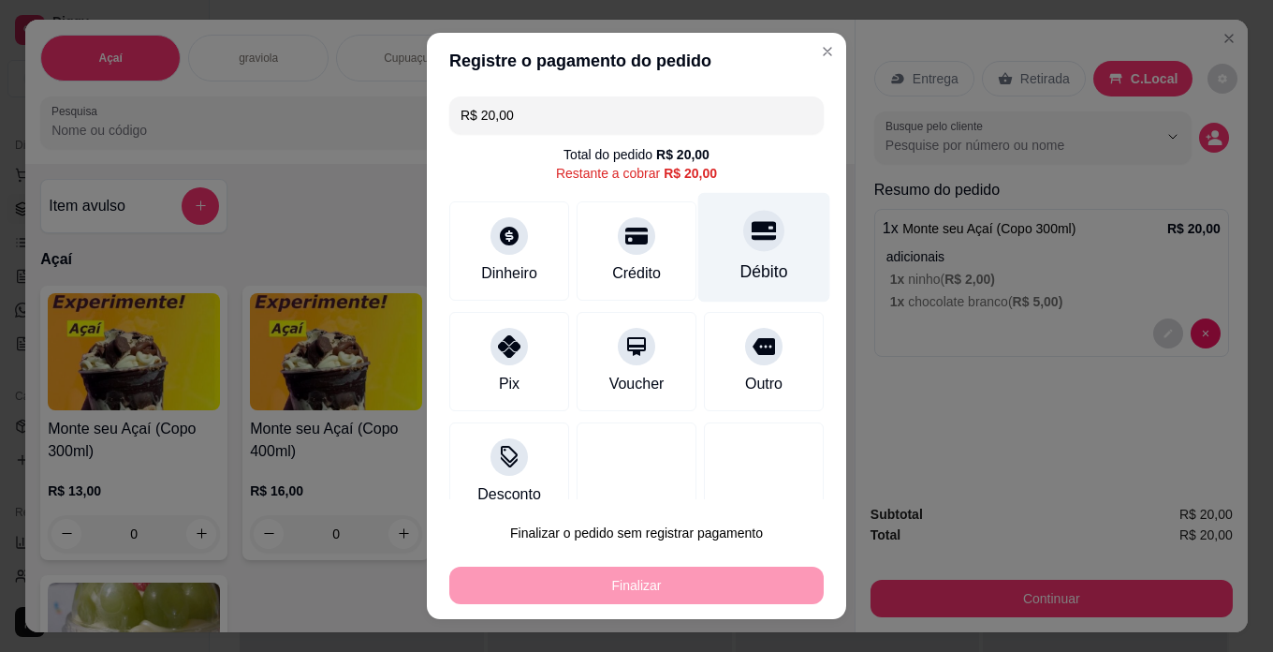
click at [754, 256] on div "Débito" at bounding box center [765, 248] width 132 height 110
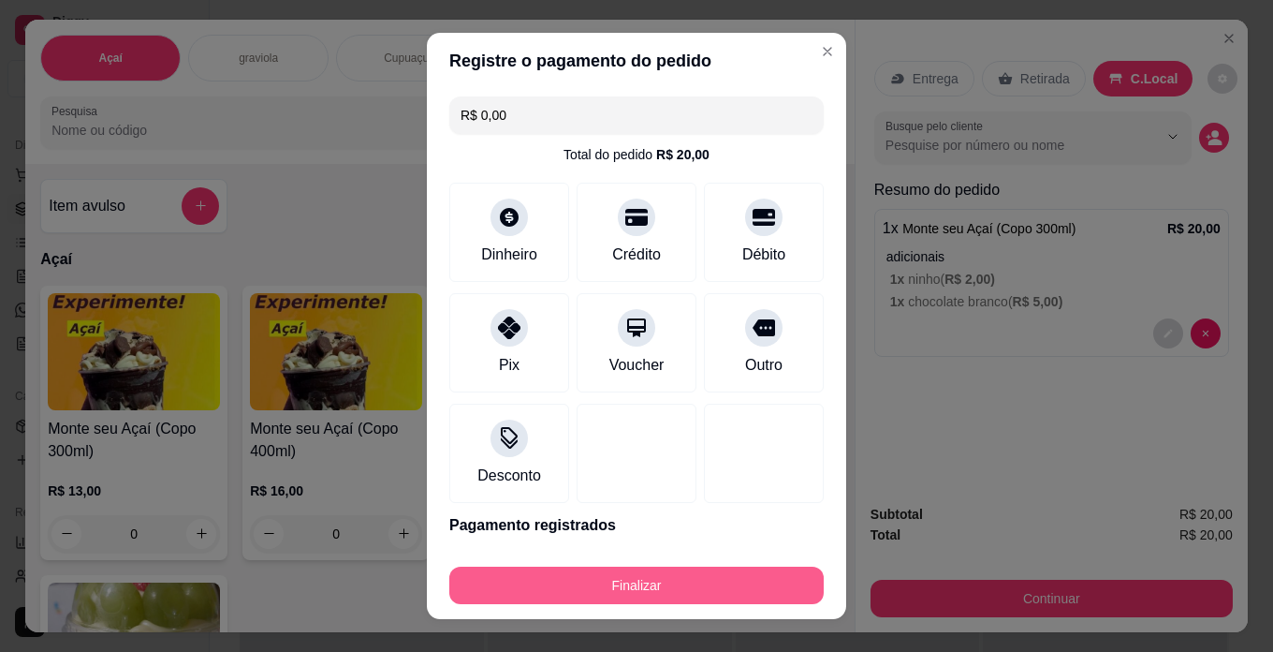
click at [748, 581] on button "Finalizar" at bounding box center [636, 584] width 375 height 37
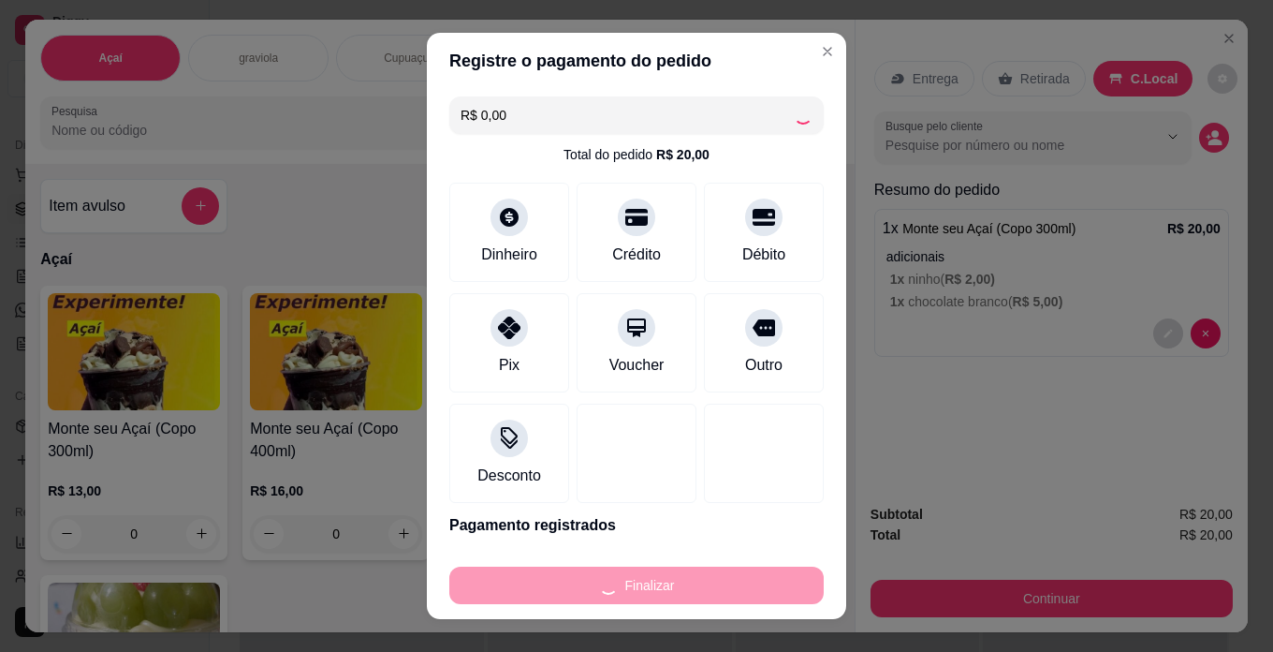
type input "-R$ 20,00"
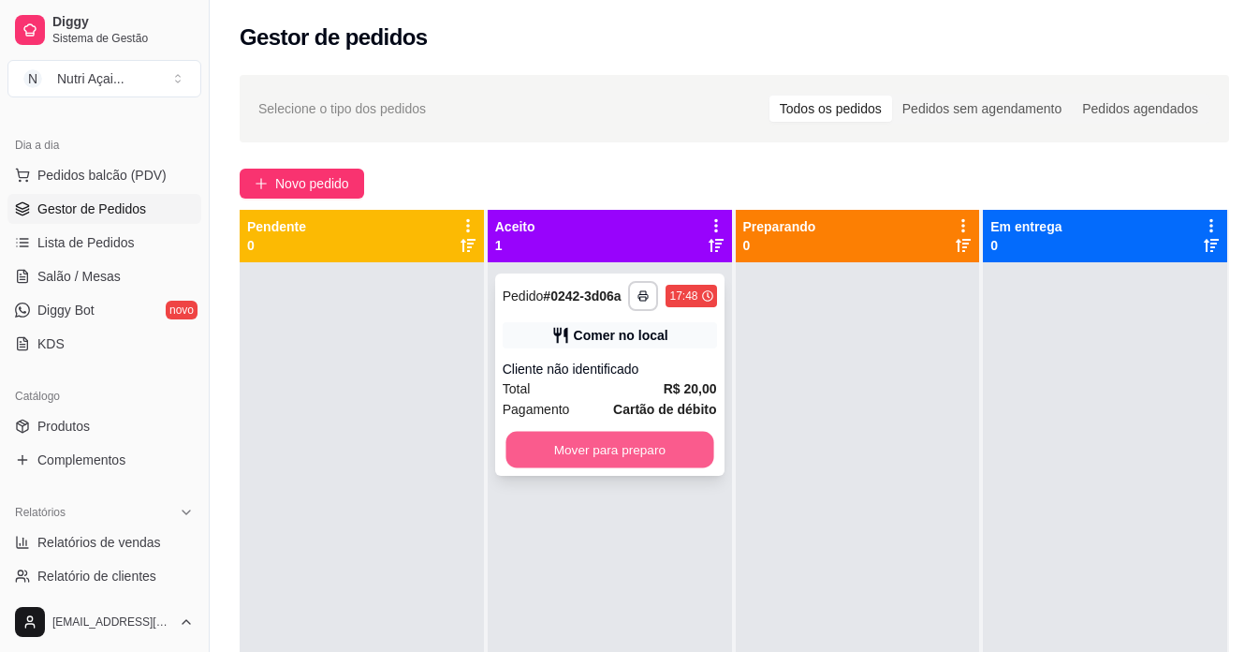
click at [571, 438] on button "Mover para preparo" at bounding box center [610, 450] width 208 height 37
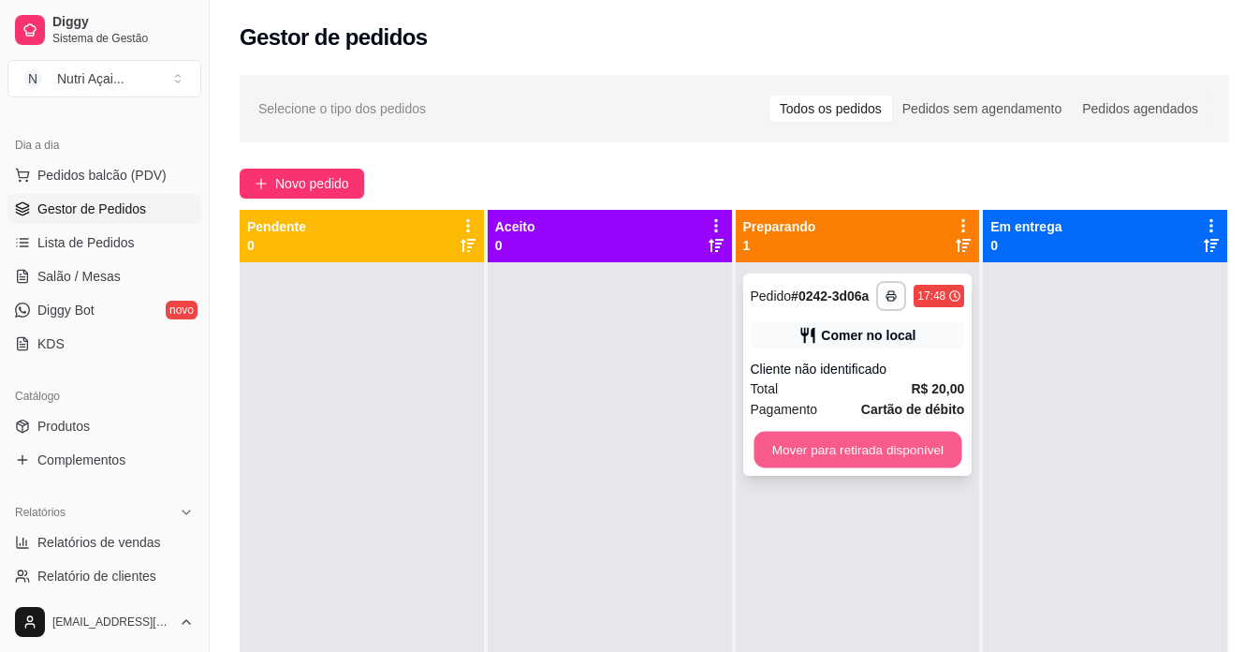
click at [879, 449] on button "Mover para retirada disponível" at bounding box center [858, 450] width 208 height 37
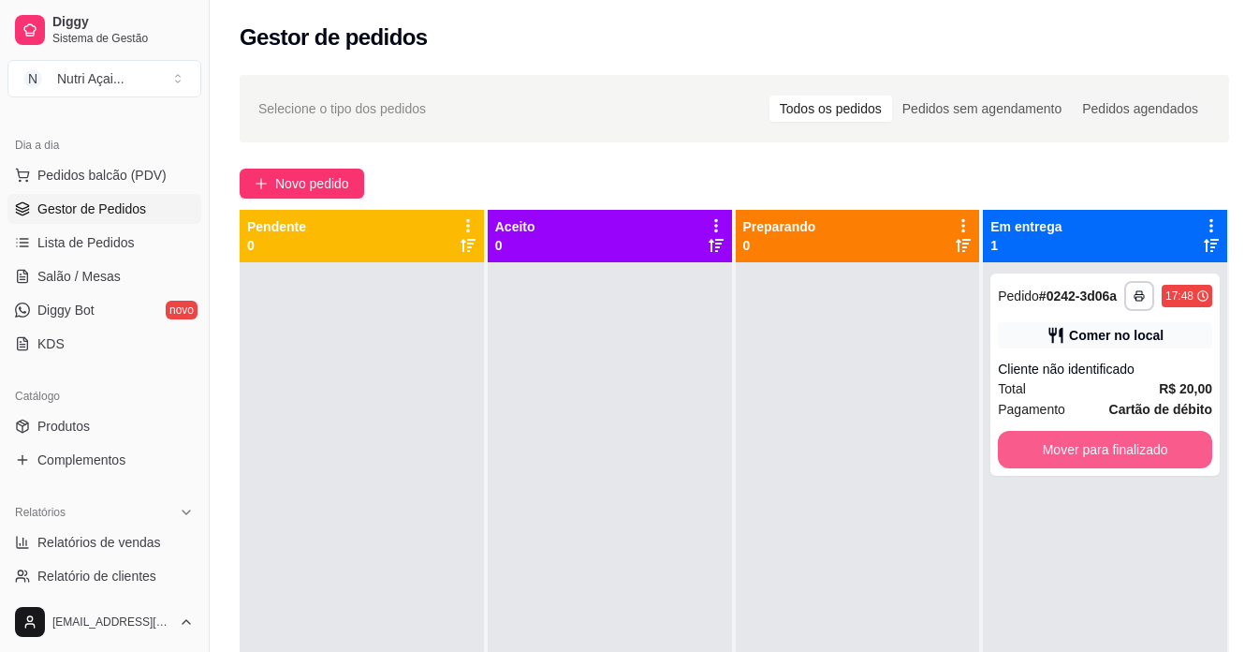
click at [1061, 438] on button "Mover para finalizado" at bounding box center [1105, 449] width 214 height 37
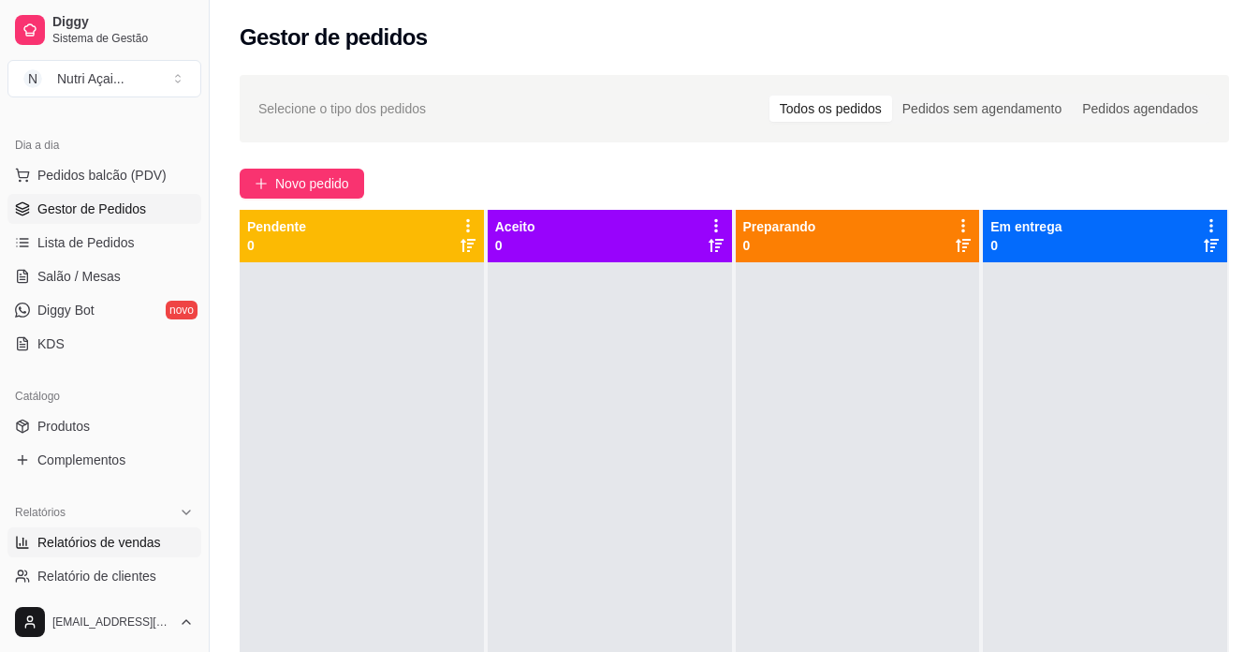
click at [117, 541] on span "Relatórios de vendas" at bounding box center [99, 542] width 124 height 19
select select "ALL"
select select "0"
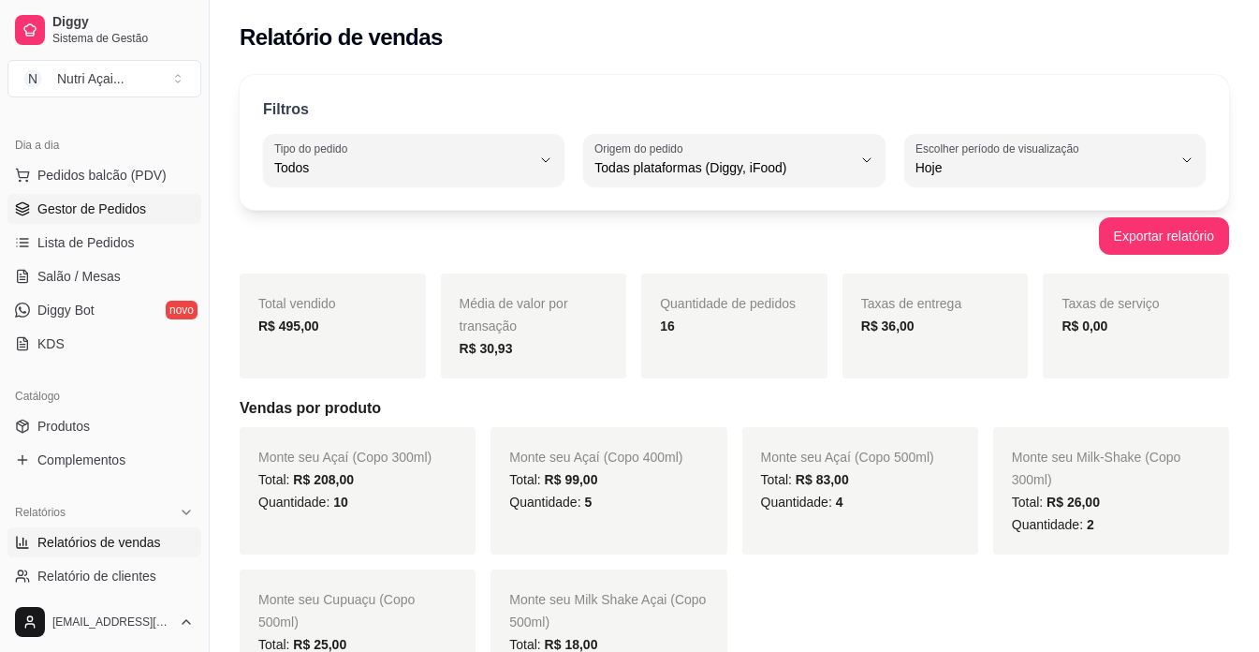
click at [145, 205] on link "Gestor de Pedidos" at bounding box center [104, 209] width 194 height 30
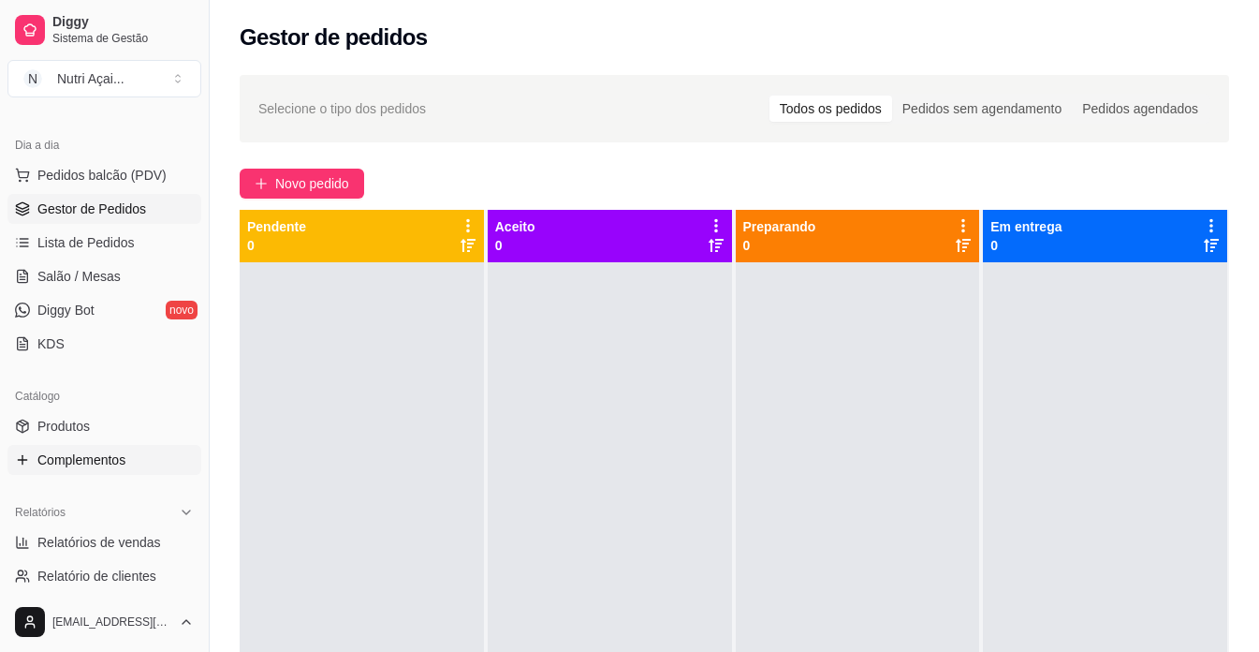
click at [94, 457] on span "Complementos" at bounding box center [81, 459] width 88 height 19
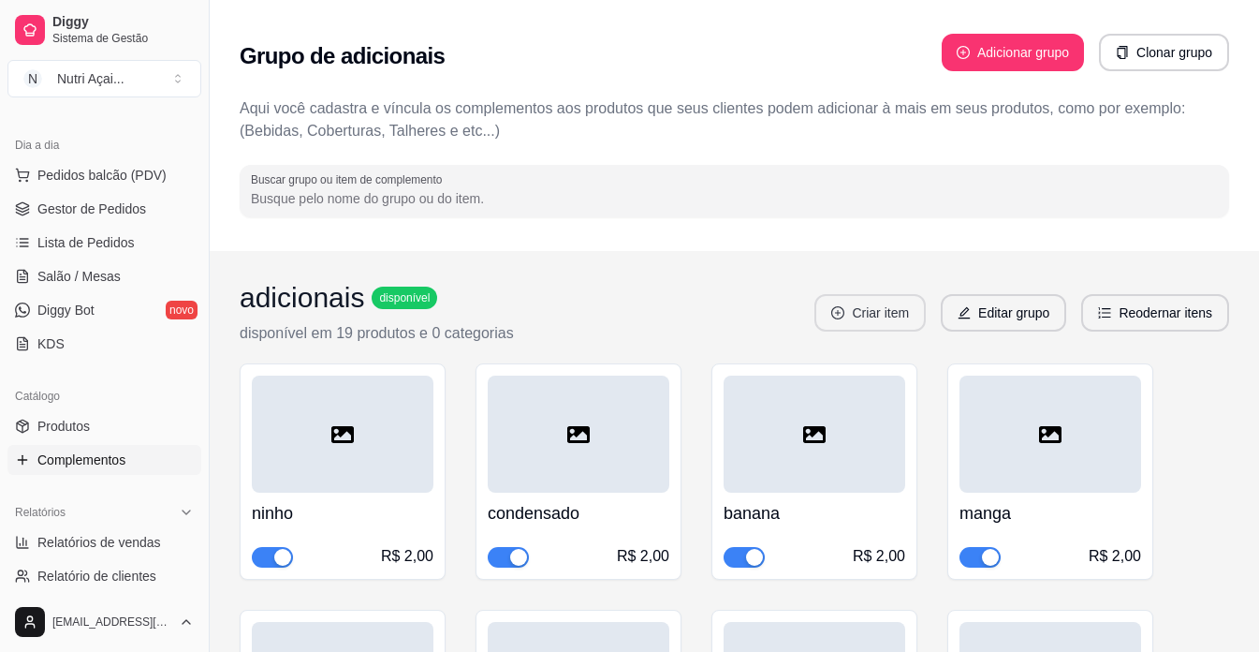
click at [902, 307] on button "Criar item" at bounding box center [870, 312] width 111 height 37
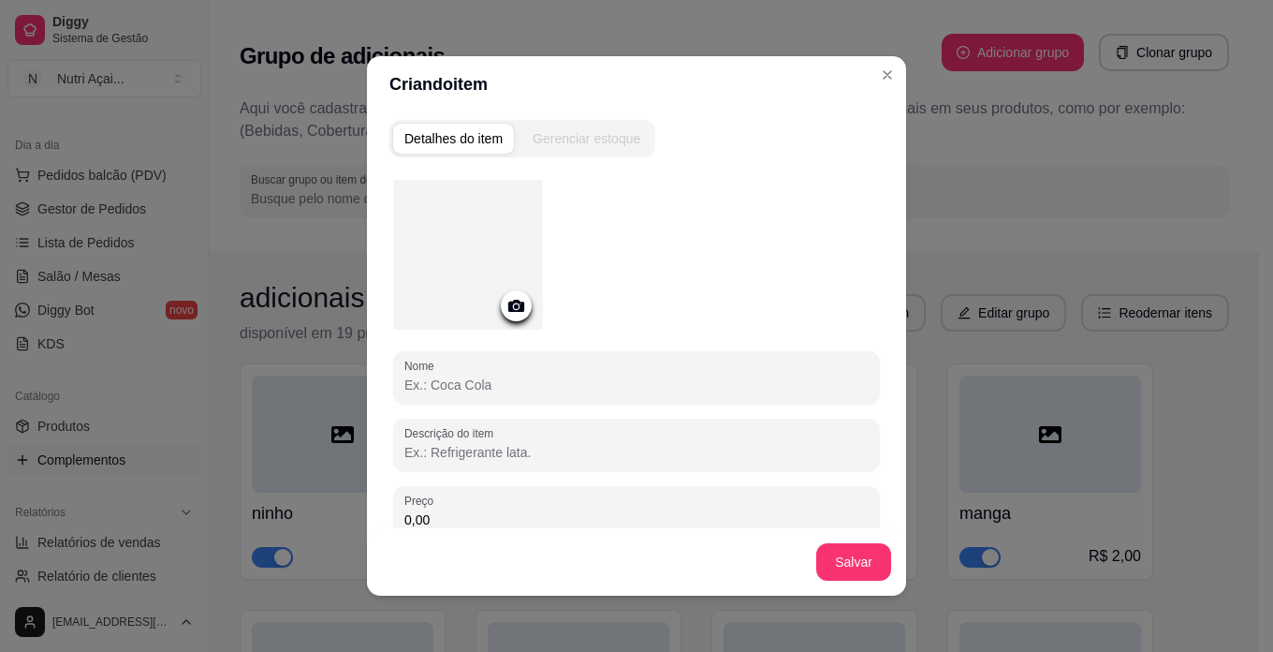
click at [694, 385] on input "Nome" at bounding box center [637, 384] width 464 height 19
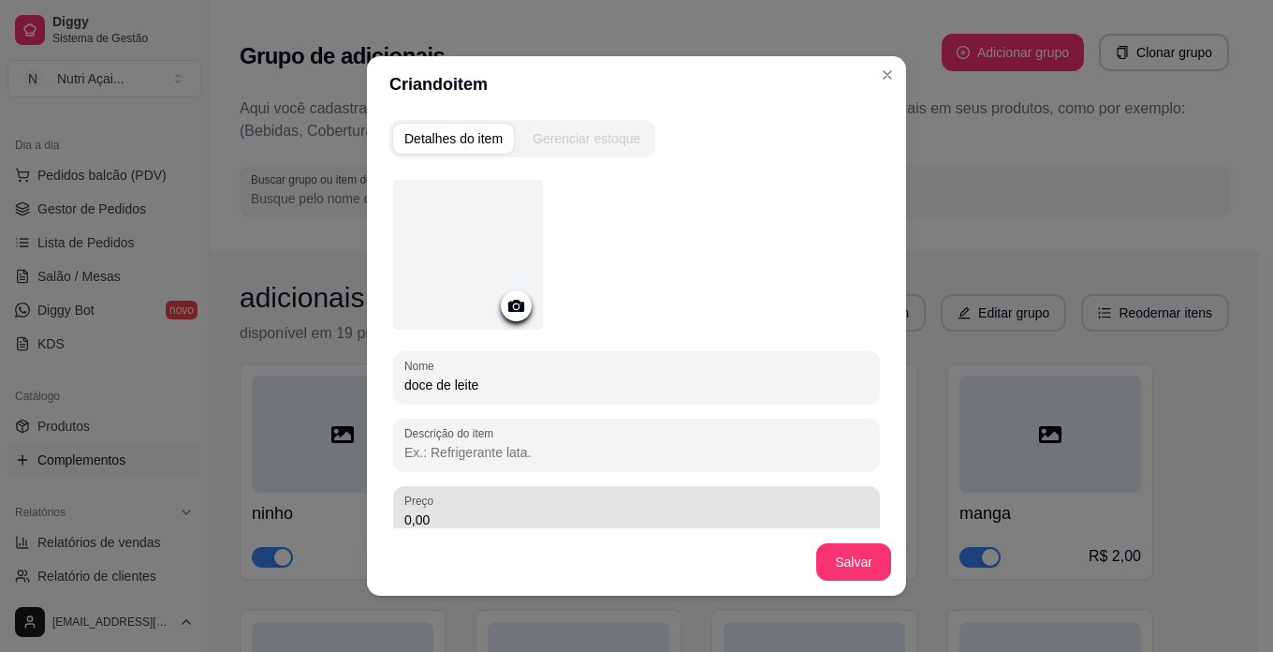
type input "doce de leite"
click at [655, 502] on div "0,00" at bounding box center [637, 511] width 464 height 37
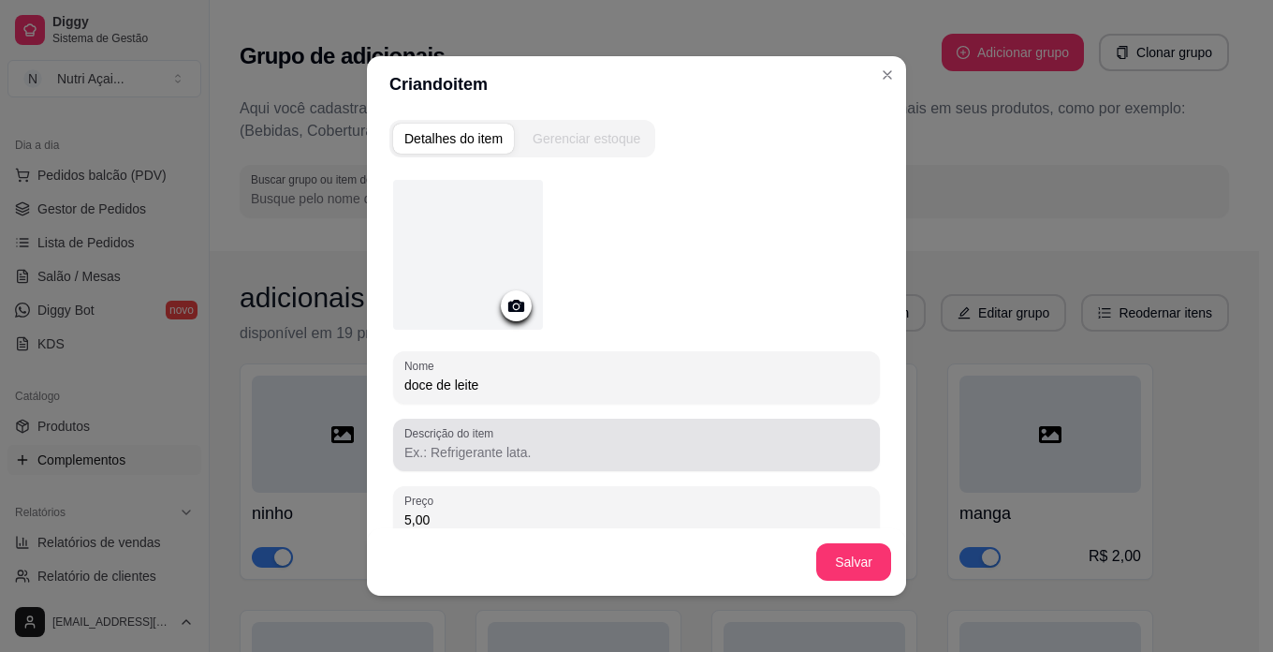
type input "5,00"
click at [605, 447] on input "Descrição do item" at bounding box center [637, 452] width 464 height 19
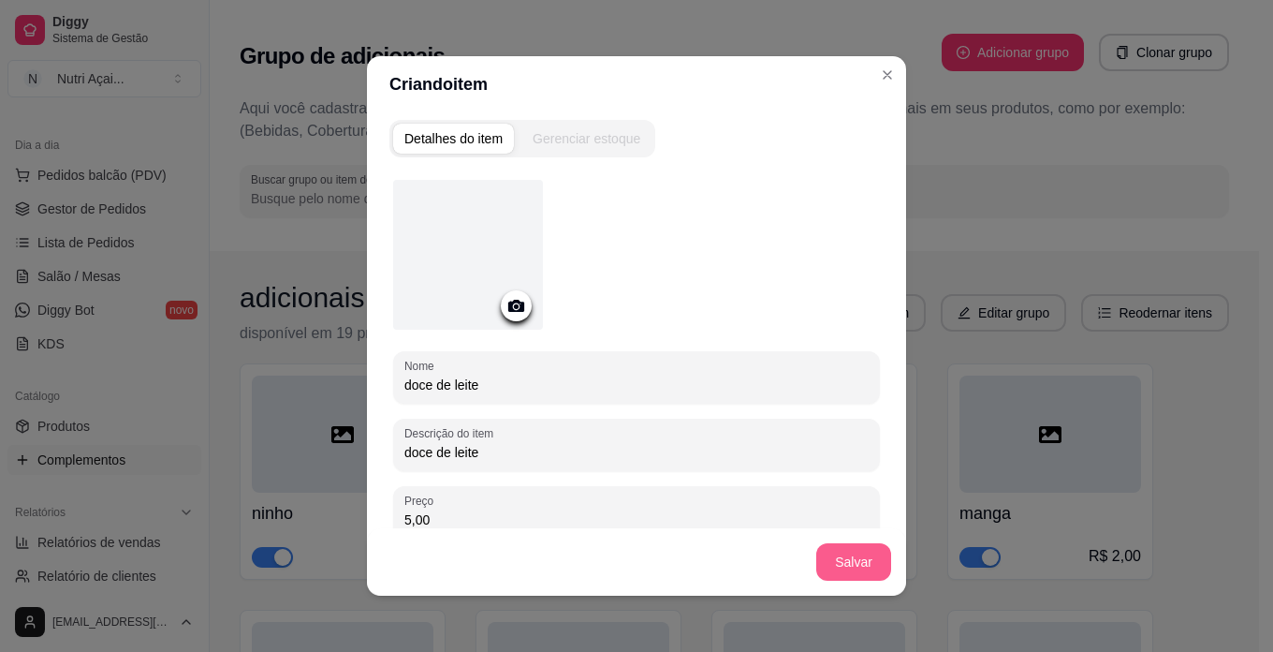
type input "doce de leite"
click at [855, 566] on button "Salvar" at bounding box center [854, 561] width 75 height 37
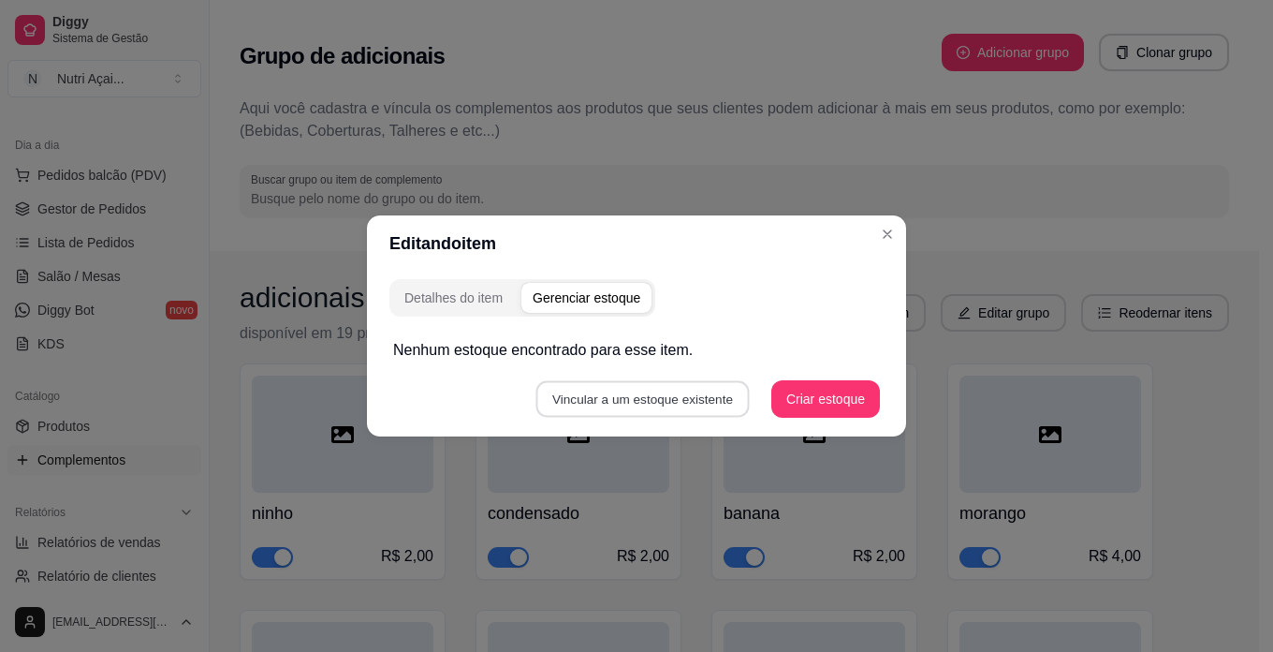
click at [699, 405] on button "Vincular a um estoque existente" at bounding box center [642, 399] width 213 height 37
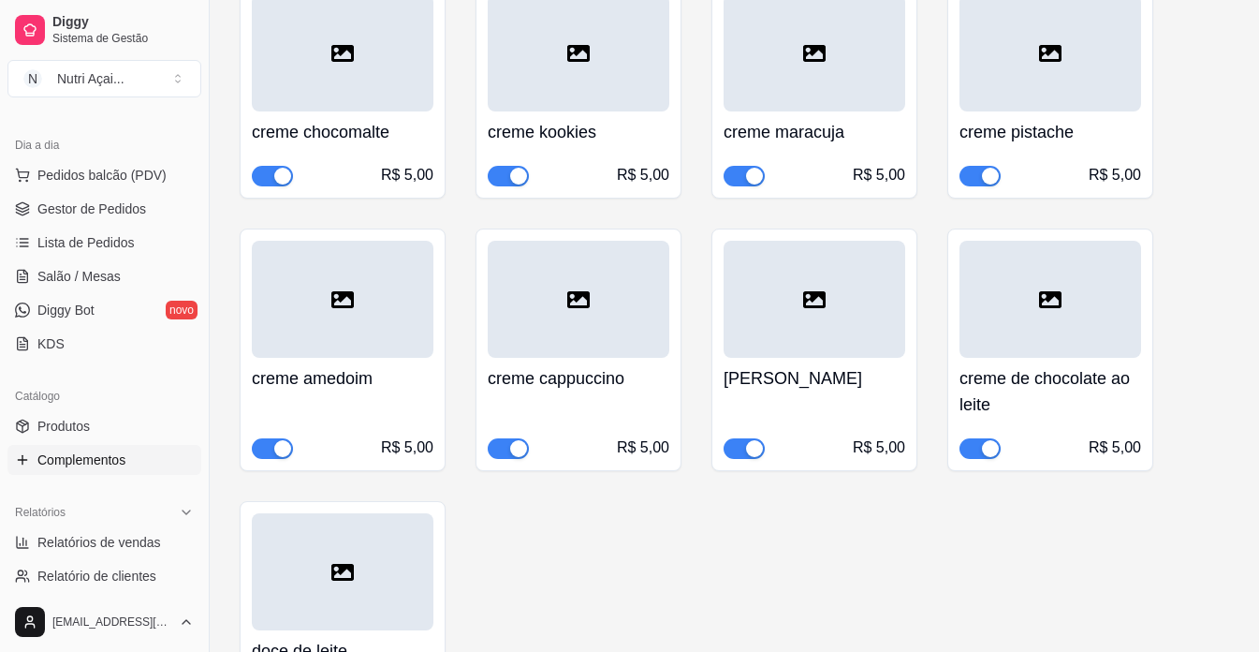
scroll to position [2154, 0]
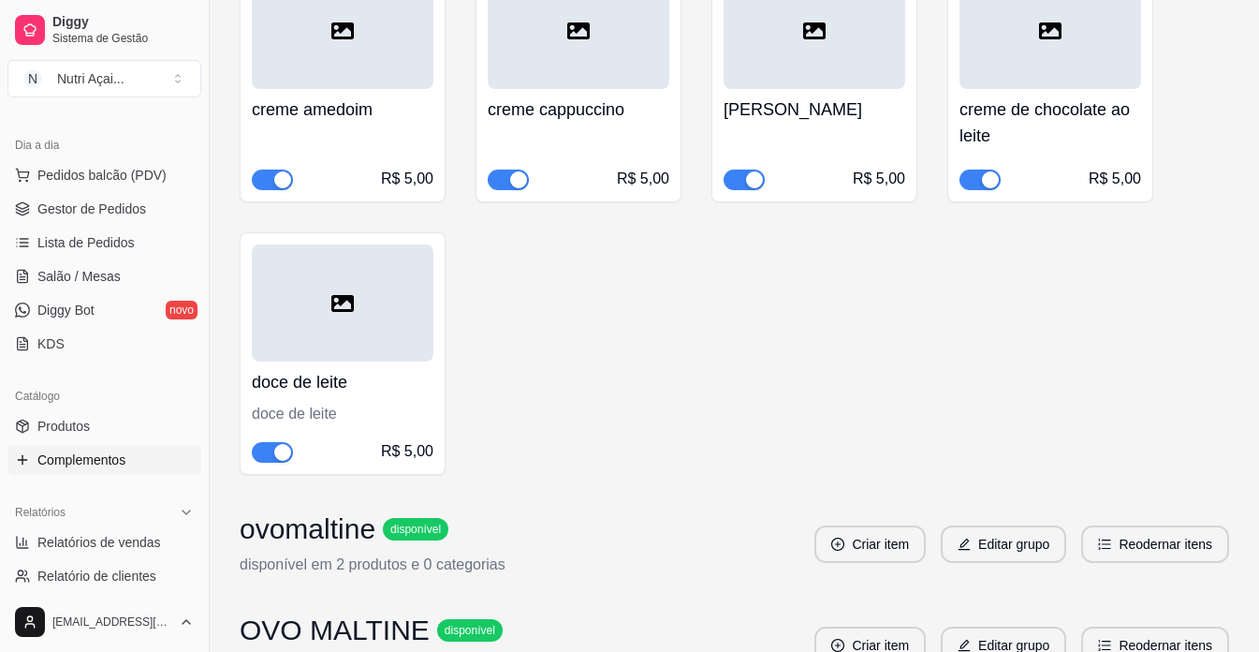
click at [418, 403] on div "doce de leite" at bounding box center [343, 414] width 182 height 22
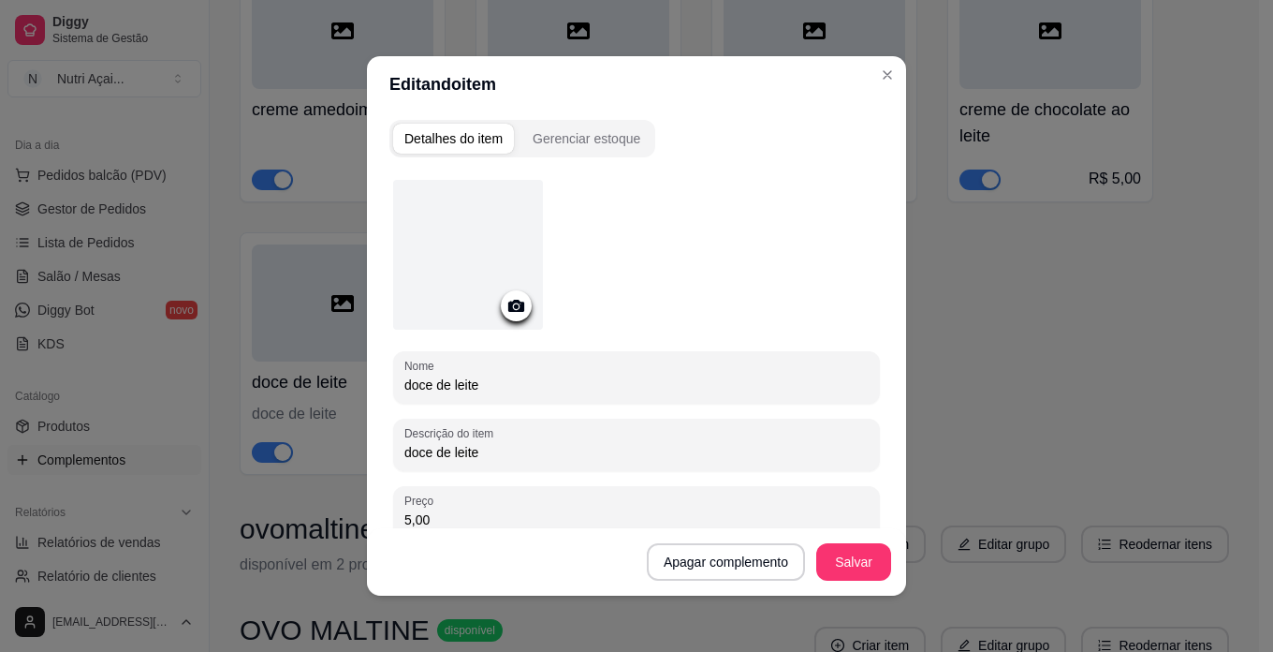
drag, startPoint x: 532, startPoint y: 455, endPoint x: 540, endPoint y: 434, distance: 22.3
click at [533, 455] on input "doce de leite" at bounding box center [637, 452] width 464 height 19
type input "d"
click at [877, 565] on button "Salvar" at bounding box center [853, 562] width 73 height 37
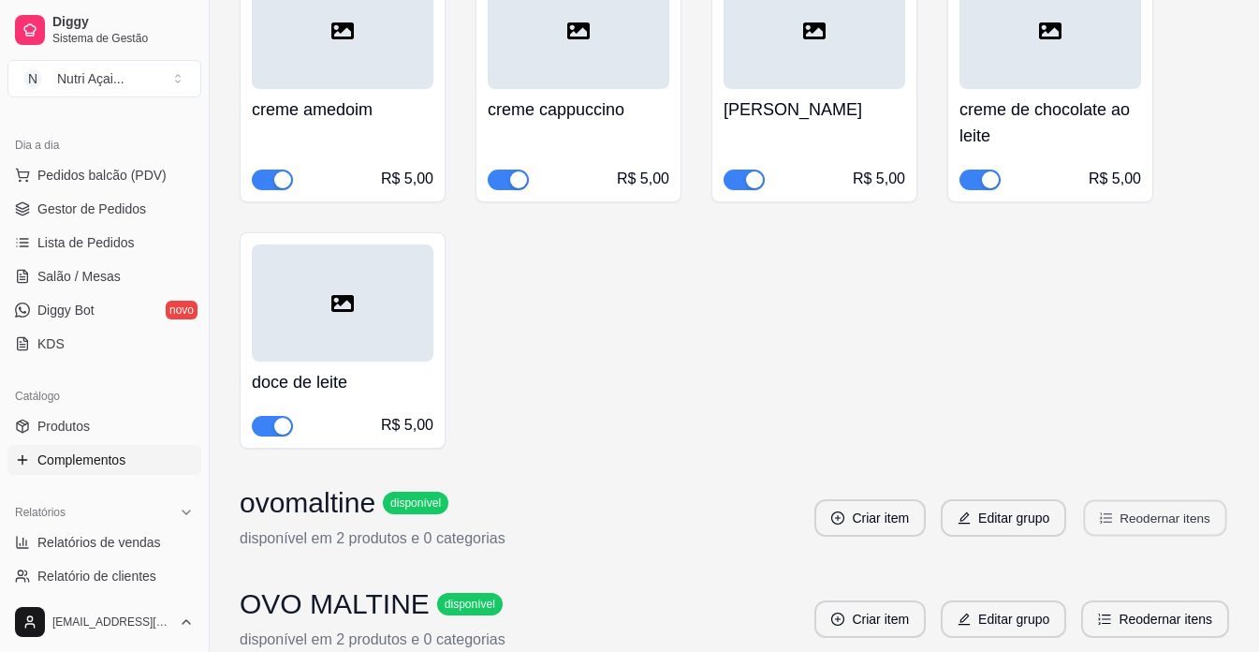
click at [1186, 500] on button "Reodernar itens" at bounding box center [1155, 518] width 143 height 37
click at [1155, 500] on button "Reodernar itens" at bounding box center [1155, 518] width 143 height 37
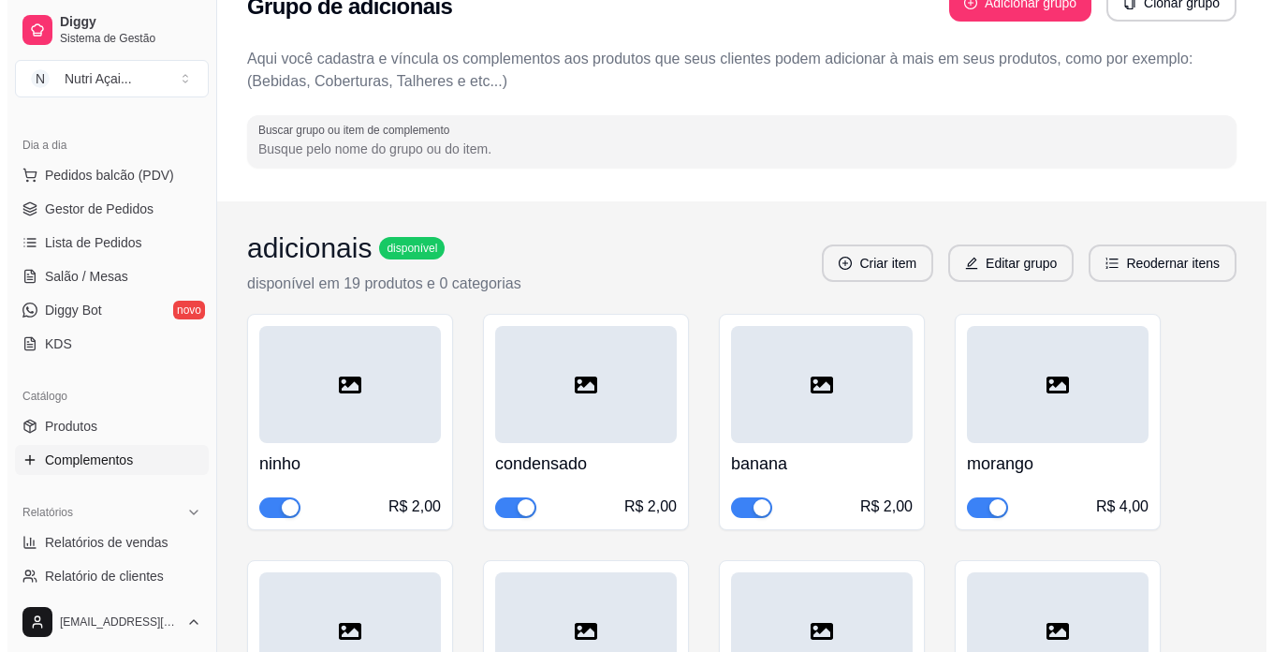
scroll to position [0, 0]
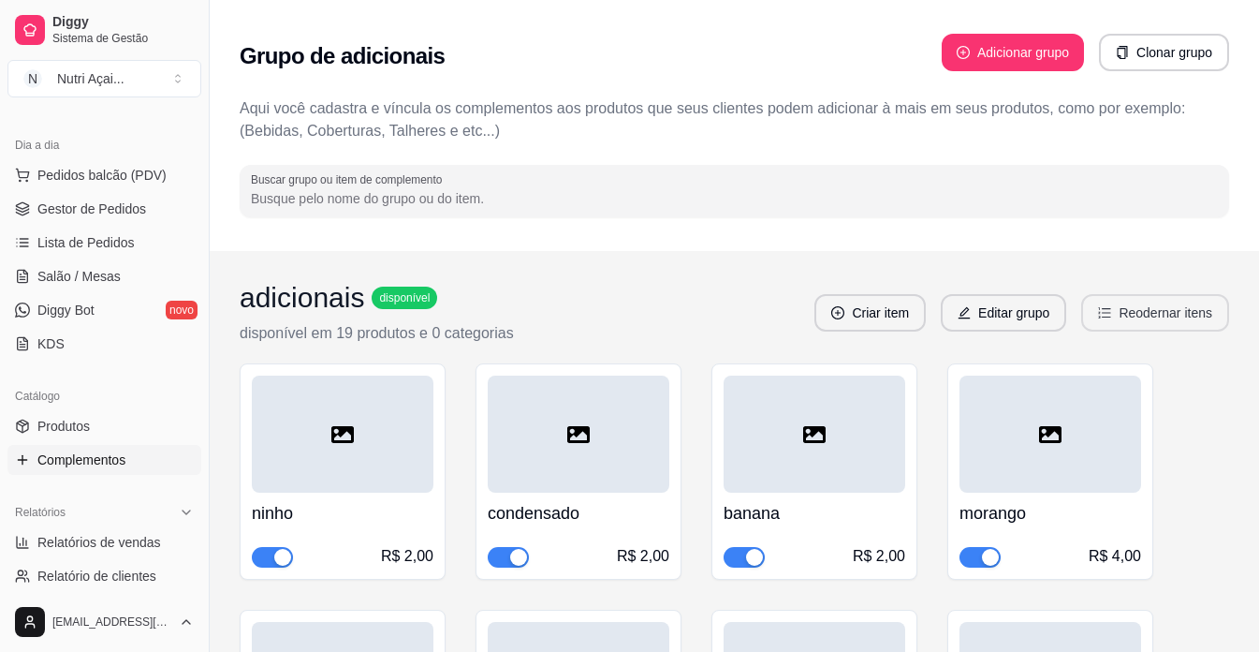
click at [1192, 315] on button "Reodernar itens" at bounding box center [1155, 312] width 148 height 37
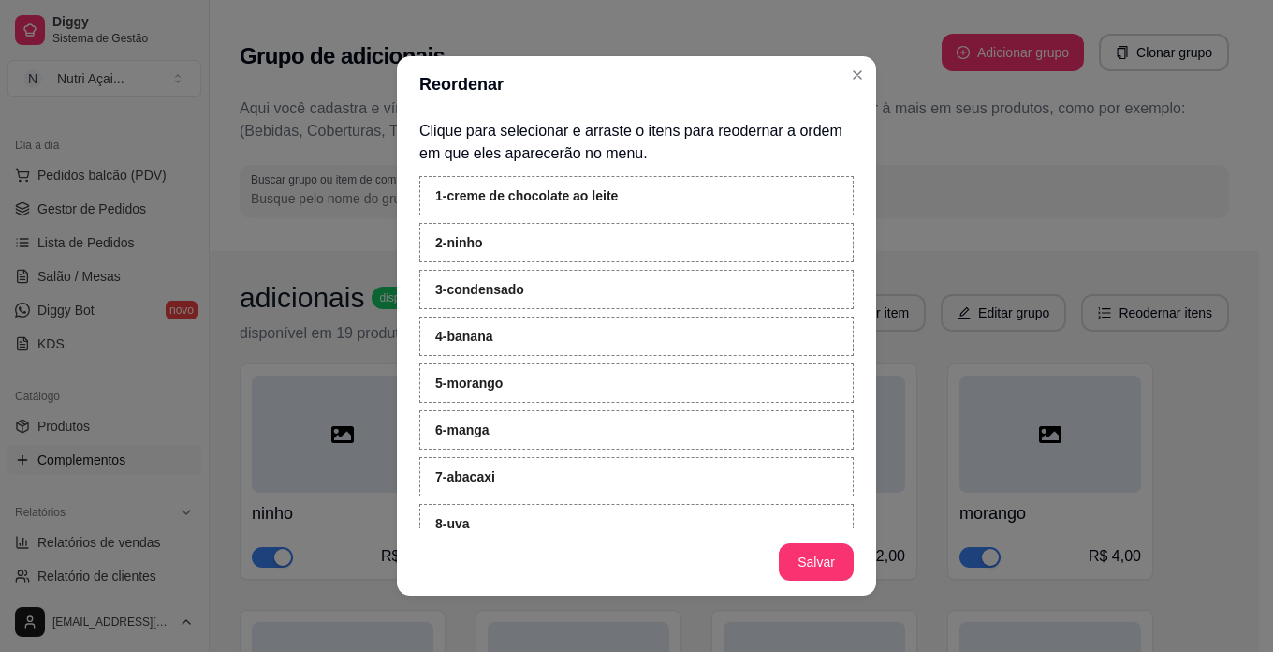
click at [810, 194] on div "1 - creme de chocolate ao leite" at bounding box center [636, 195] width 434 height 39
click at [848, 562] on footer "Salvar" at bounding box center [636, 561] width 479 height 67
click at [813, 560] on button "Salvar" at bounding box center [816, 561] width 75 height 37
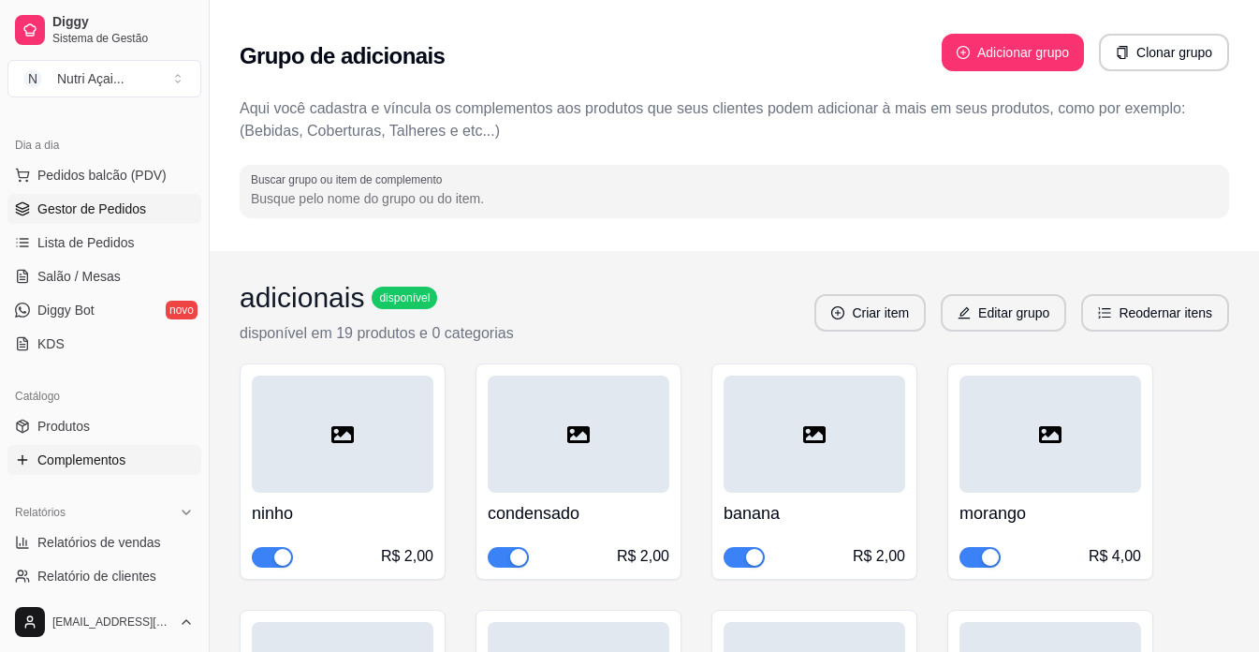
click at [137, 210] on span "Gestor de Pedidos" at bounding box center [91, 208] width 109 height 19
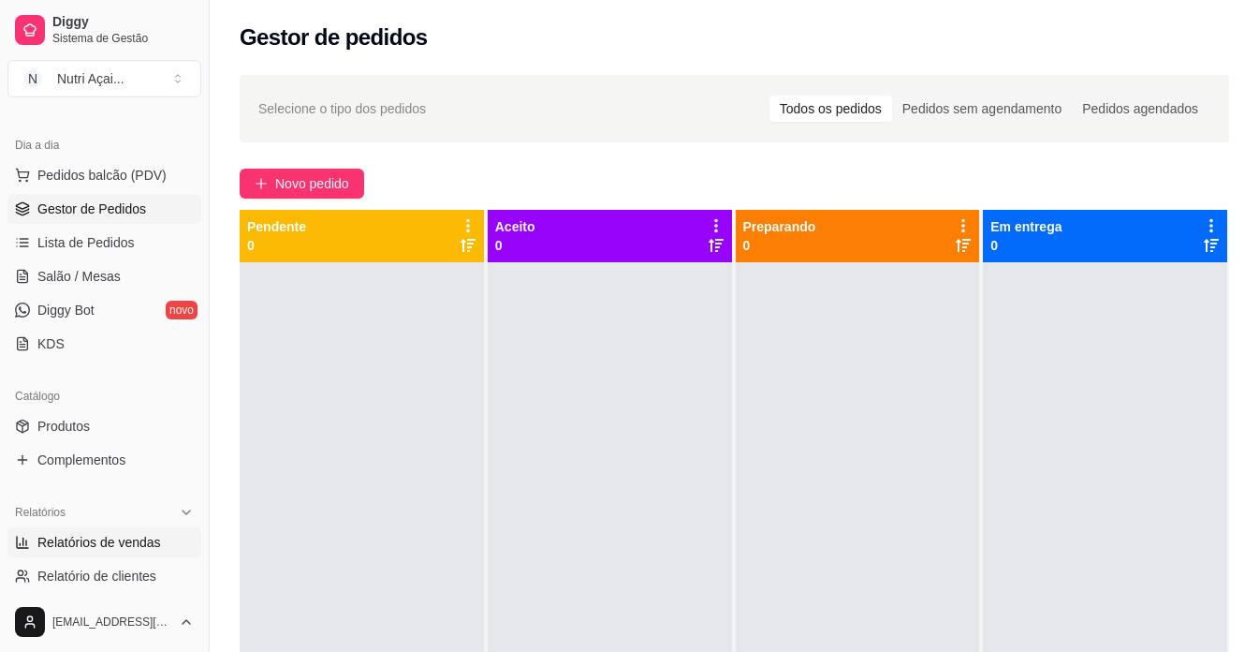
click at [113, 543] on span "Relatórios de vendas" at bounding box center [99, 542] width 124 height 19
select select "ALL"
select select "0"
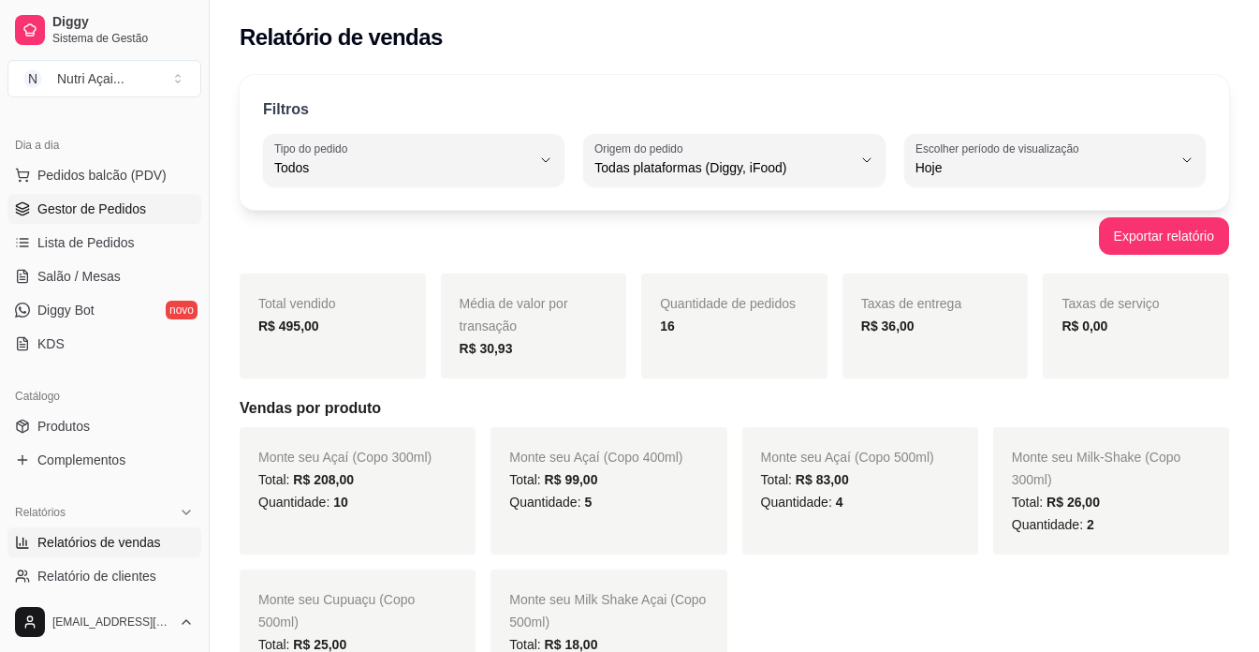
click at [162, 209] on link "Gestor de Pedidos" at bounding box center [104, 209] width 194 height 30
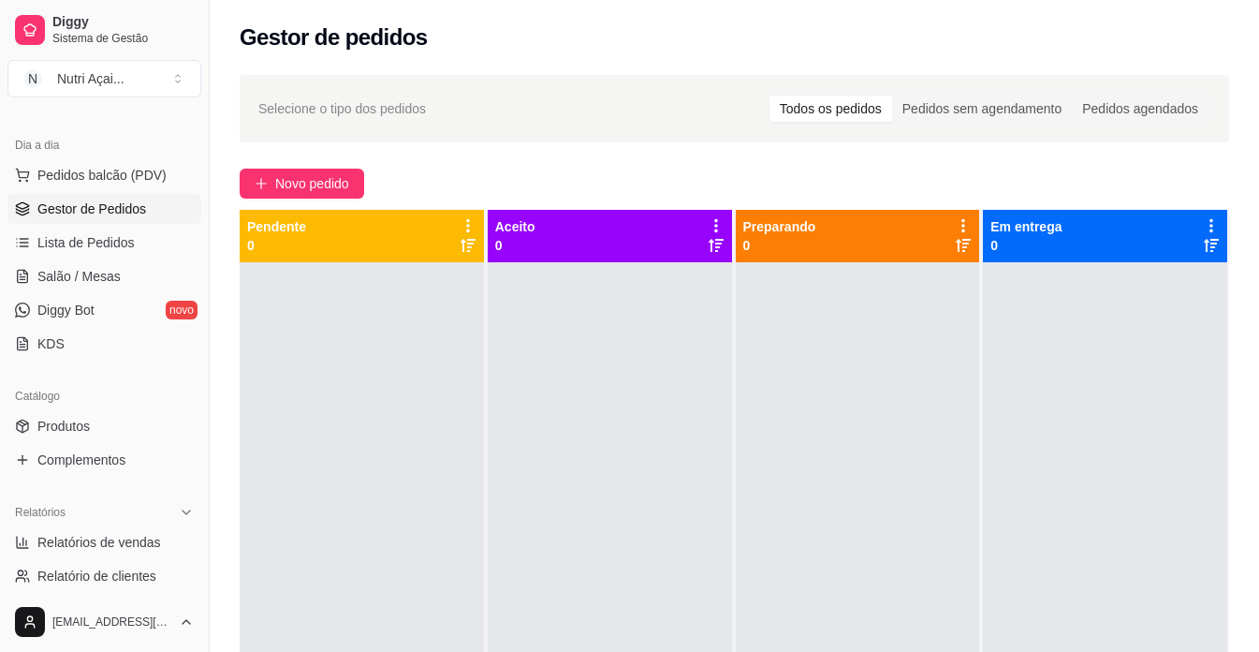
click at [317, 168] on div "Selecione o tipo dos pedidos Todos os pedidos Pedidos sem agendamento Pedidos a…" at bounding box center [735, 474] width 1050 height 820
click at [328, 180] on span "Novo pedido" at bounding box center [312, 183] width 74 height 21
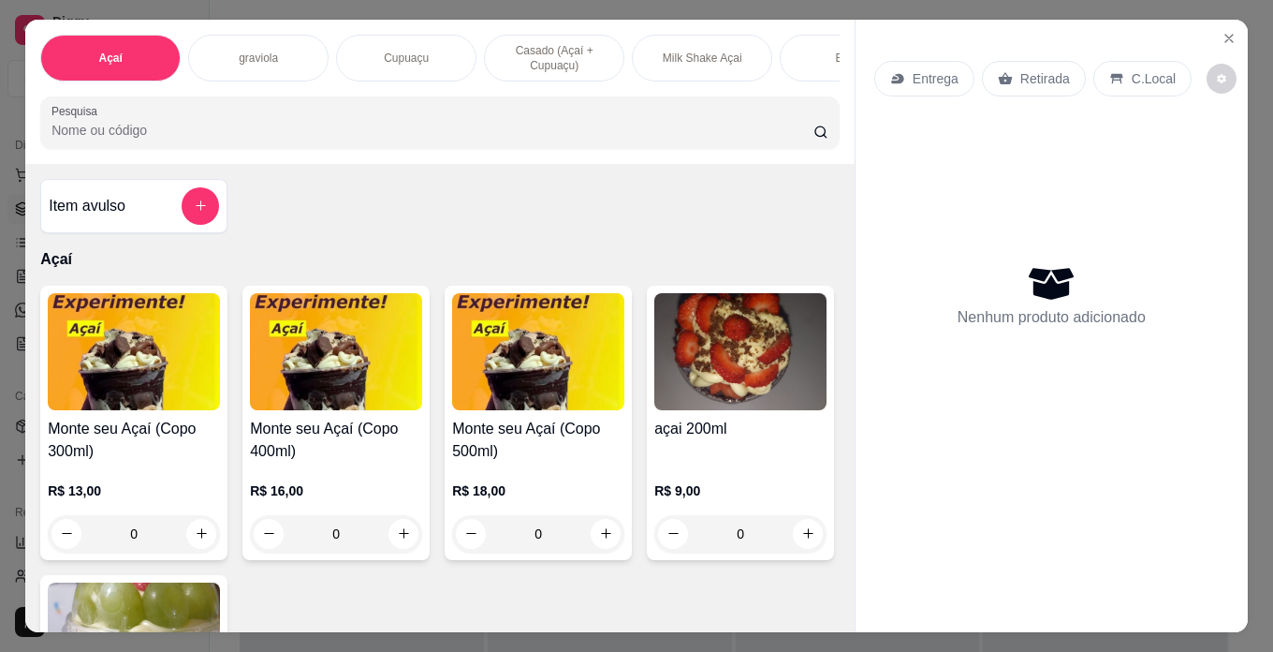
click at [129, 395] on img at bounding box center [134, 351] width 172 height 117
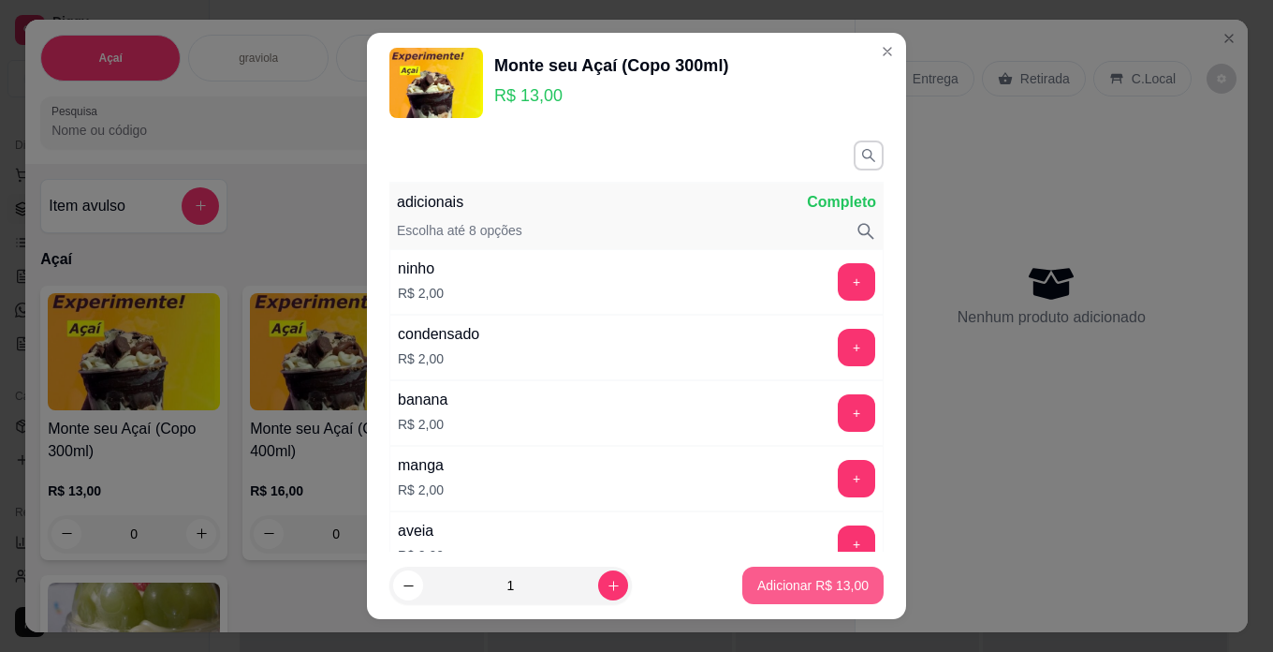
click at [774, 588] on p "Adicionar R$ 13,00" at bounding box center [813, 585] width 111 height 19
type input "1"
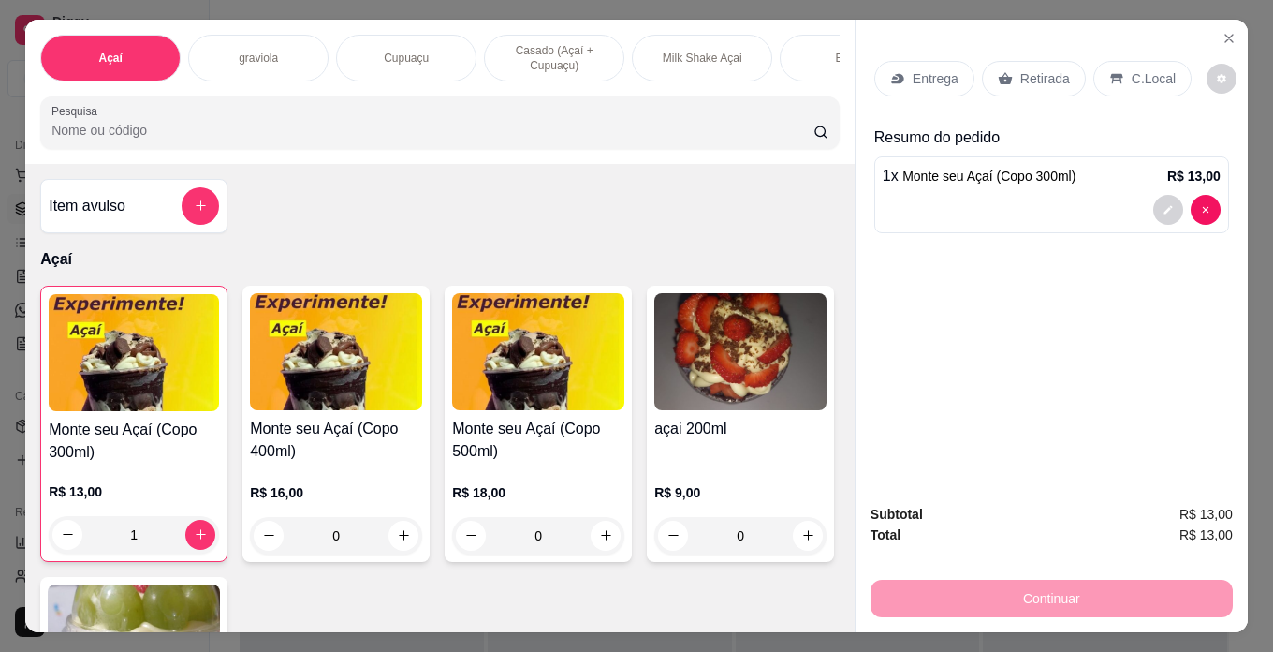
click at [136, 419] on div "Monte seu Açaí (Copo 300ml) R$ 13,00 1" at bounding box center [133, 424] width 187 height 276
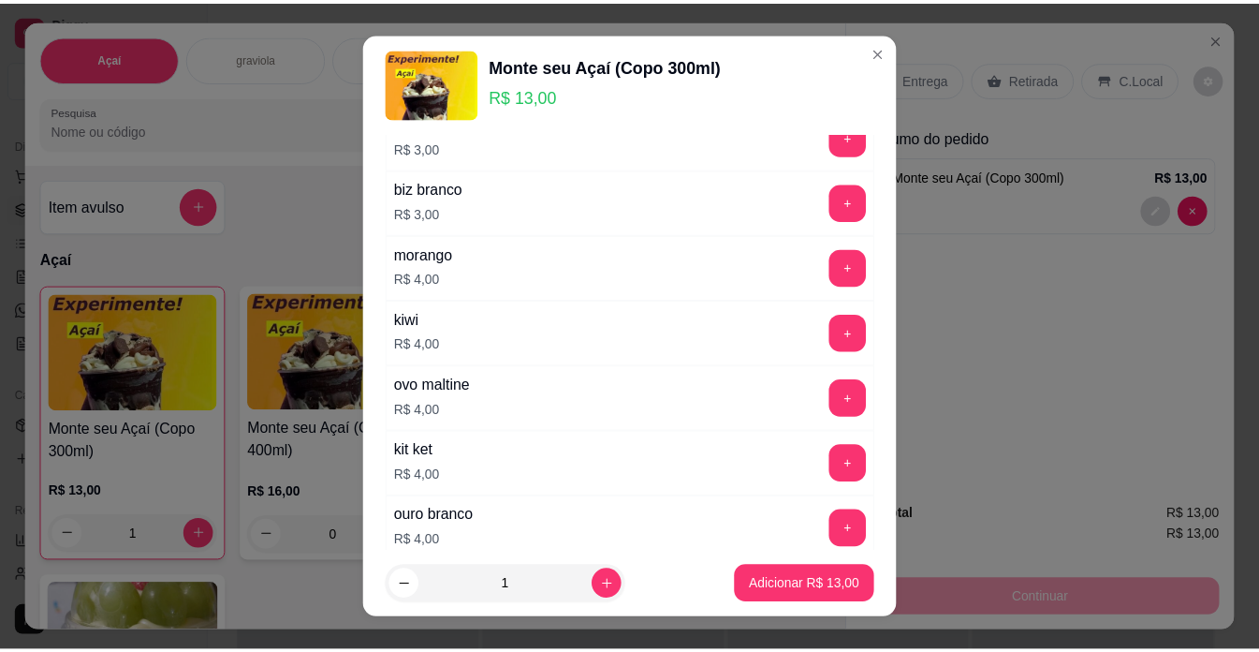
scroll to position [936, 0]
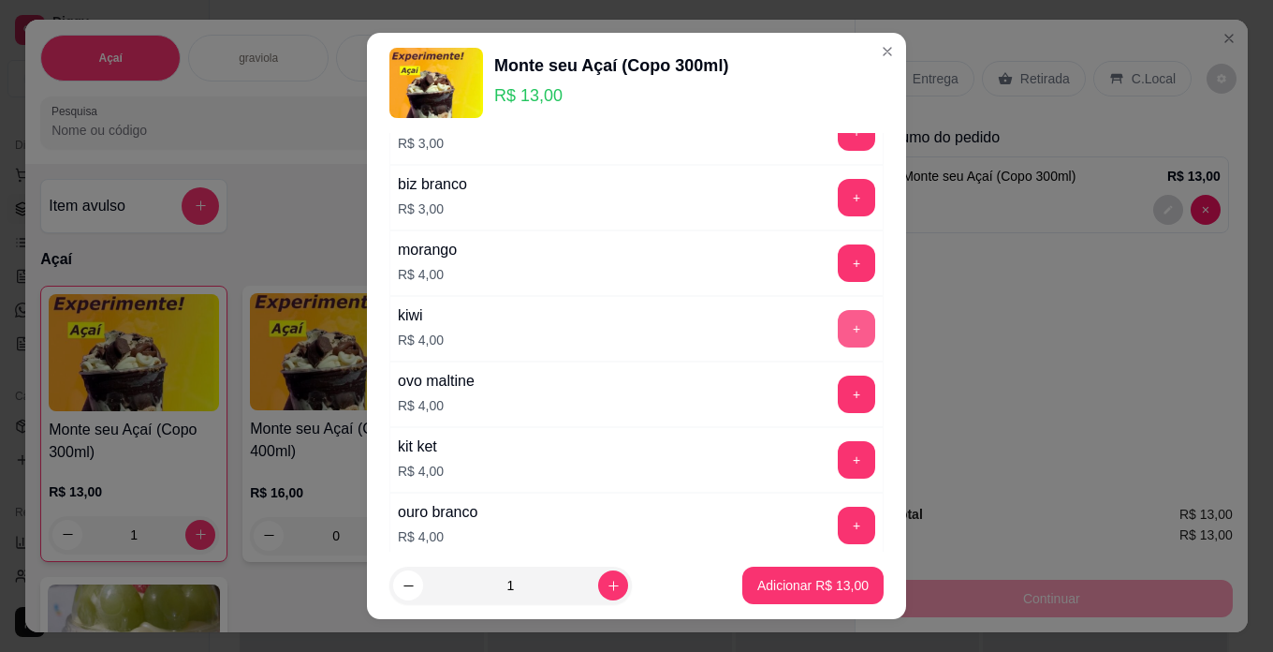
click at [838, 323] on button "+" at bounding box center [856, 328] width 37 height 37
click at [791, 588] on p "Adicionar R$ 17,00" at bounding box center [813, 585] width 111 height 19
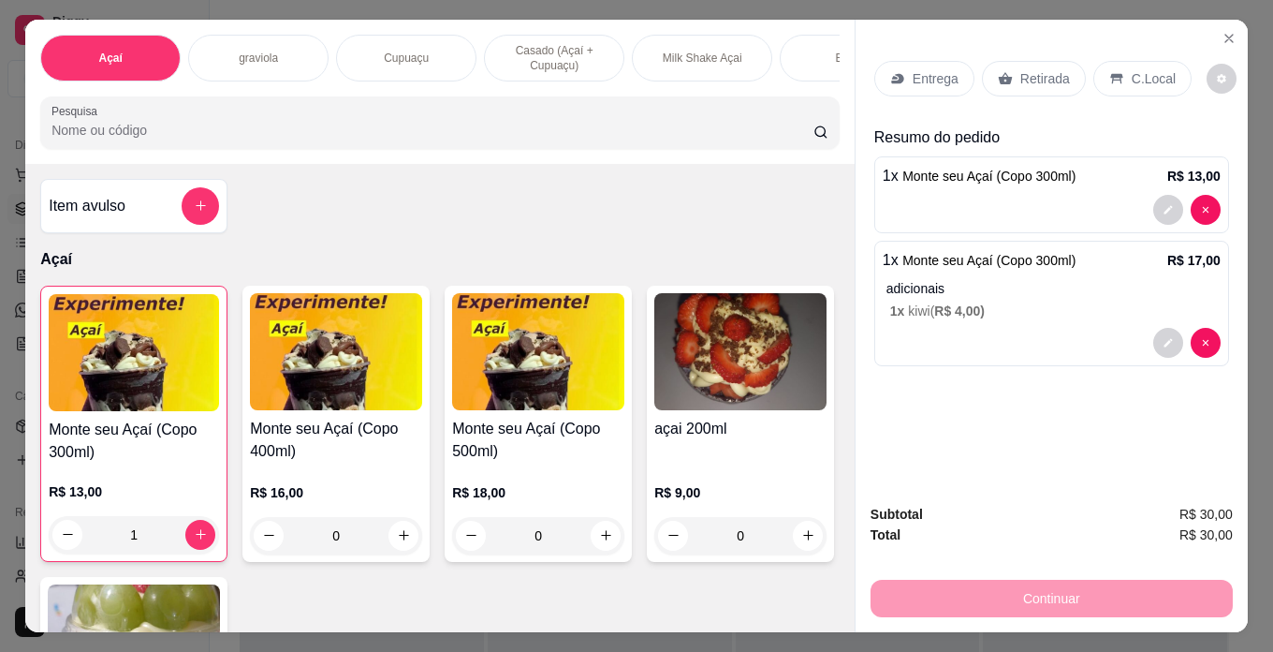
click at [1159, 75] on p "C.Local" at bounding box center [1154, 78] width 44 height 19
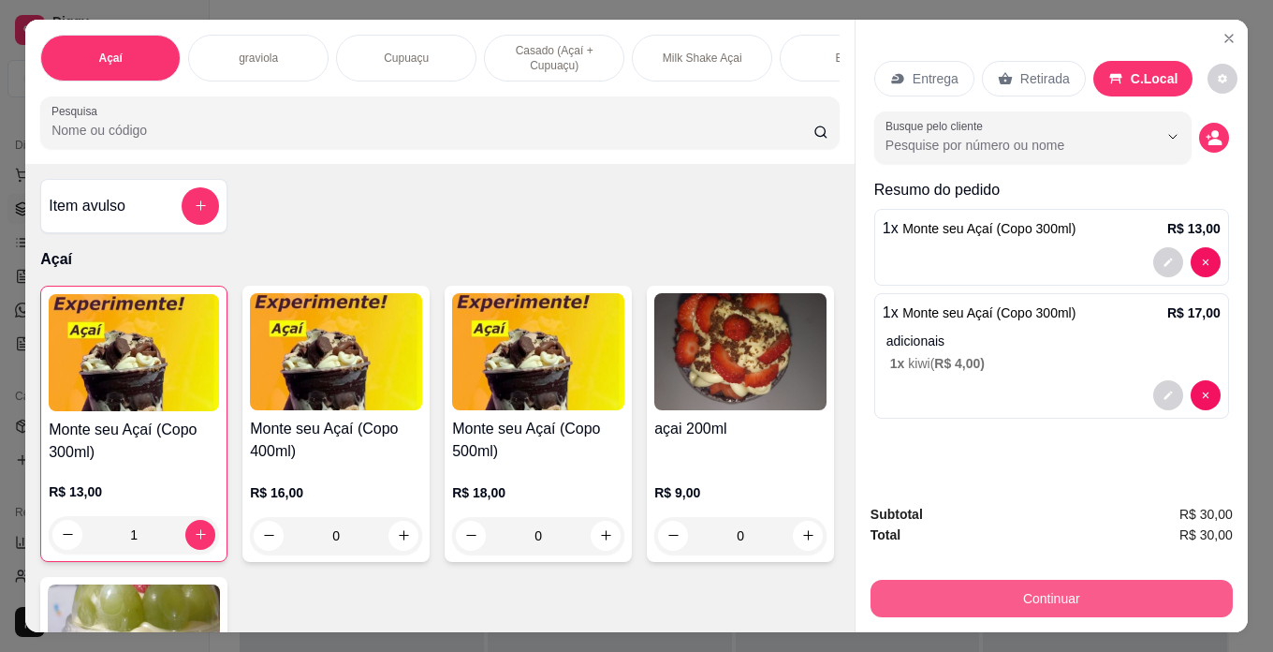
click at [1188, 591] on button "Continuar" at bounding box center [1052, 598] width 362 height 37
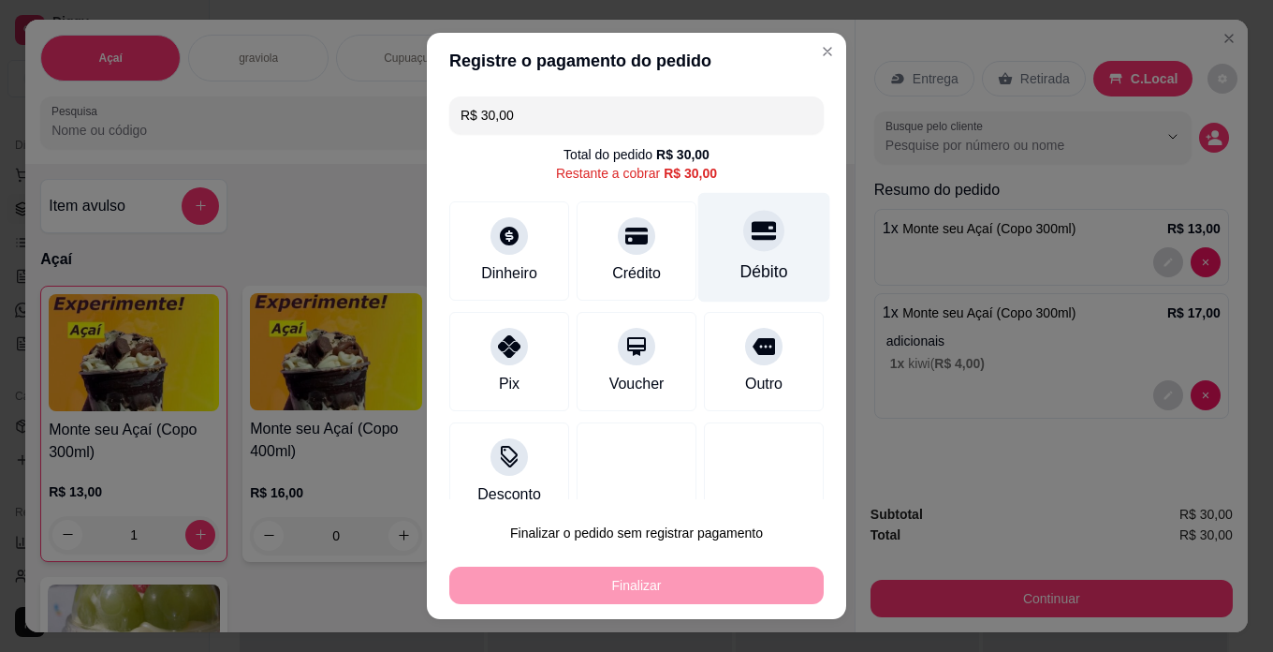
click at [743, 247] on div at bounding box center [763, 230] width 41 height 41
type input "R$ 0,00"
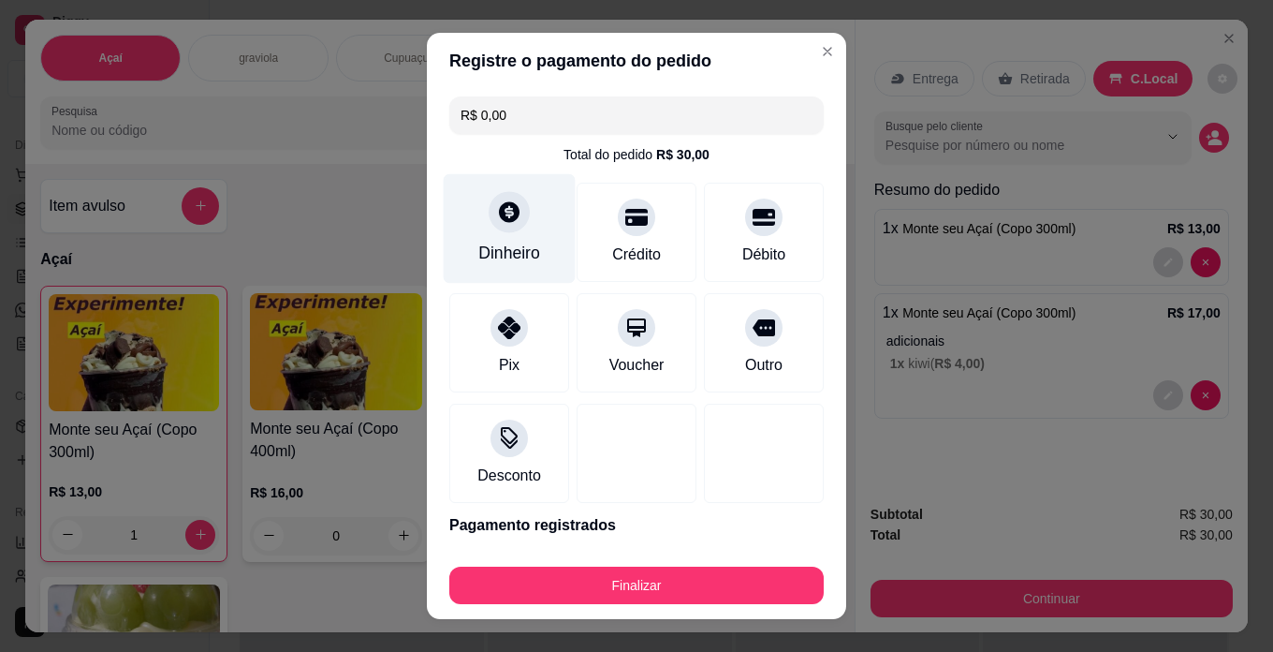
click at [499, 206] on icon at bounding box center [509, 211] width 21 height 21
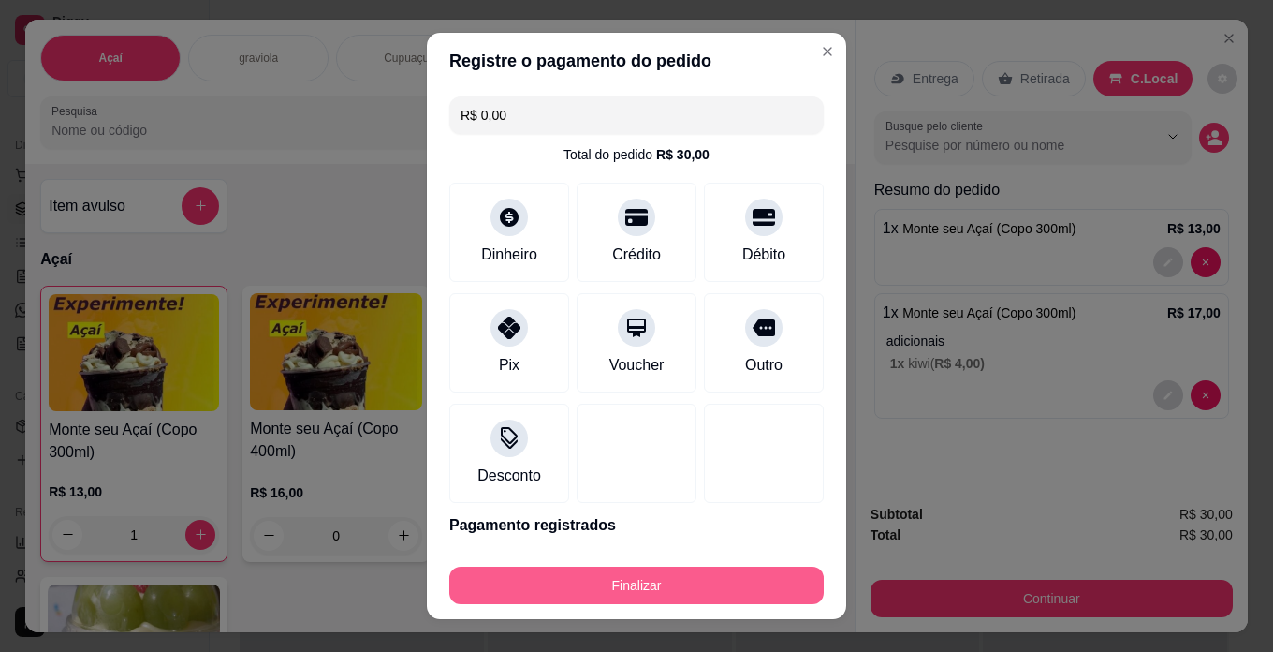
click at [742, 585] on button "Finalizar" at bounding box center [636, 584] width 375 height 37
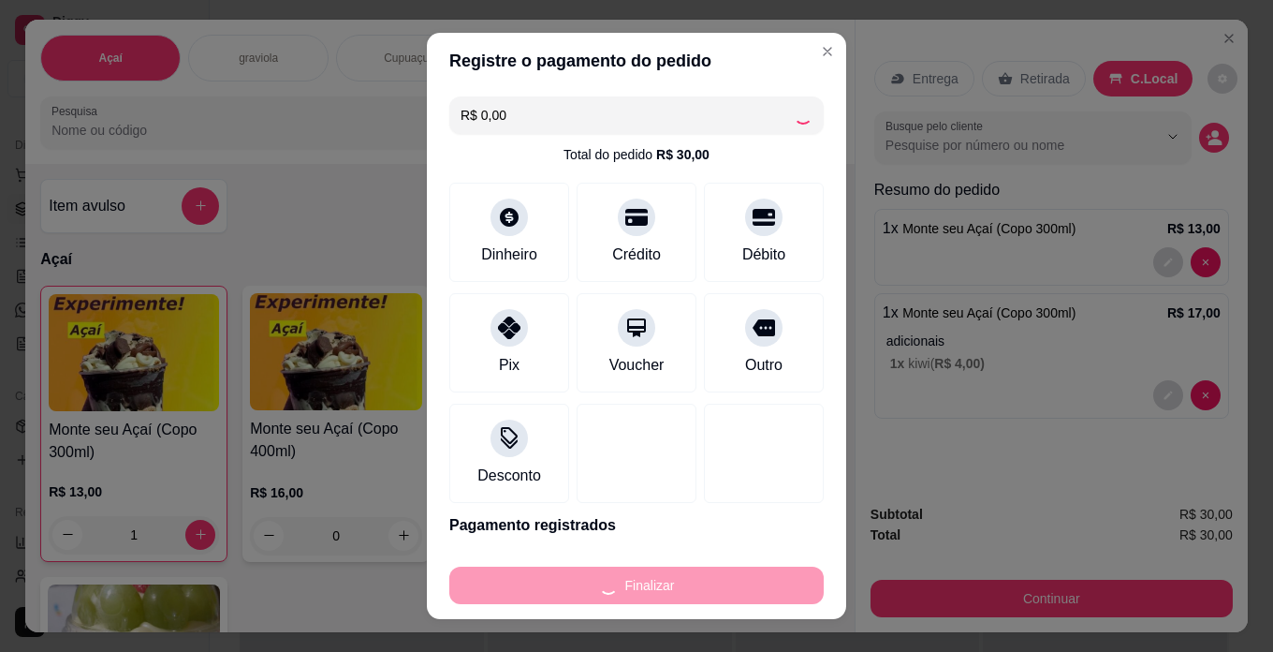
click at [742, 585] on div "Finalizar" at bounding box center [636, 584] width 375 height 37
type input "0"
type input "-R$ 30,00"
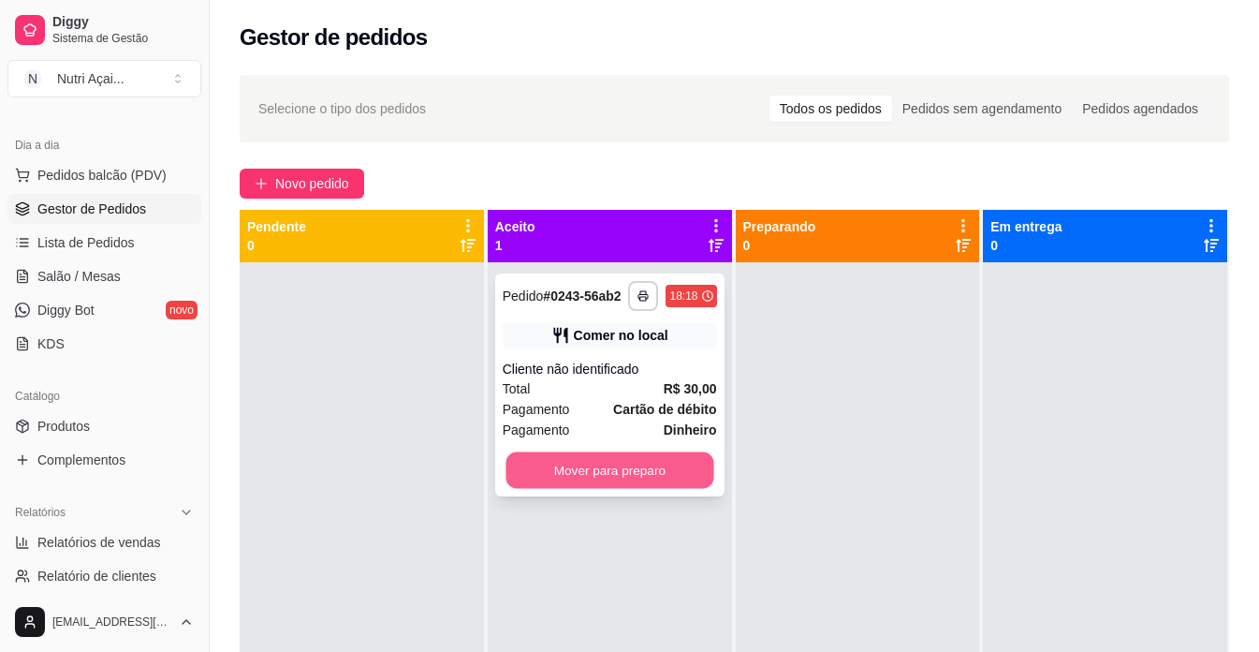
click at [680, 465] on button "Mover para preparo" at bounding box center [610, 470] width 208 height 37
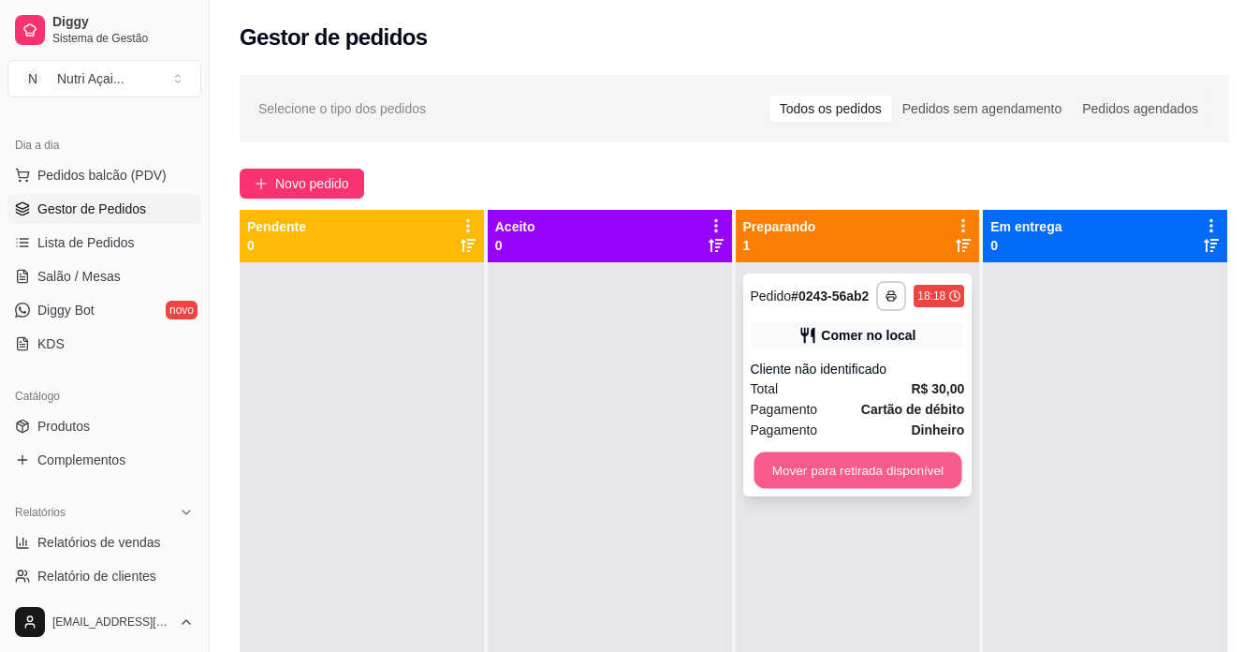
click at [872, 474] on button "Mover para retirada disponível" at bounding box center [858, 470] width 208 height 37
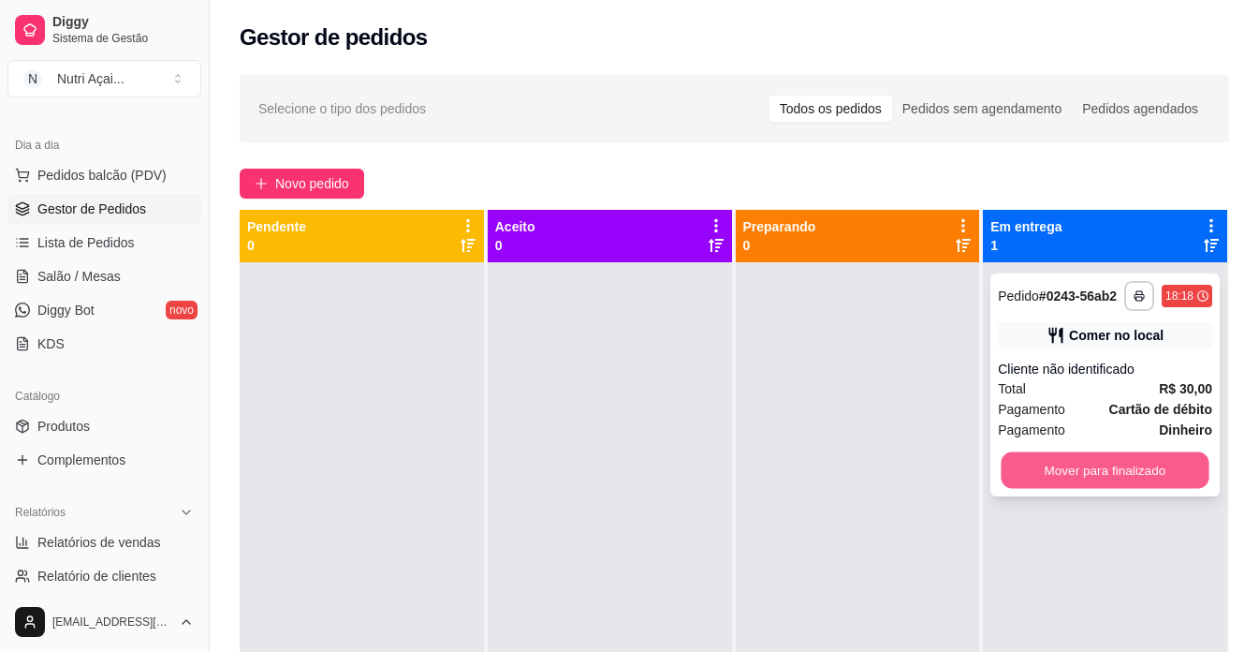
click at [1052, 471] on button "Mover para finalizado" at bounding box center [1106, 470] width 208 height 37
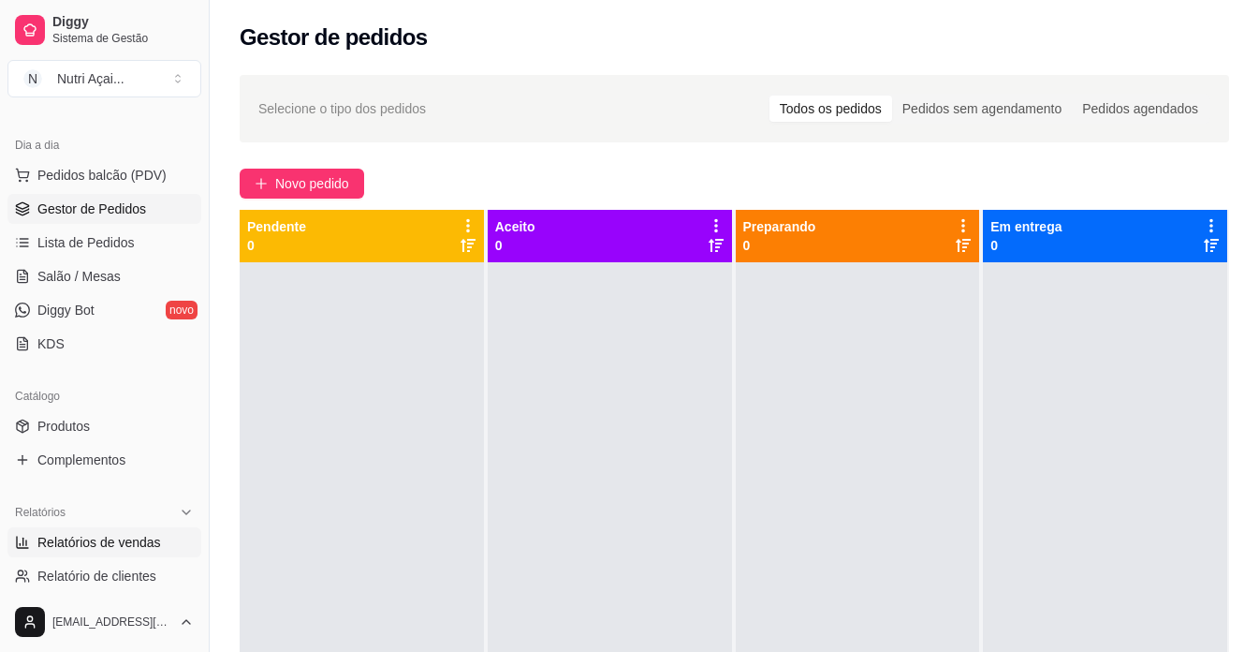
click at [113, 544] on span "Relatórios de vendas" at bounding box center [99, 542] width 124 height 19
select select "ALL"
select select "0"
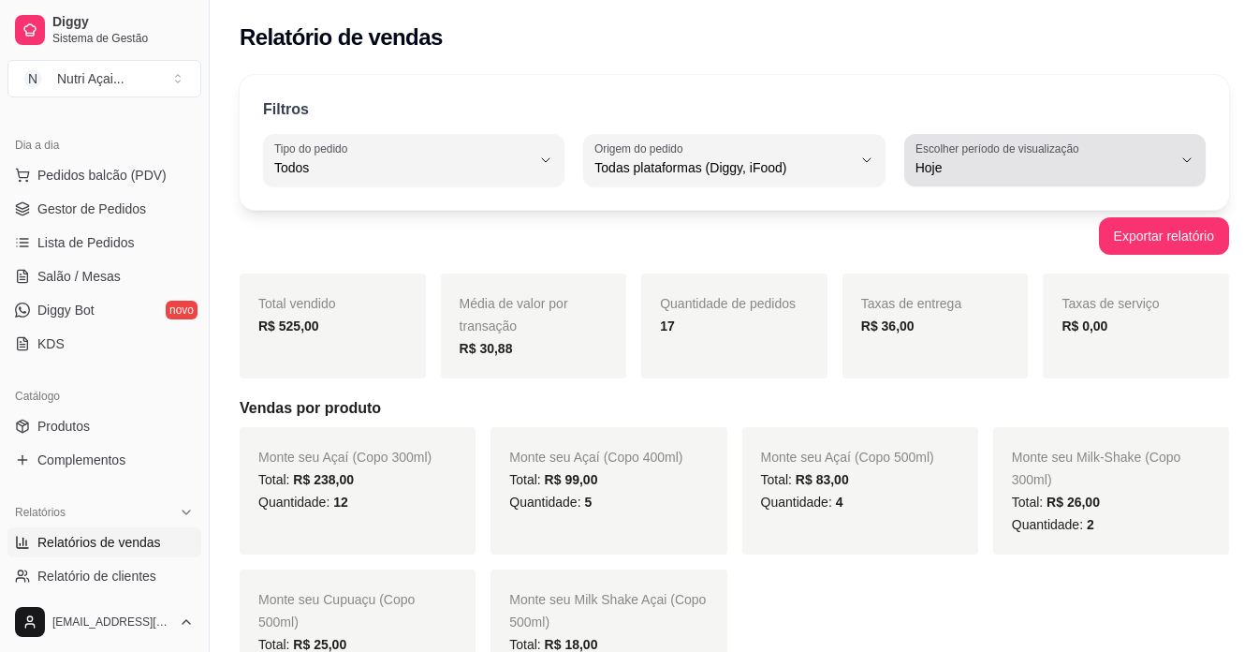
click at [1126, 153] on div "Hoje" at bounding box center [1044, 159] width 257 height 37
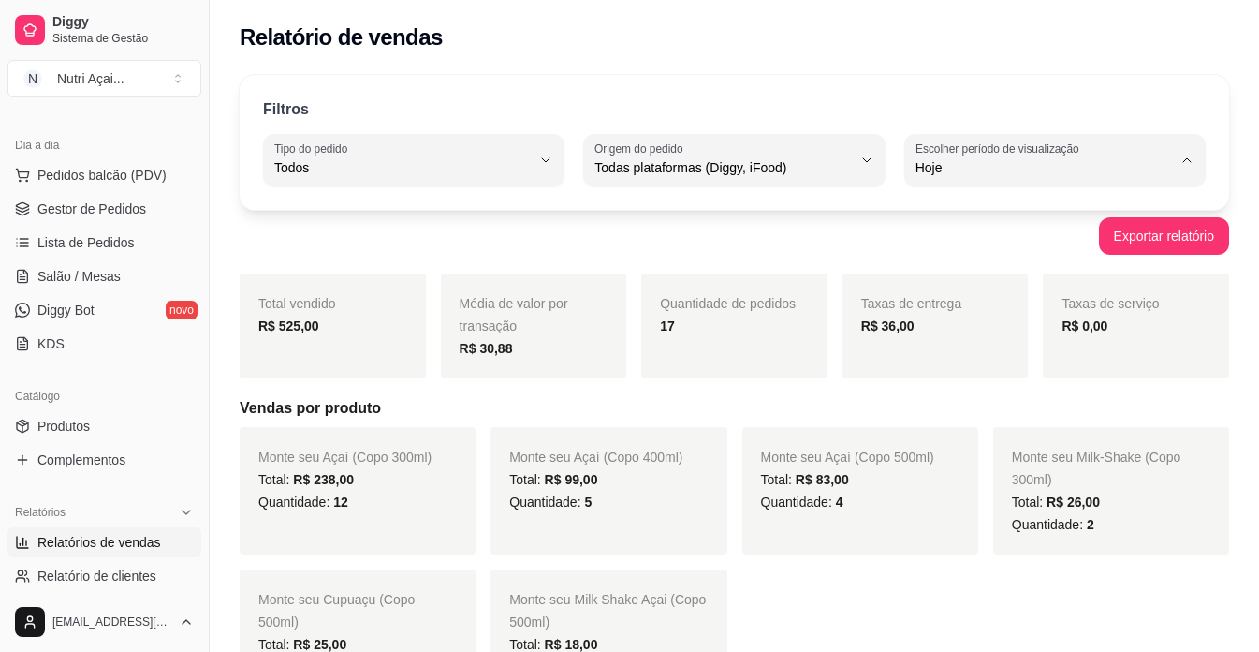
click at [964, 246] on span "Ontem" at bounding box center [1045, 243] width 243 height 18
type input "1"
select select "1"
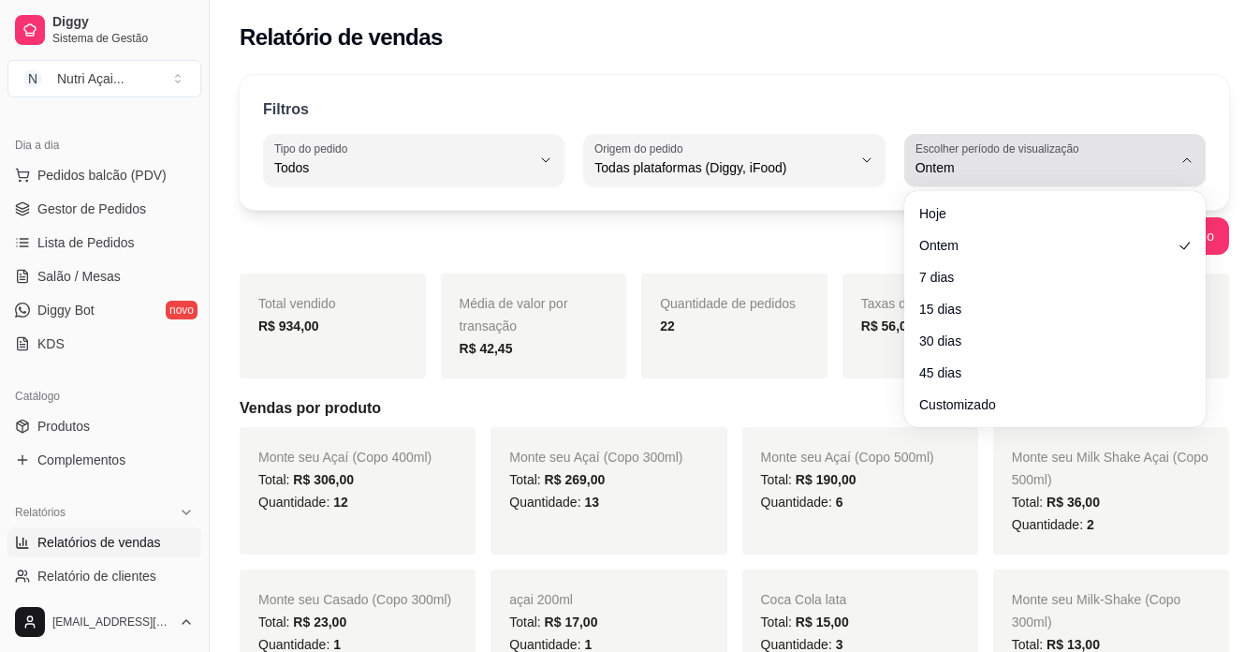
click at [1068, 148] on label "Escolher período de visualização" at bounding box center [1000, 148] width 169 height 16
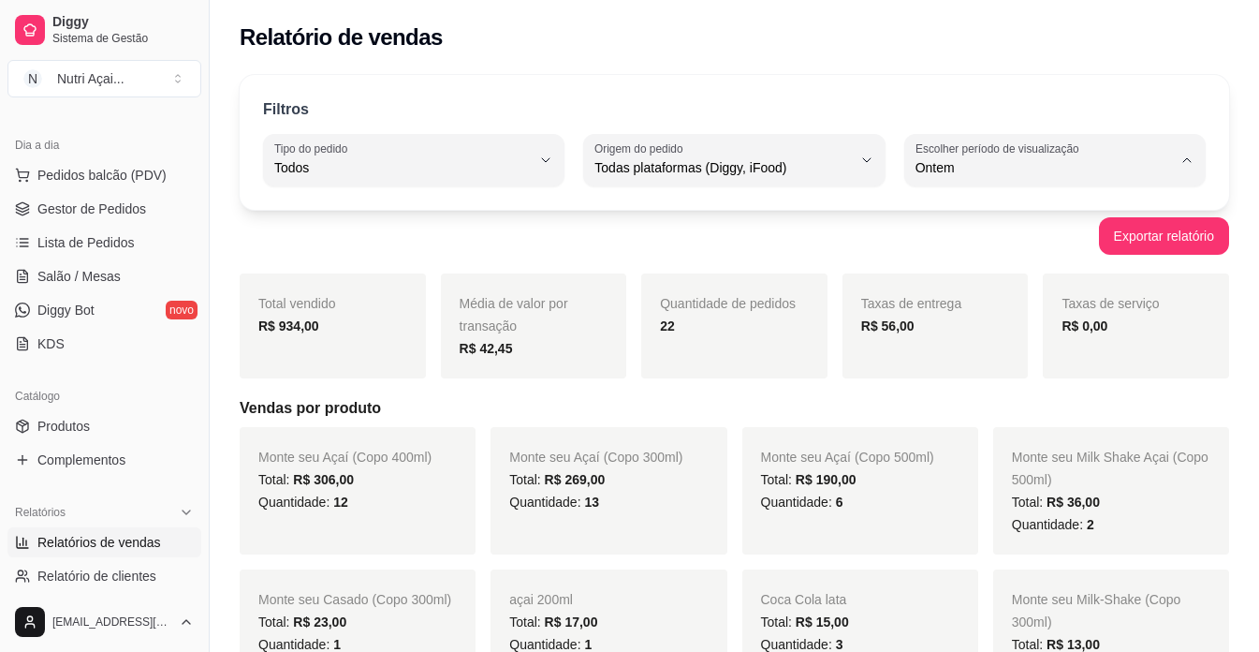
click at [1016, 218] on span "Hoje" at bounding box center [1045, 212] width 243 height 18
type input "0"
select select "0"
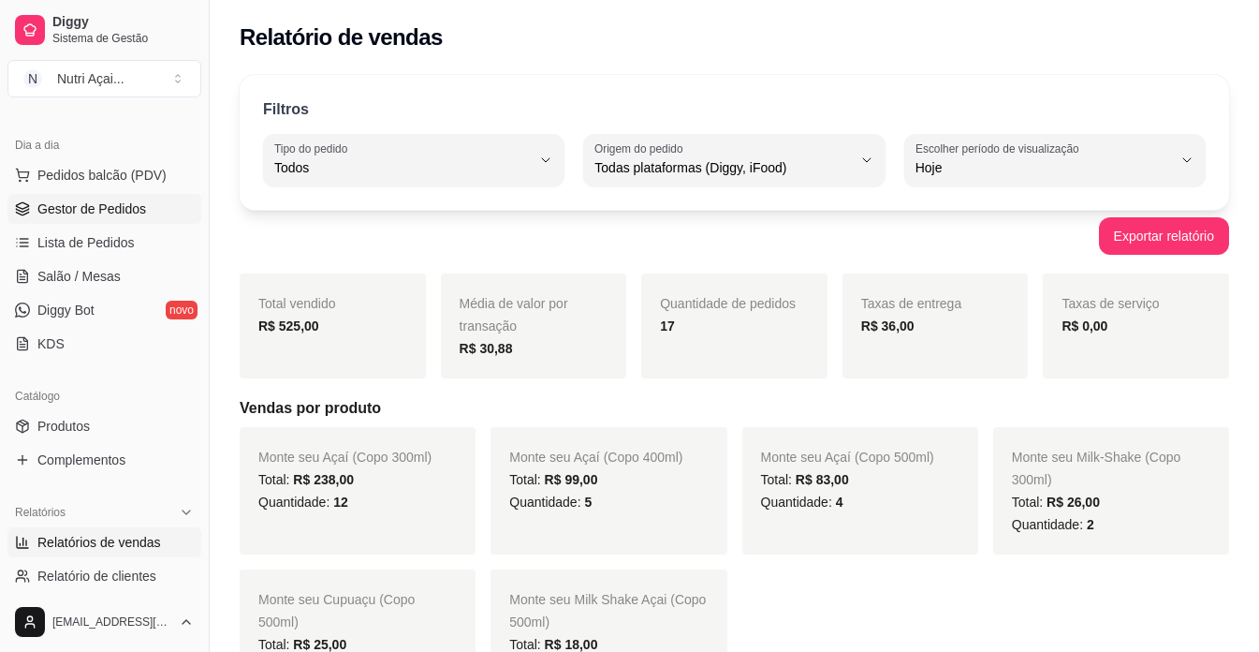
click at [120, 216] on span "Gestor de Pedidos" at bounding box center [91, 208] width 109 height 19
